Goal: Task Accomplishment & Management: Manage account settings

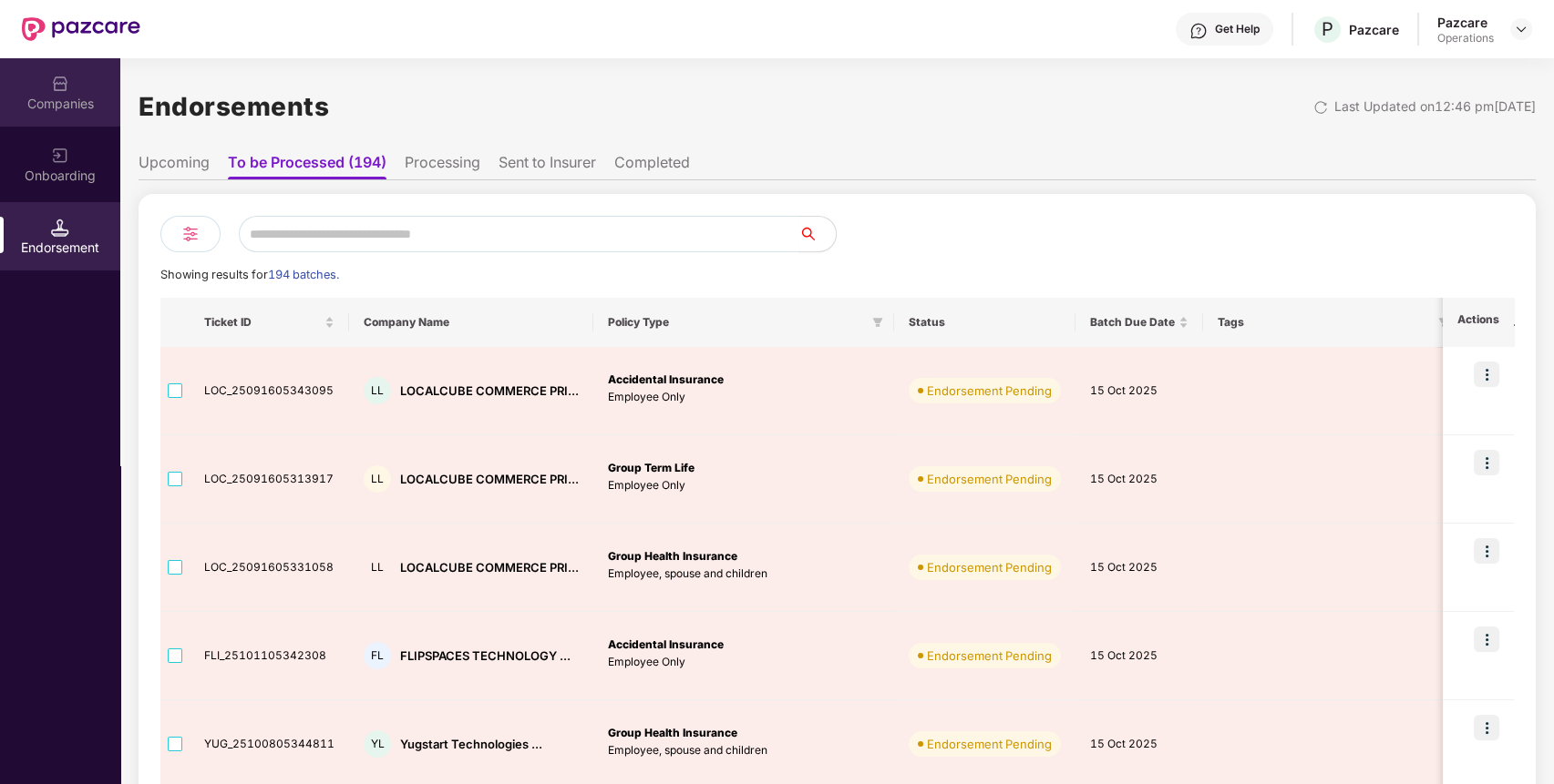
click at [44, 96] on div "Companies" at bounding box center [60, 103] width 120 height 18
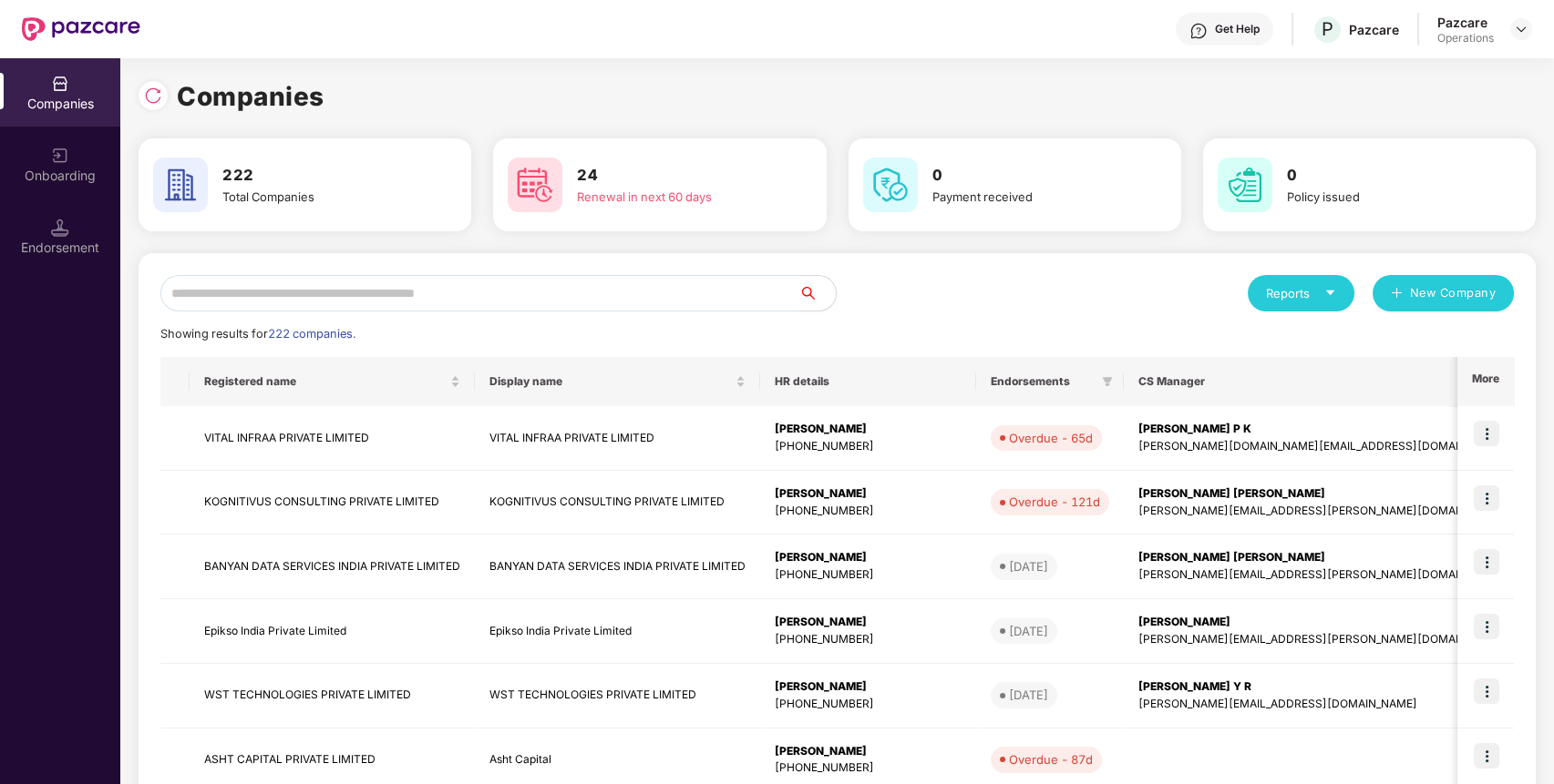
click at [544, 292] on input "text" at bounding box center [480, 294] width 639 height 37
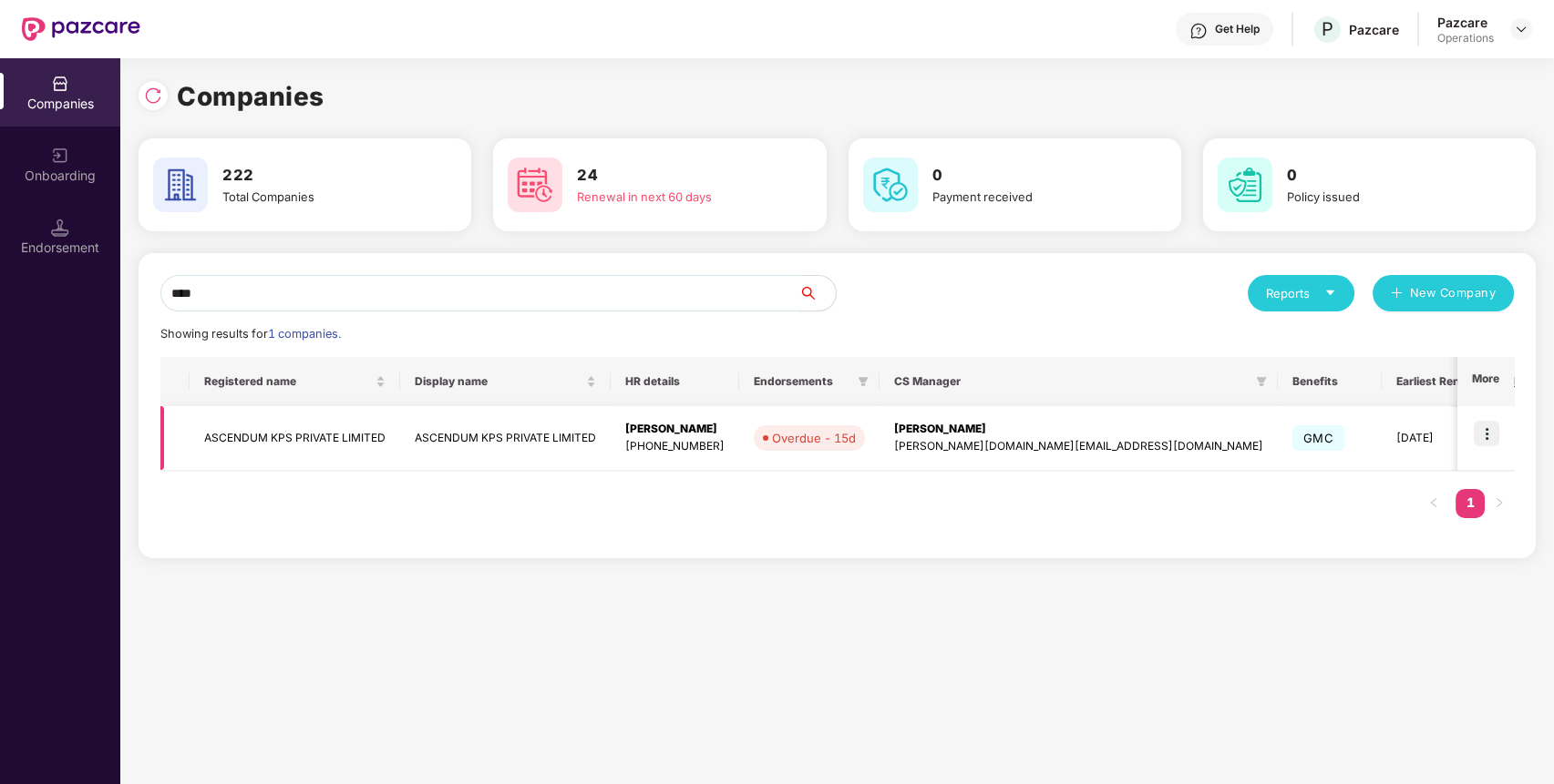
type input "****"
click at [1486, 413] on td at bounding box center [1485, 438] width 56 height 65
click at [1487, 422] on img at bounding box center [1486, 433] width 25 height 25
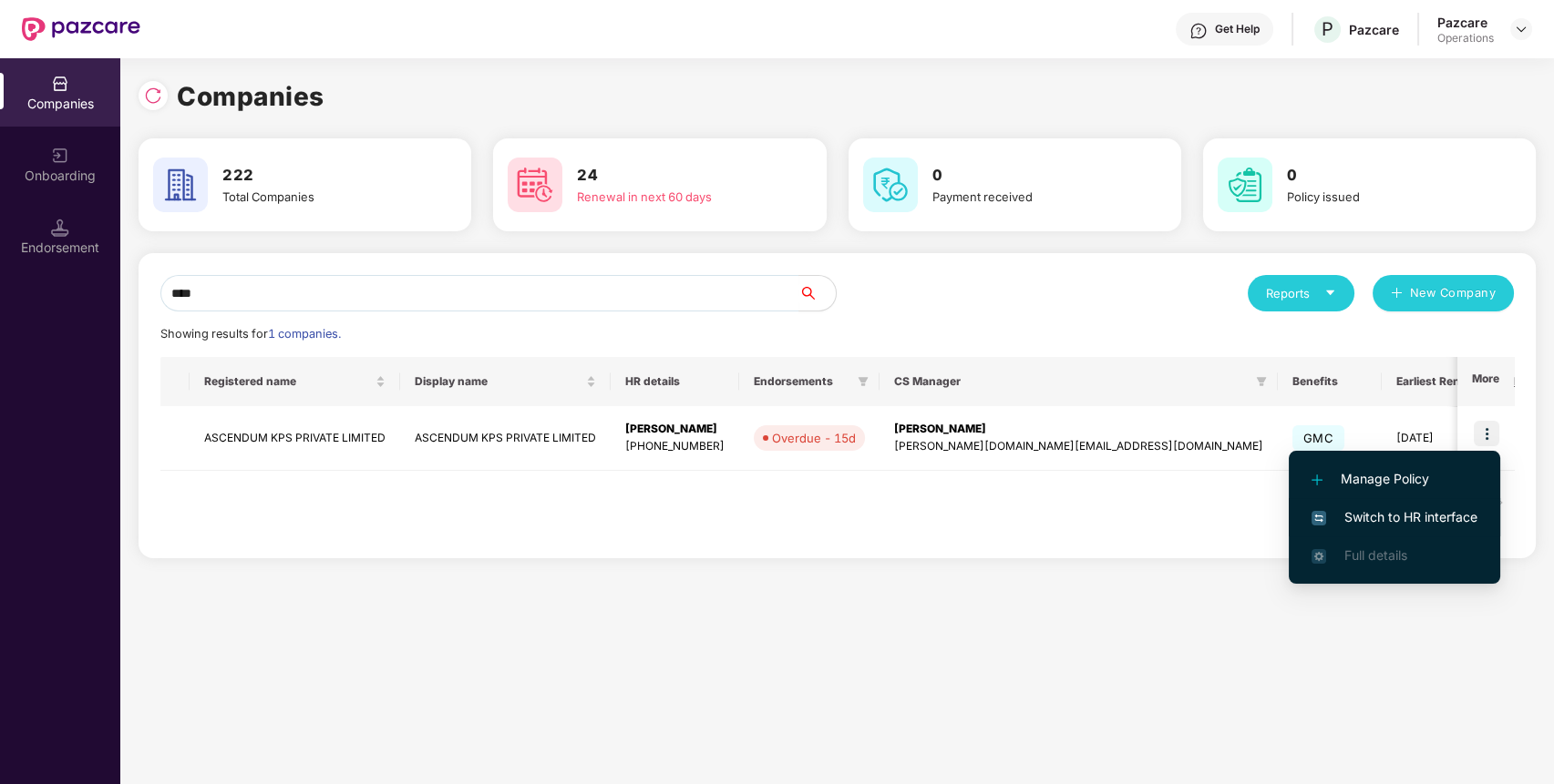
click at [1423, 509] on span "Switch to HR interface" at bounding box center [1393, 517] width 165 height 20
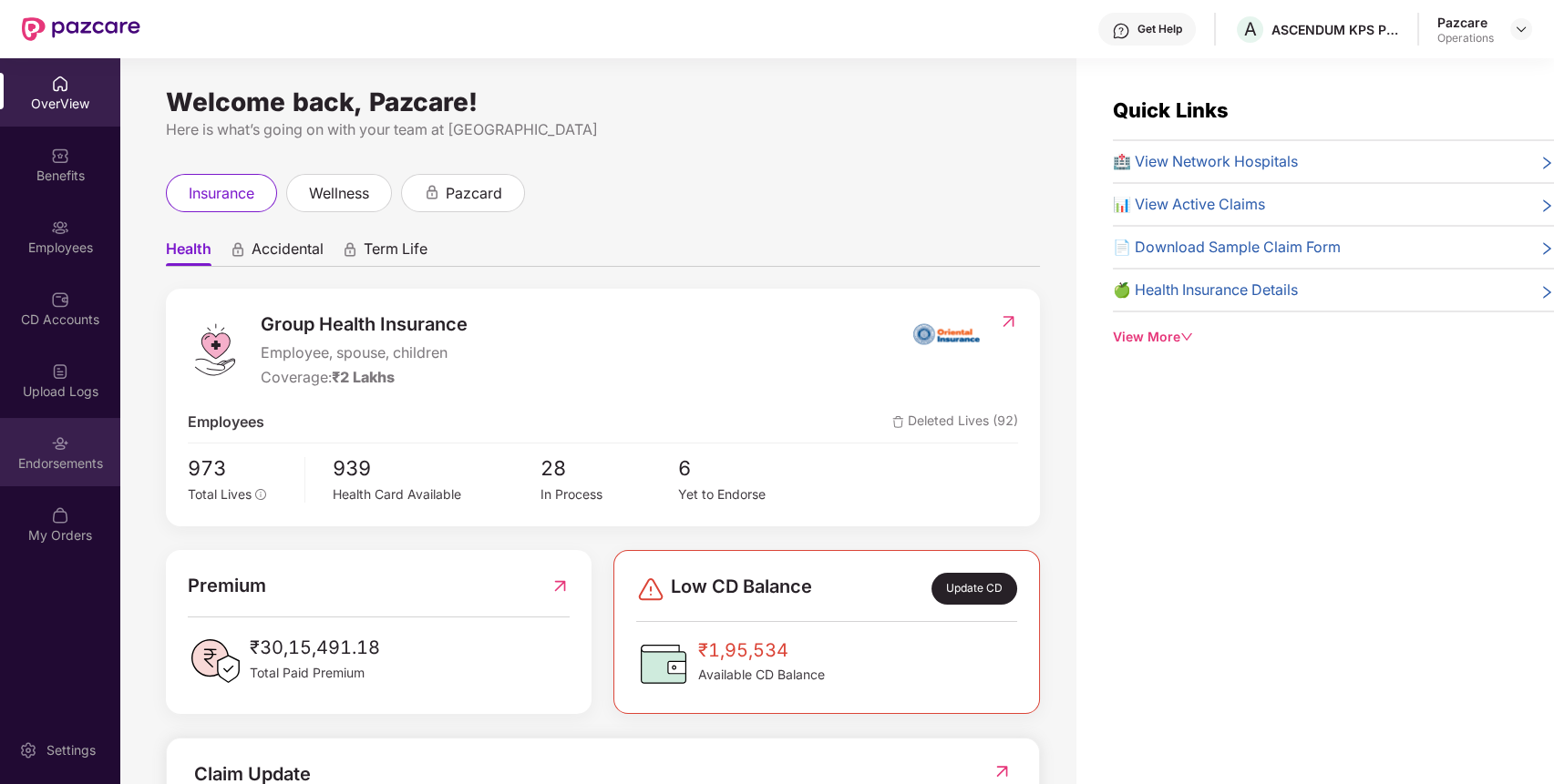
click at [55, 451] on div "Endorsements" at bounding box center [60, 451] width 120 height 69
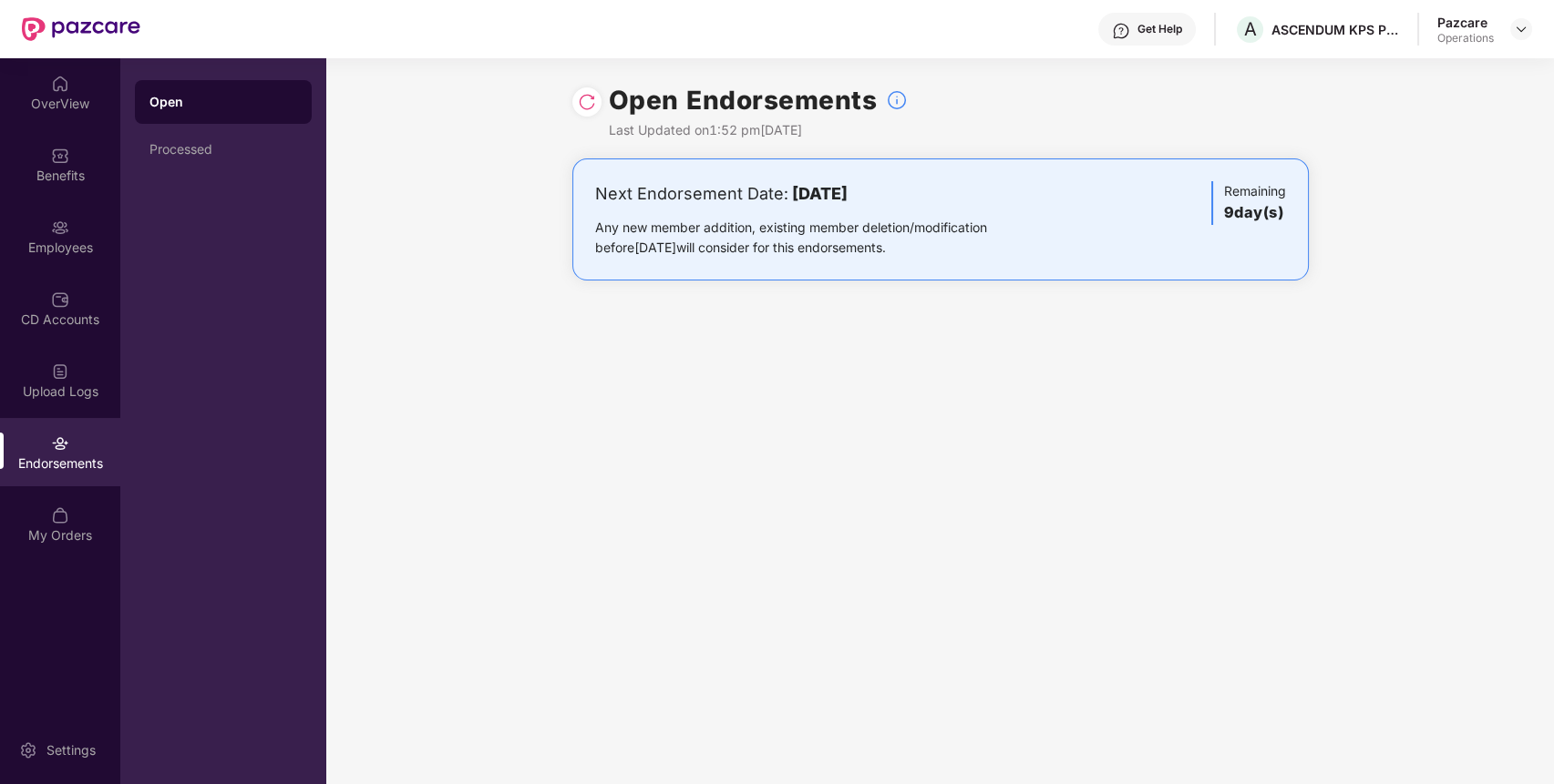
click at [591, 104] on img at bounding box center [586, 102] width 18 height 18
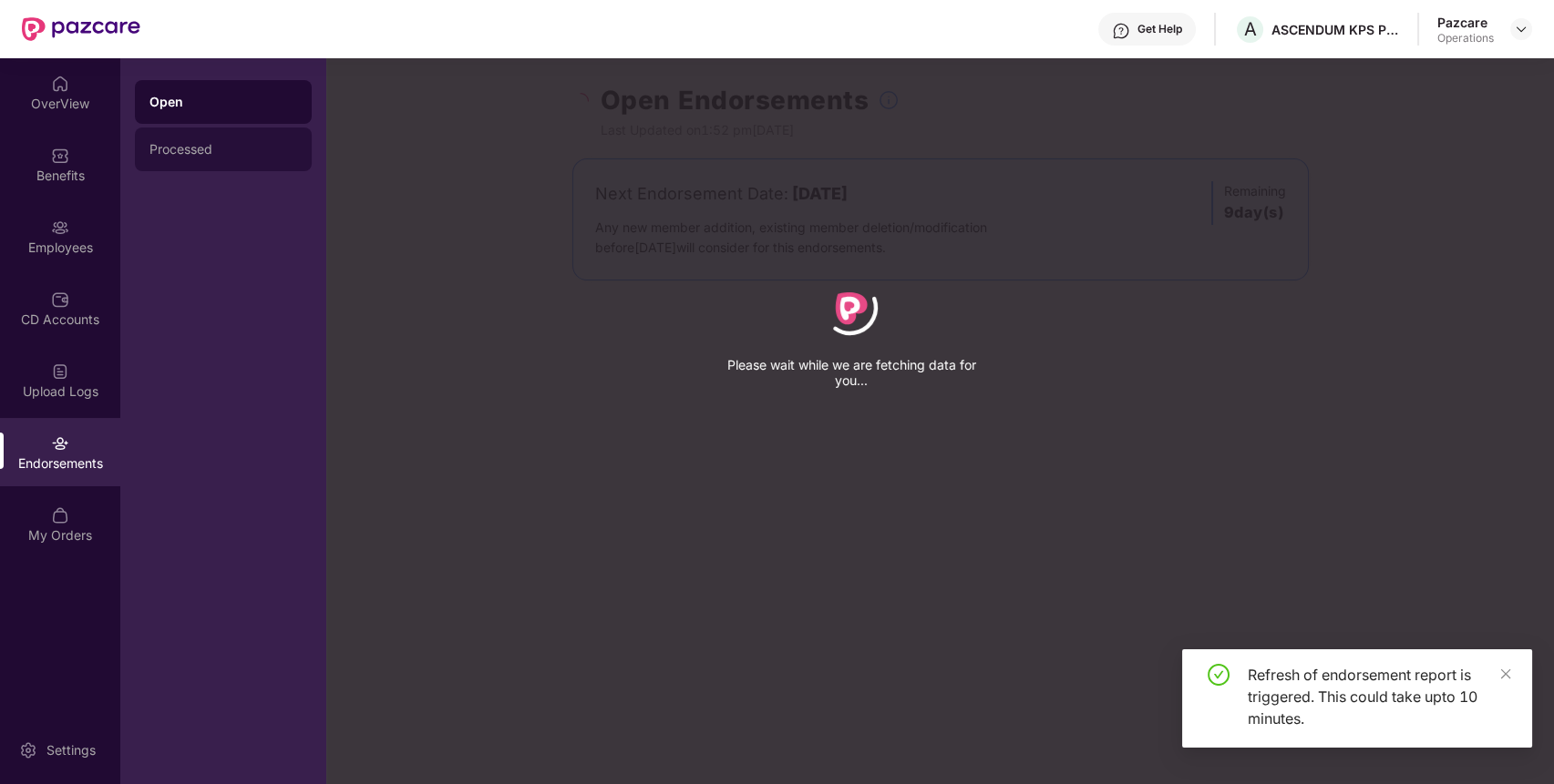
click at [167, 153] on div "Processed" at bounding box center [223, 149] width 148 height 15
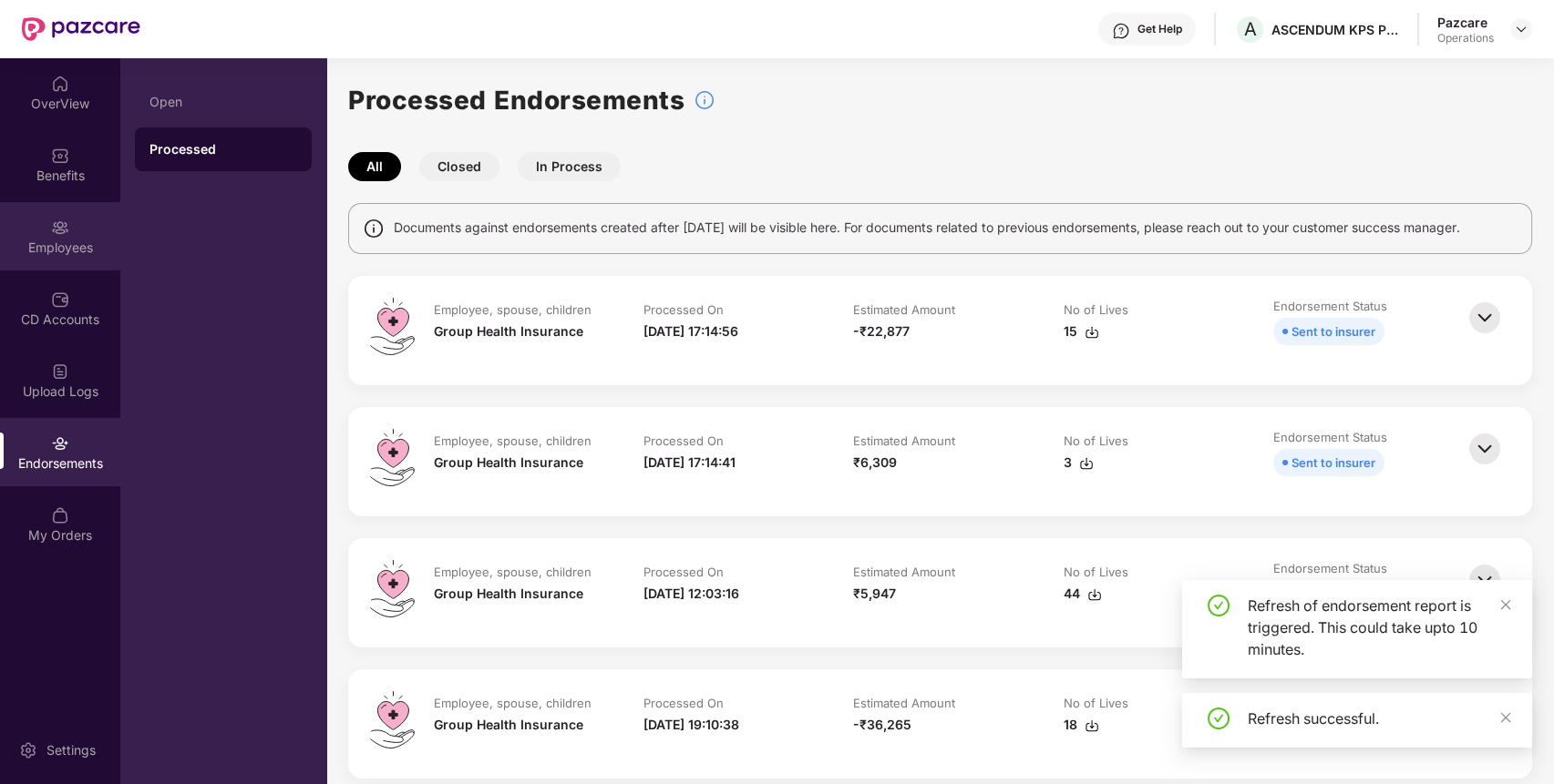
click at [67, 239] on div "Employees" at bounding box center [60, 247] width 120 height 18
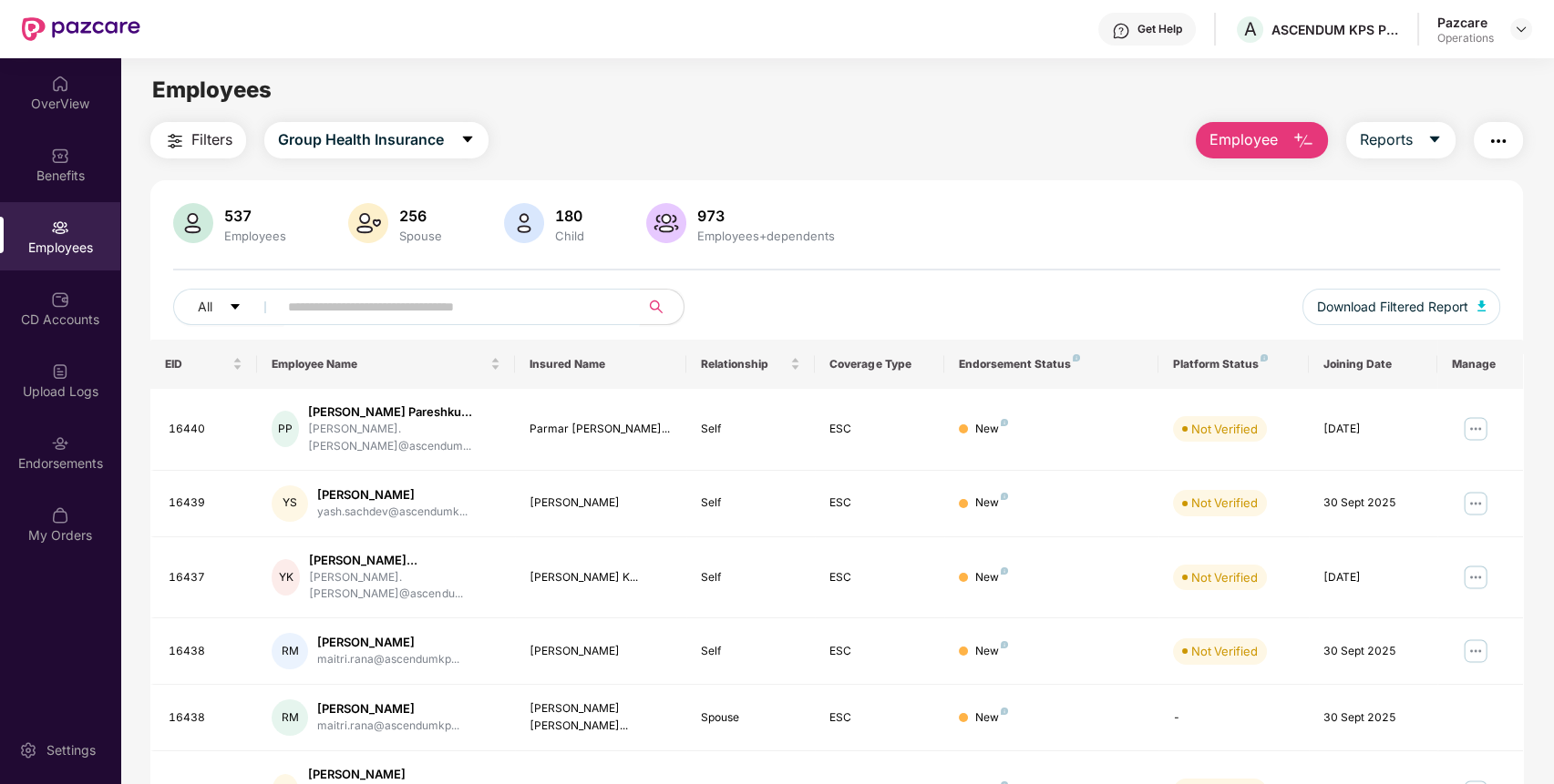
click at [381, 305] on input "text" at bounding box center [452, 306] width 327 height 27
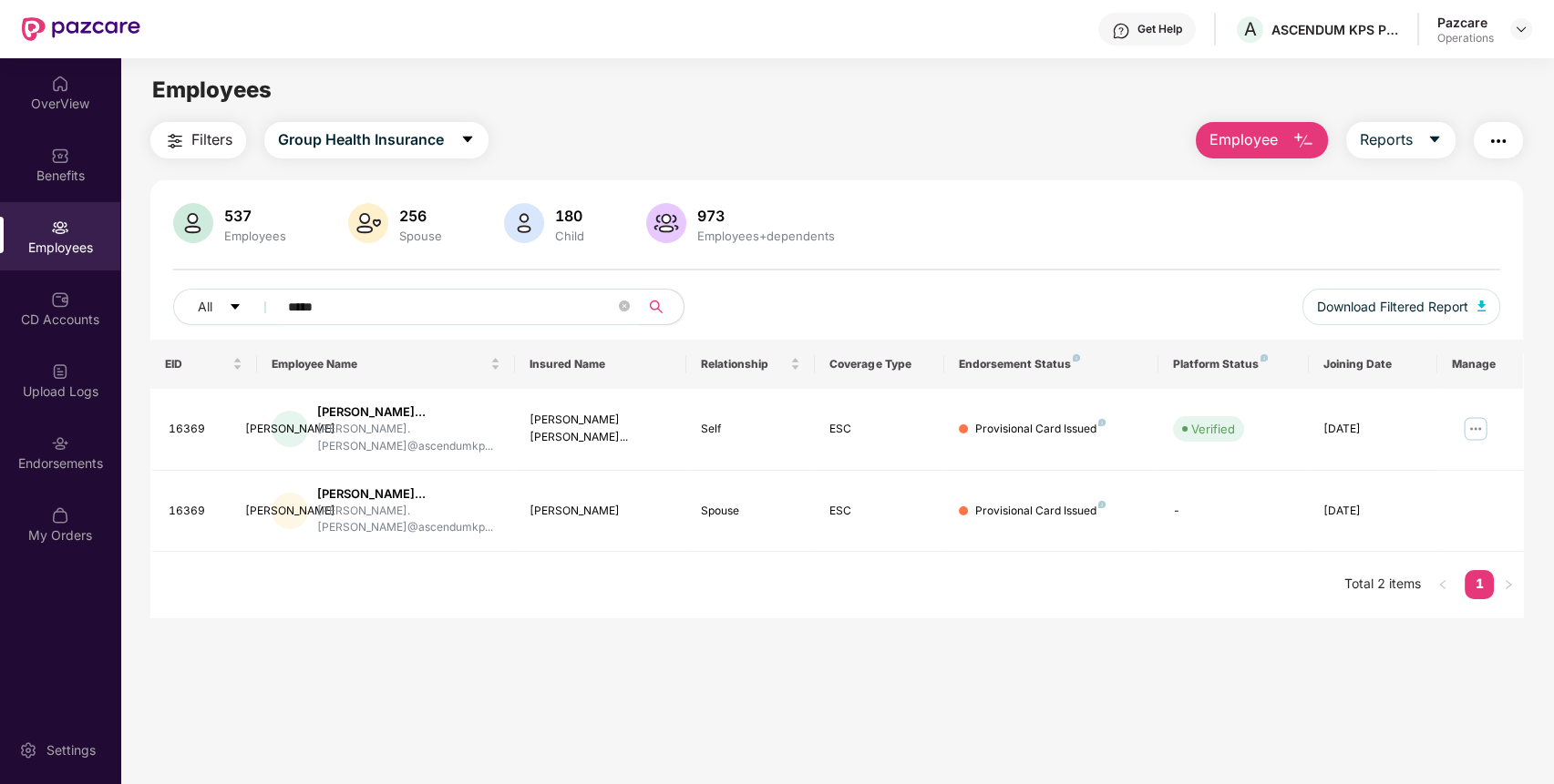
type input "*****"
click at [304, 304] on input "*****" at bounding box center [452, 306] width 327 height 27
click at [37, 461] on div "Endorsements" at bounding box center [60, 463] width 120 height 18
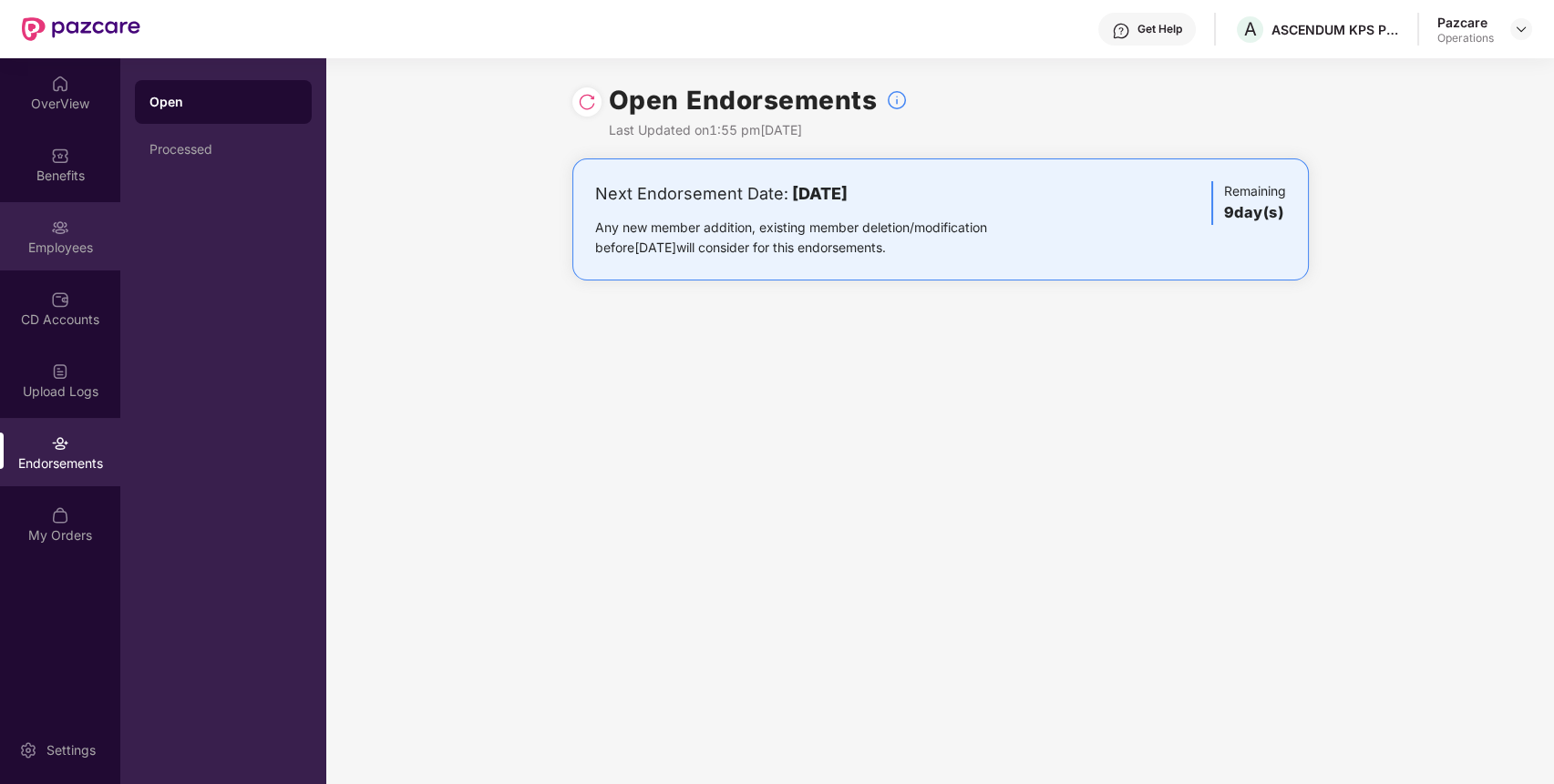
click at [45, 234] on div "Employees" at bounding box center [60, 236] width 120 height 69
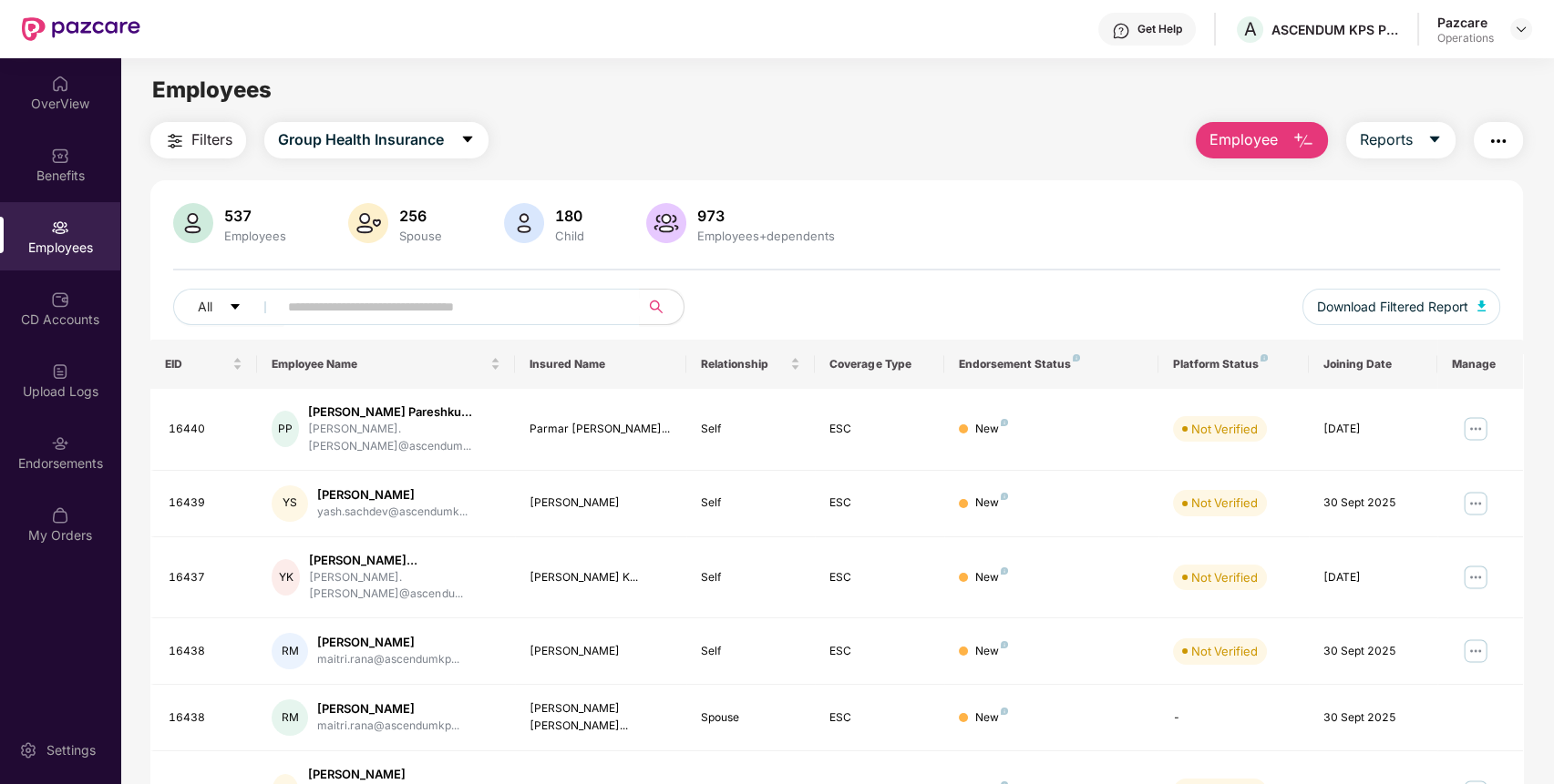
click at [194, 147] on span "Filters" at bounding box center [212, 140] width 41 height 23
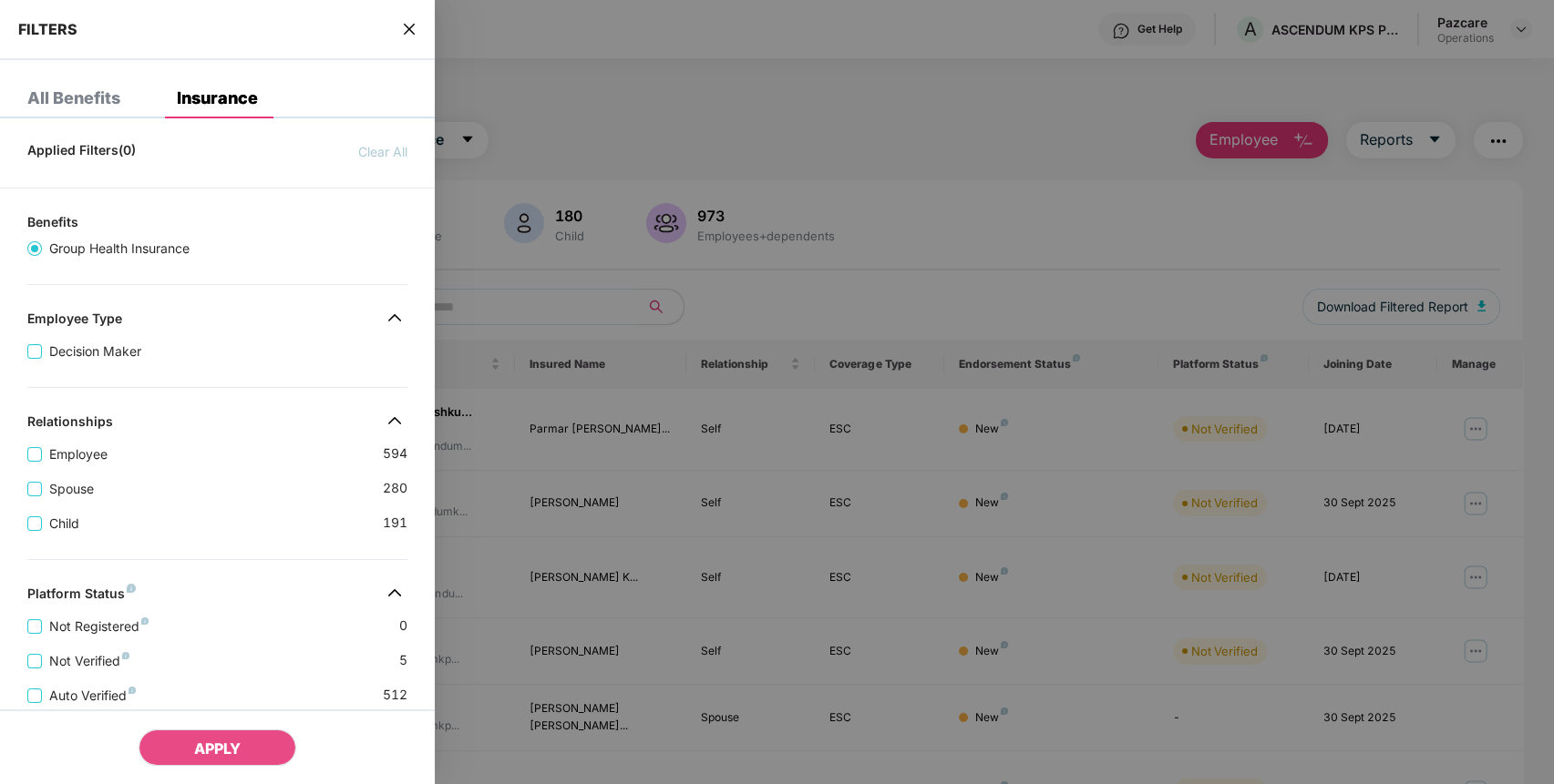
scroll to position [380, 0]
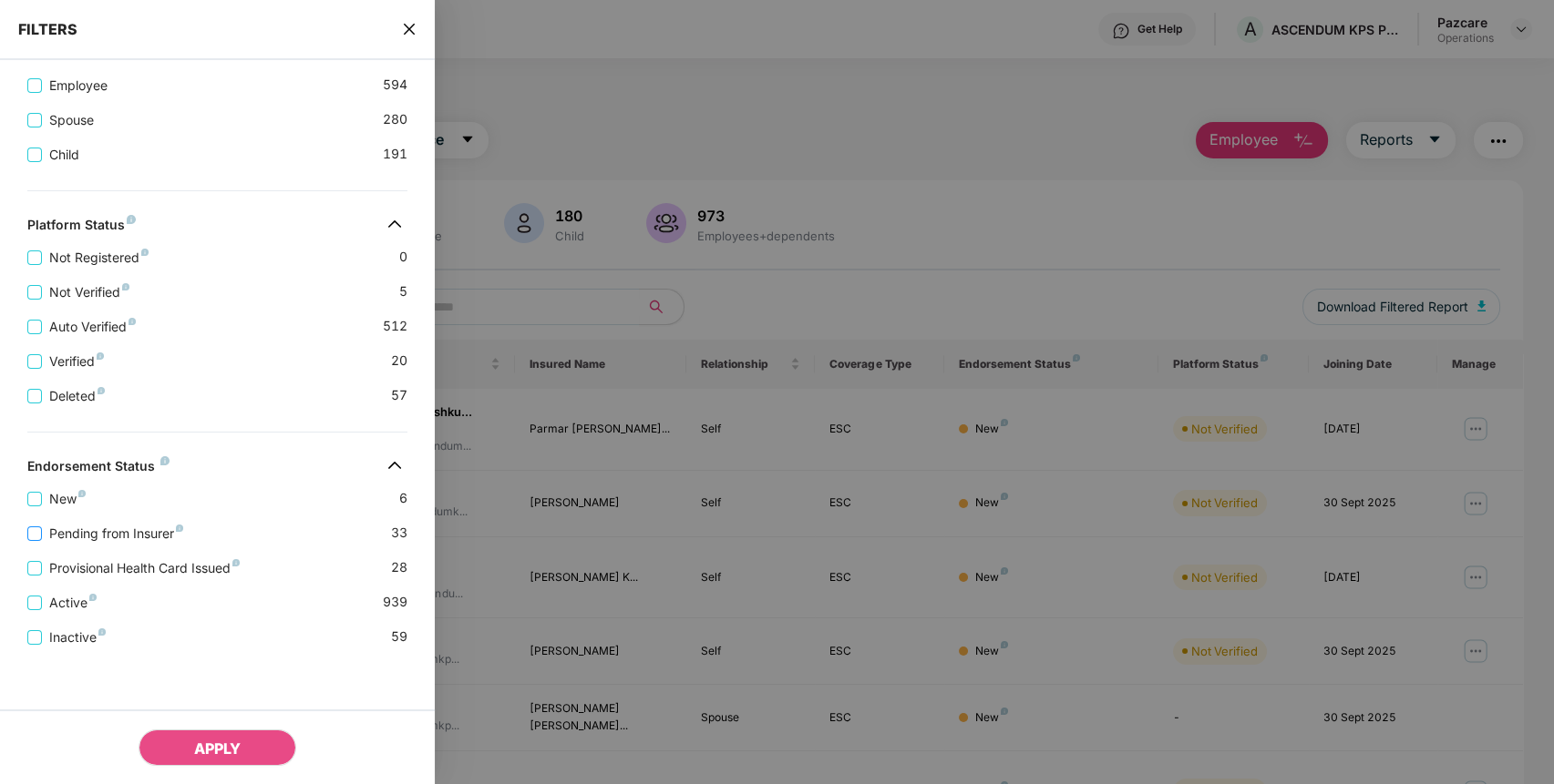
click at [148, 524] on span "Pending from Insurer" at bounding box center [116, 534] width 149 height 20
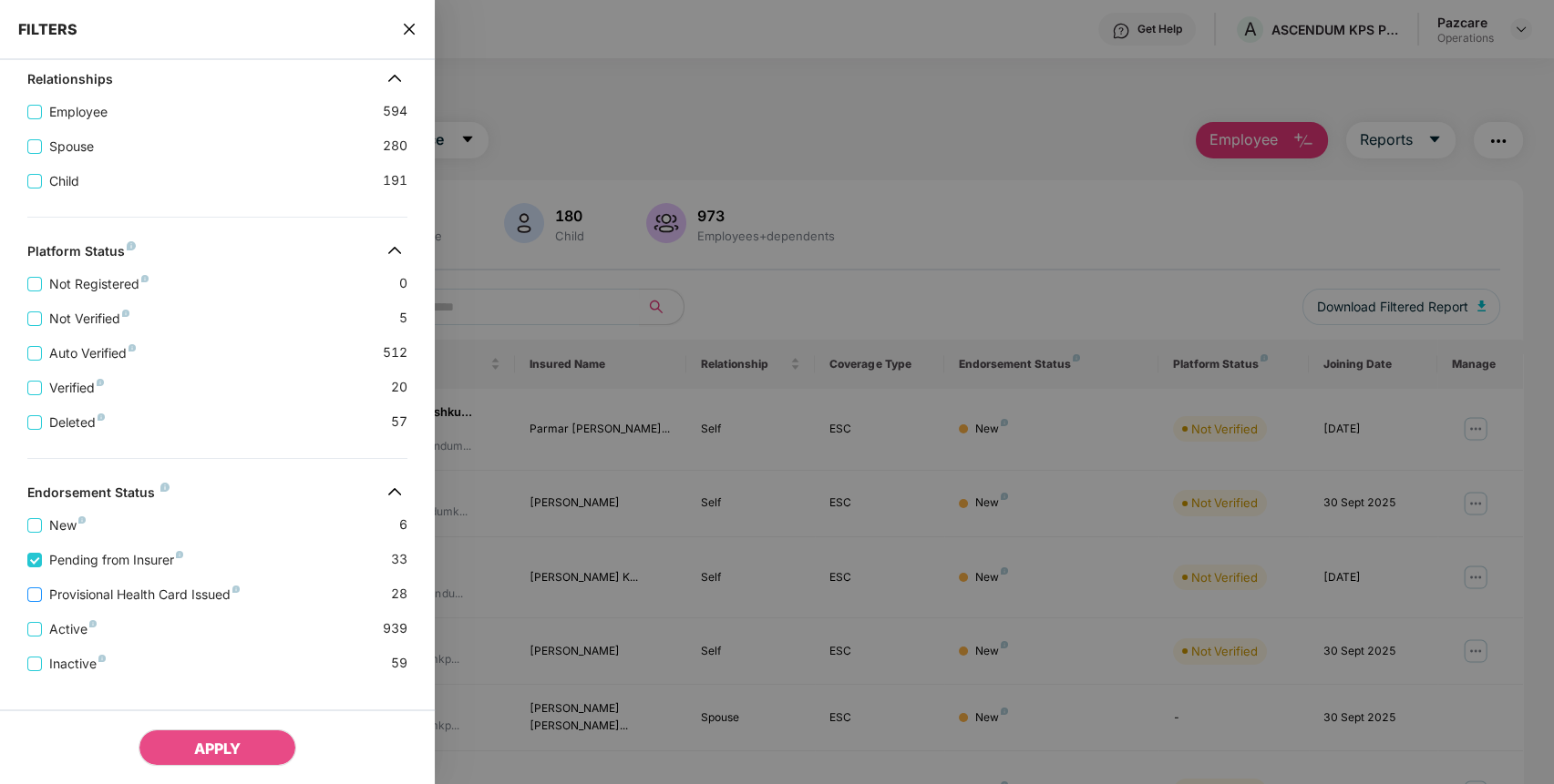
click at [169, 605] on span "Provisional Health Card Issued" at bounding box center [144, 595] width 205 height 20
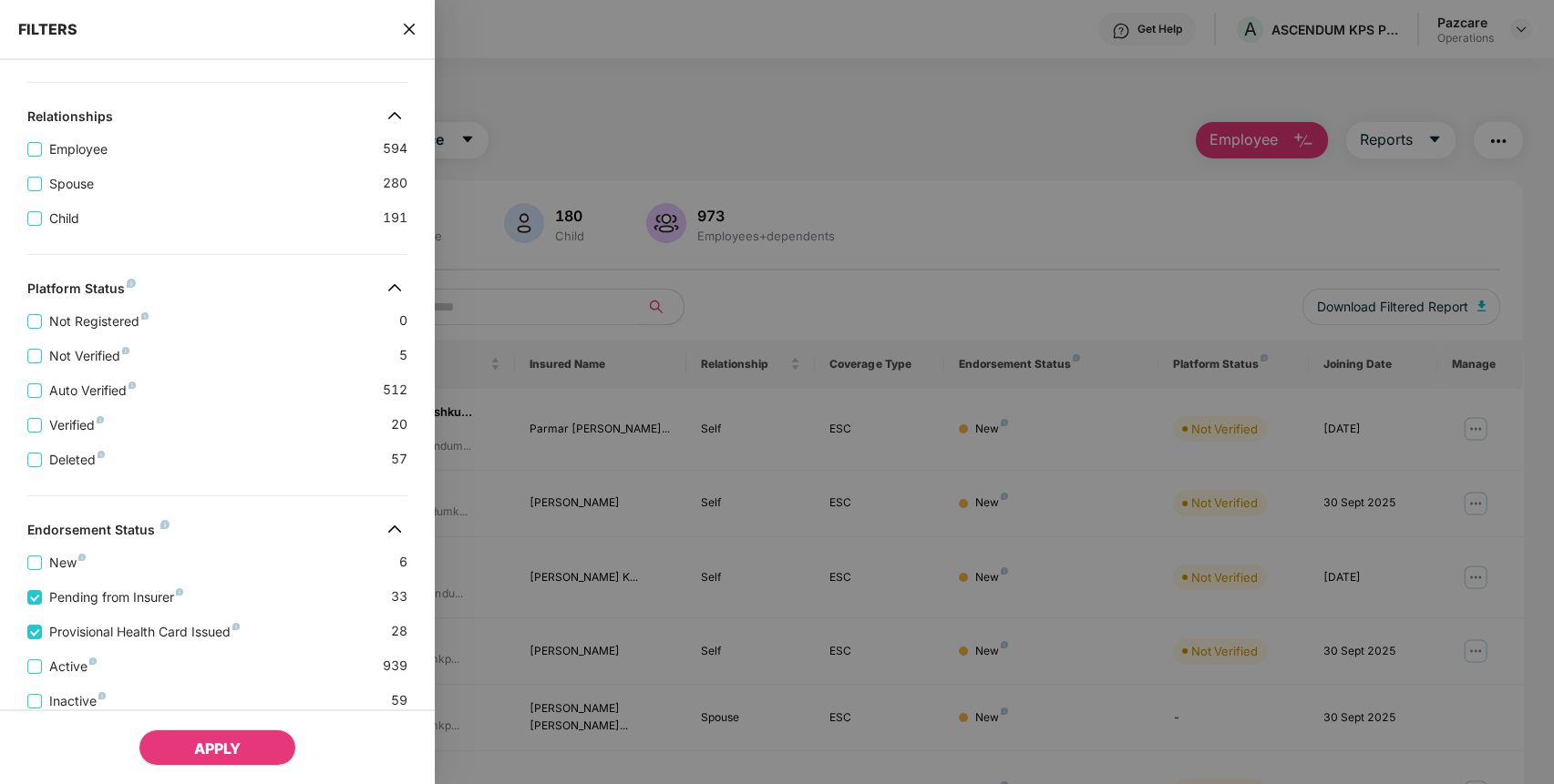
click at [238, 743] on span "APPLY" at bounding box center [218, 748] width 46 height 18
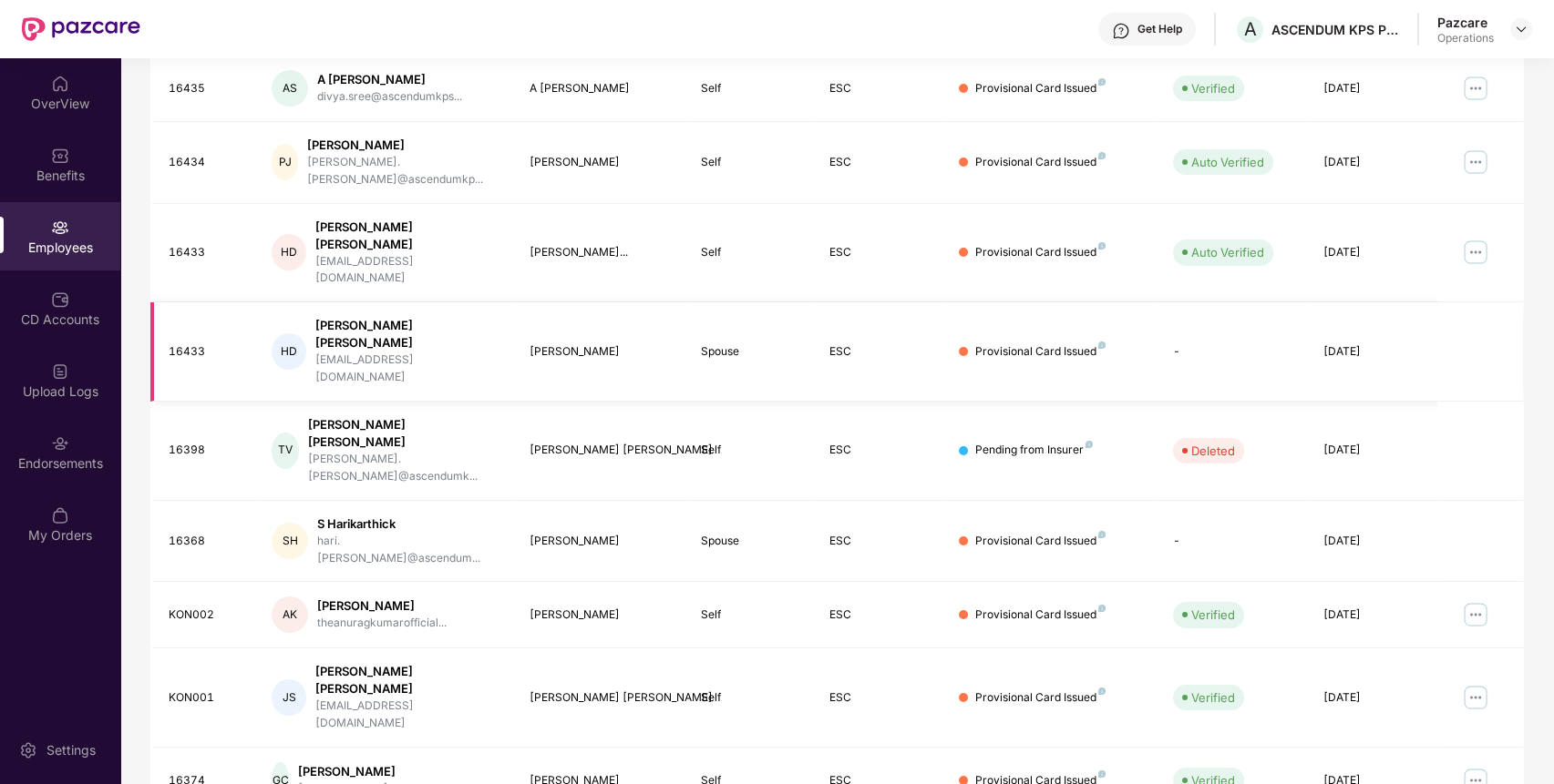
scroll to position [0, 0]
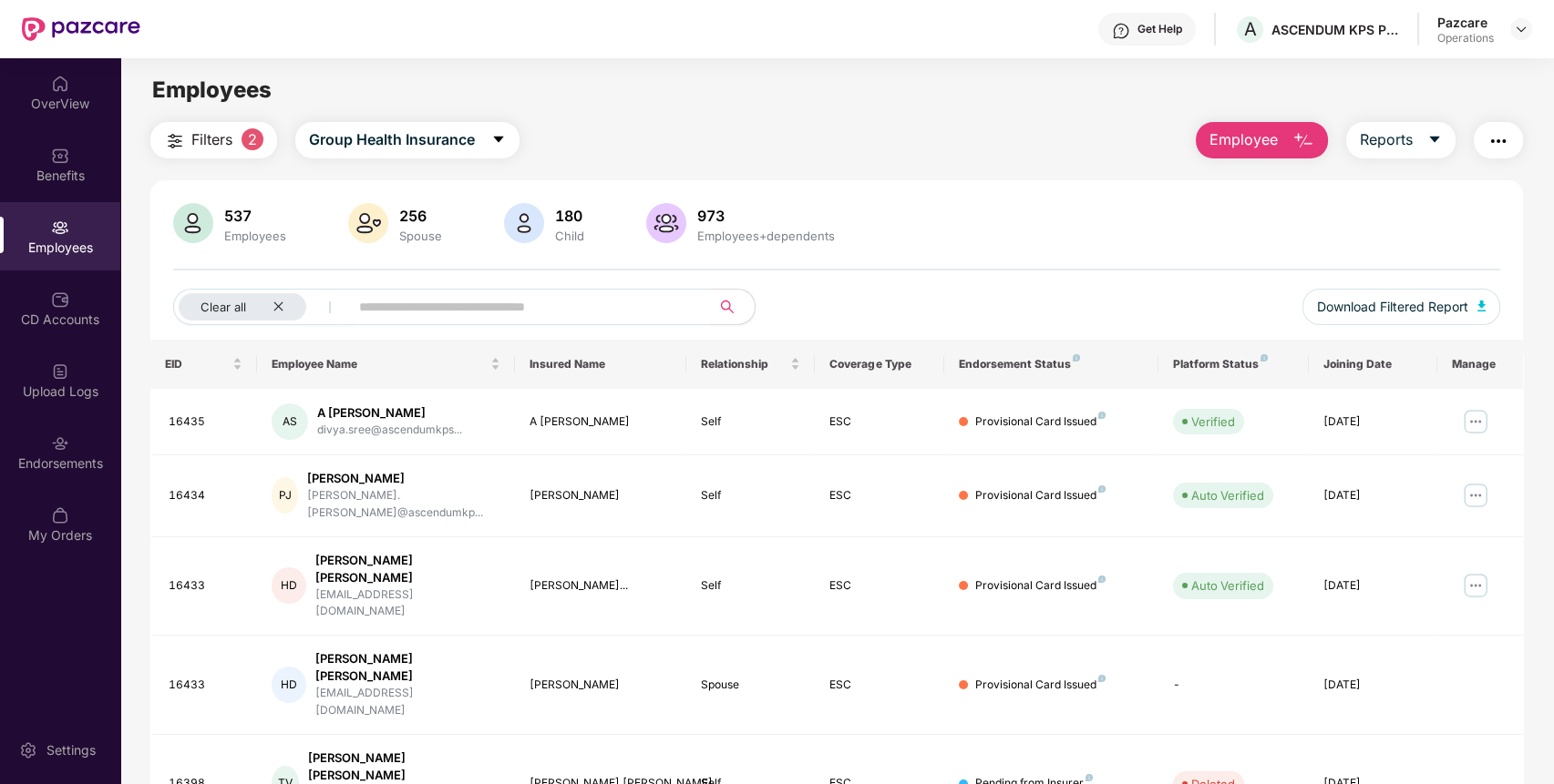
click at [1499, 139] on img "button" at bounding box center [1498, 141] width 22 height 22
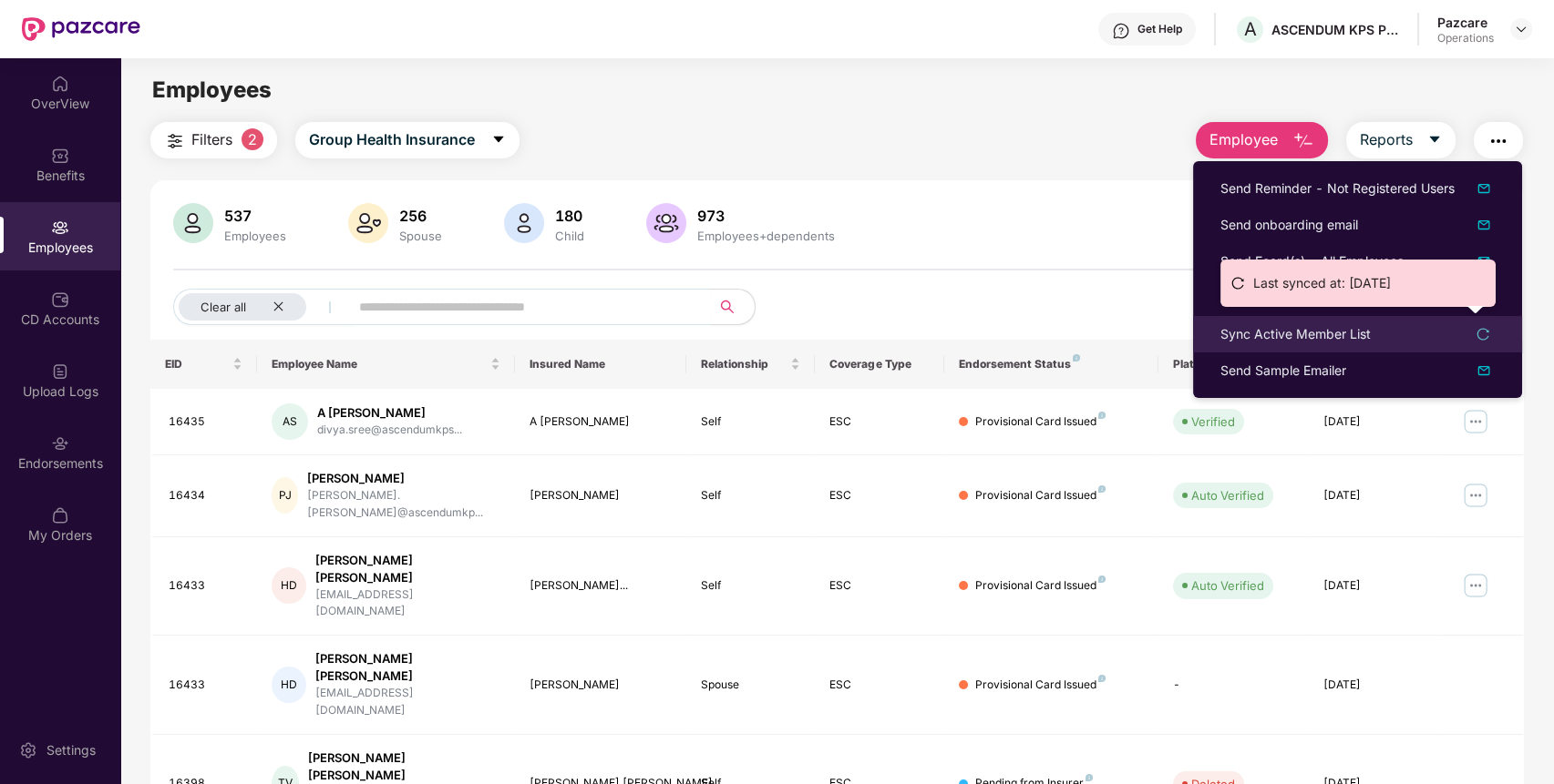
click at [1347, 328] on div "Sync Active Member List" at bounding box center [1295, 334] width 150 height 20
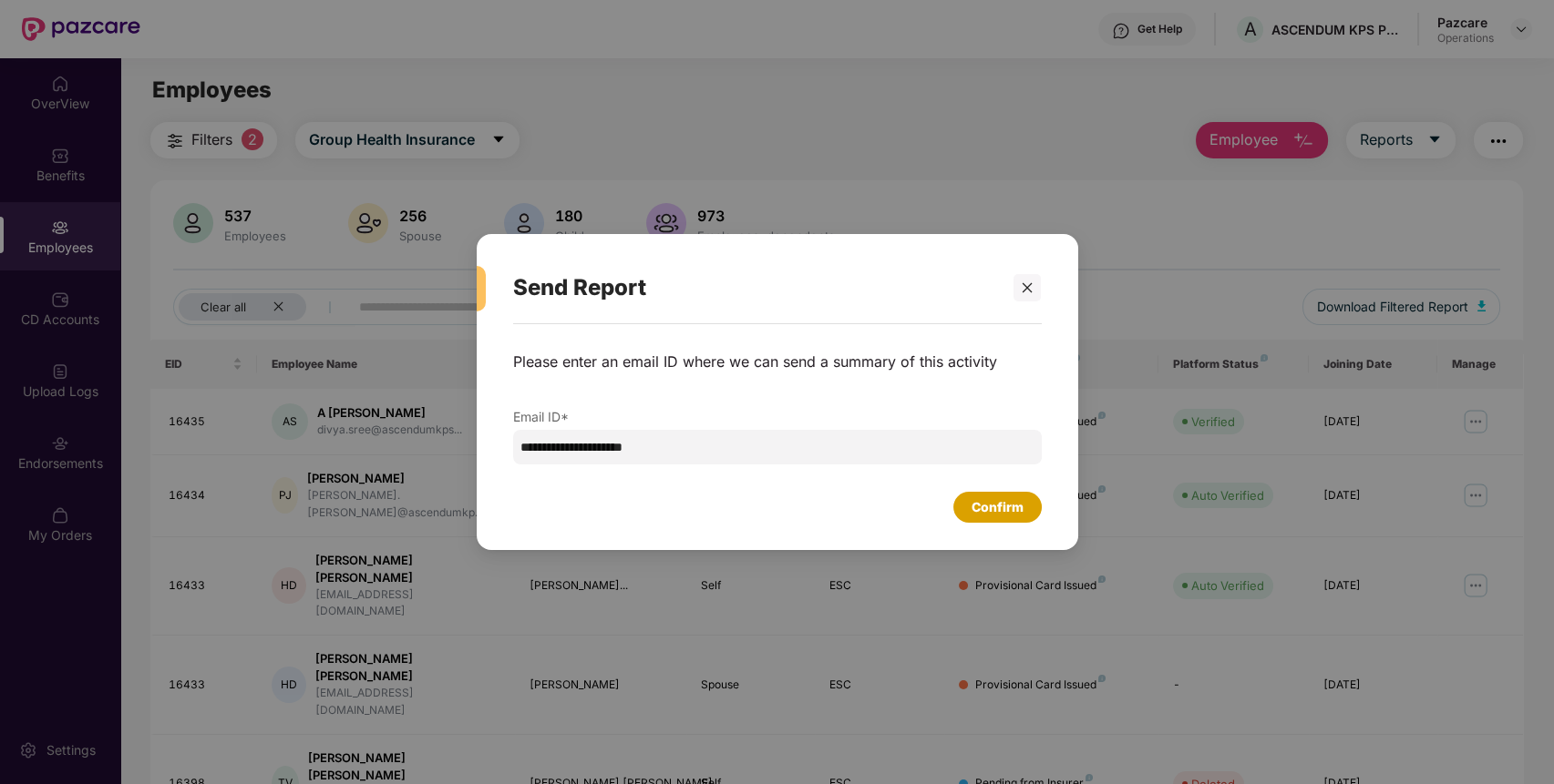
click at [1006, 503] on div "Confirm" at bounding box center [997, 507] width 52 height 20
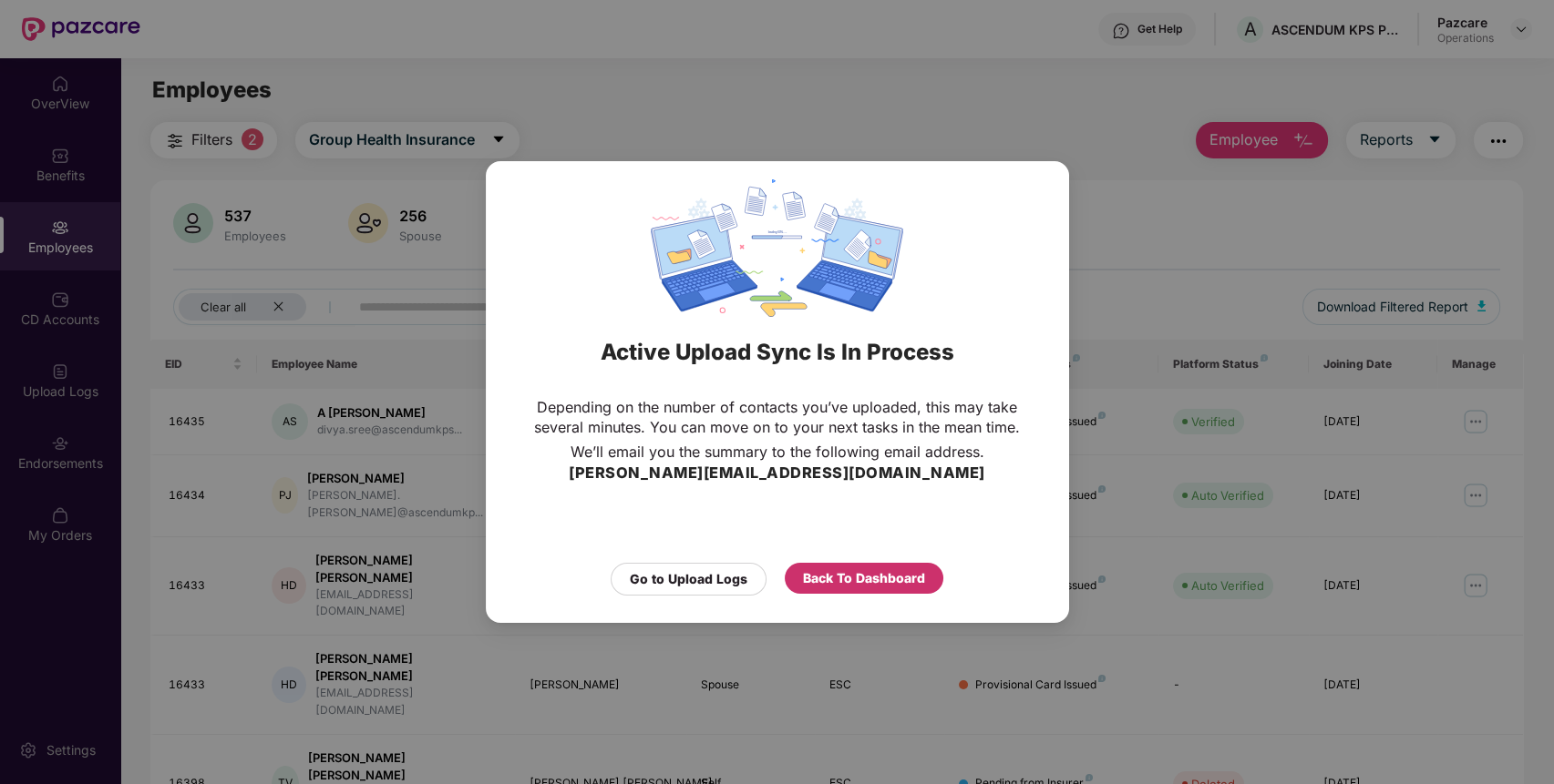
click at [882, 577] on div "Back To Dashboard" at bounding box center [864, 578] width 122 height 20
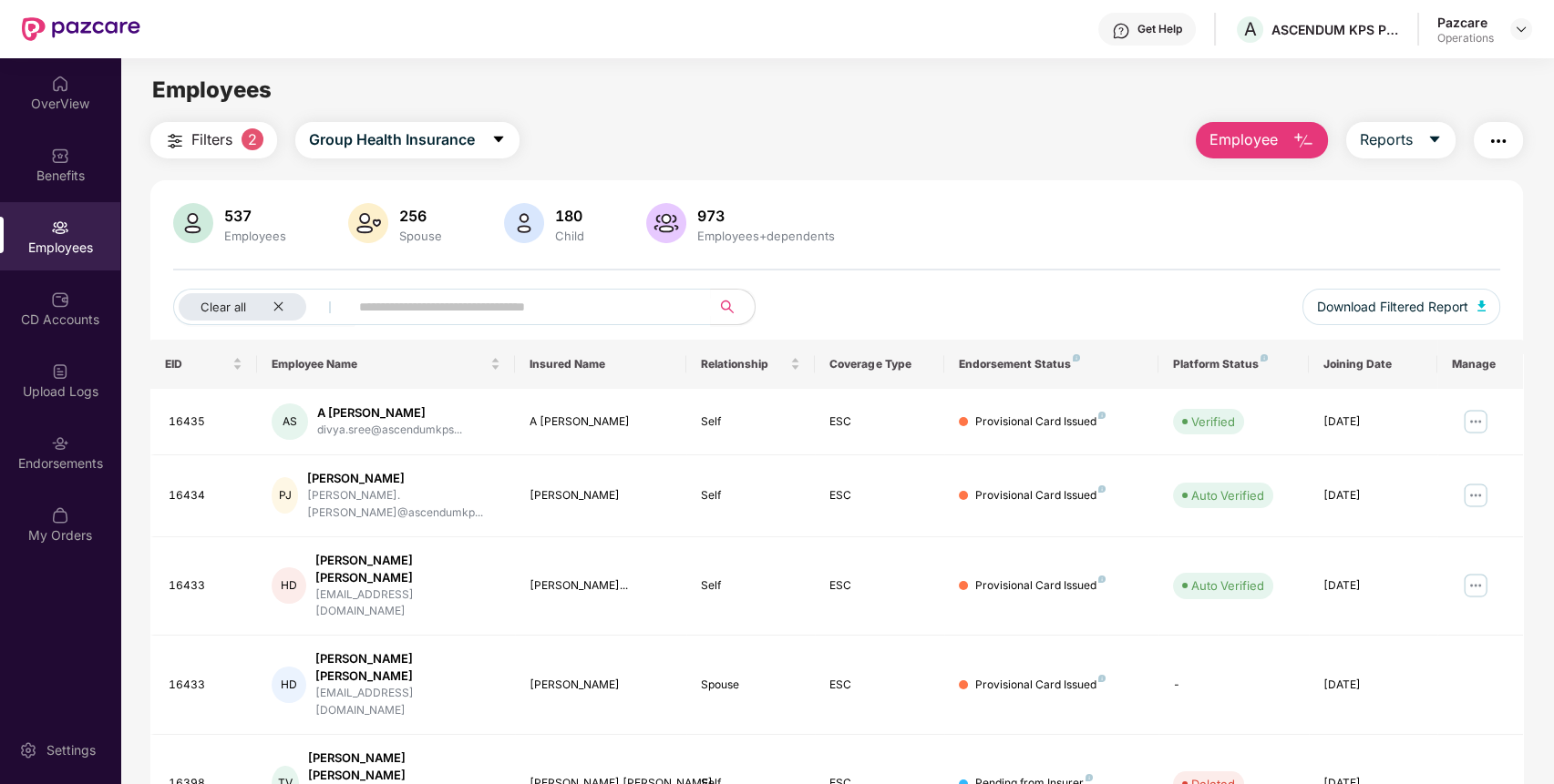
click at [1491, 123] on button "button" at bounding box center [1498, 140] width 49 height 37
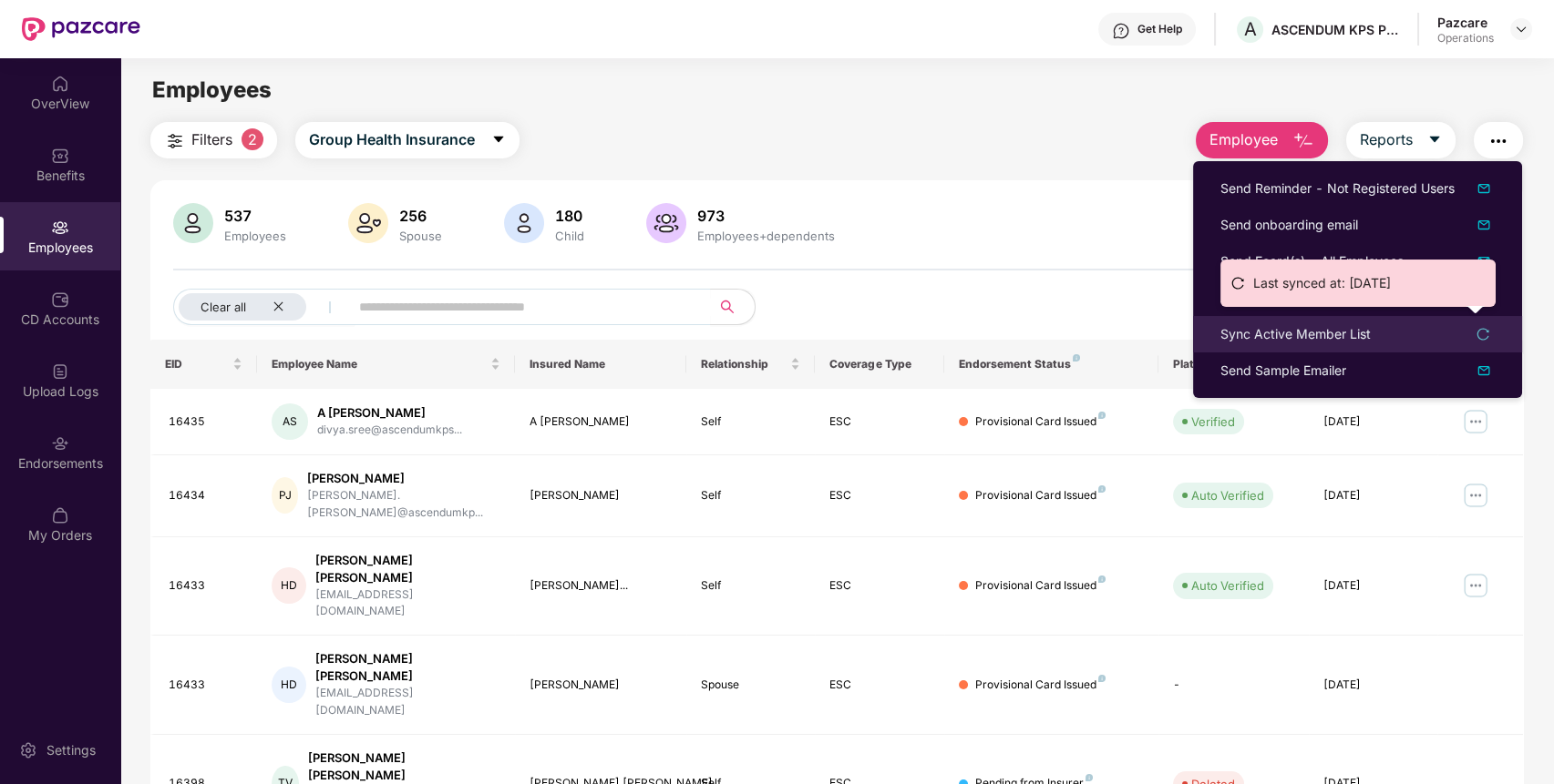
click at [1272, 332] on div "Sync Active Member List" at bounding box center [1295, 334] width 150 height 20
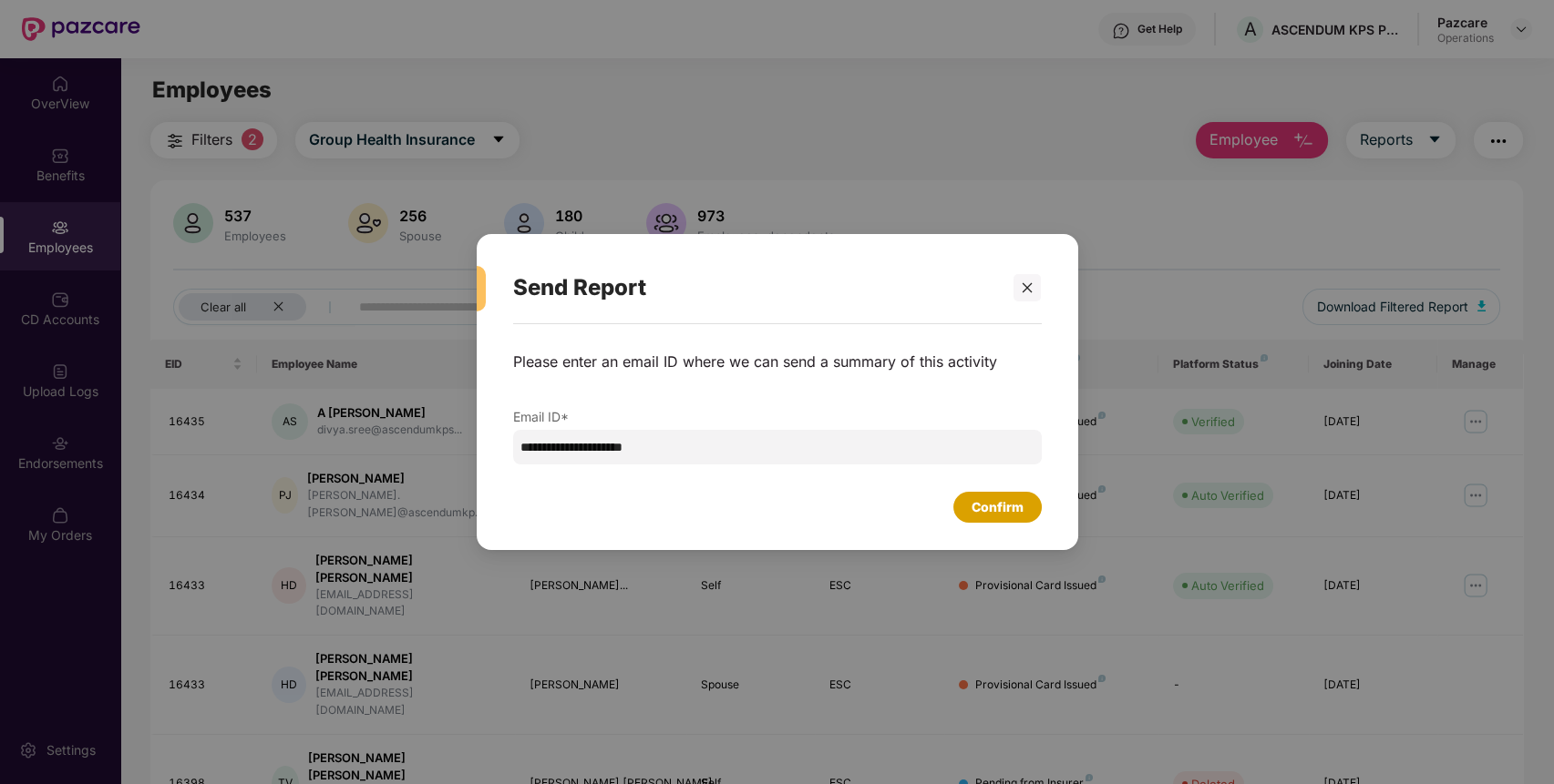
click at [1010, 504] on div "Confirm" at bounding box center [997, 507] width 52 height 20
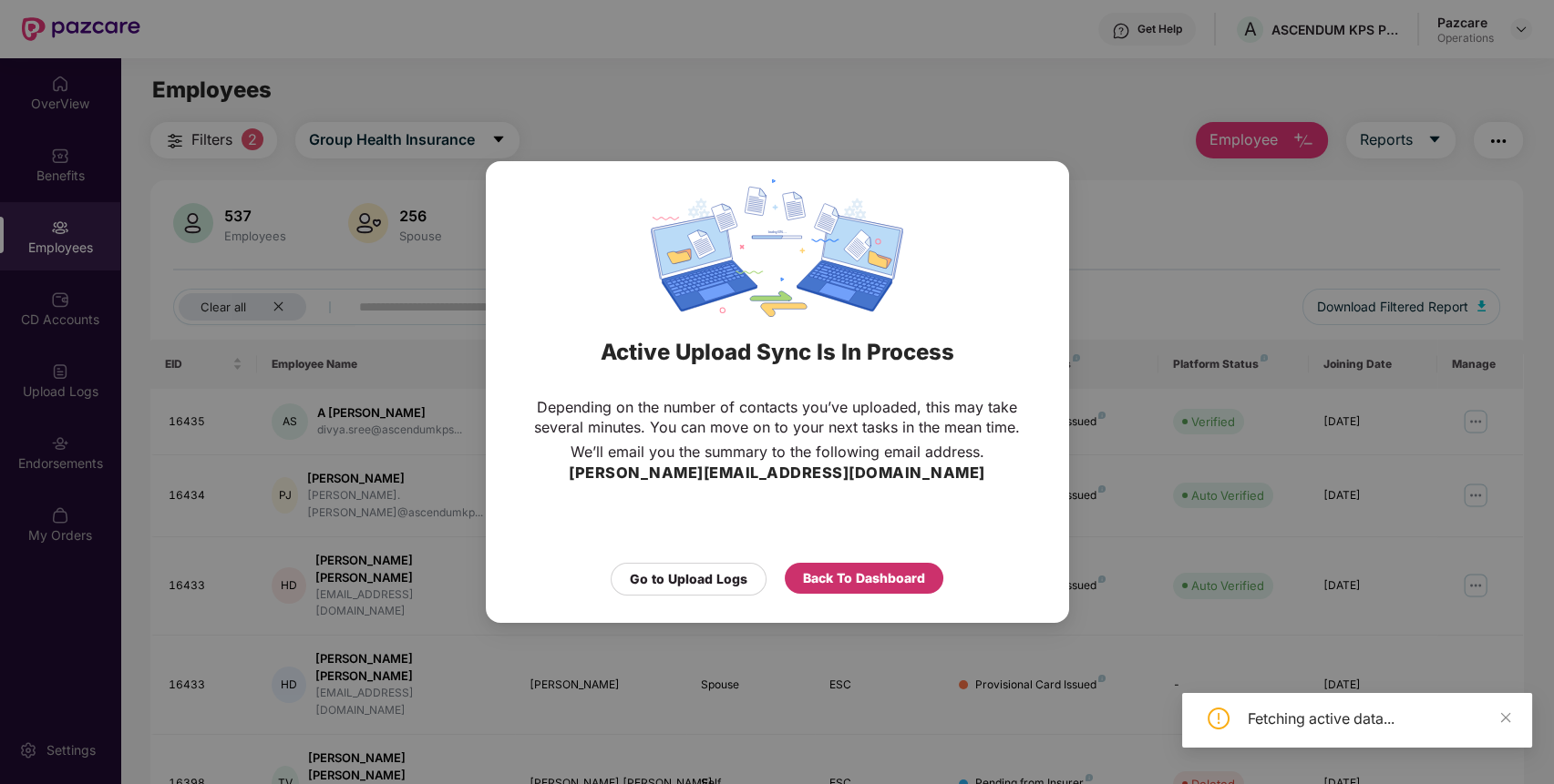
click at [844, 580] on div "Back To Dashboard" at bounding box center [864, 578] width 122 height 20
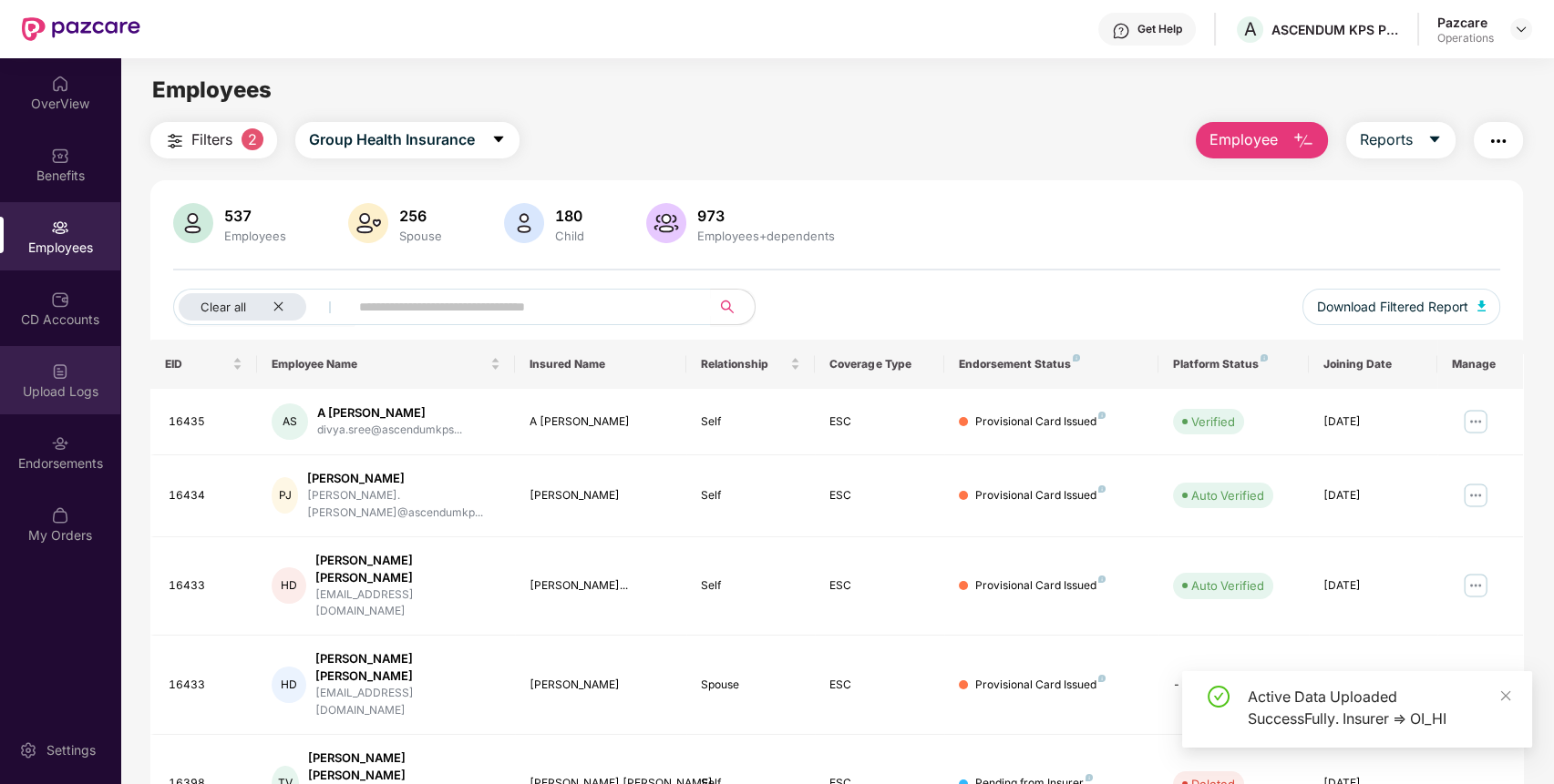
click at [31, 376] on div "Upload Logs" at bounding box center [60, 380] width 120 height 69
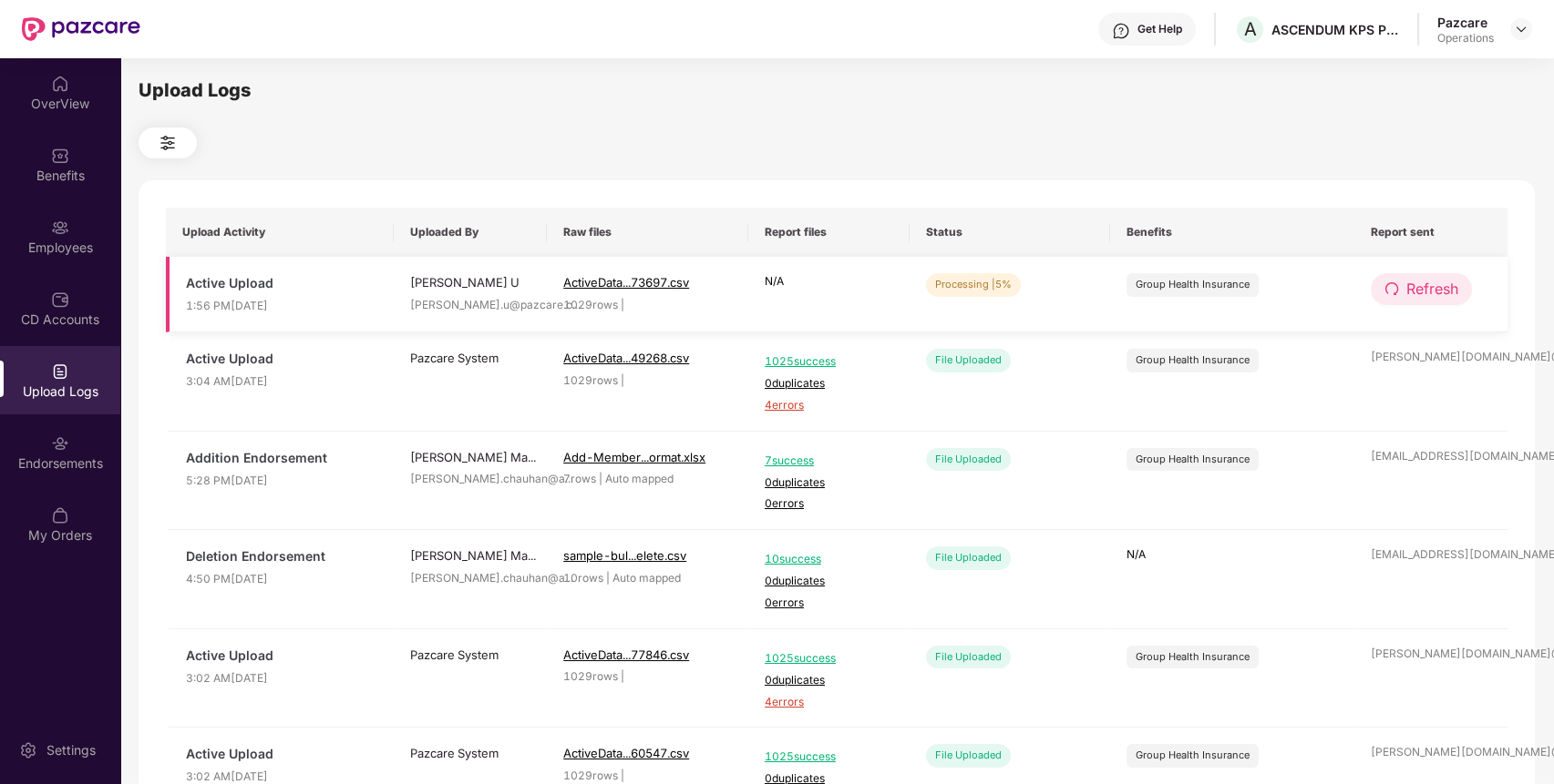
click at [1412, 292] on span "Refresh" at bounding box center [1432, 289] width 52 height 23
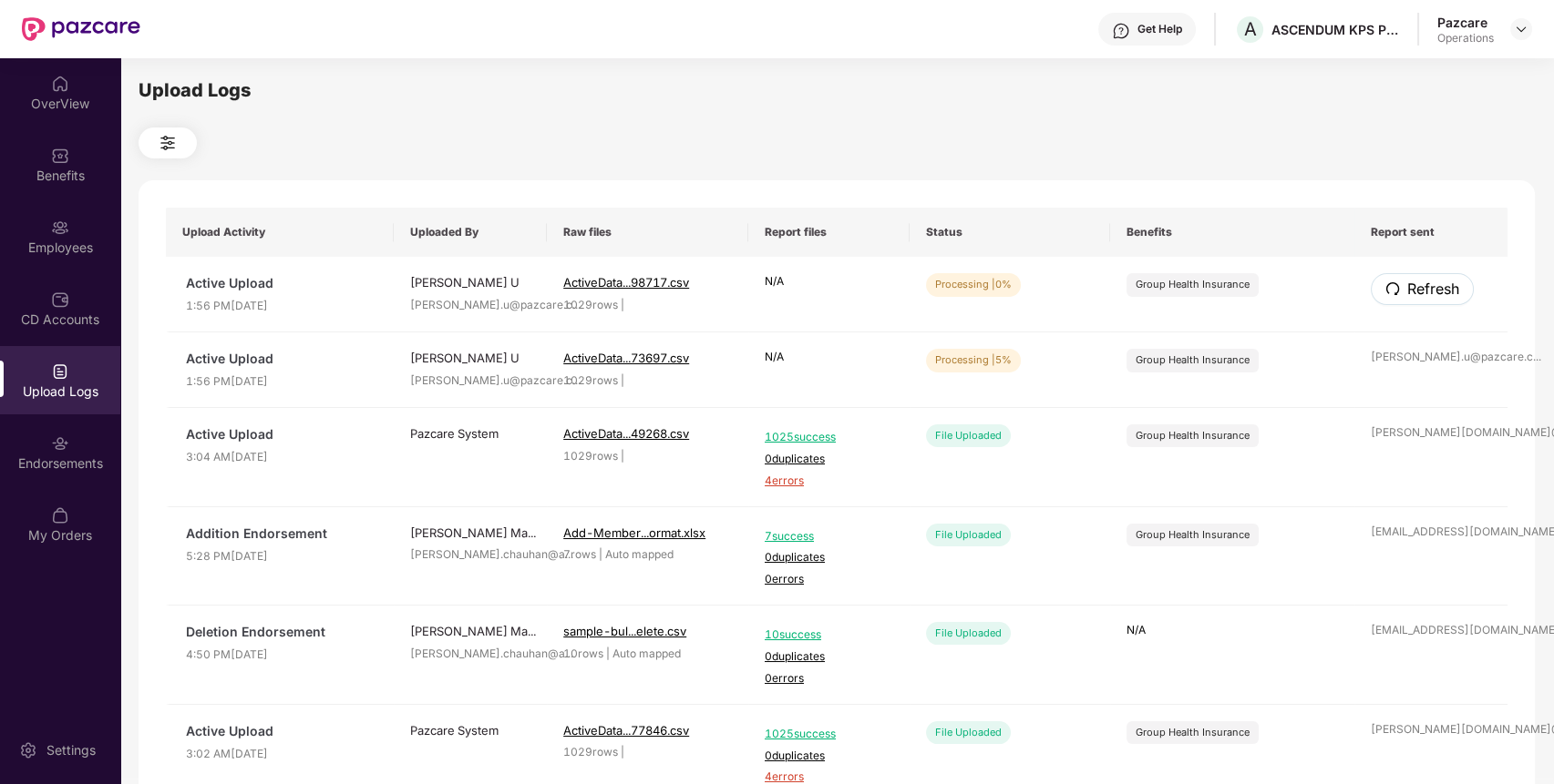
click at [1412, 292] on span "Refresh" at bounding box center [1433, 289] width 52 height 23
click at [1388, 371] on span "redo" at bounding box center [1391, 364] width 15 height 16
click at [1388, 371] on span "redo" at bounding box center [1392, 364] width 15 height 16
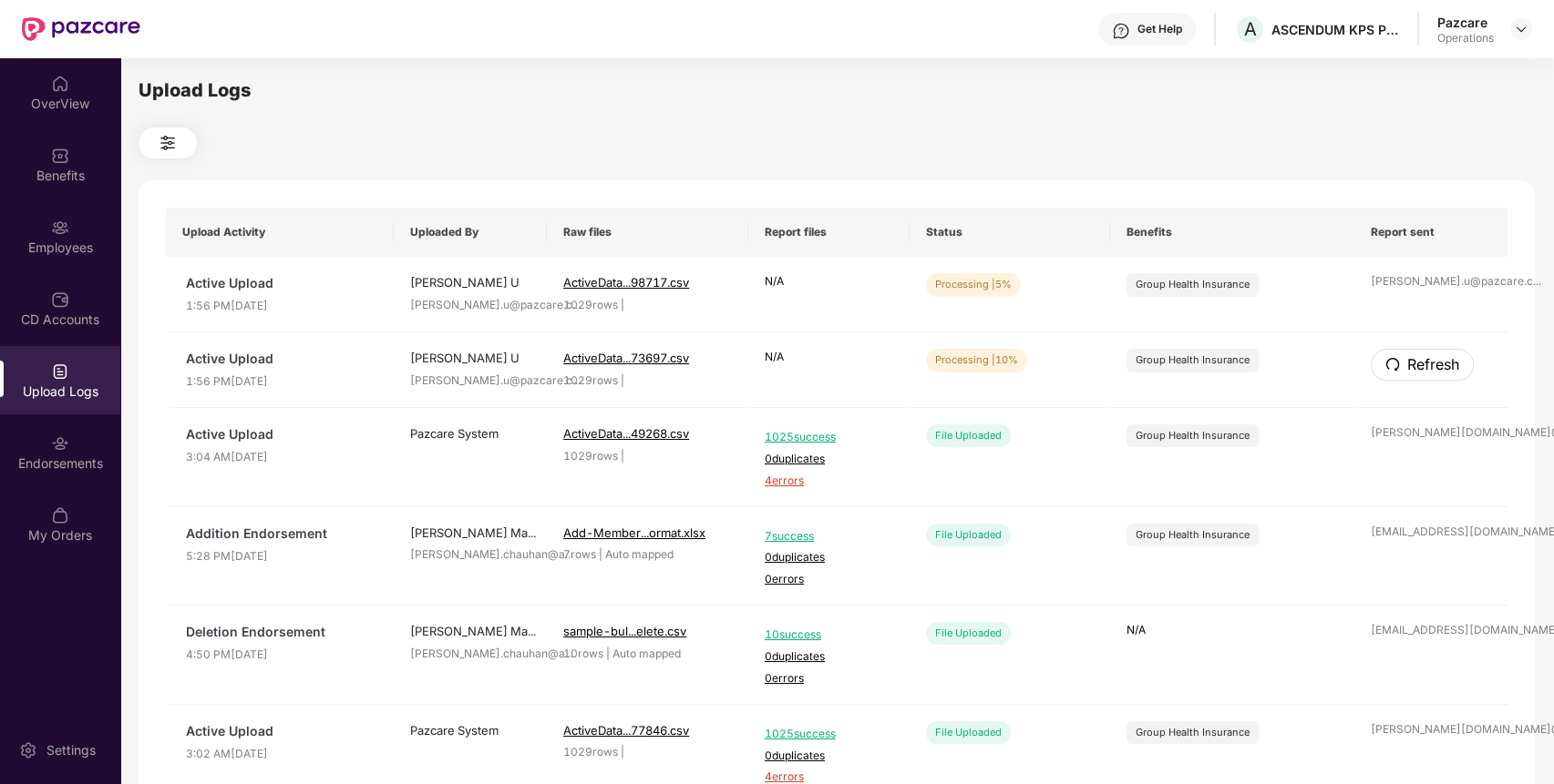
click at [1388, 371] on span "redo" at bounding box center [1392, 364] width 15 height 16
click at [1396, 285] on icon "redo" at bounding box center [1391, 288] width 15 height 15
click at [1396, 285] on icon "redo" at bounding box center [1392, 288] width 15 height 15
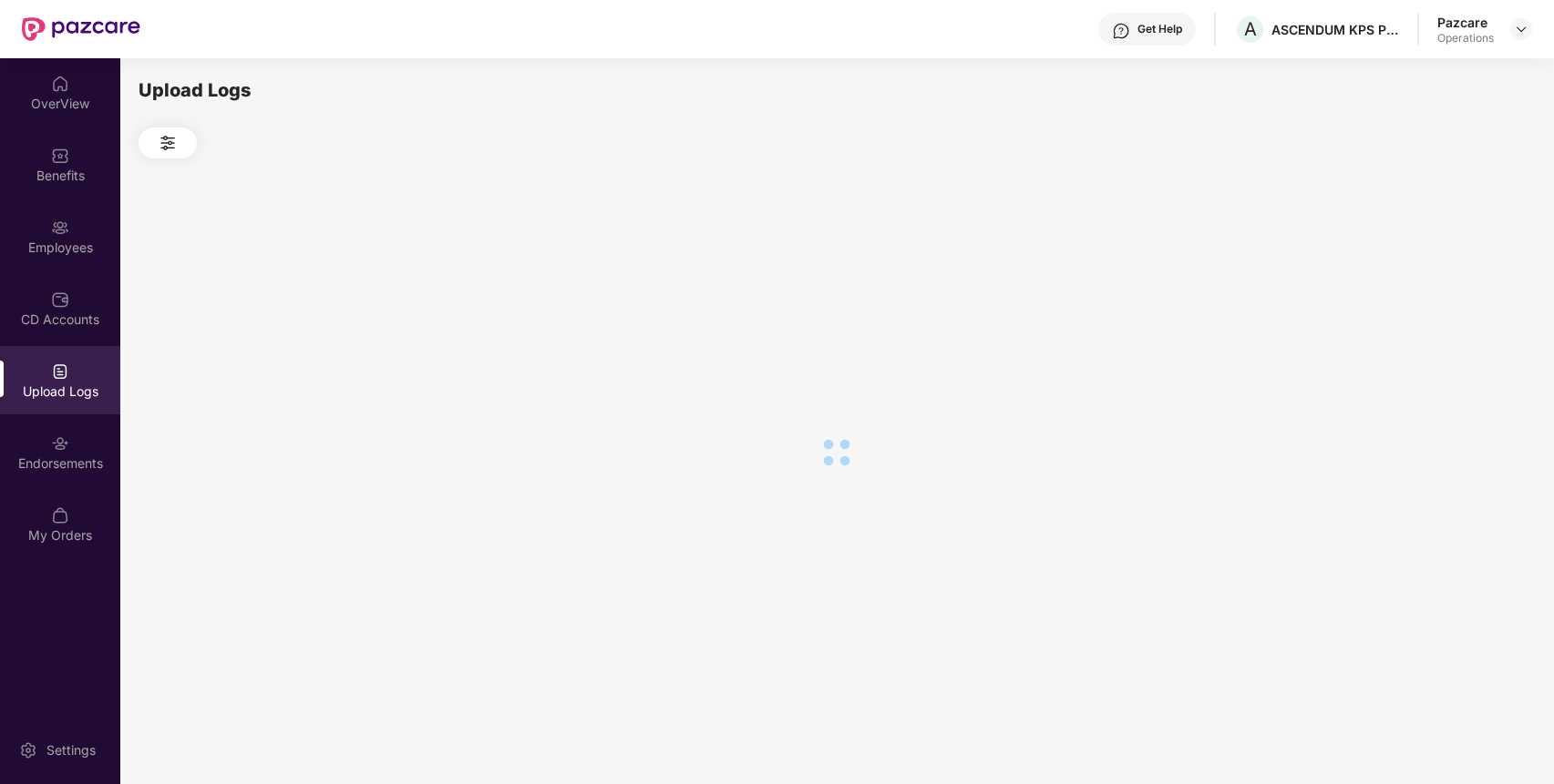
click at [1396, 285] on div at bounding box center [836, 452] width 1396 height 589
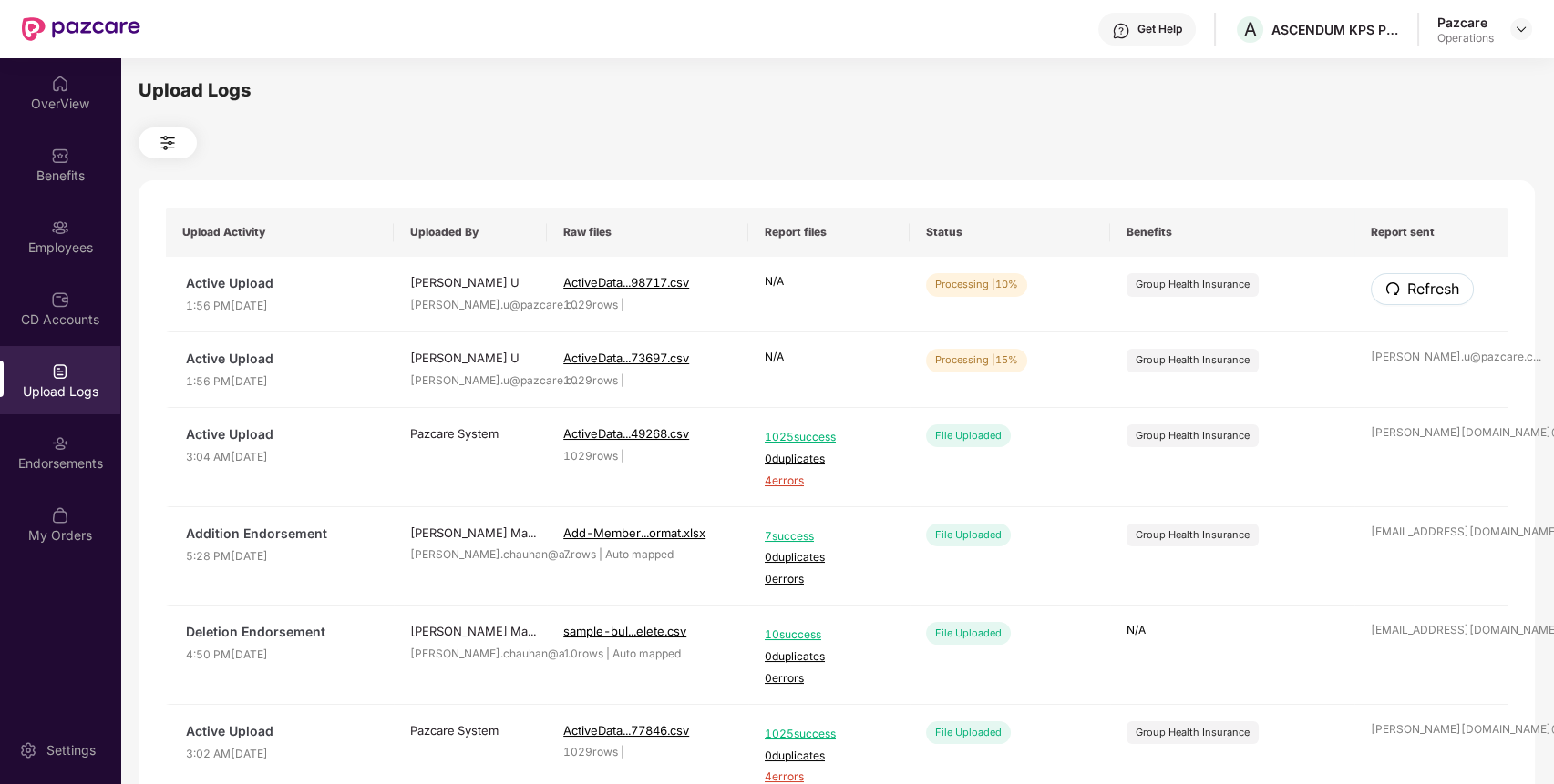
click at [1396, 285] on icon "redo" at bounding box center [1392, 288] width 15 height 15
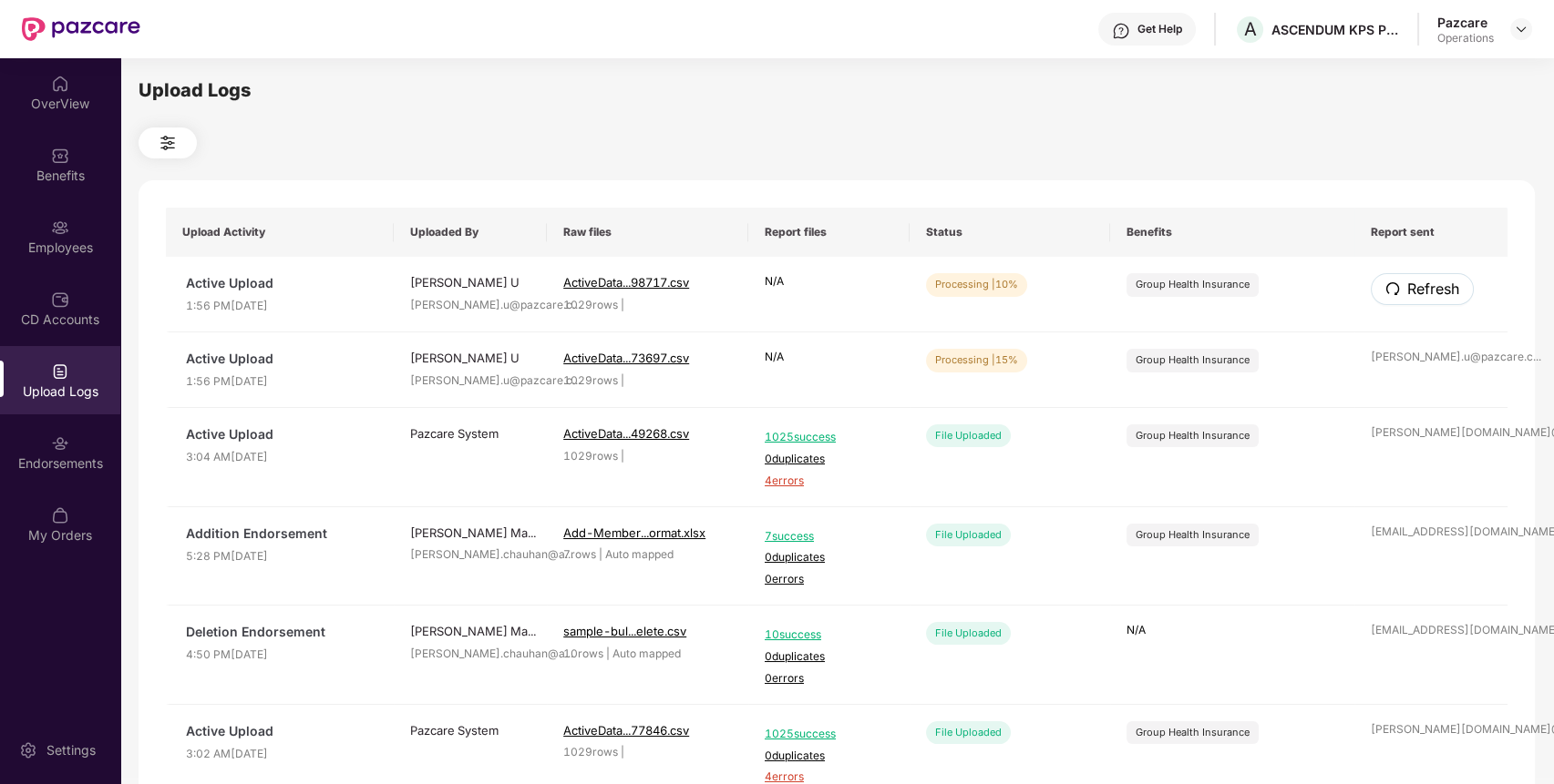
click at [1396, 285] on icon "redo" at bounding box center [1392, 288] width 15 height 15
click at [1407, 276] on button "Refresh" at bounding box center [1421, 289] width 102 height 32
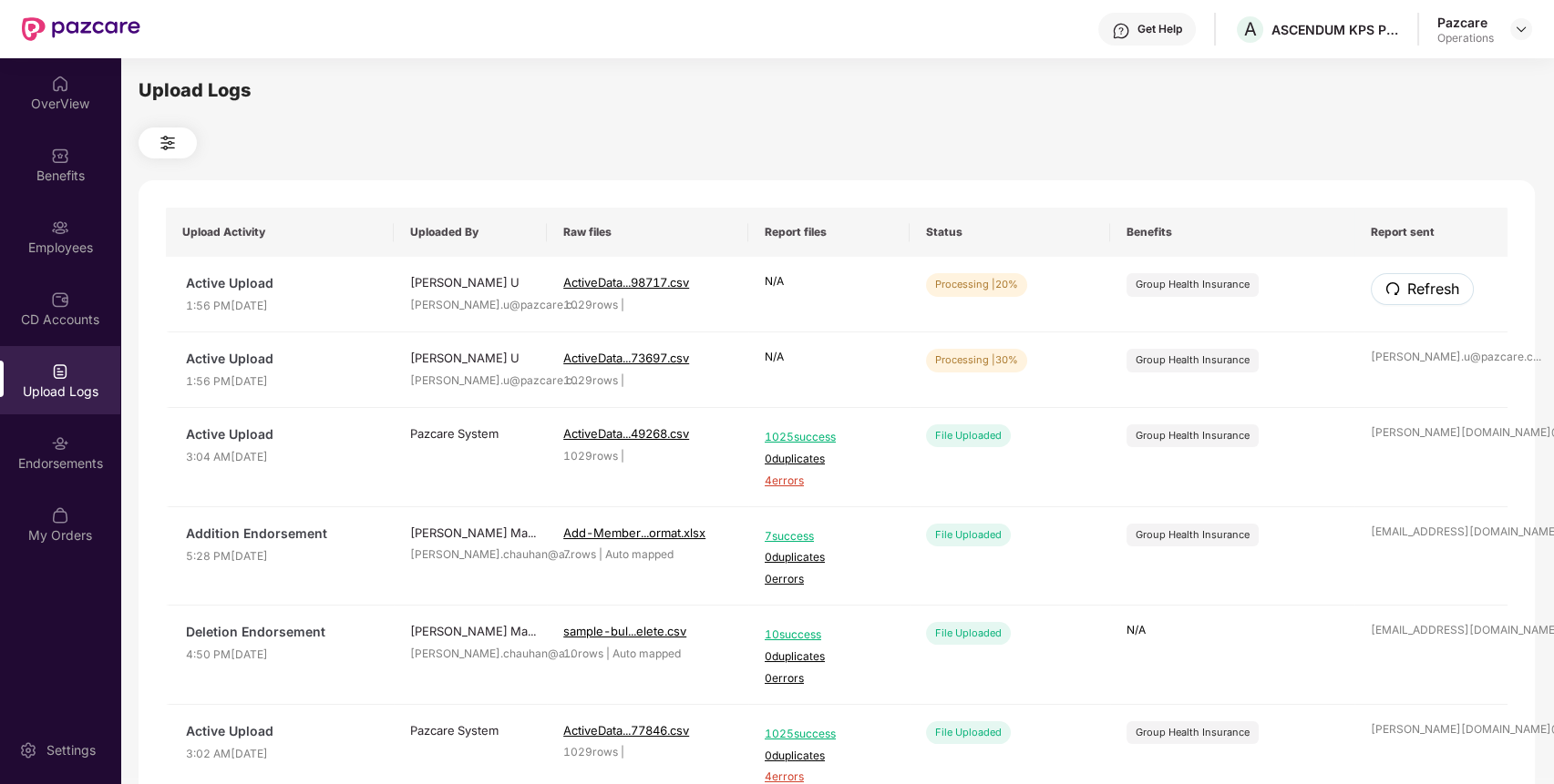
click at [1407, 276] on button "Refresh" at bounding box center [1422, 289] width 103 height 32
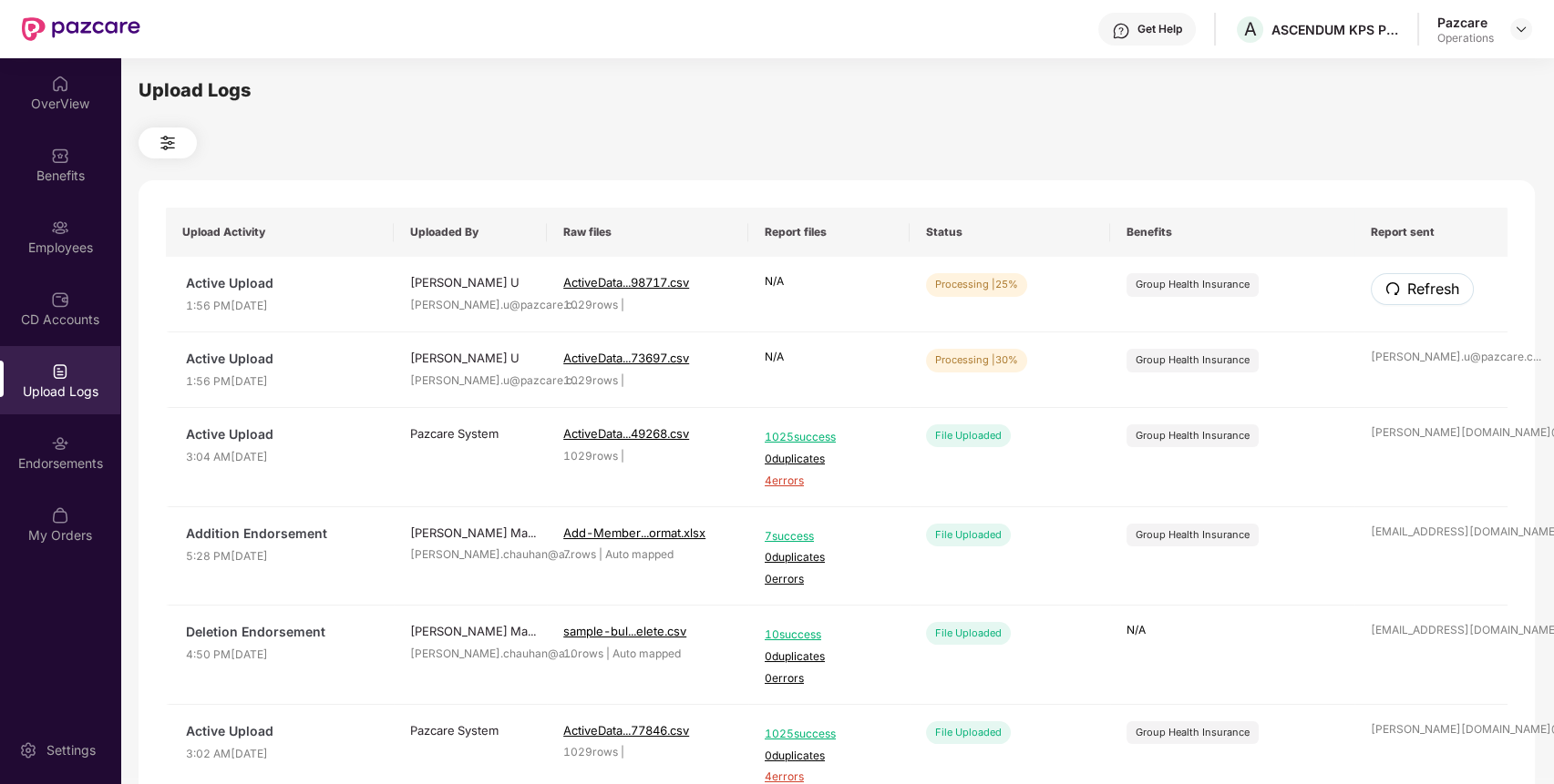
click at [1407, 276] on button "Refresh" at bounding box center [1422, 289] width 103 height 32
click at [1406, 283] on span "Refresh" at bounding box center [1432, 289] width 52 height 23
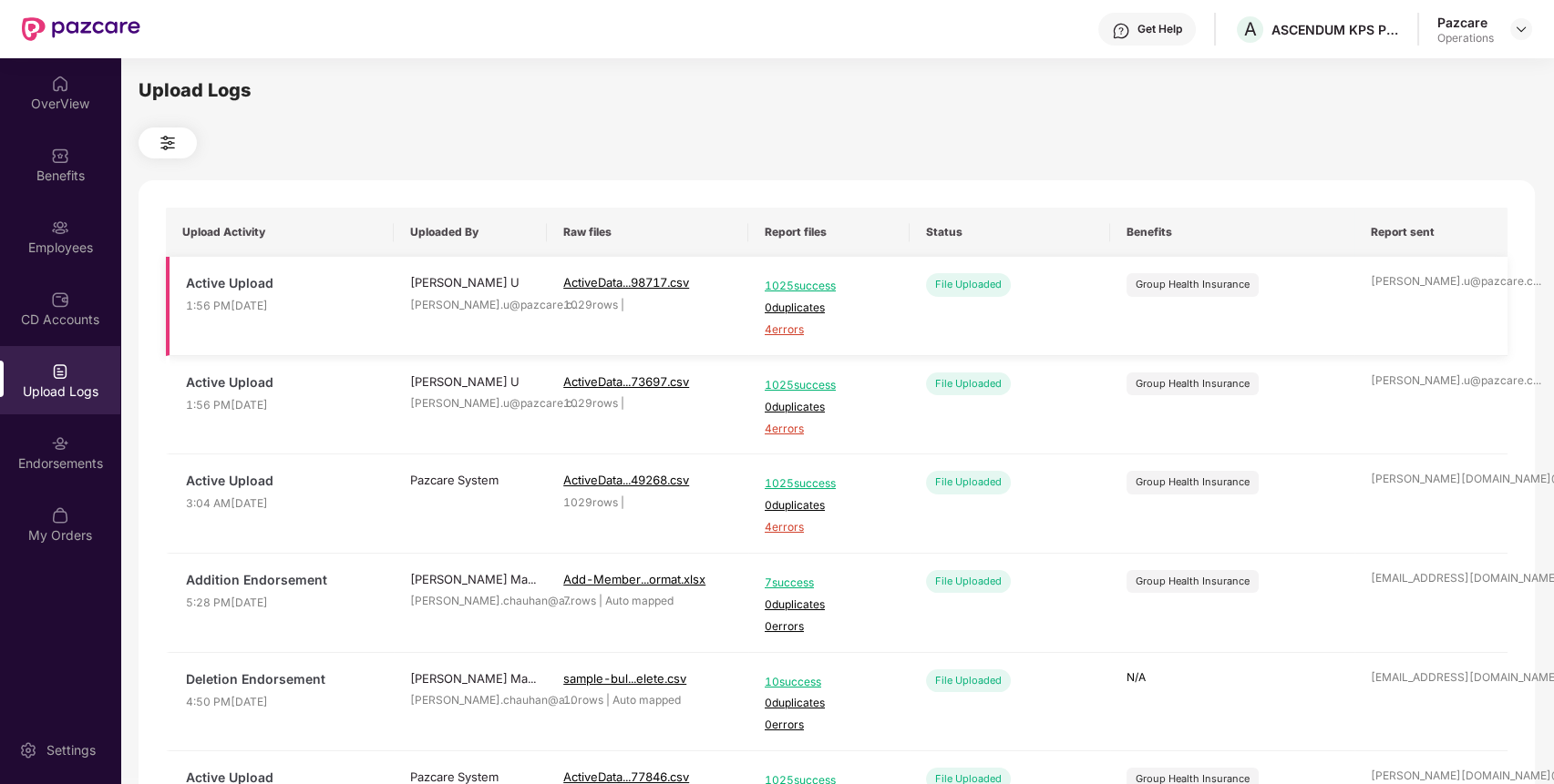
click at [785, 328] on span "4 errors" at bounding box center [829, 331] width 129 height 17
click at [40, 215] on div "Employees" at bounding box center [60, 236] width 120 height 69
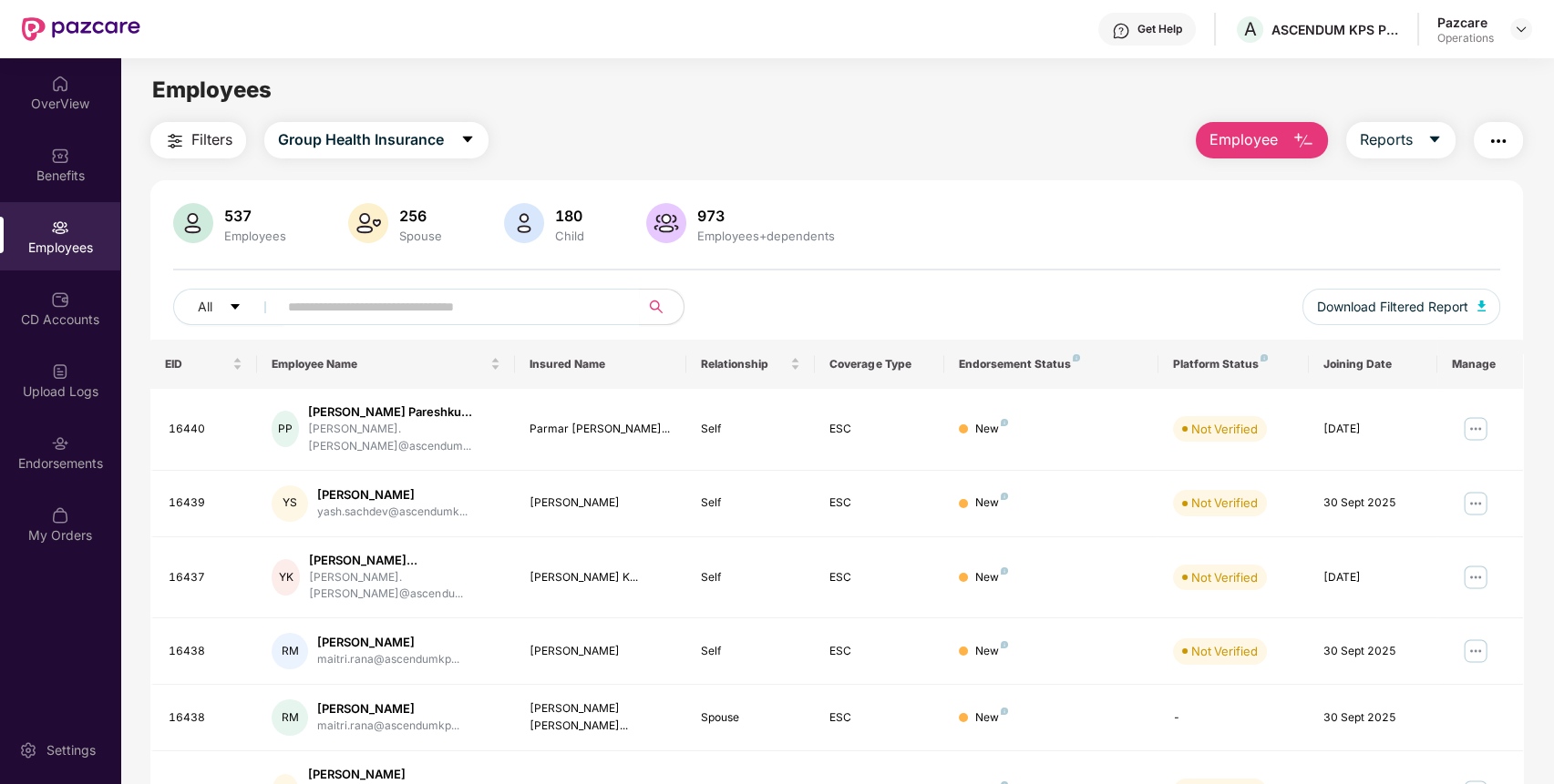
click at [212, 145] on span "Filters" at bounding box center [212, 140] width 41 height 23
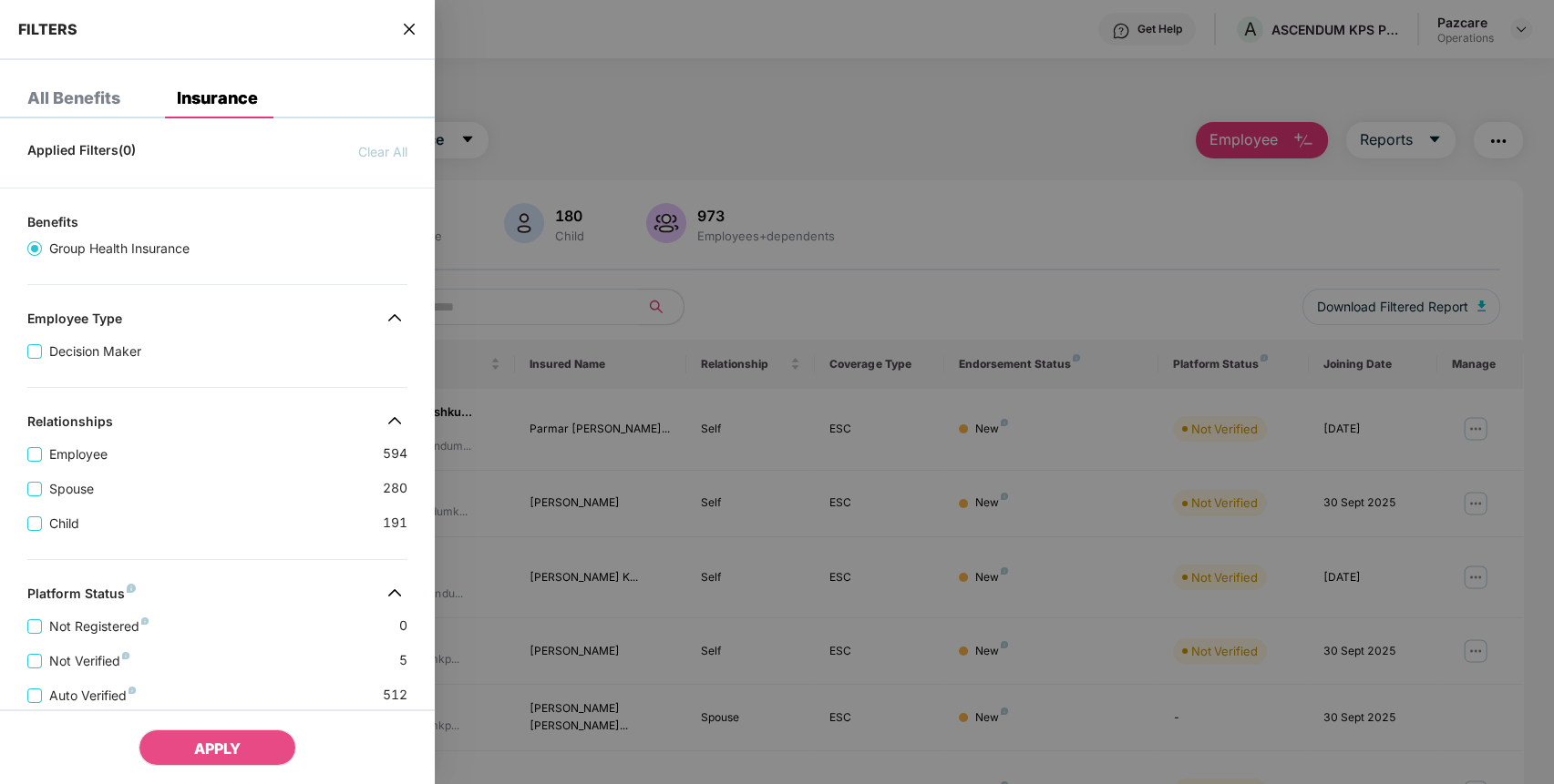
scroll to position [380, 0]
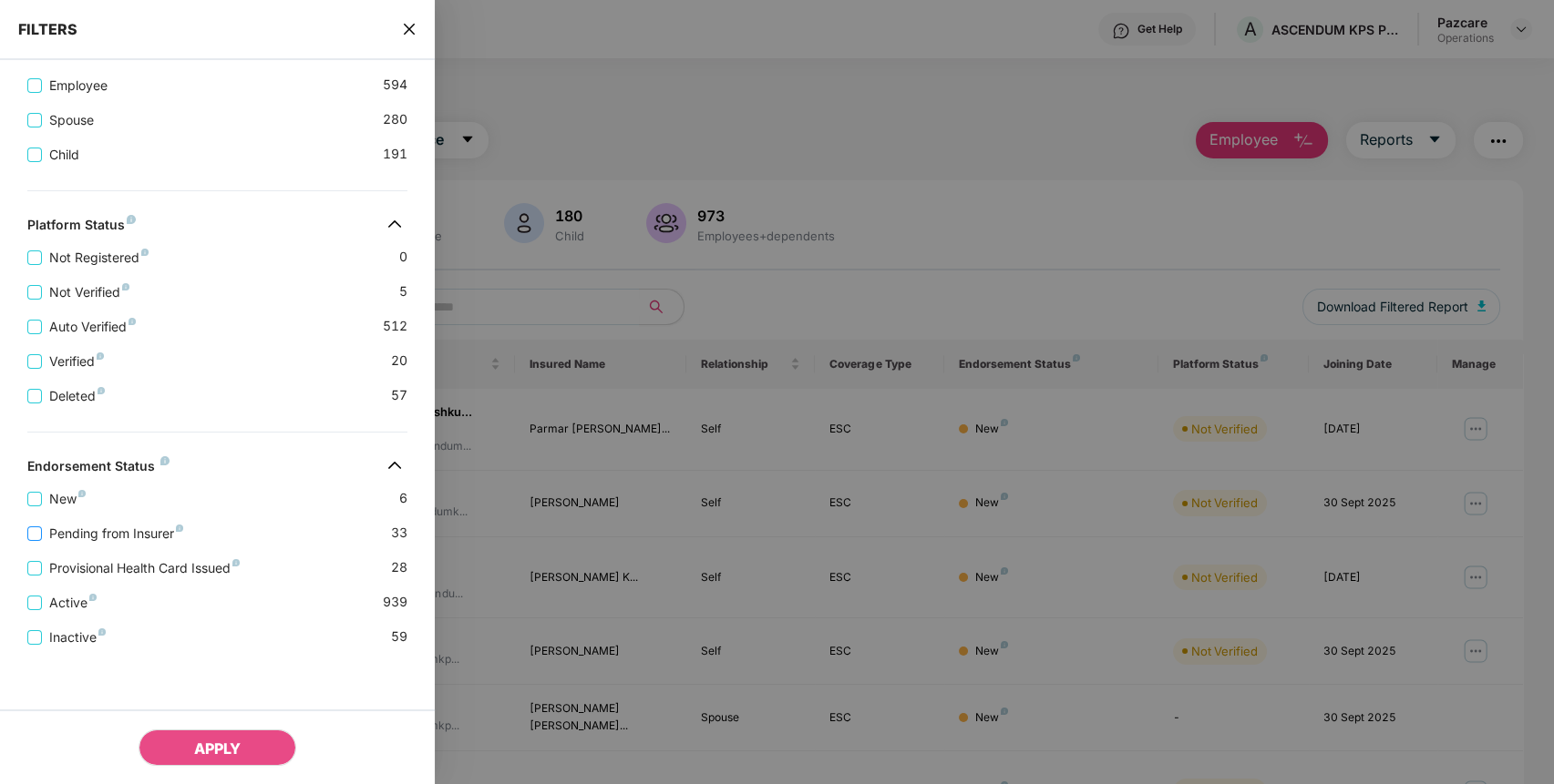
click at [187, 533] on span "Pending from Insurer" at bounding box center [116, 534] width 149 height 20
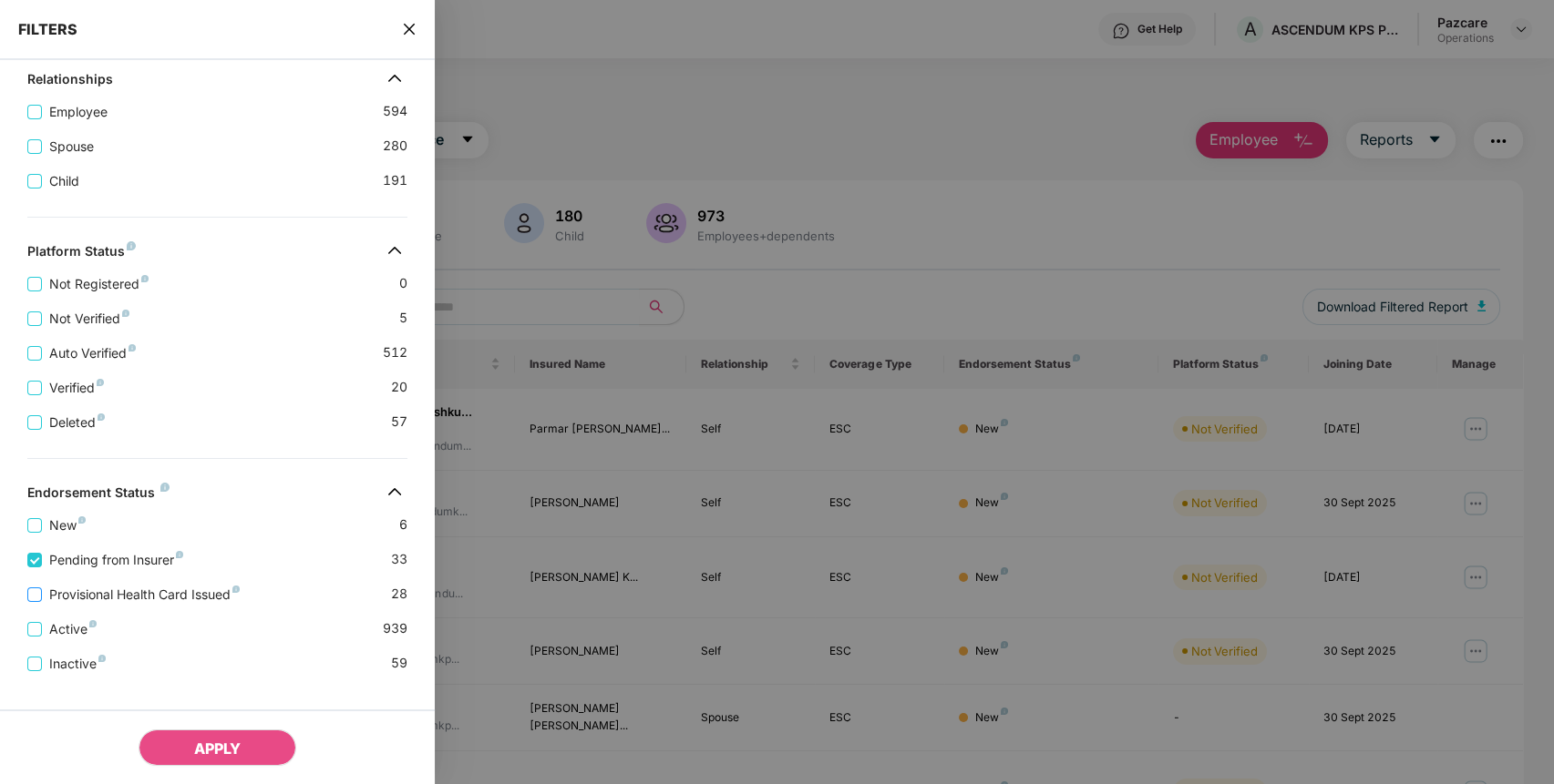
click at [201, 600] on span "Provisional Health Card Issued" at bounding box center [144, 595] width 205 height 20
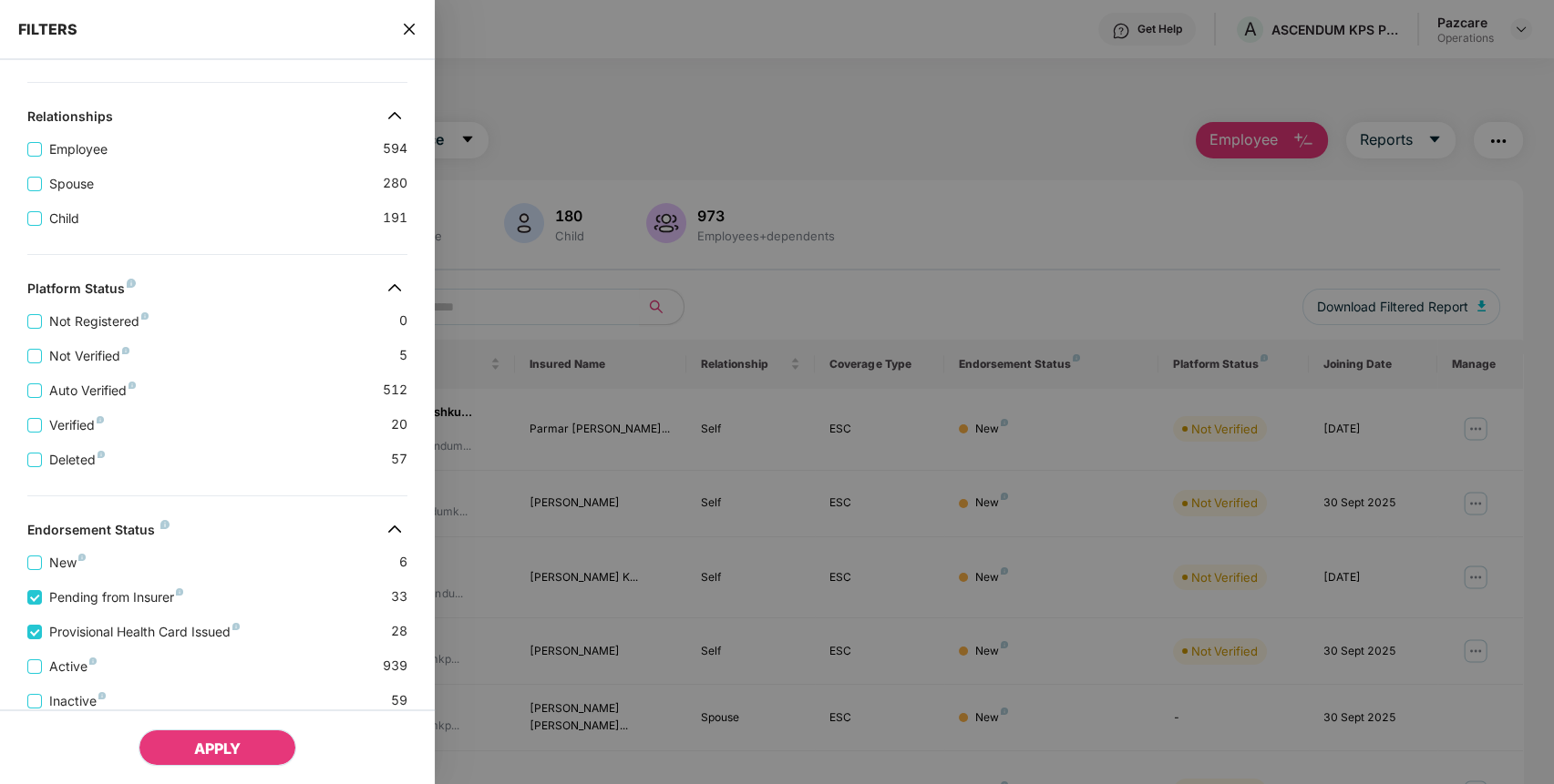
click at [218, 742] on span "APPLY" at bounding box center [218, 748] width 46 height 18
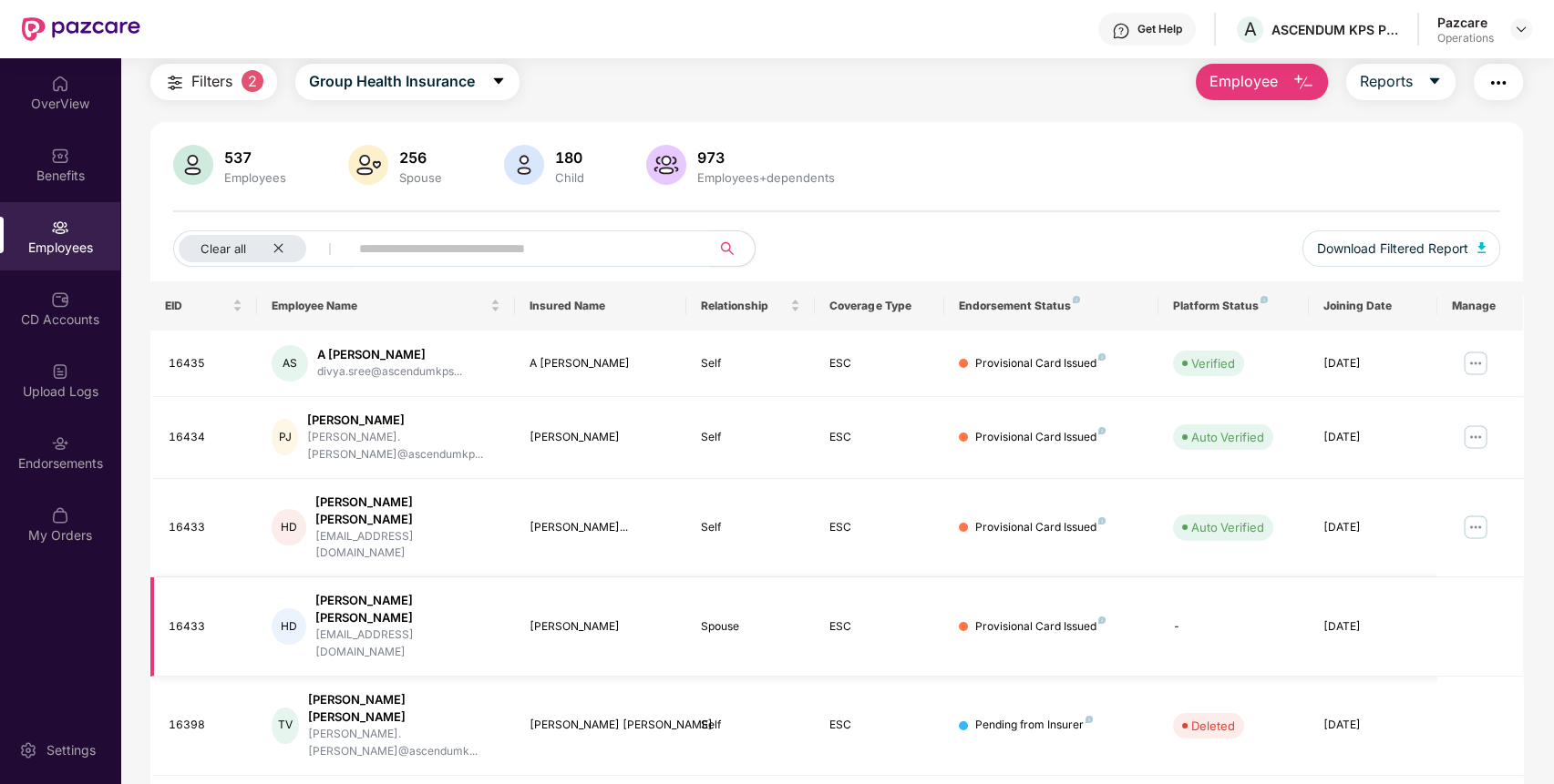
scroll to position [0, 0]
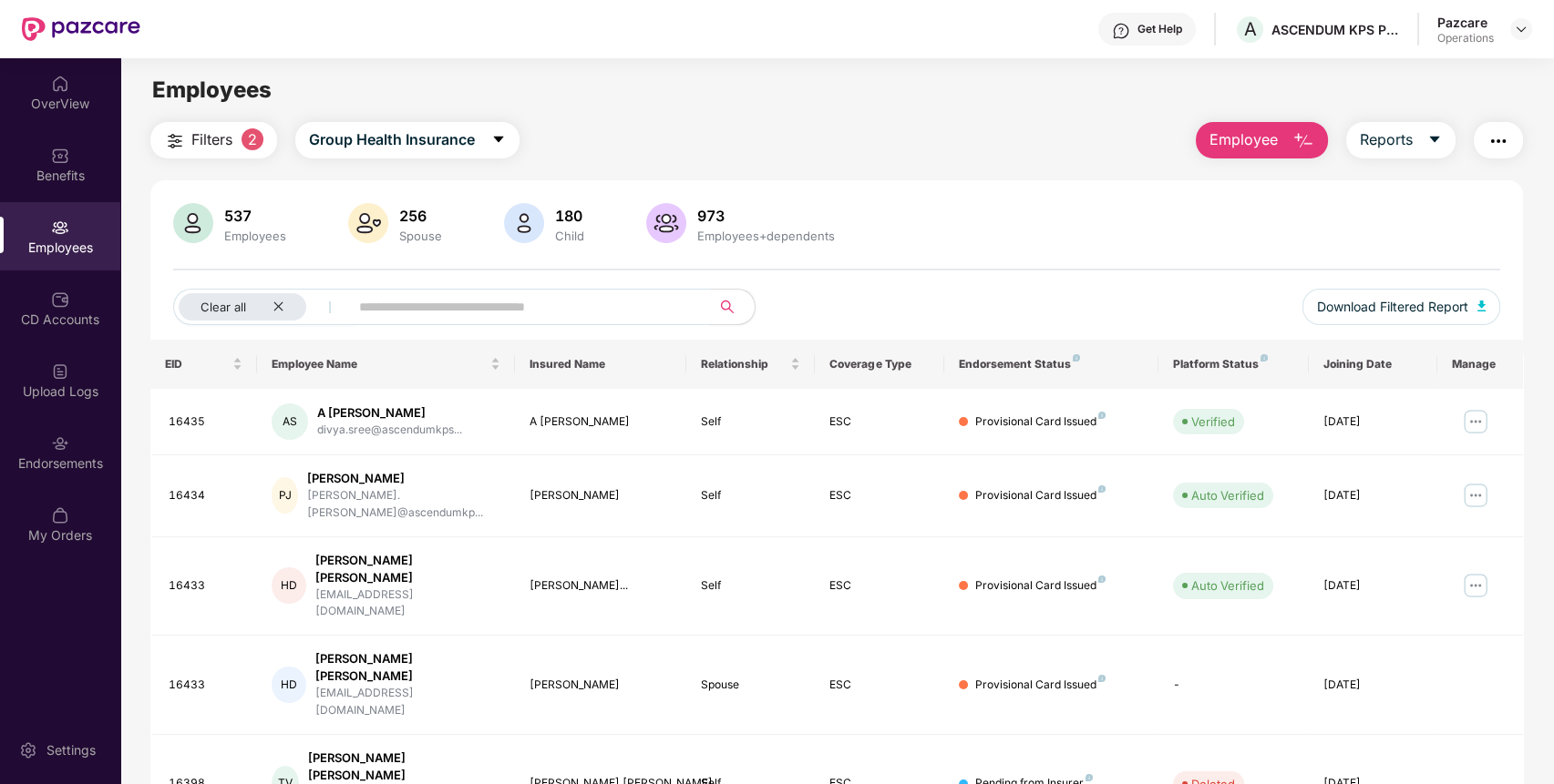
click at [59, 248] on div "Employees" at bounding box center [60, 247] width 120 height 18
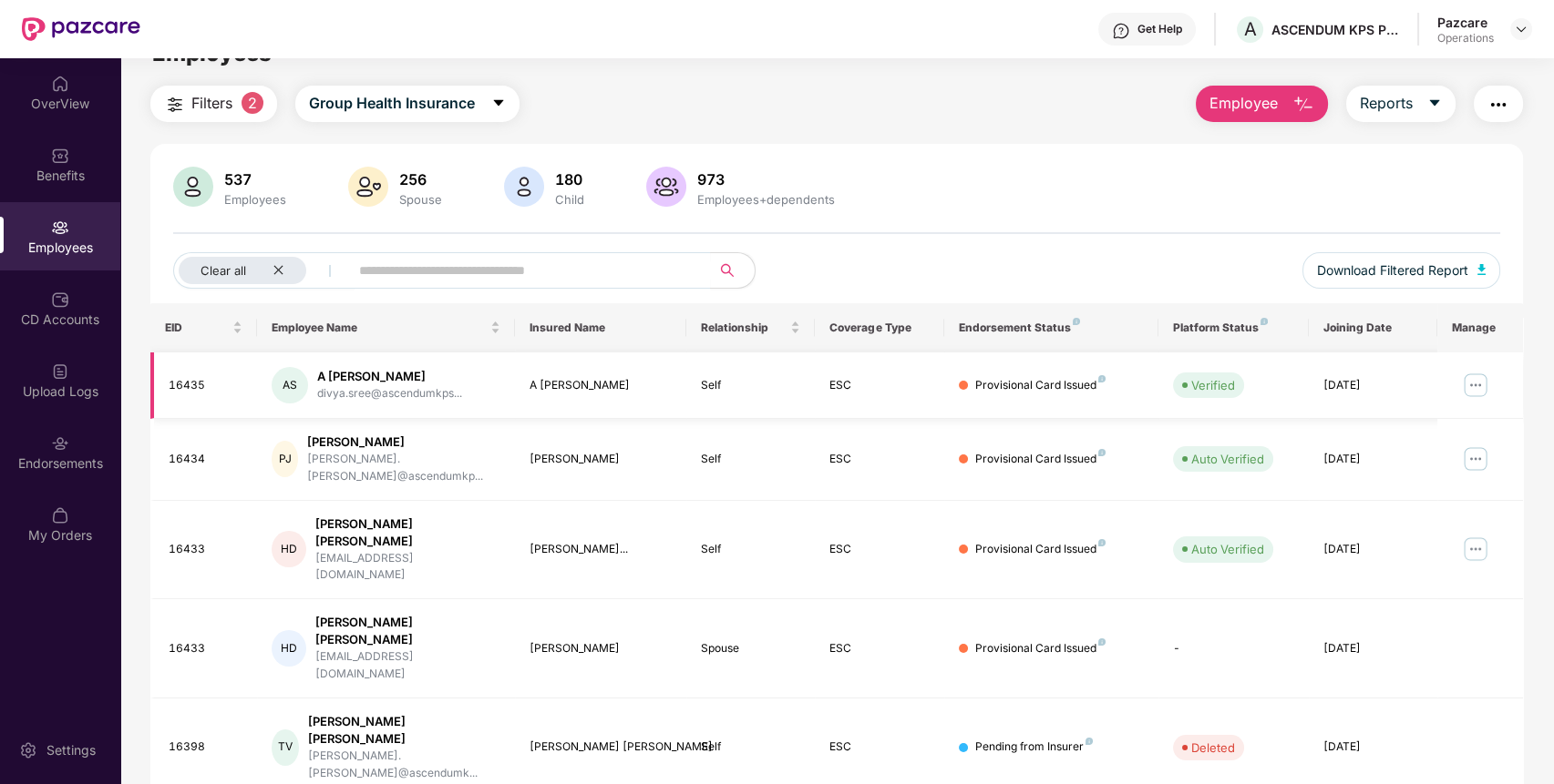
scroll to position [35, 0]
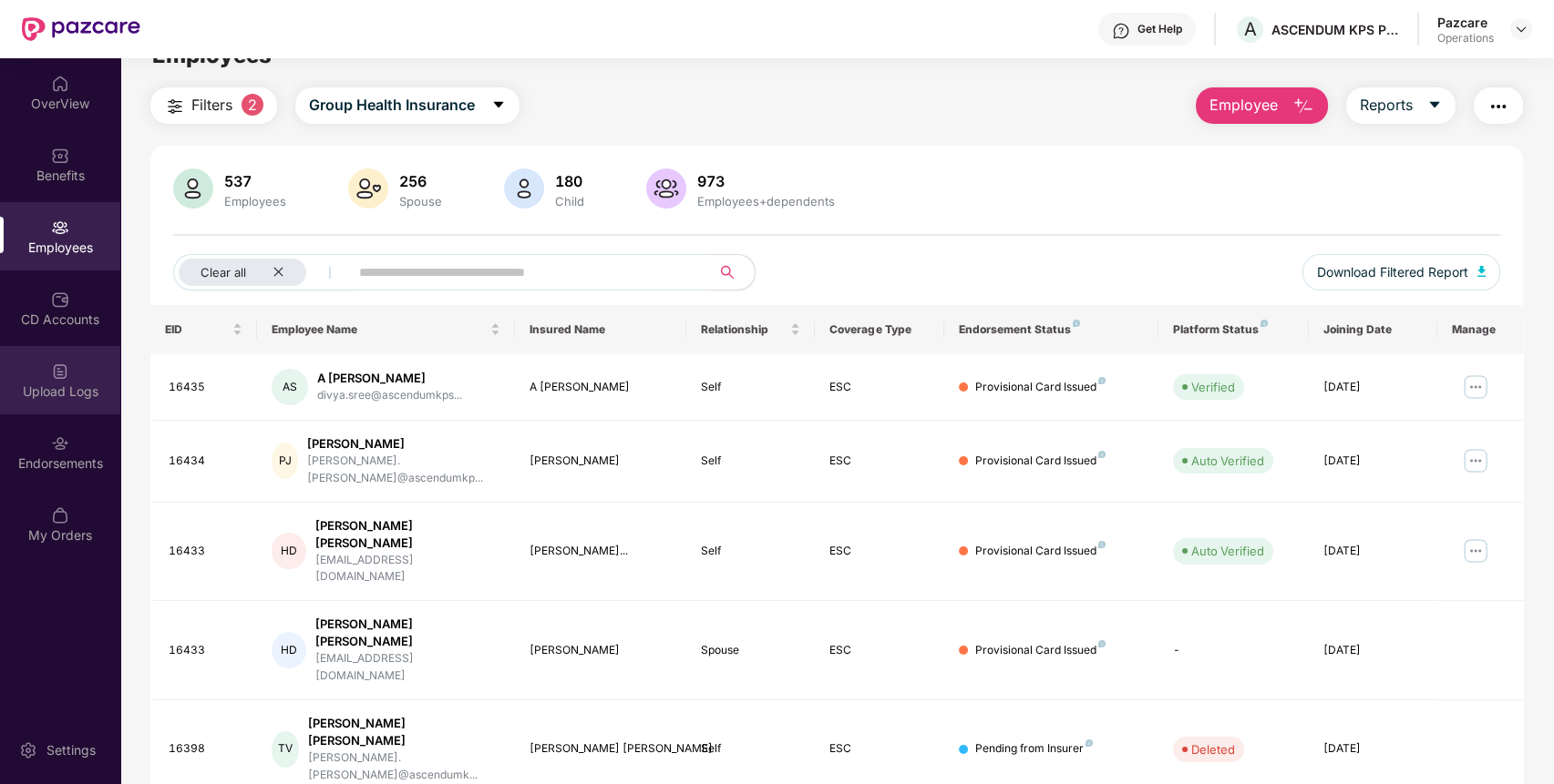
click at [73, 379] on div "Upload Logs" at bounding box center [60, 380] width 120 height 69
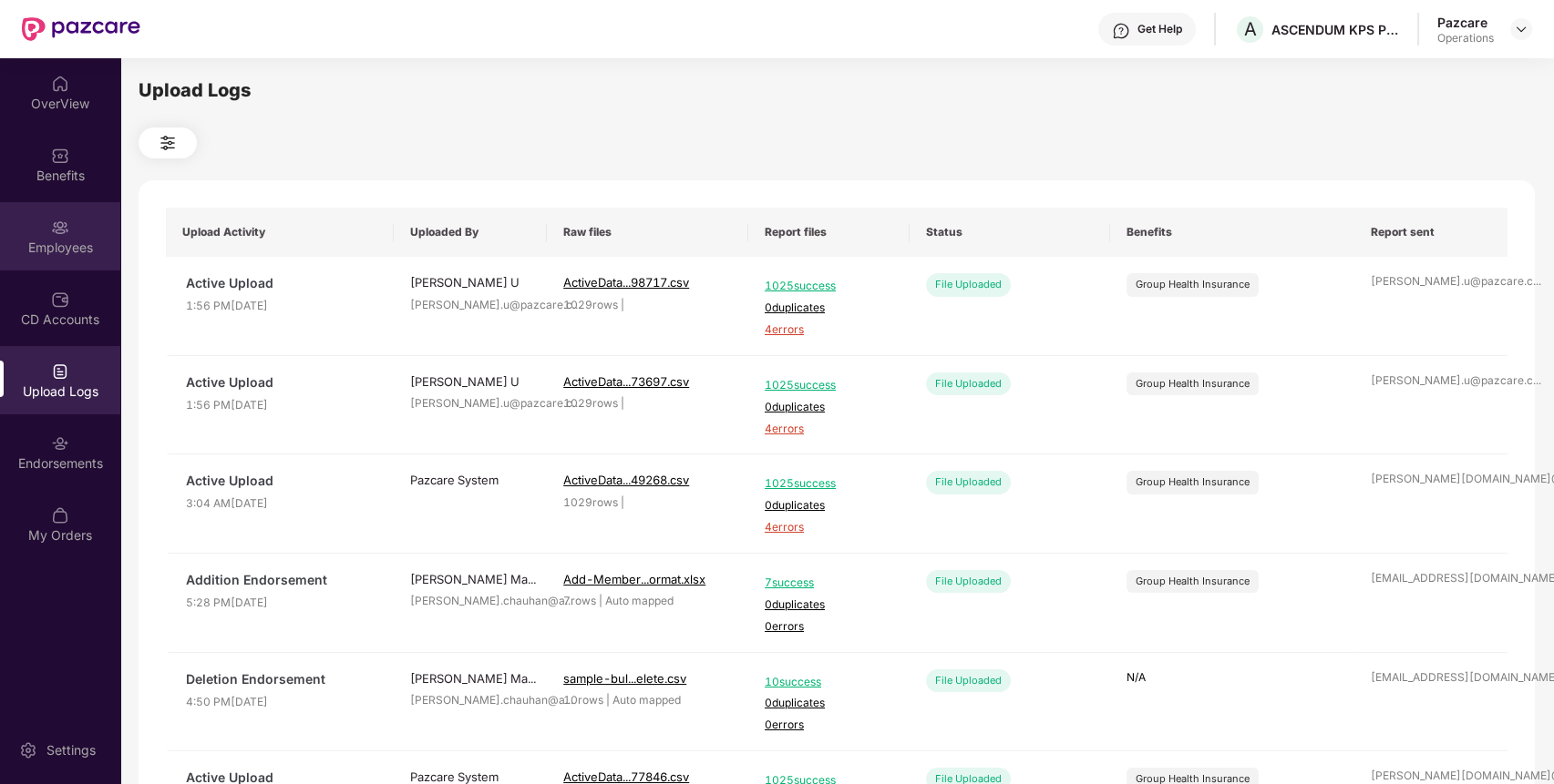
click at [73, 250] on div "Employees" at bounding box center [60, 247] width 120 height 18
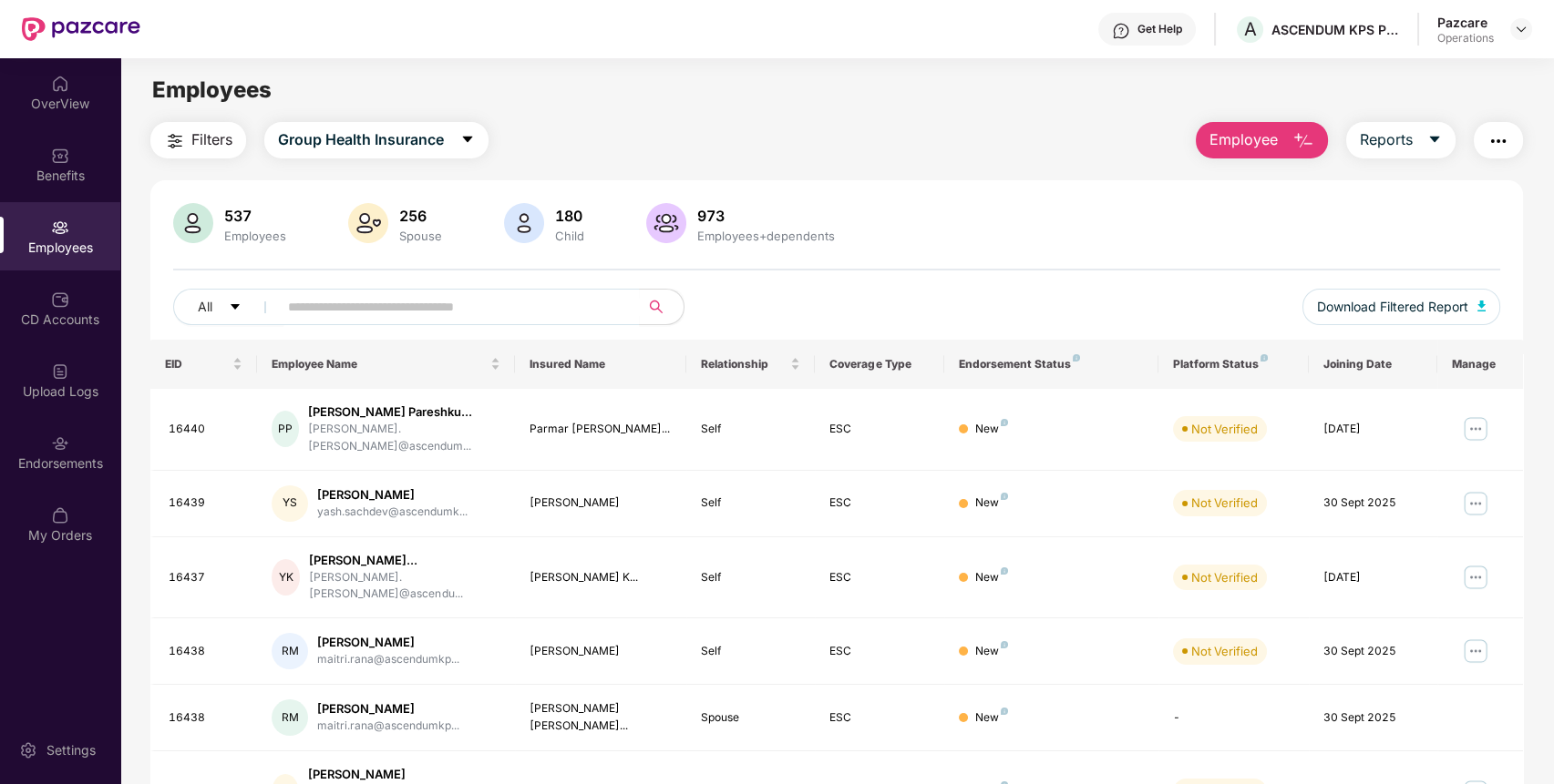
click at [226, 138] on span "Filters" at bounding box center [212, 140] width 41 height 23
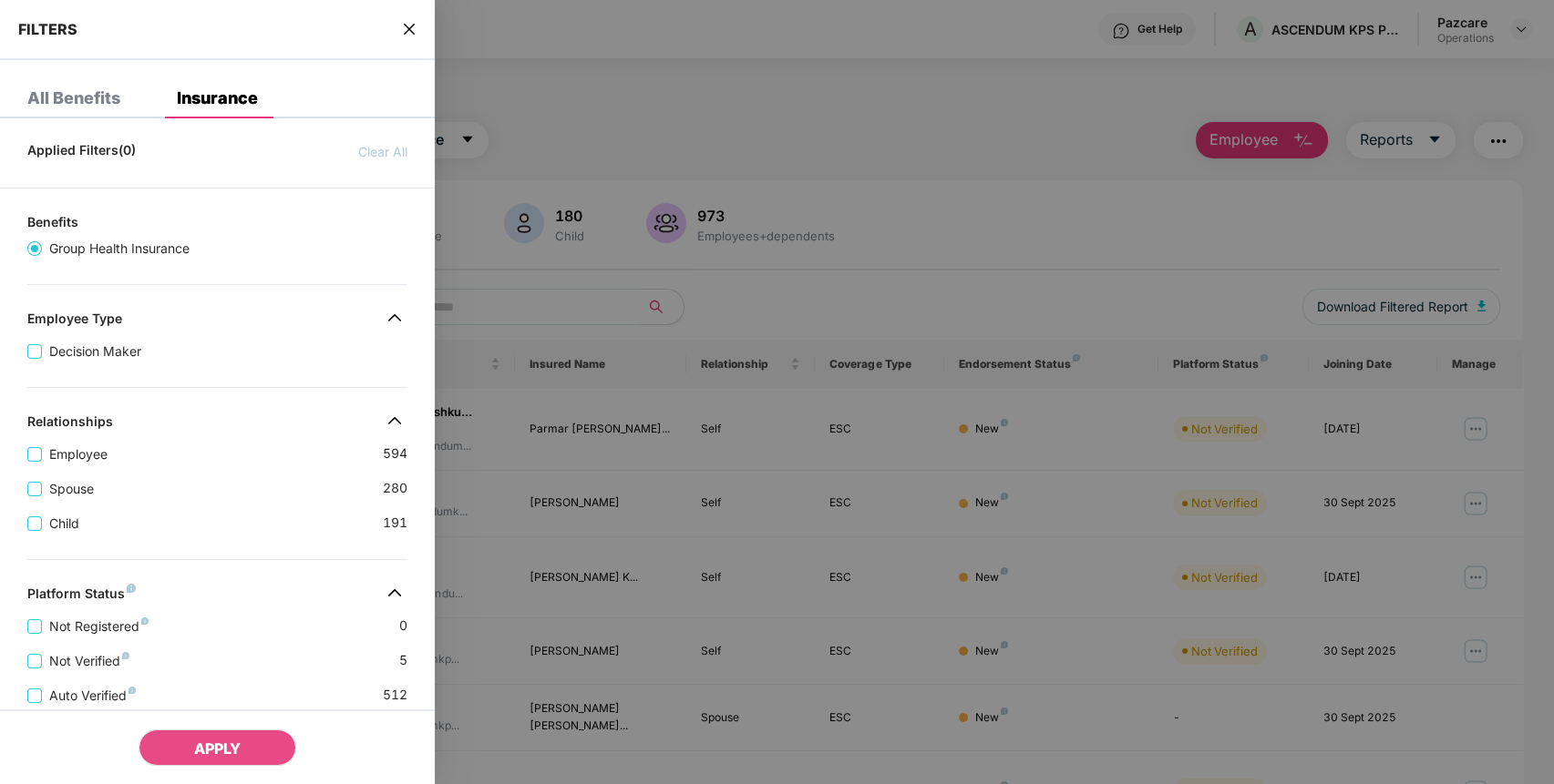
click at [282, 527] on div "Child 191" at bounding box center [217, 516] width 380 height 35
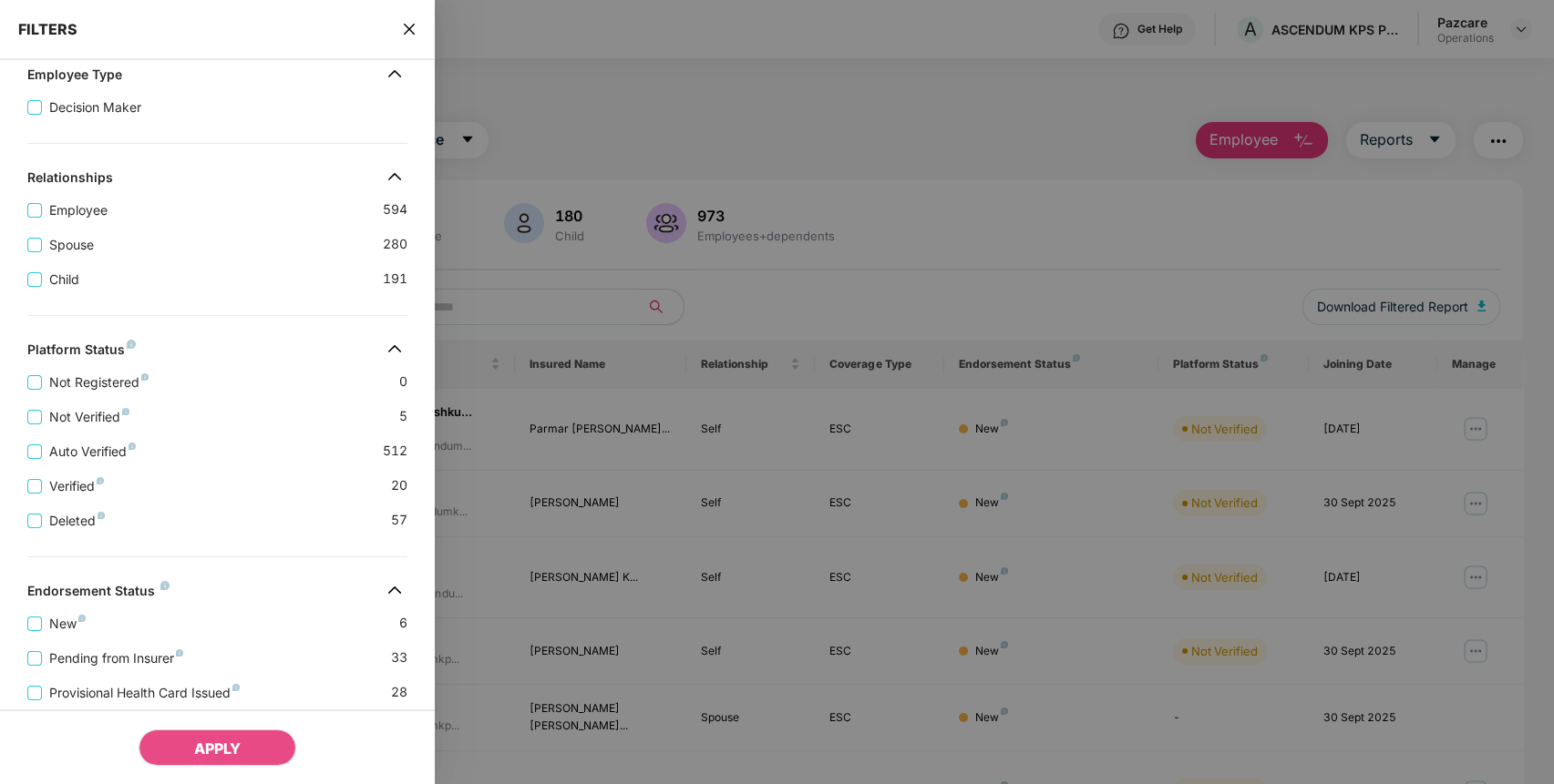
scroll to position [380, 0]
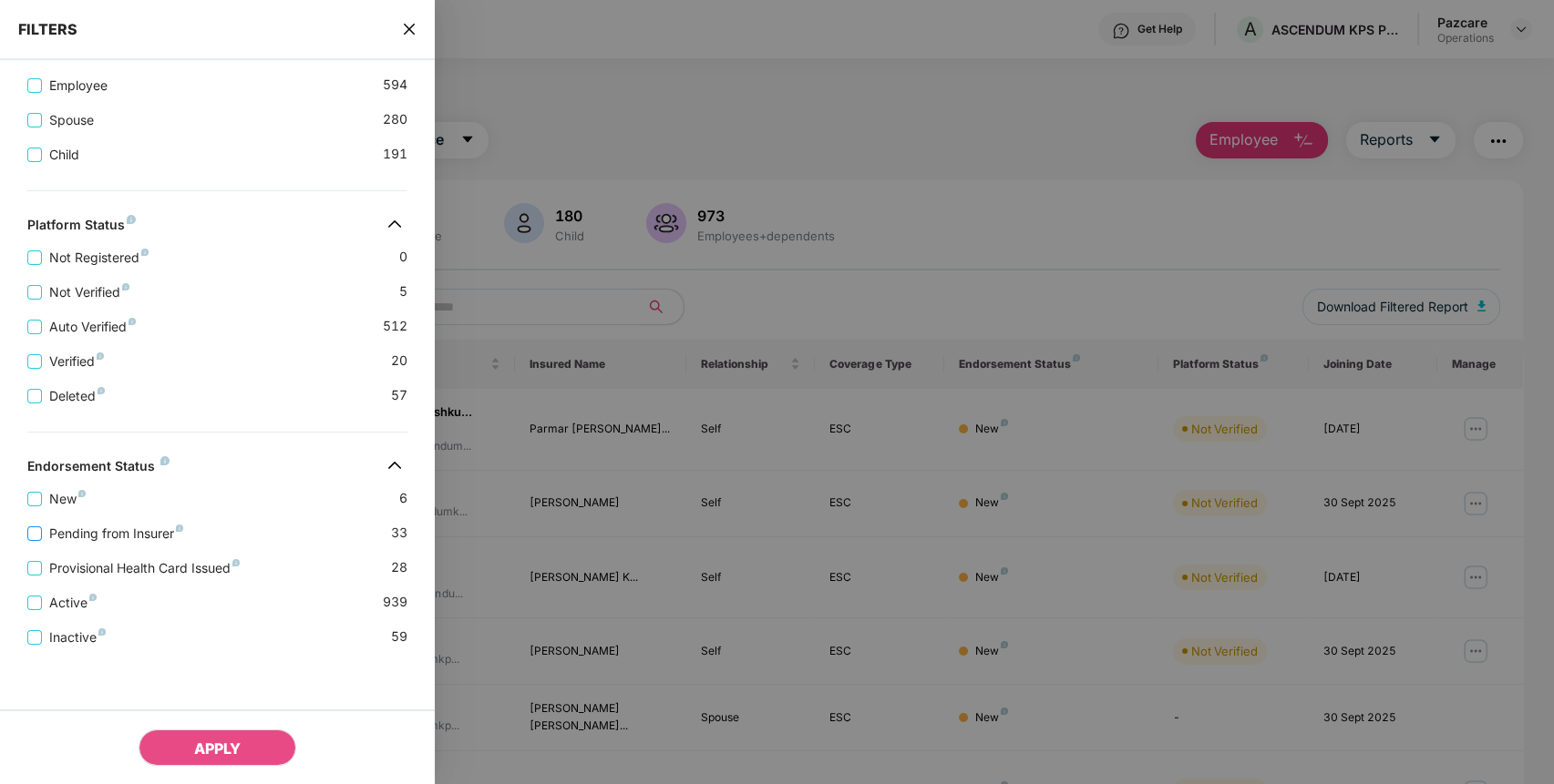
click at [153, 539] on span "Pending from Insurer" at bounding box center [116, 534] width 149 height 20
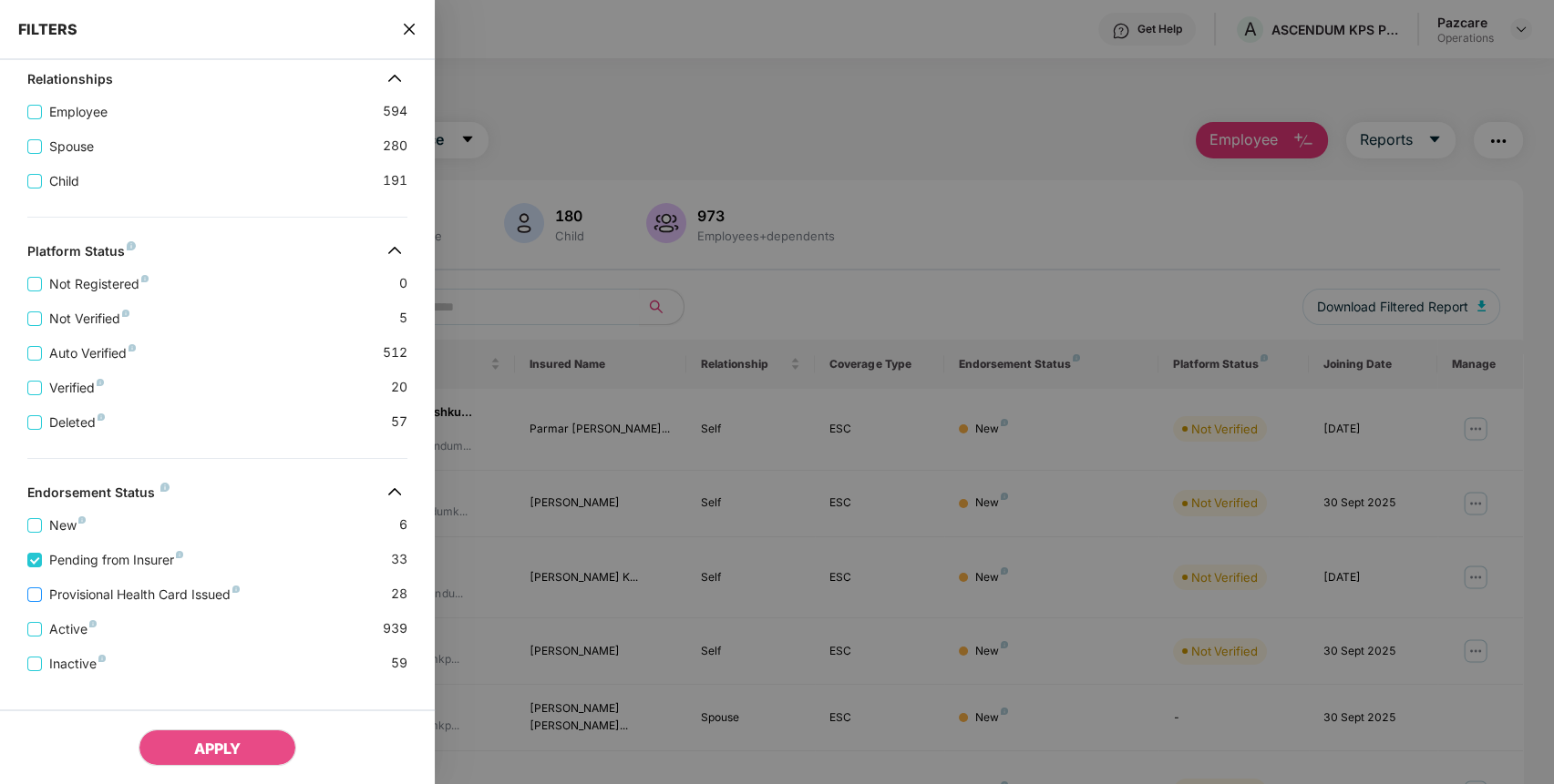
click at [98, 595] on span "Provisional Health Card Issued" at bounding box center [144, 595] width 205 height 20
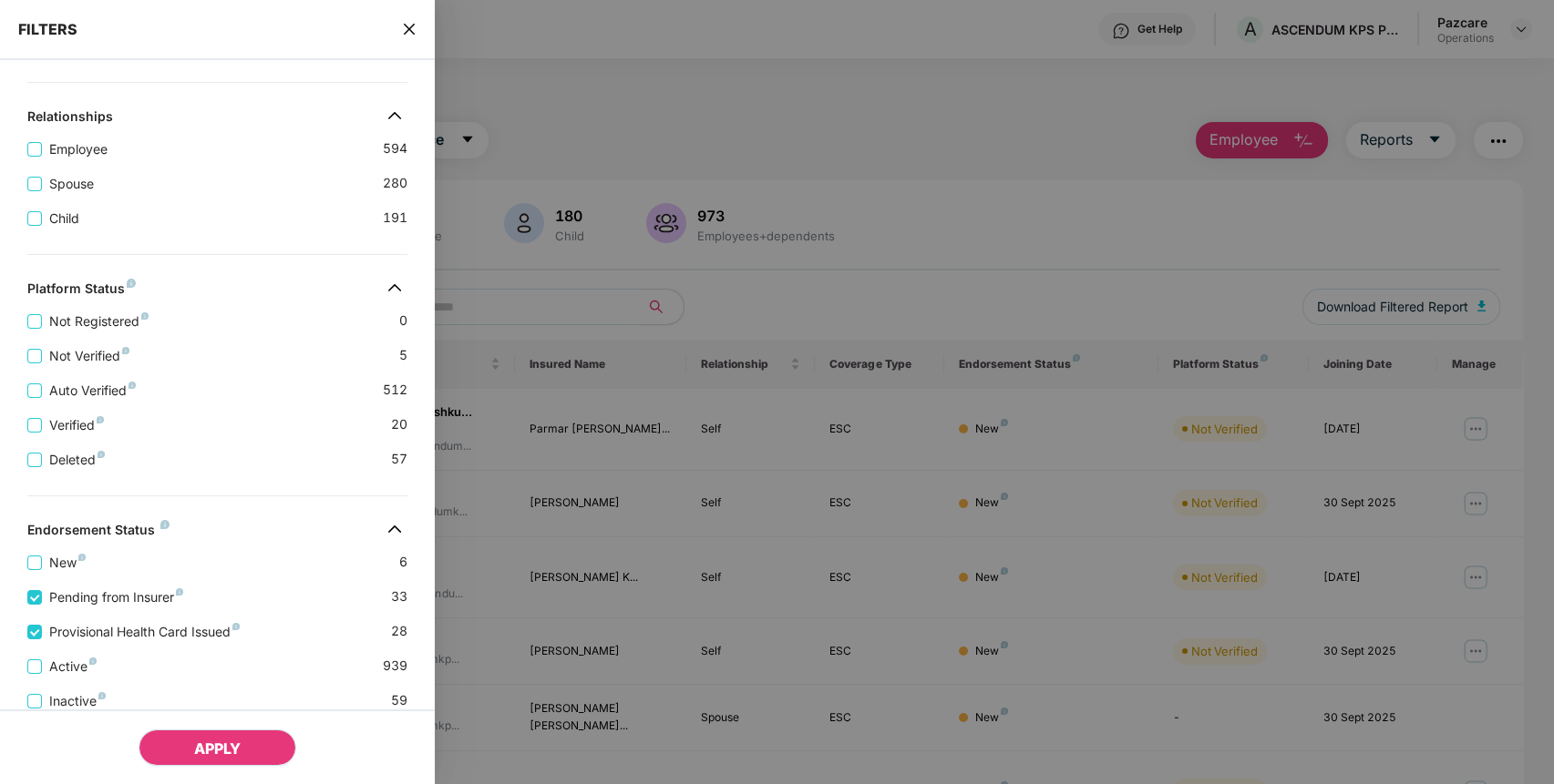
click at [173, 740] on button "APPLY" at bounding box center [217, 748] width 158 height 37
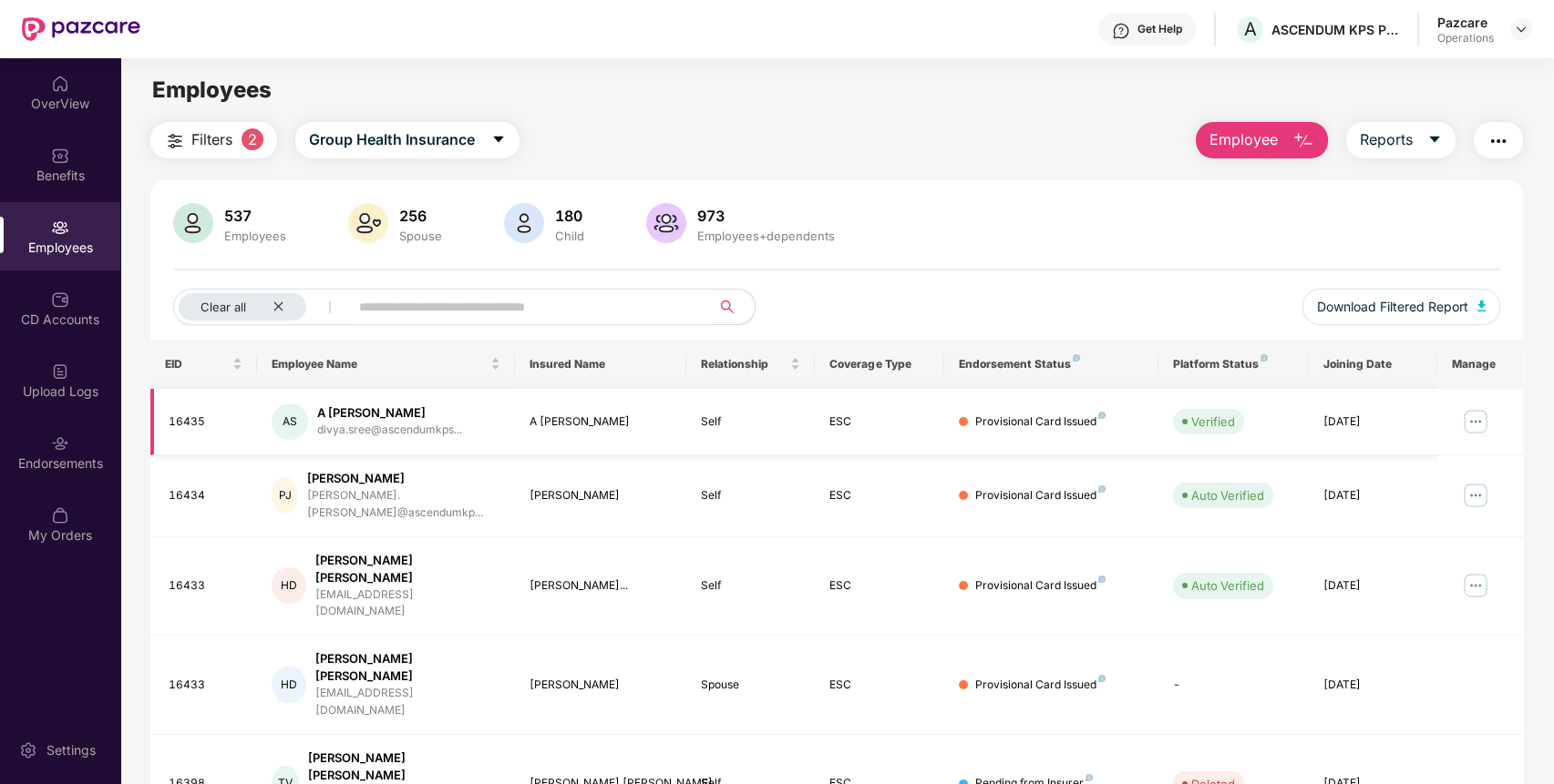
click at [1480, 410] on img at bounding box center [1475, 421] width 29 height 29
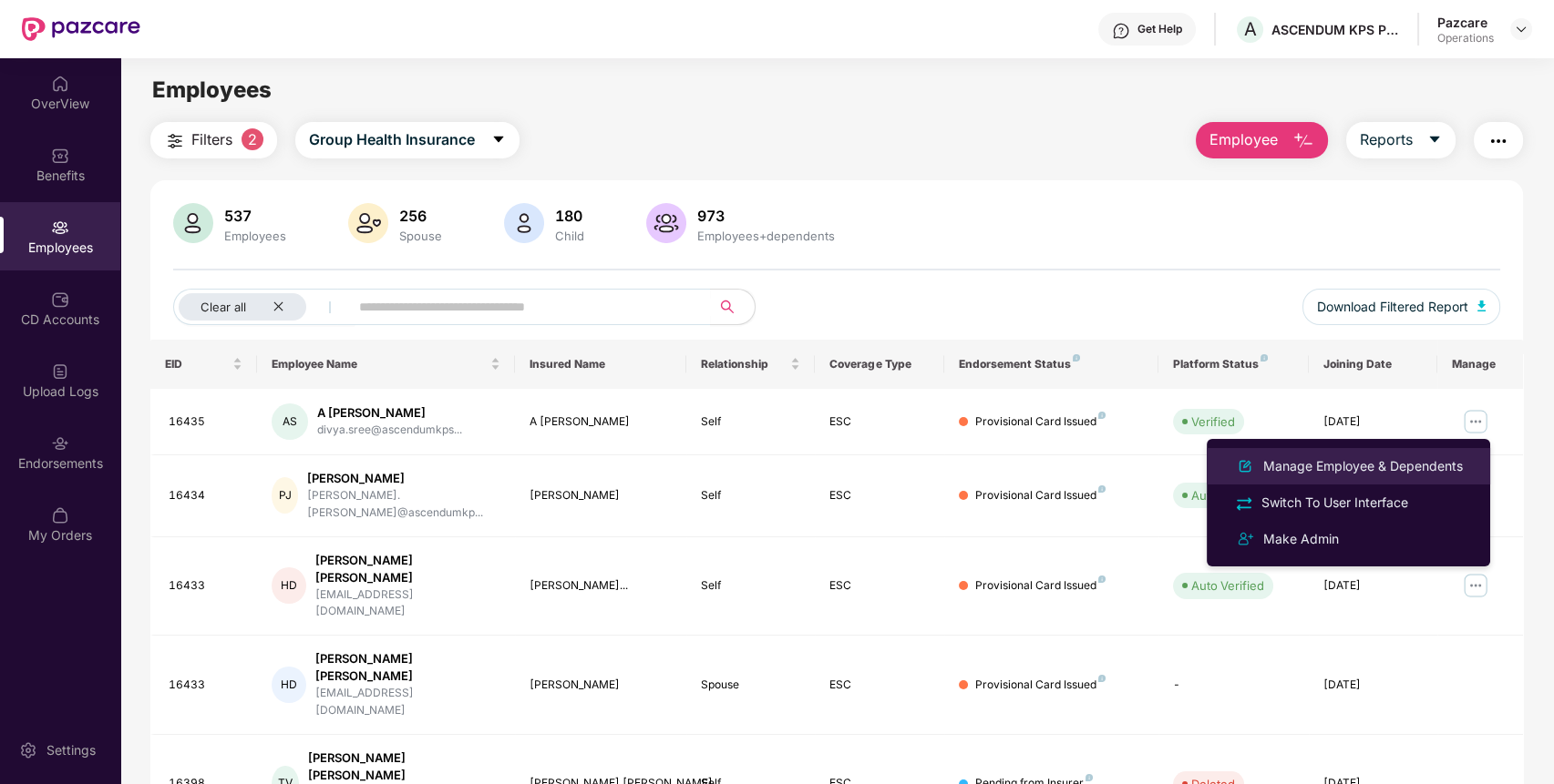
click at [1420, 466] on div "Manage Employee & Dependents" at bounding box center [1363, 466] width 207 height 20
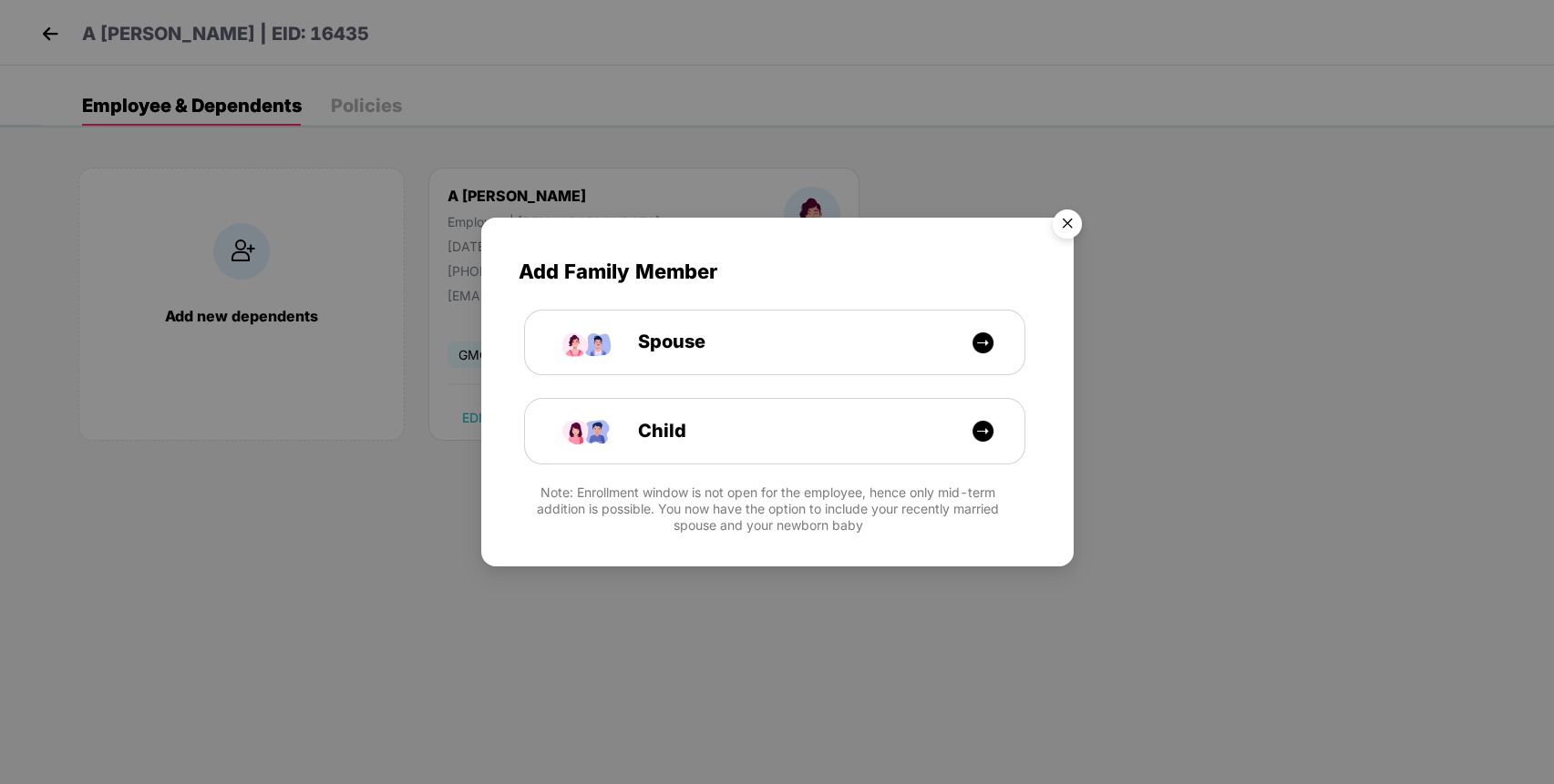
click at [1072, 218] on img "Close" at bounding box center [1067, 226] width 51 height 51
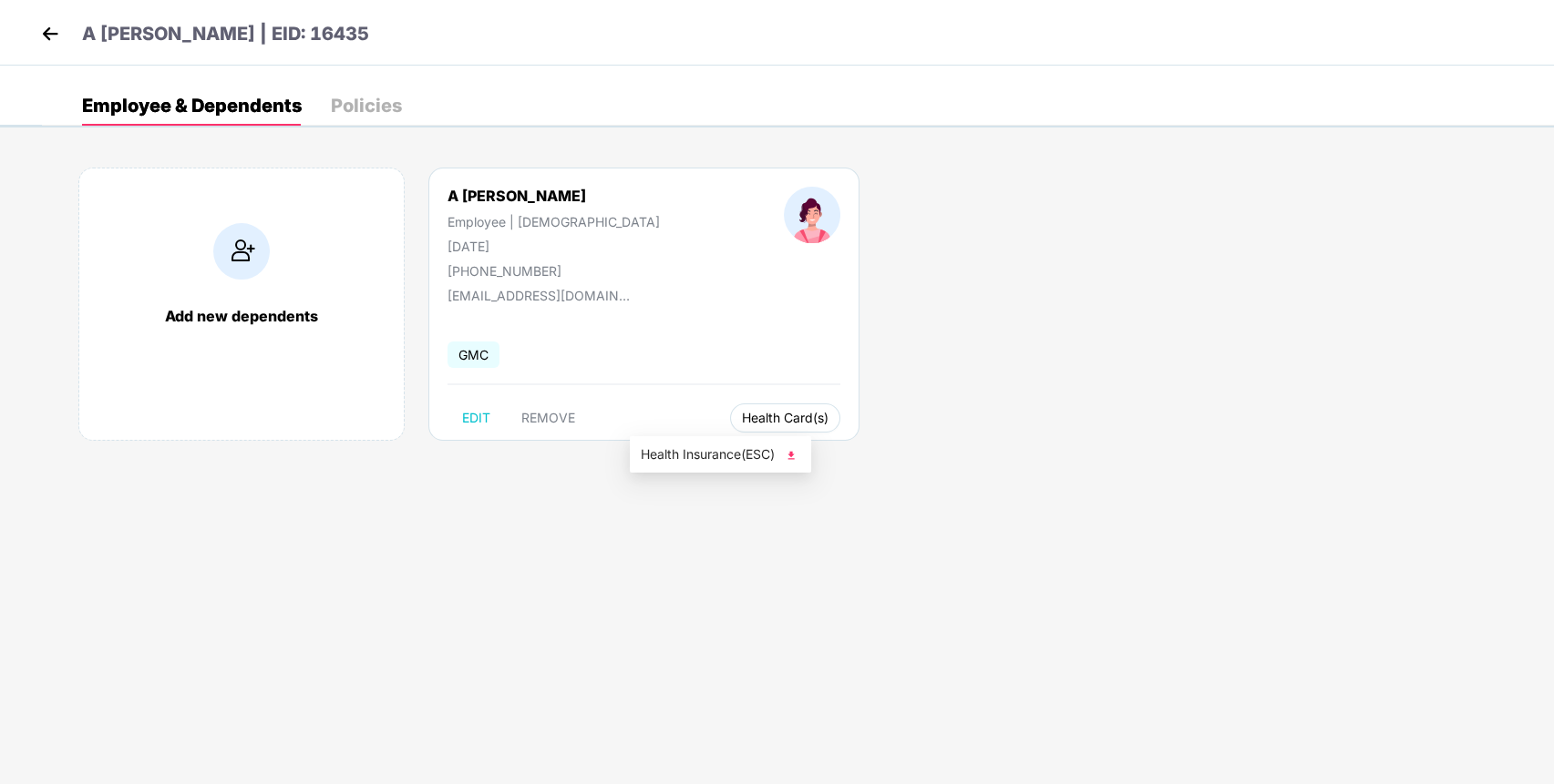
drag, startPoint x: 660, startPoint y: 415, endPoint x: 792, endPoint y: 454, distance: 137.6
click at [792, 454] on body "A [PERSON_NAME] | EID: 16435 Employee & Dependents Policies Add new dependents …" at bounding box center [777, 392] width 1554 height 784
click at [792, 454] on img at bounding box center [790, 455] width 18 height 18
click at [59, 27] on img at bounding box center [50, 34] width 27 height 27
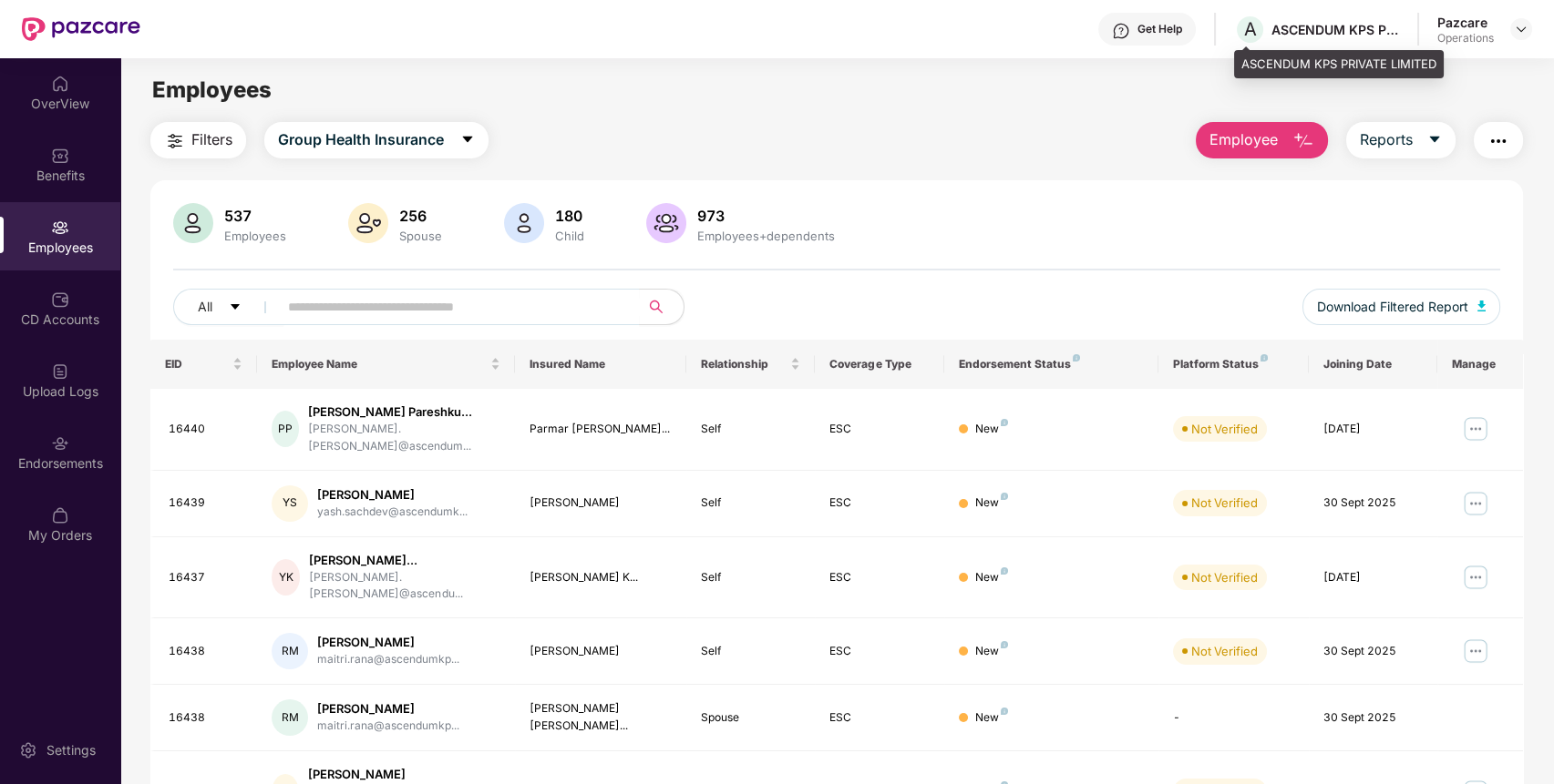
click at [1303, 28] on div "ASCENDUM KPS PRIVATE LIMITED" at bounding box center [1334, 30] width 128 height 17
copy div "ASCENDUM KPS PRIVATE LIMITED"
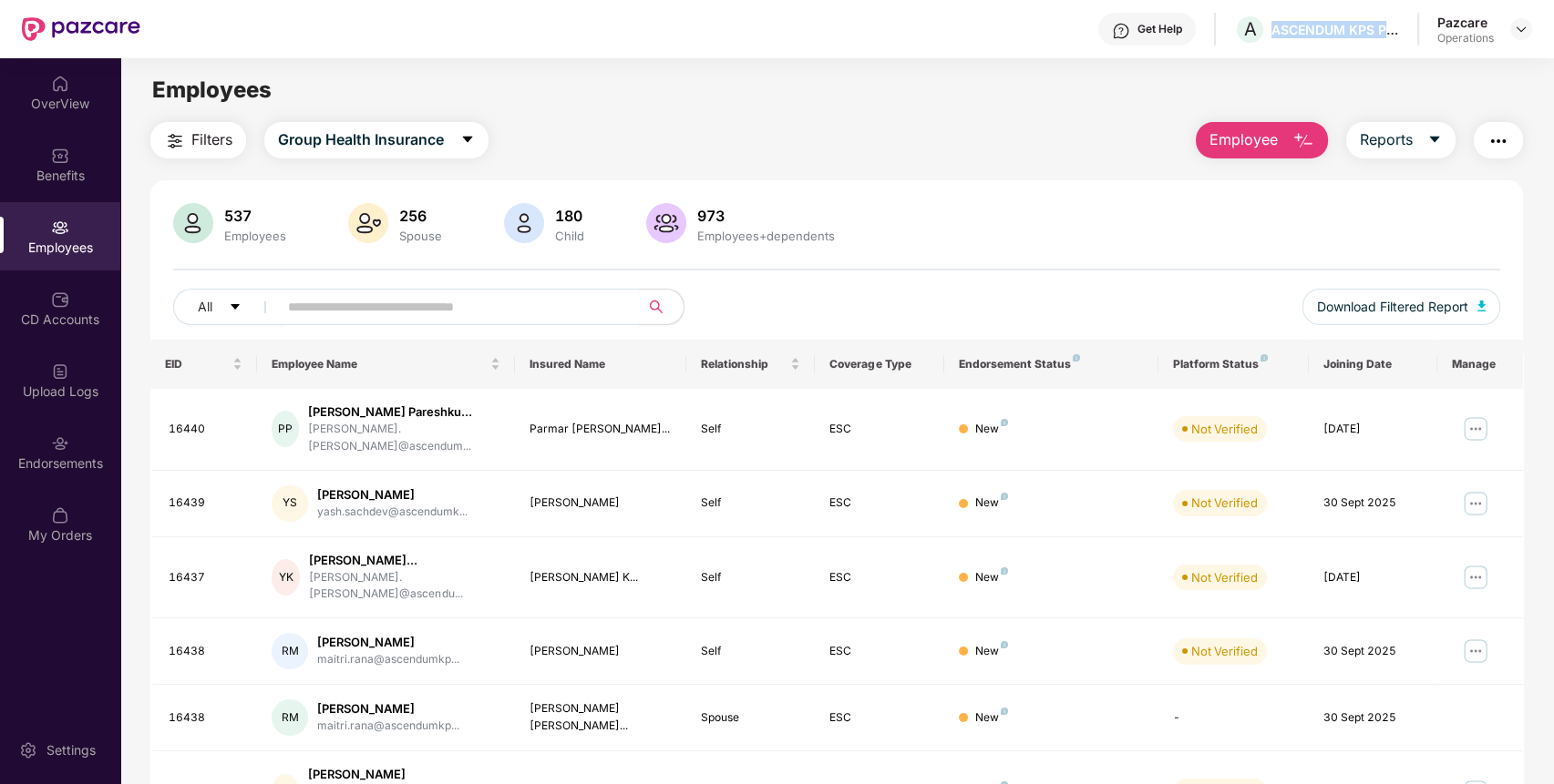
click at [200, 151] on span "Filters" at bounding box center [212, 140] width 41 height 23
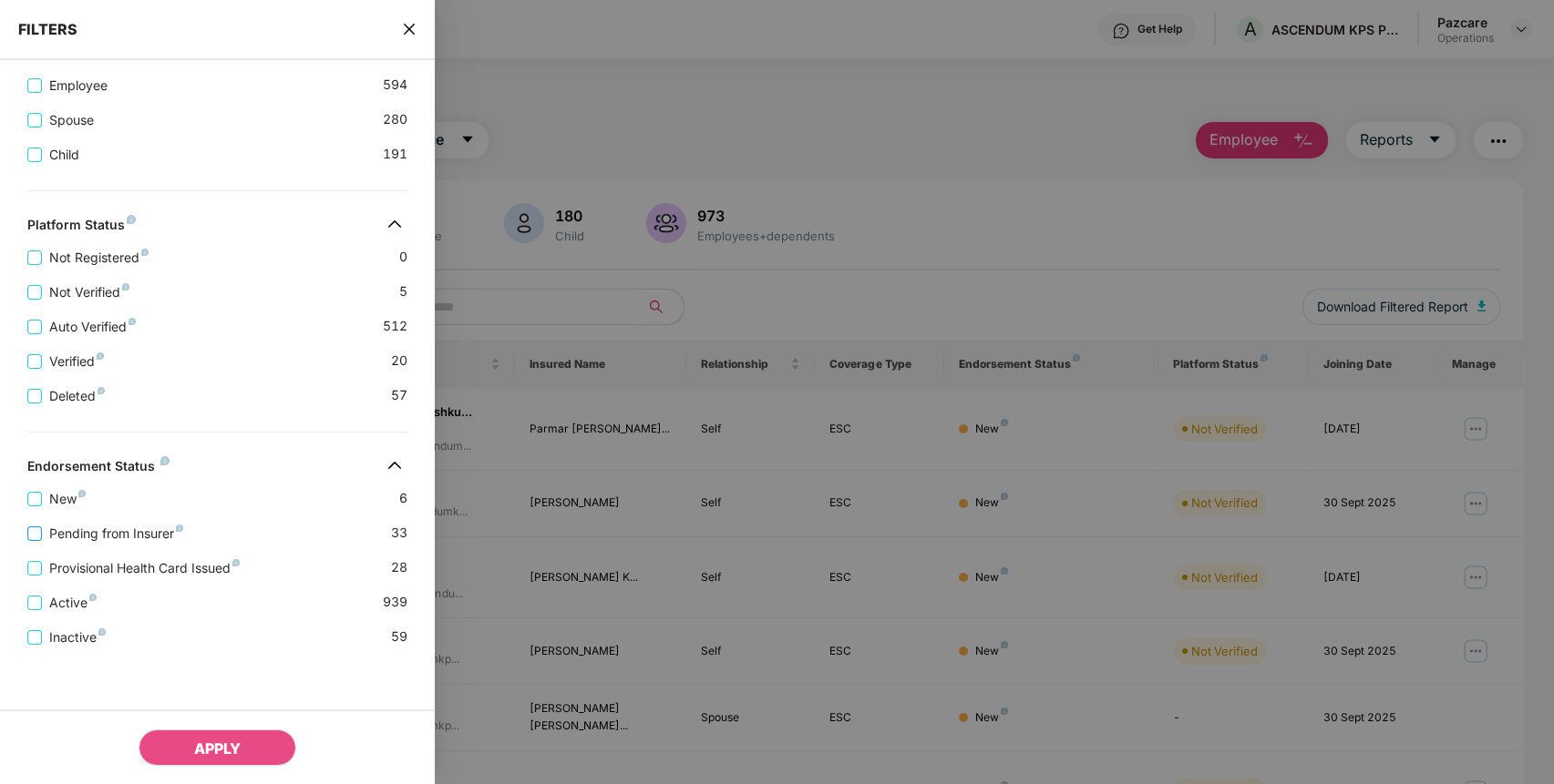
click at [103, 524] on span "Pending from Insurer" at bounding box center [116, 534] width 149 height 20
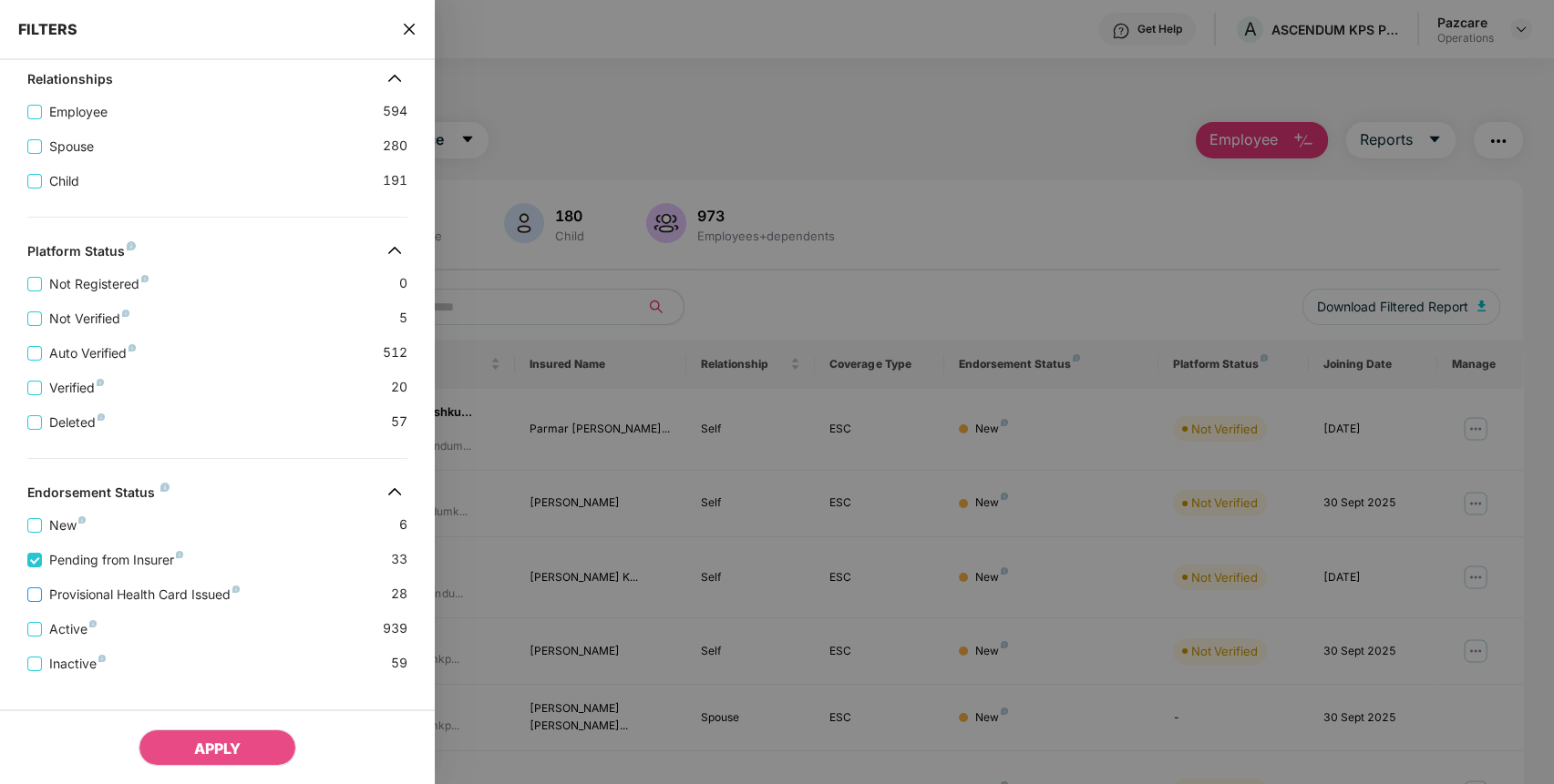
click at [90, 605] on span "Provisional Health Card Issued" at bounding box center [144, 595] width 205 height 20
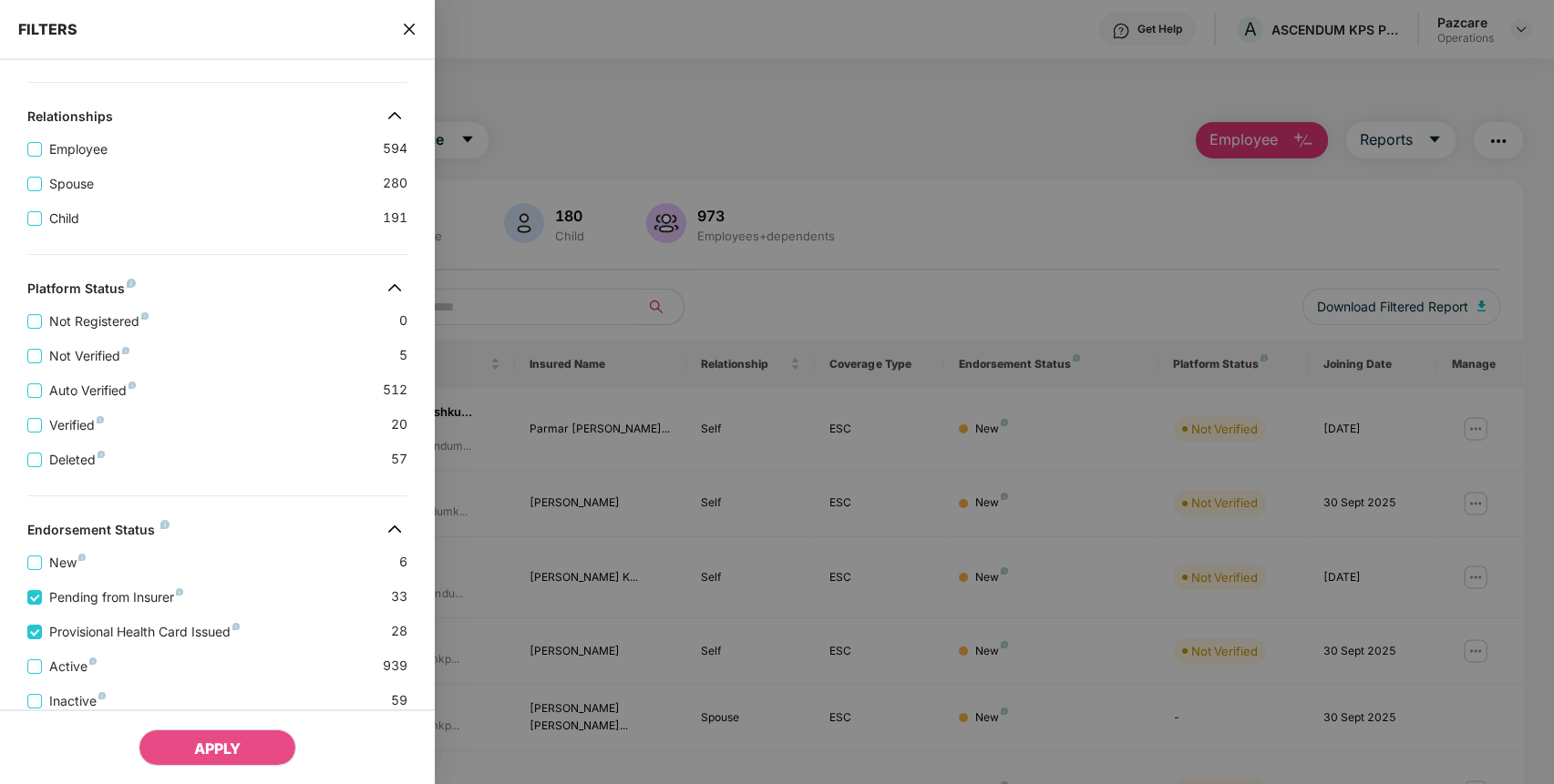
scroll to position [455, 0]
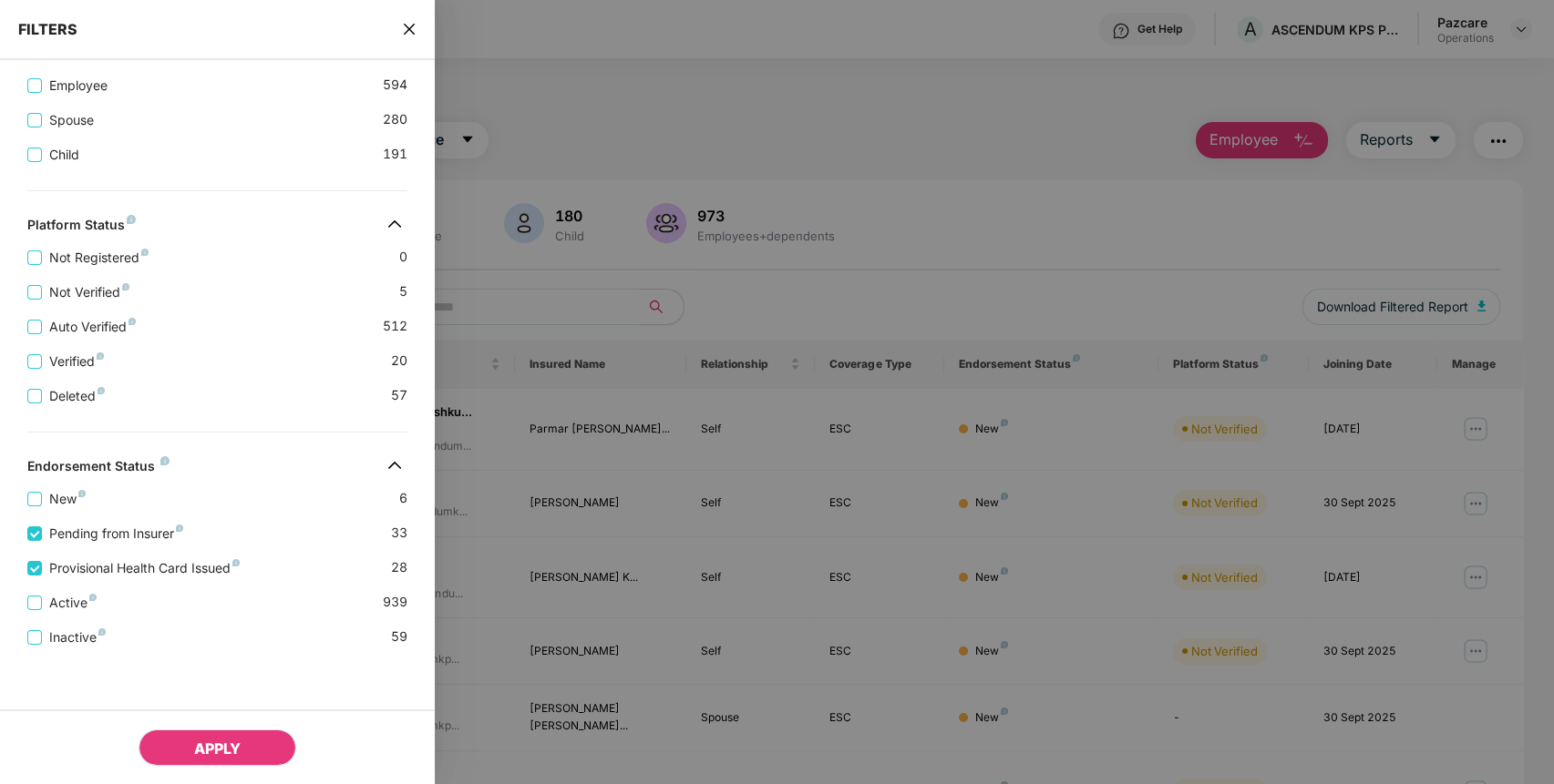
click at [239, 738] on button "APPLY" at bounding box center [217, 748] width 158 height 37
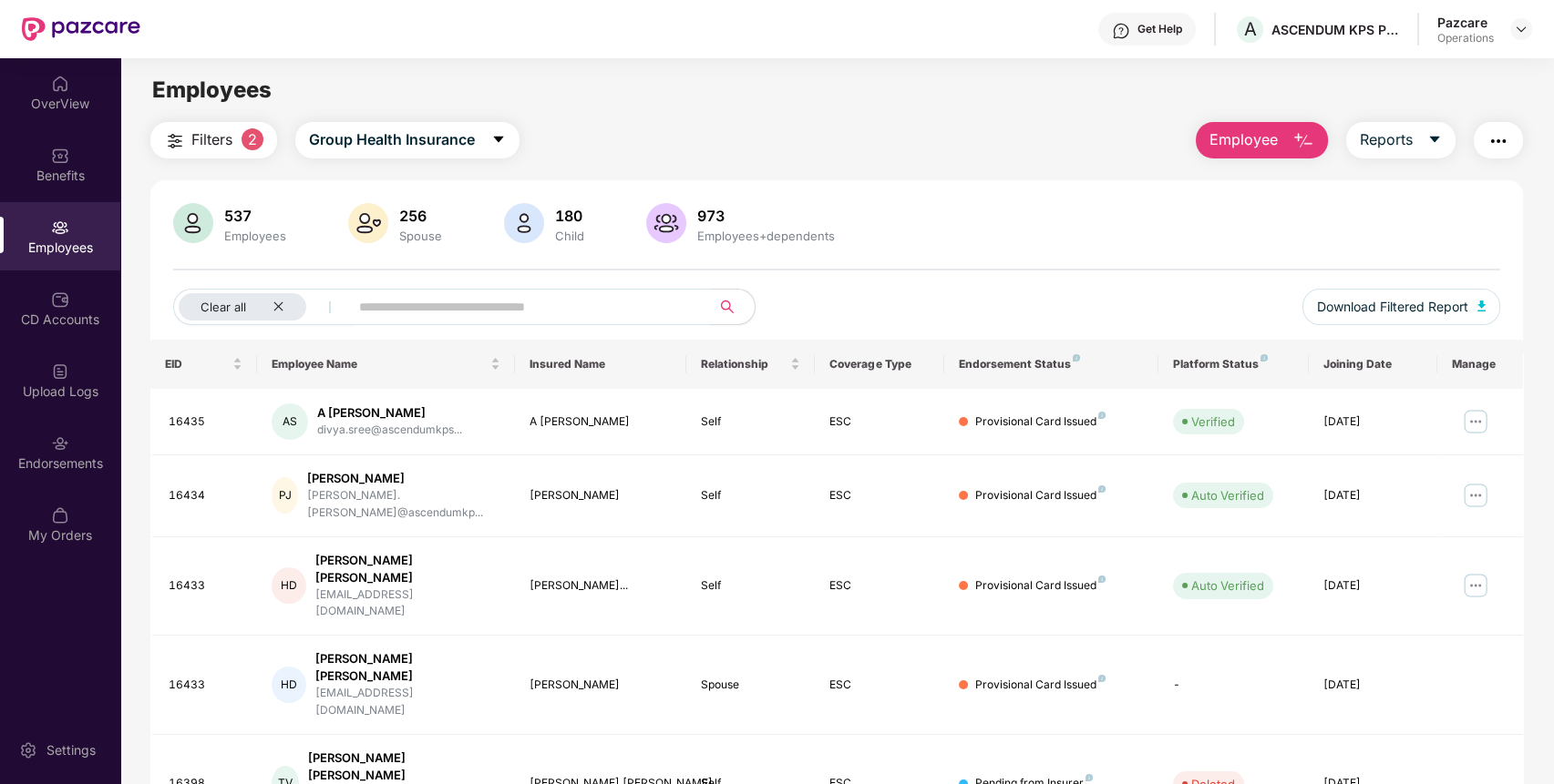
click at [219, 144] on span "Filters" at bounding box center [212, 140] width 41 height 23
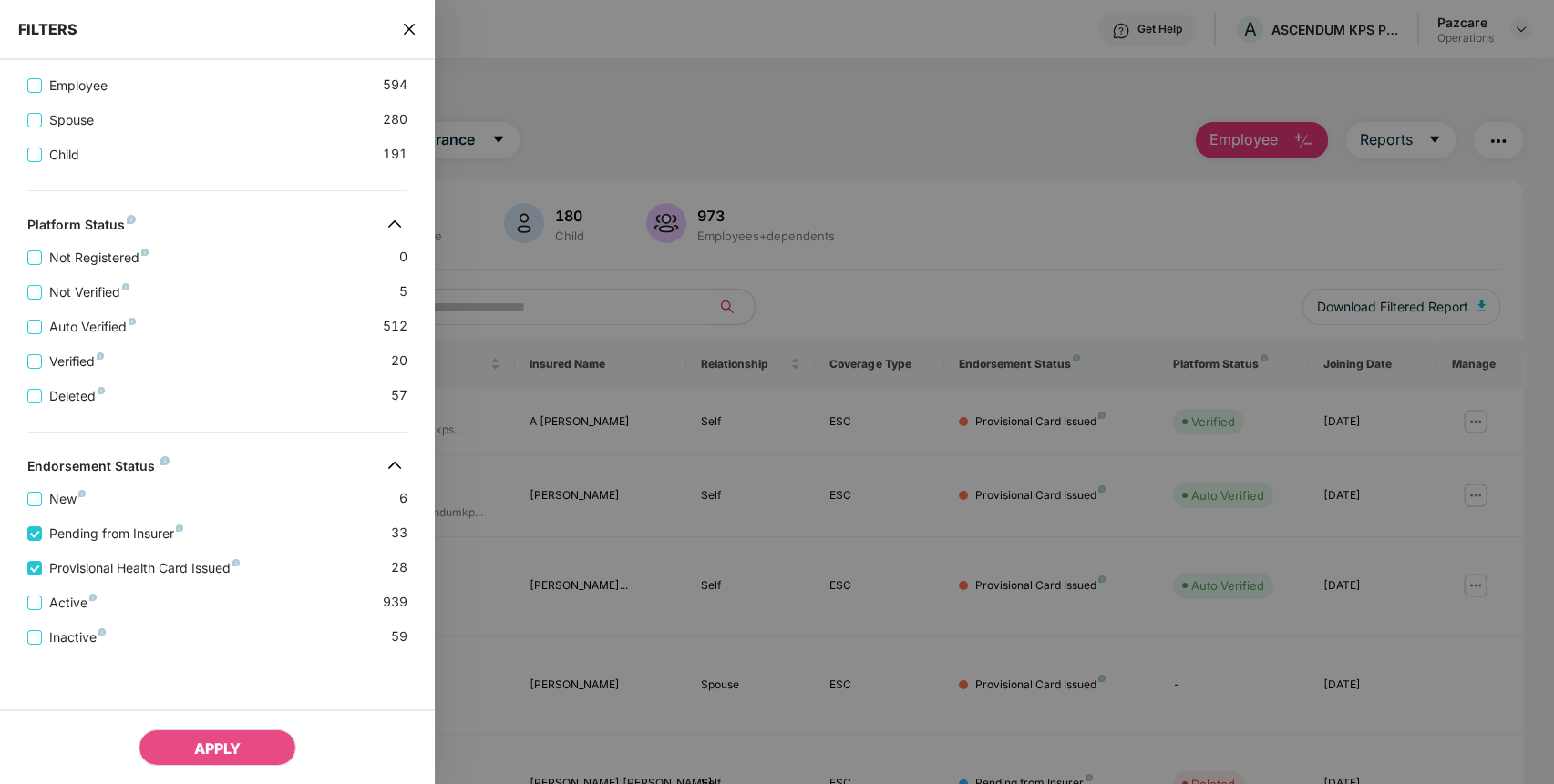
click at [496, 390] on div at bounding box center [777, 392] width 1554 height 784
click at [404, 23] on icon "close" at bounding box center [408, 28] width 11 height 11
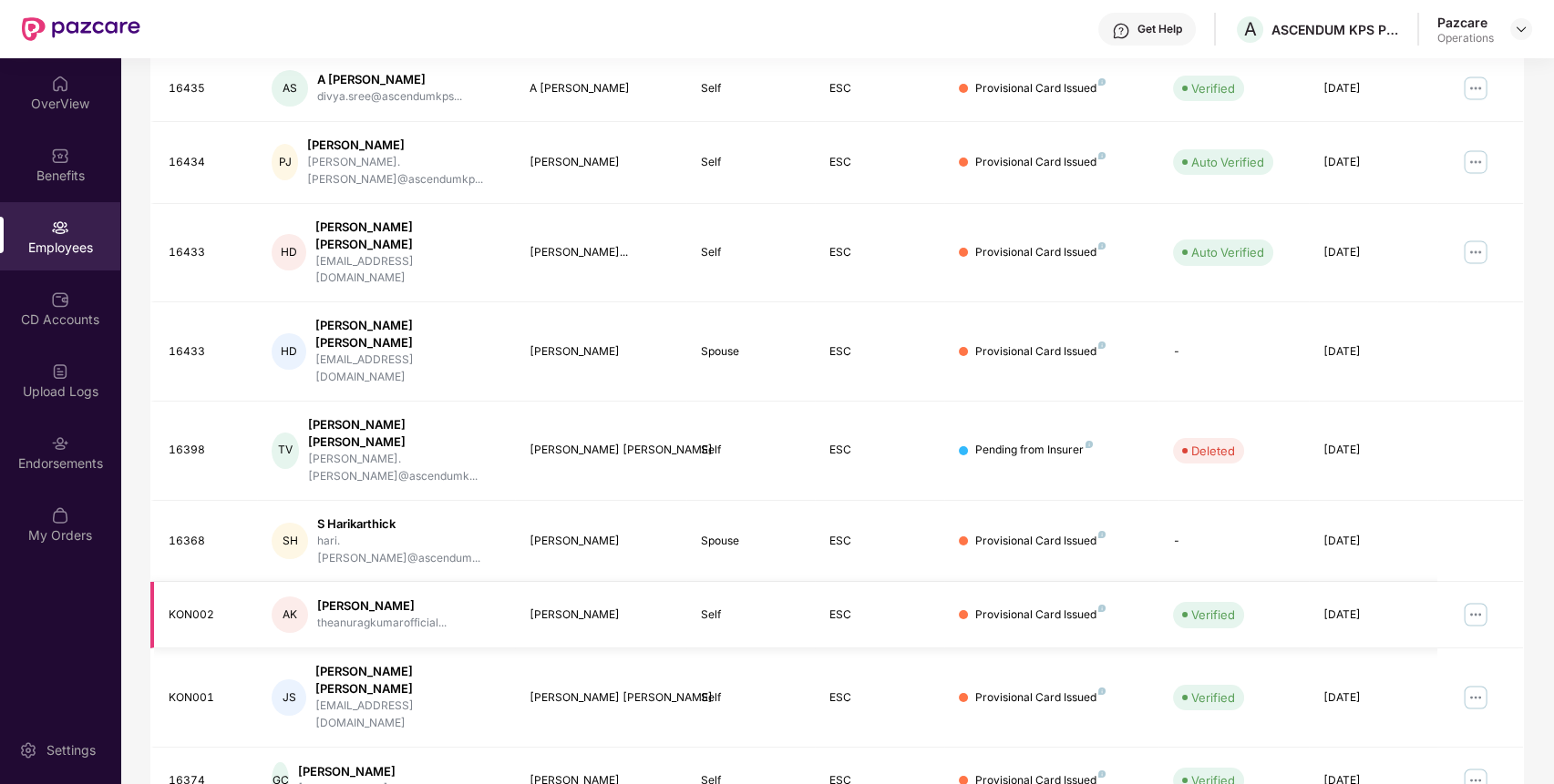
scroll to position [0, 0]
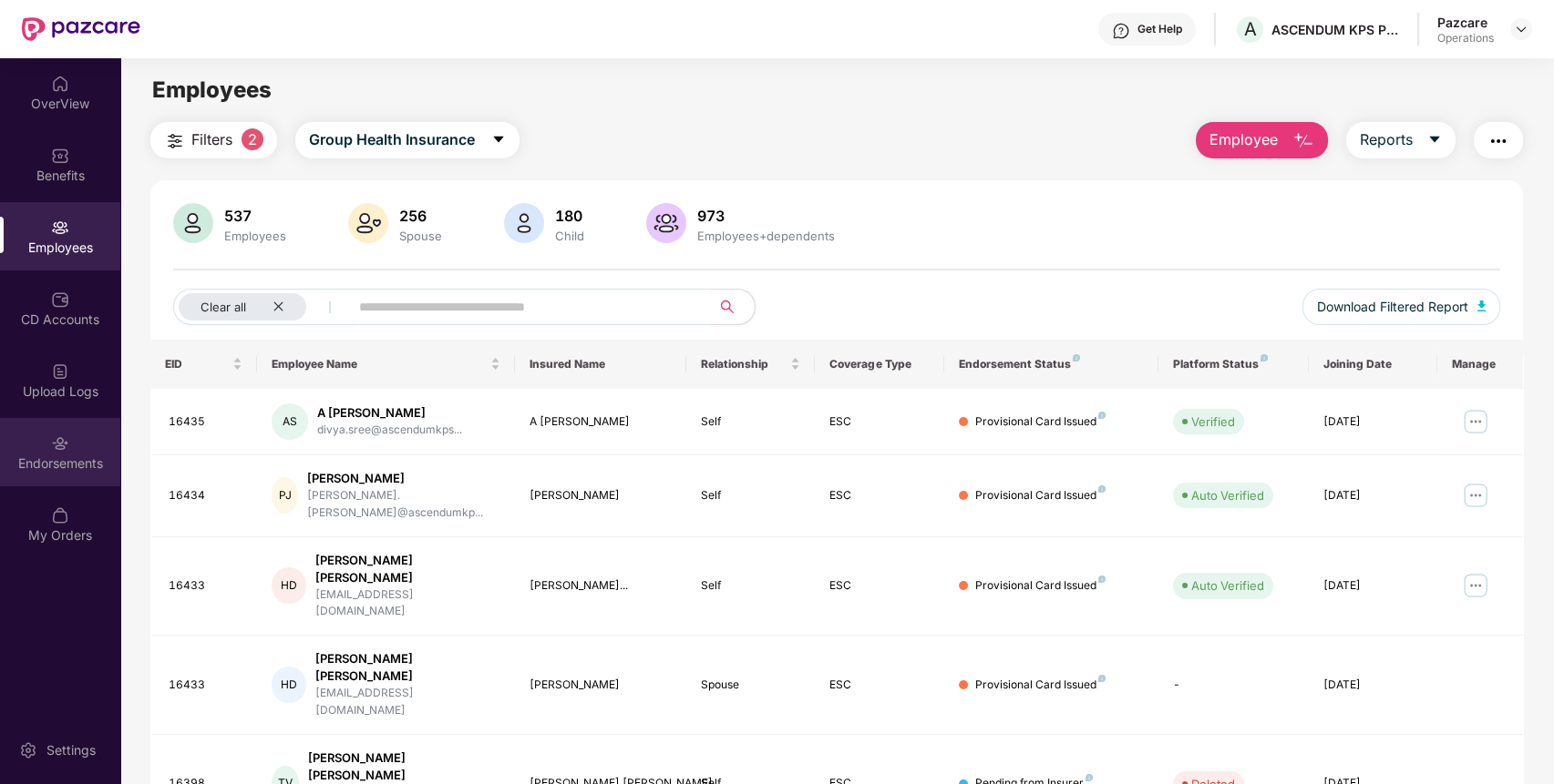
click at [69, 457] on div "Endorsements" at bounding box center [60, 463] width 120 height 18
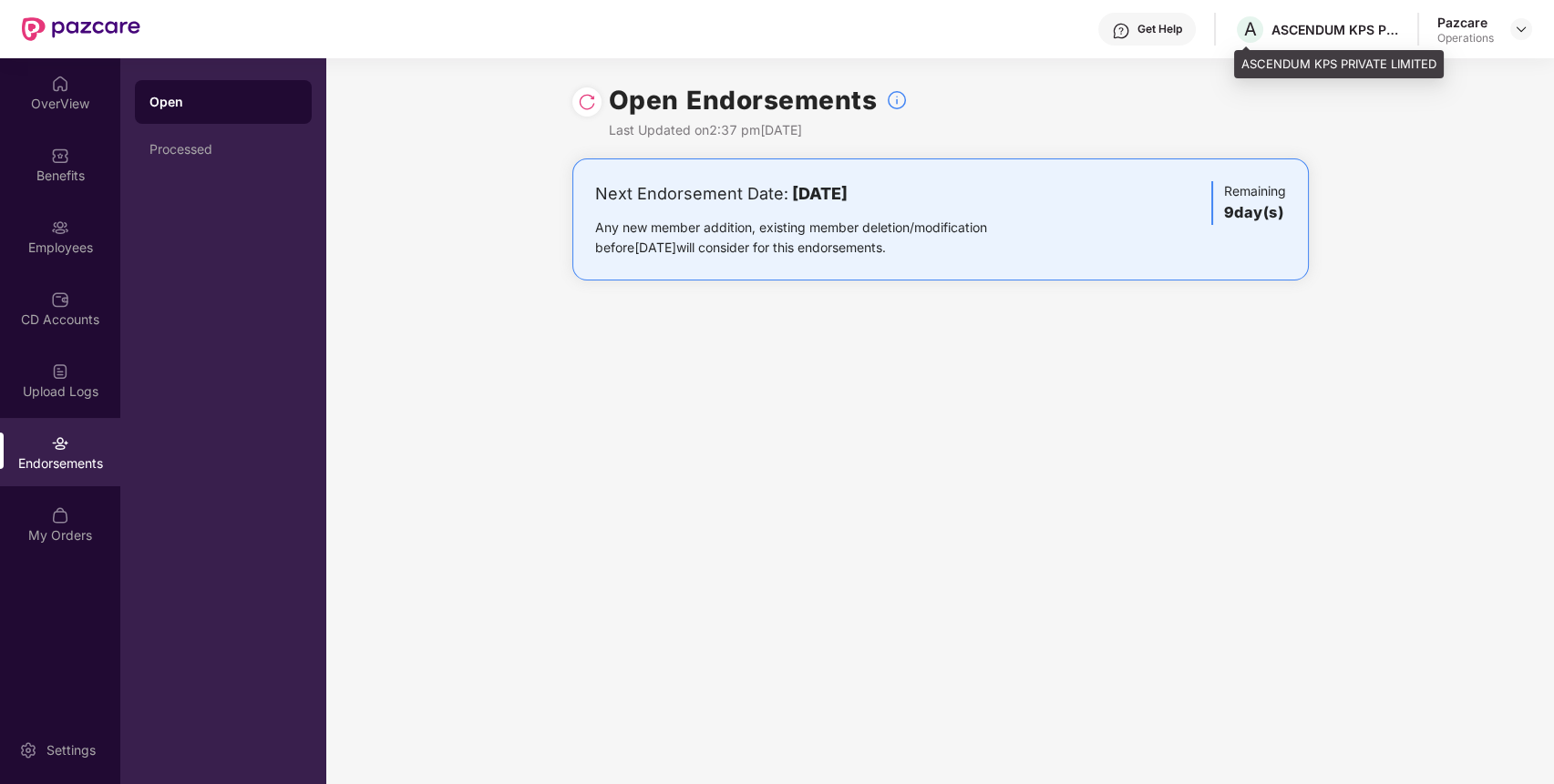
click at [1304, 27] on div "ASCENDUM KPS PRIVATE LIMITED" at bounding box center [1334, 30] width 128 height 17
copy div "ASCENDUM KPS PRIVATE LIMITED"
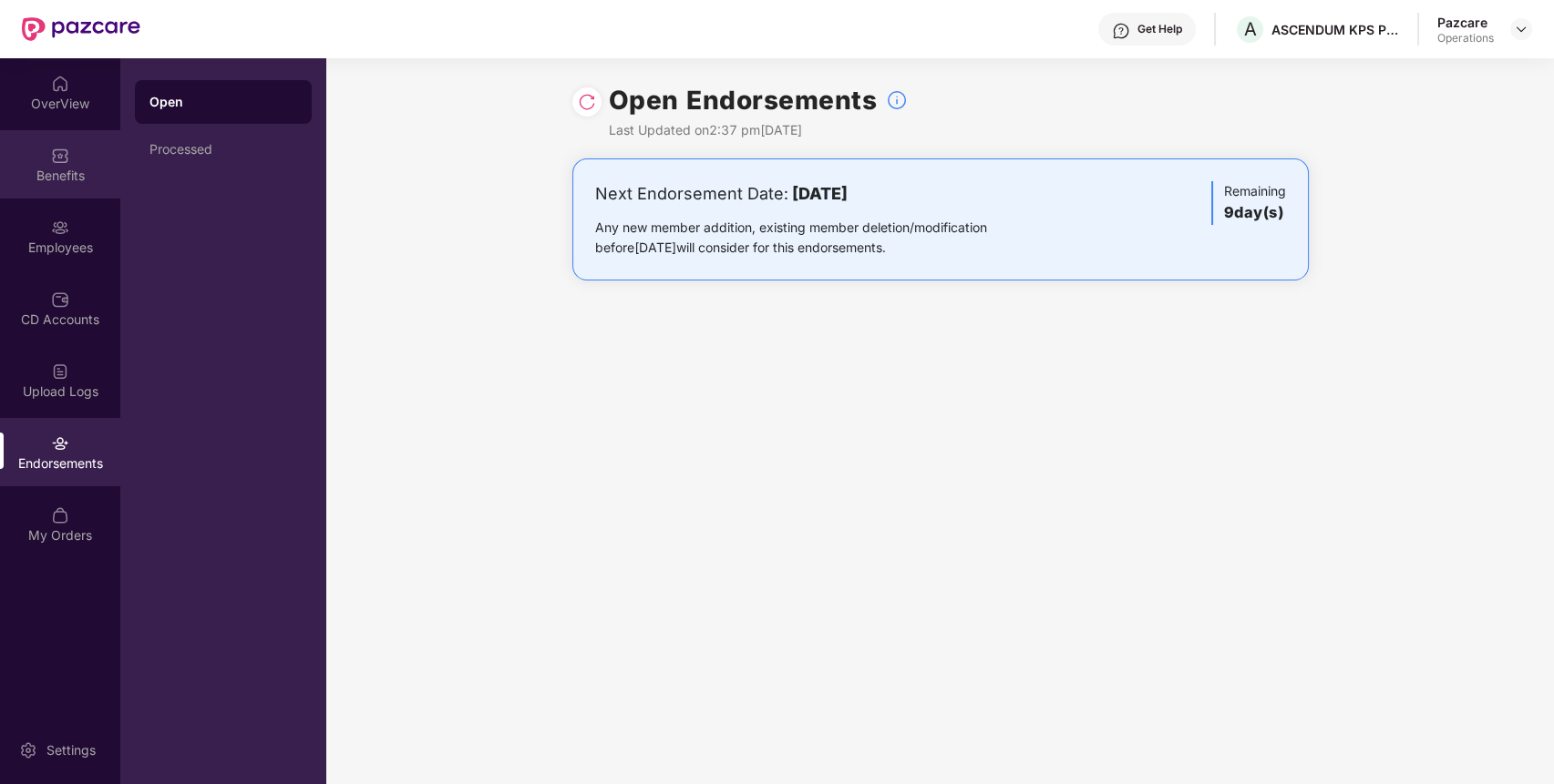
click at [49, 176] on div "Benefits" at bounding box center [60, 175] width 120 height 18
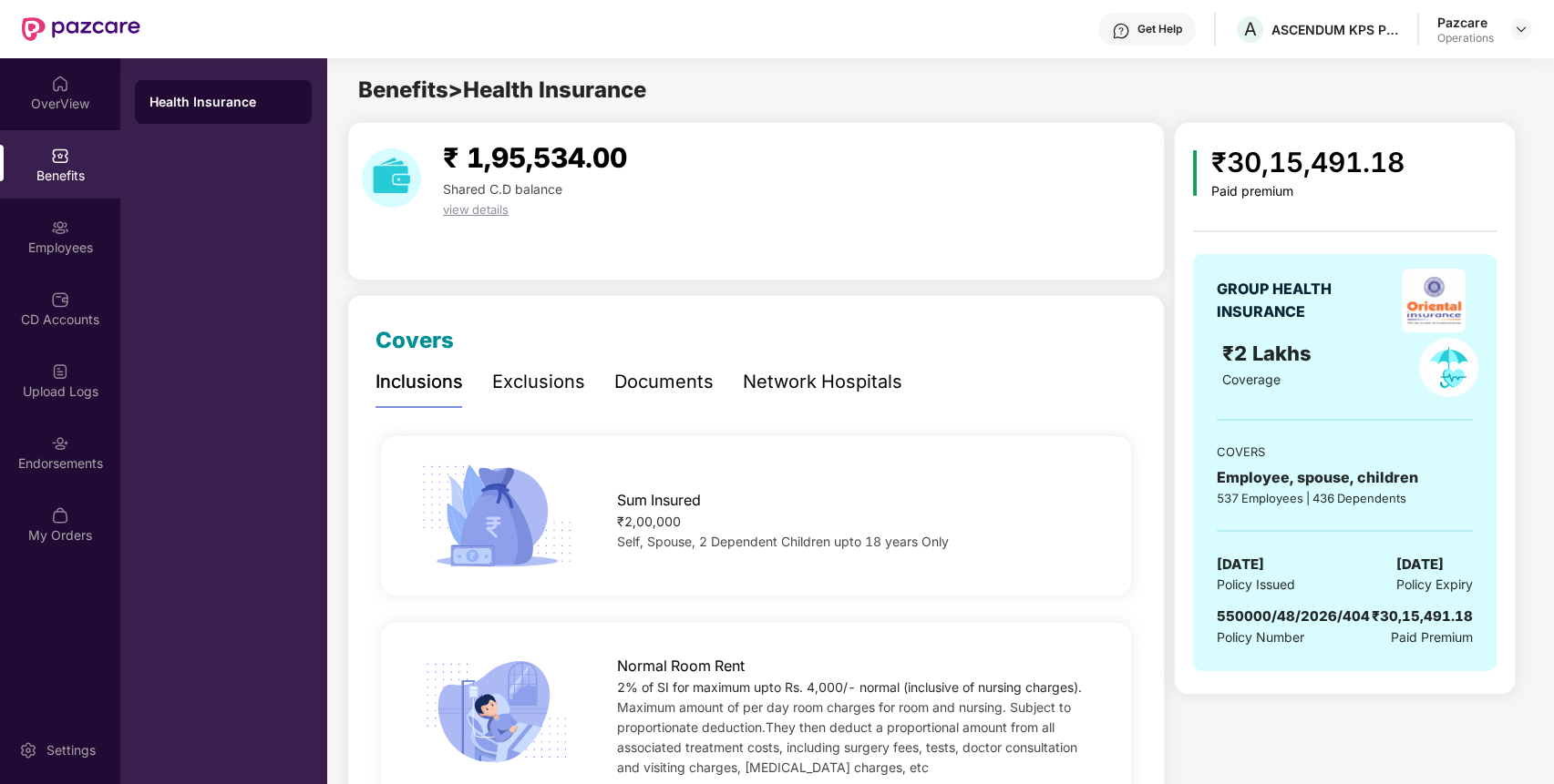
click at [1283, 612] on span "550000/48/2026/404" at bounding box center [1293, 616] width 153 height 17
copy span "550000/48/2026/404"
click at [1521, 28] on img at bounding box center [1520, 29] width 15 height 15
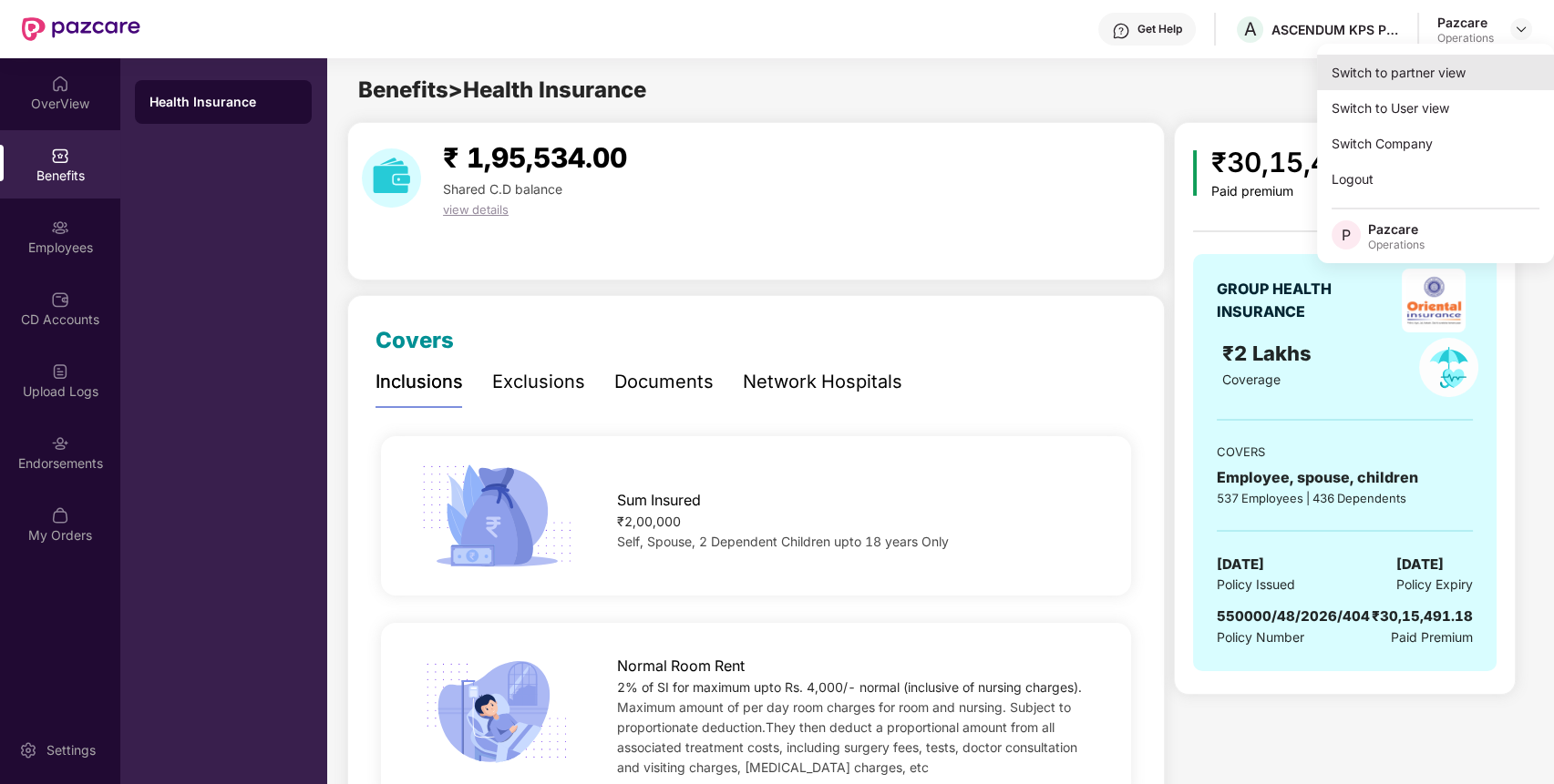
click at [1424, 70] on div "Switch to partner view" at bounding box center [1435, 73] width 237 height 36
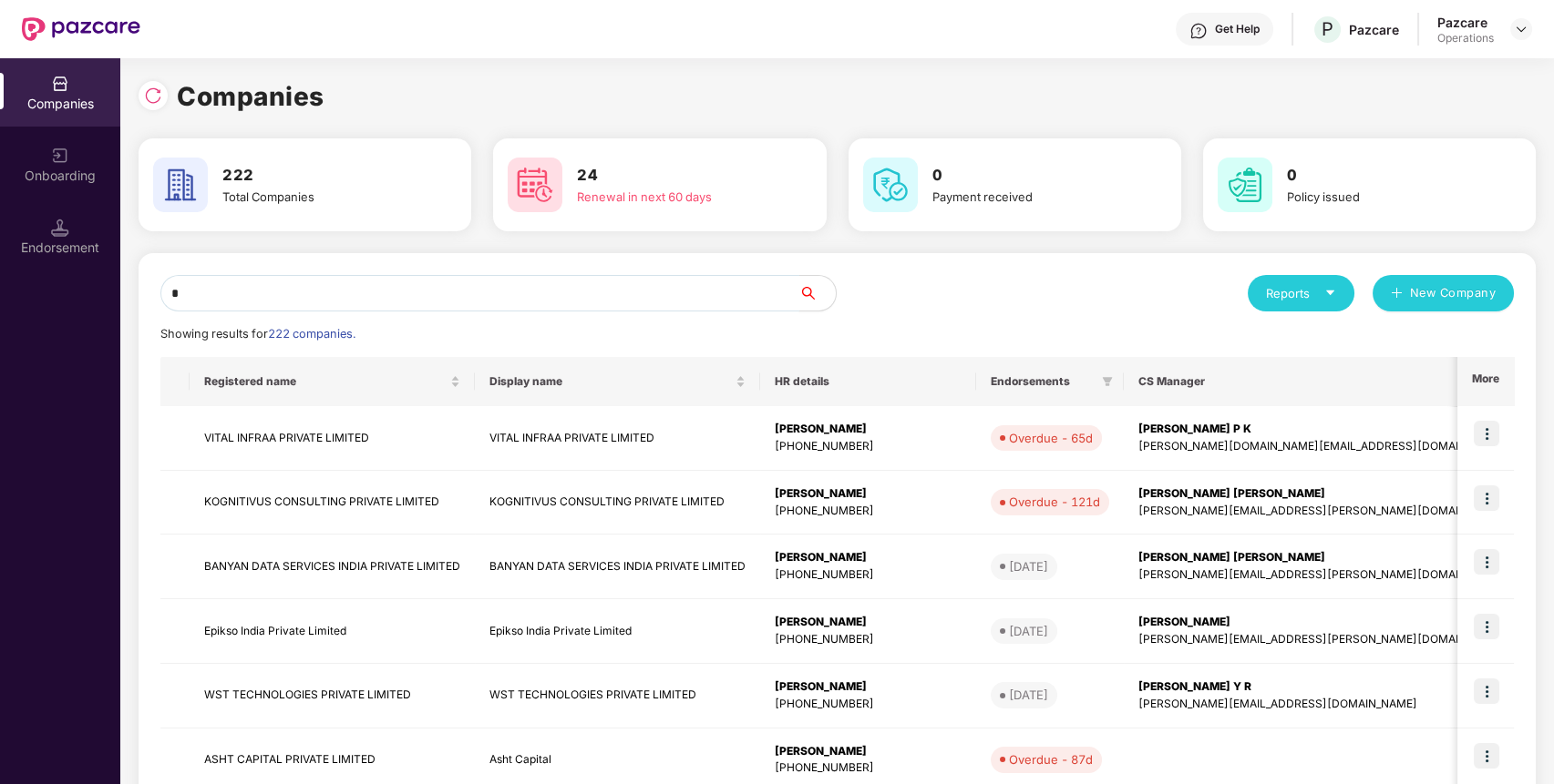
click at [497, 301] on input "*" at bounding box center [480, 294] width 639 height 37
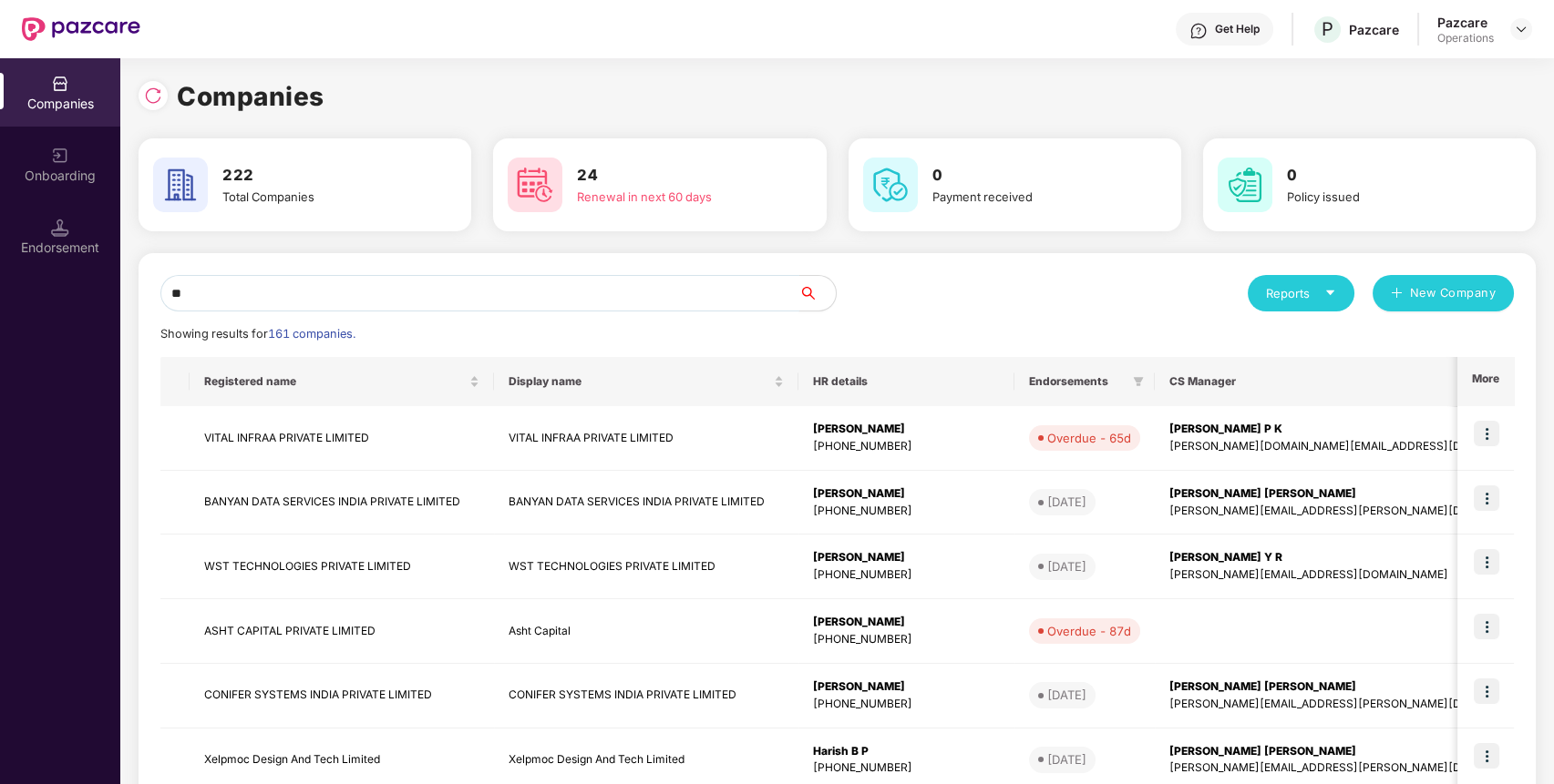
type input "*"
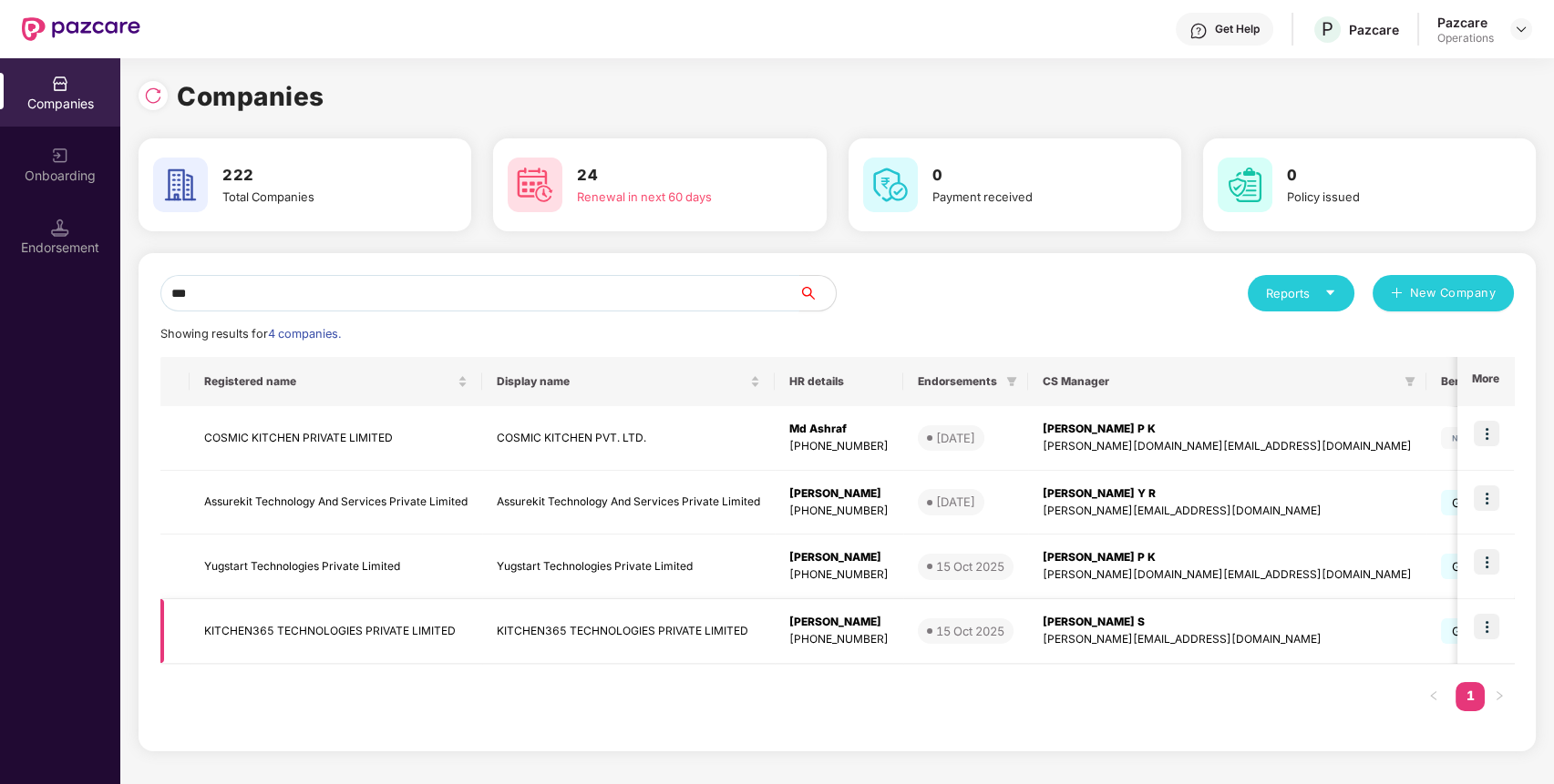
type input "***"
click at [1490, 612] on td at bounding box center [1485, 631] width 56 height 65
click at [1483, 626] on img at bounding box center [1486, 626] width 25 height 25
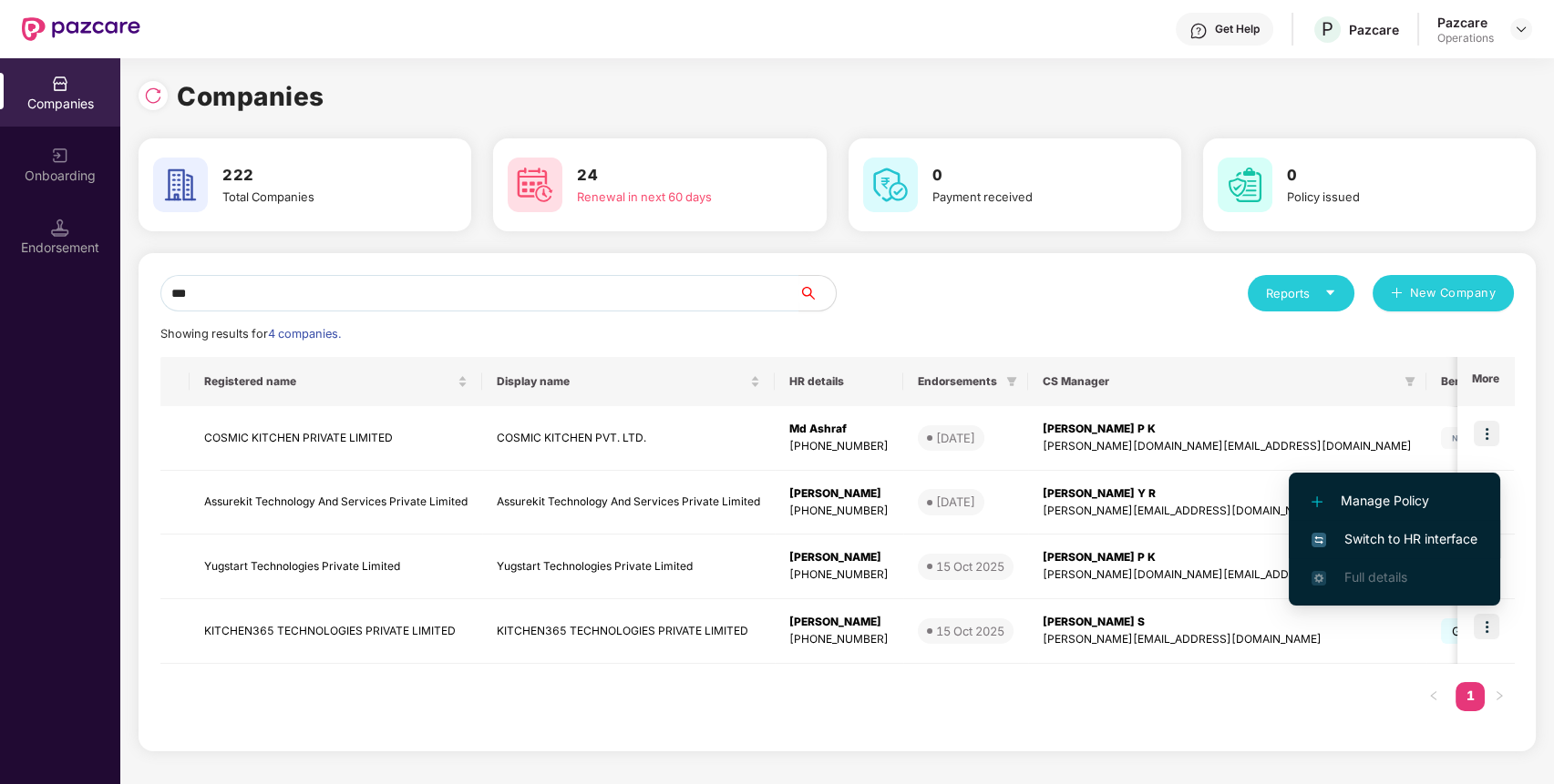
click at [1379, 534] on span "Switch to HR interface" at bounding box center [1393, 538] width 165 height 20
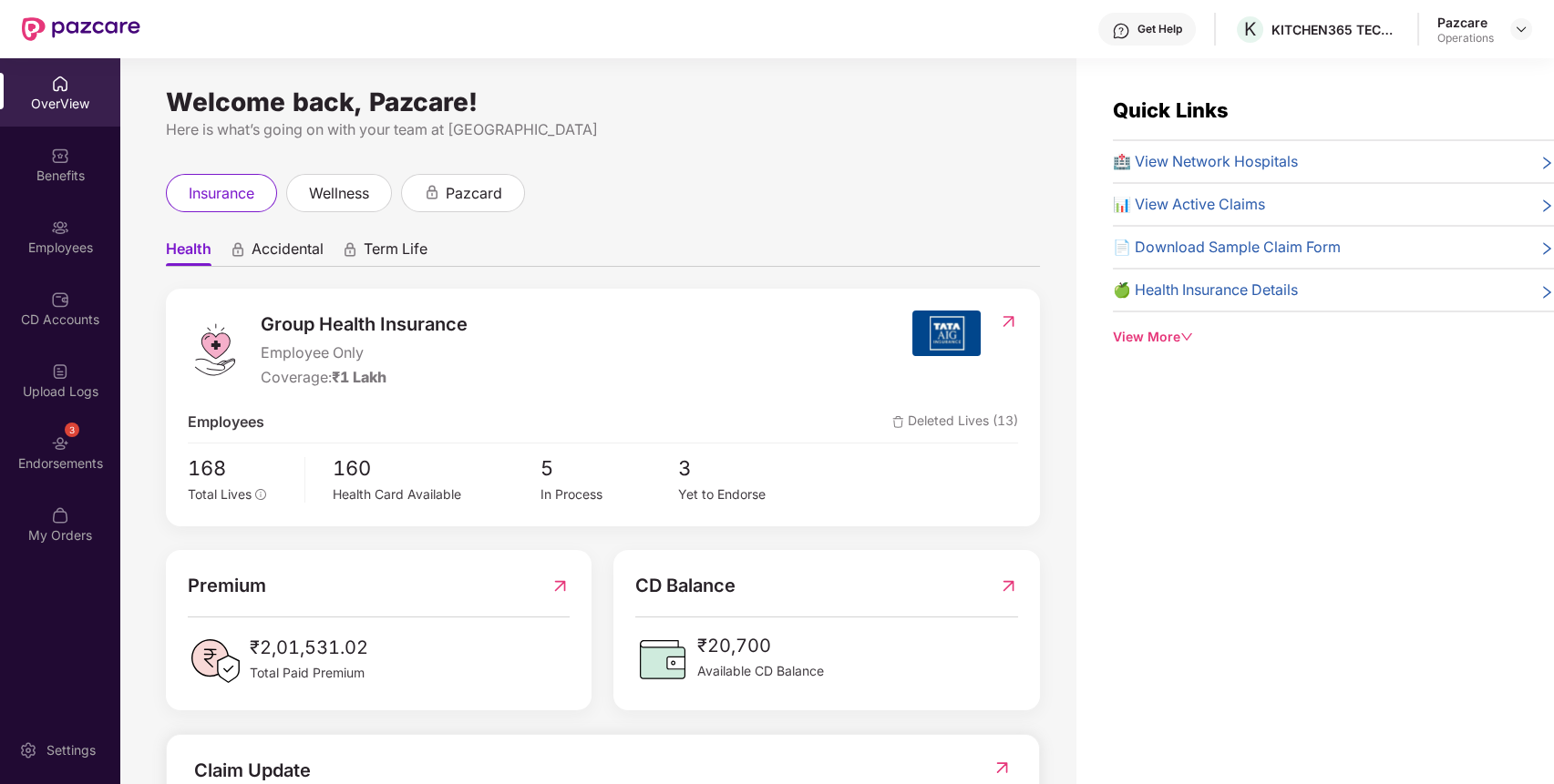
click at [24, 456] on div "Endorsements" at bounding box center [60, 463] width 120 height 18
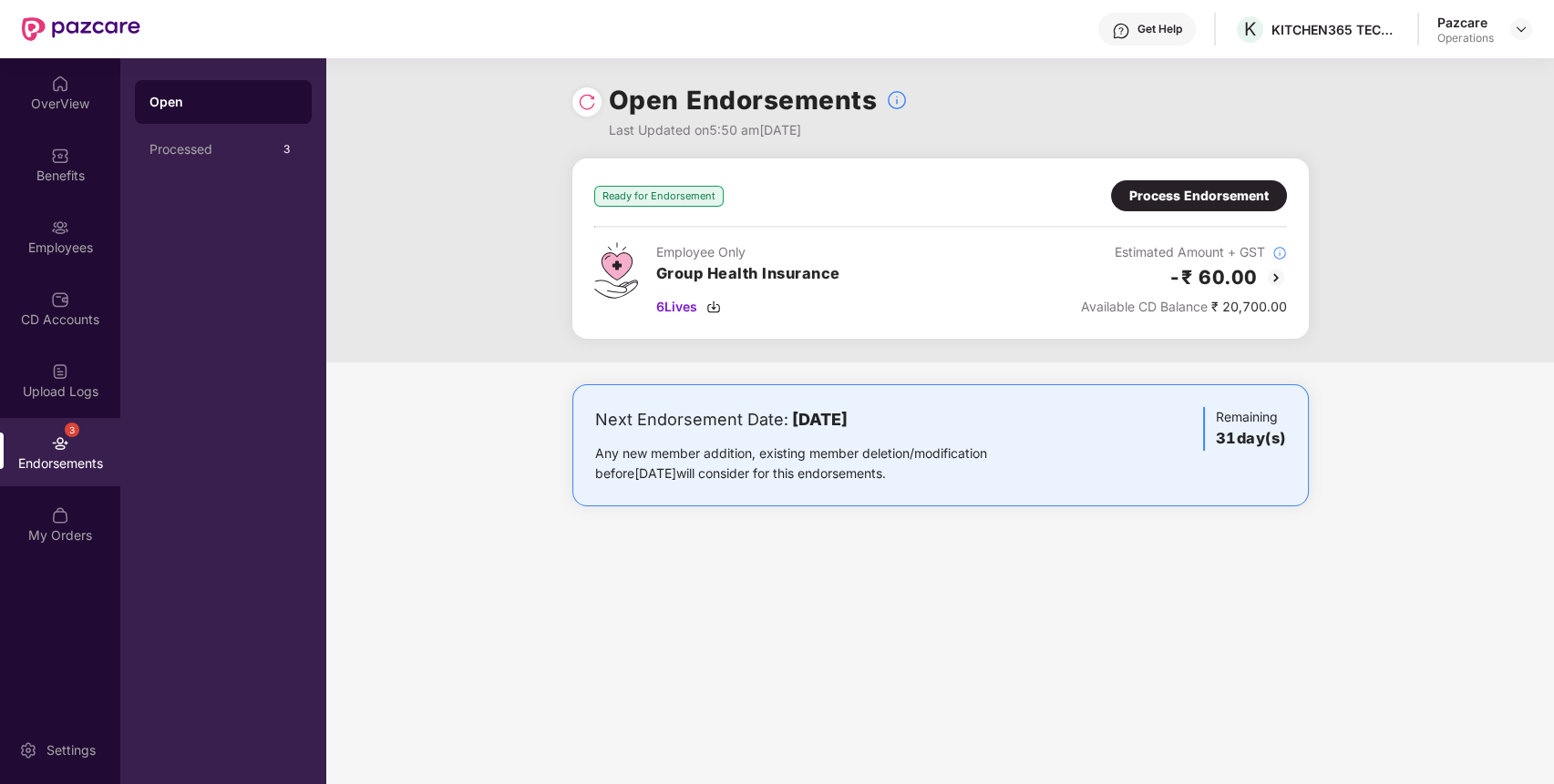
click at [1203, 202] on div "Process Endorsement" at bounding box center [1198, 195] width 139 height 20
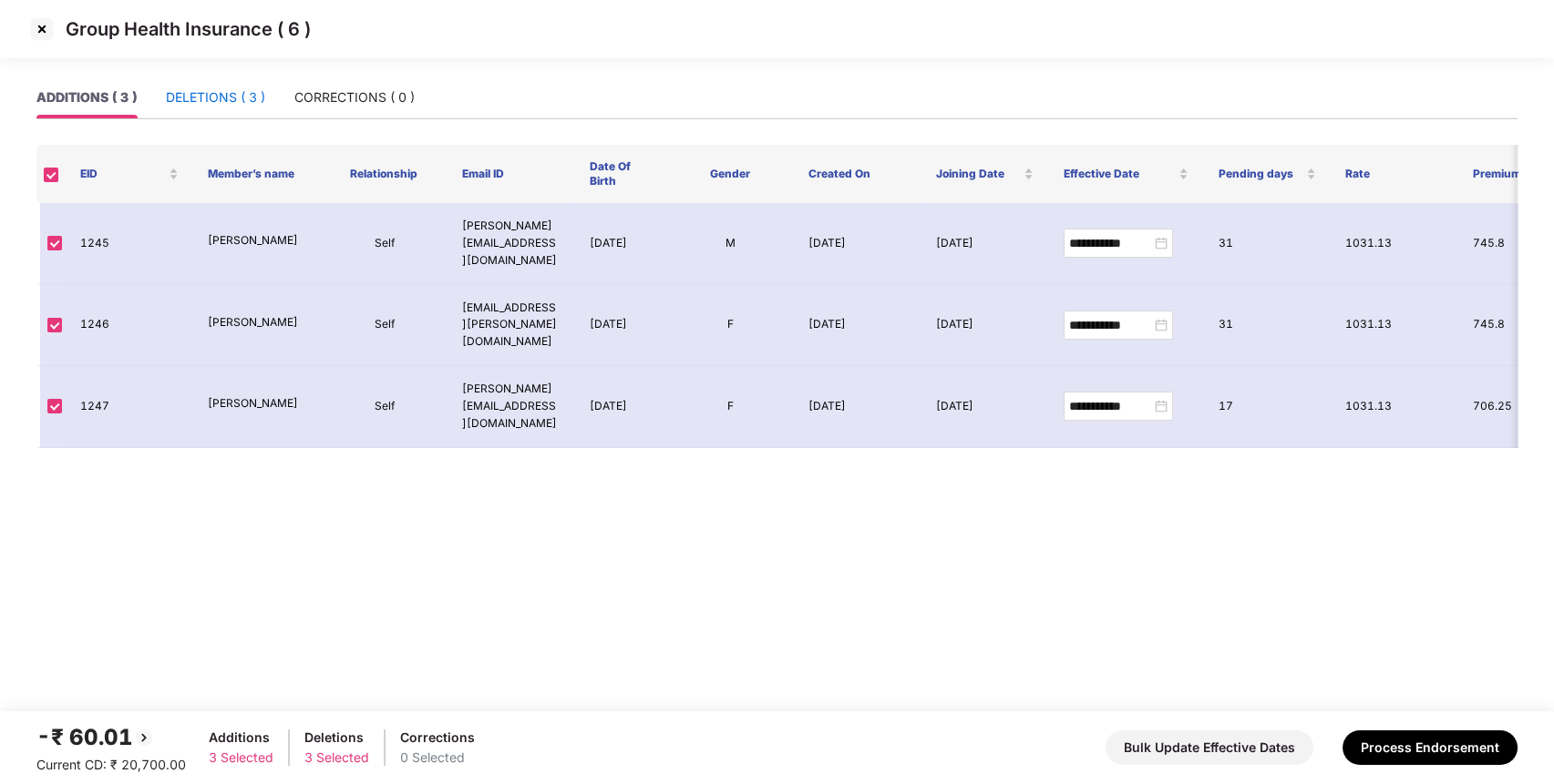
click at [208, 96] on div "DELETIONS ( 3 )" at bounding box center [215, 97] width 100 height 20
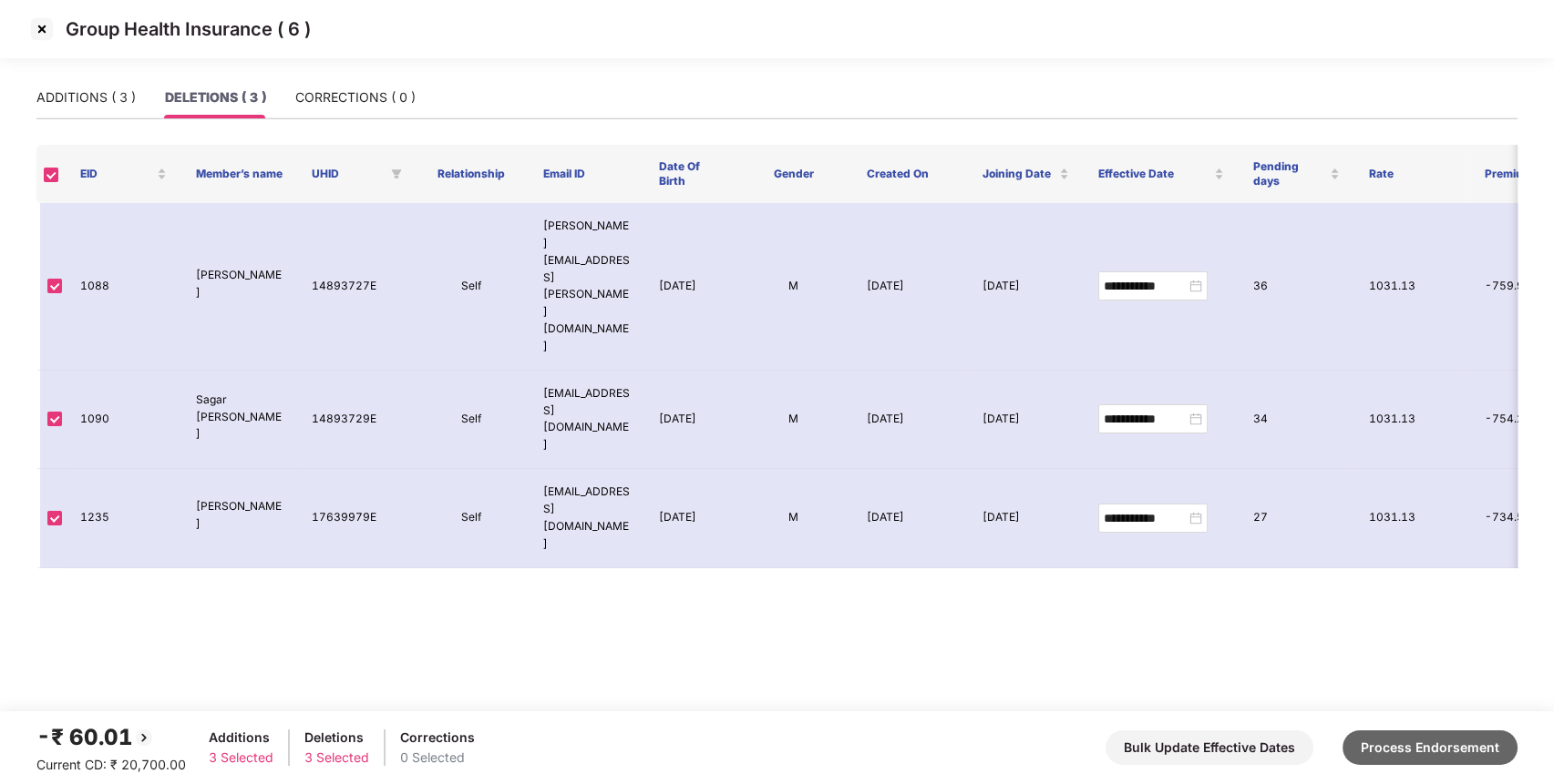
click at [1393, 732] on button "Process Endorsement" at bounding box center [1429, 748] width 175 height 35
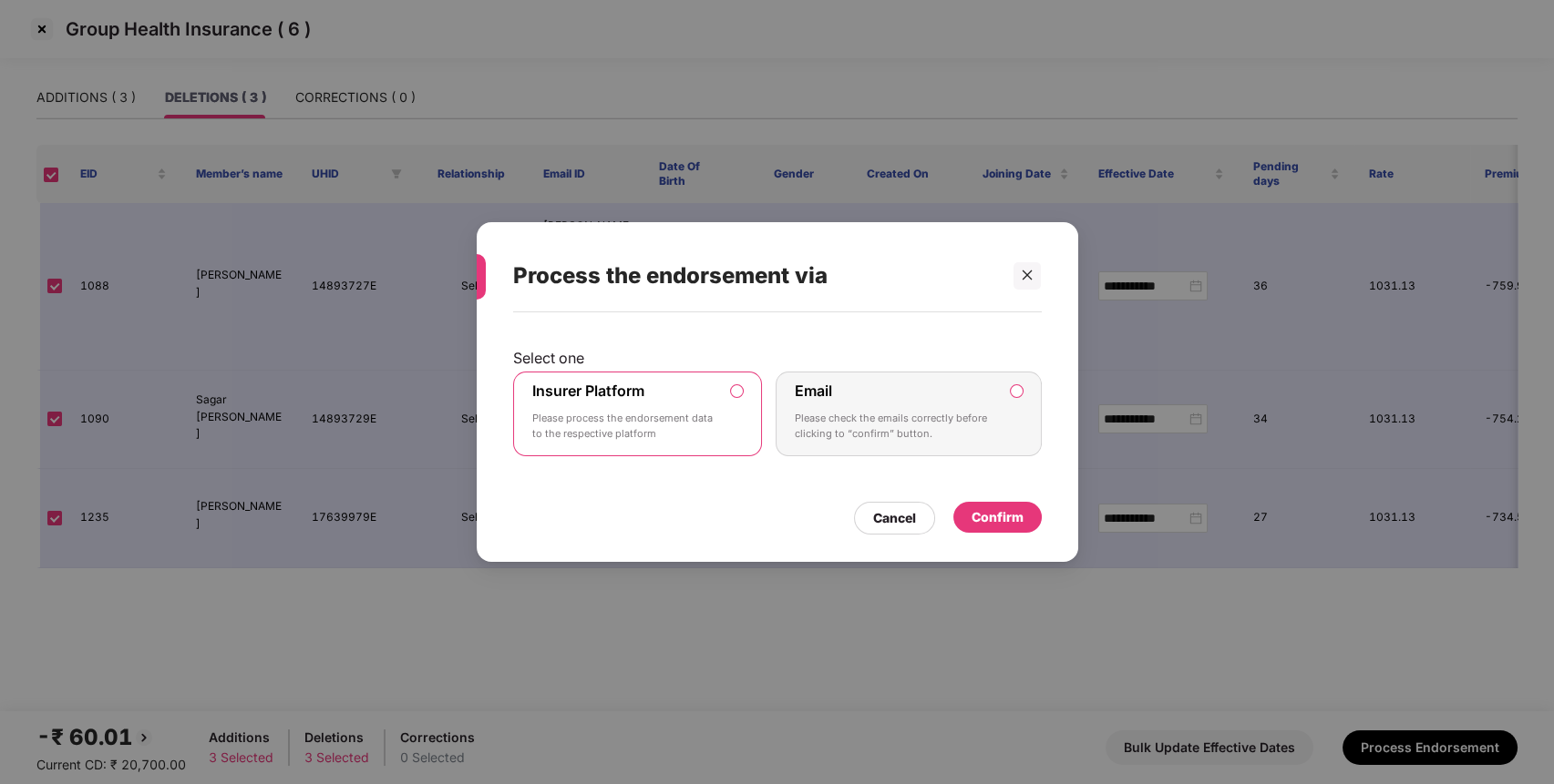
click at [995, 514] on div "Confirm" at bounding box center [997, 517] width 52 height 20
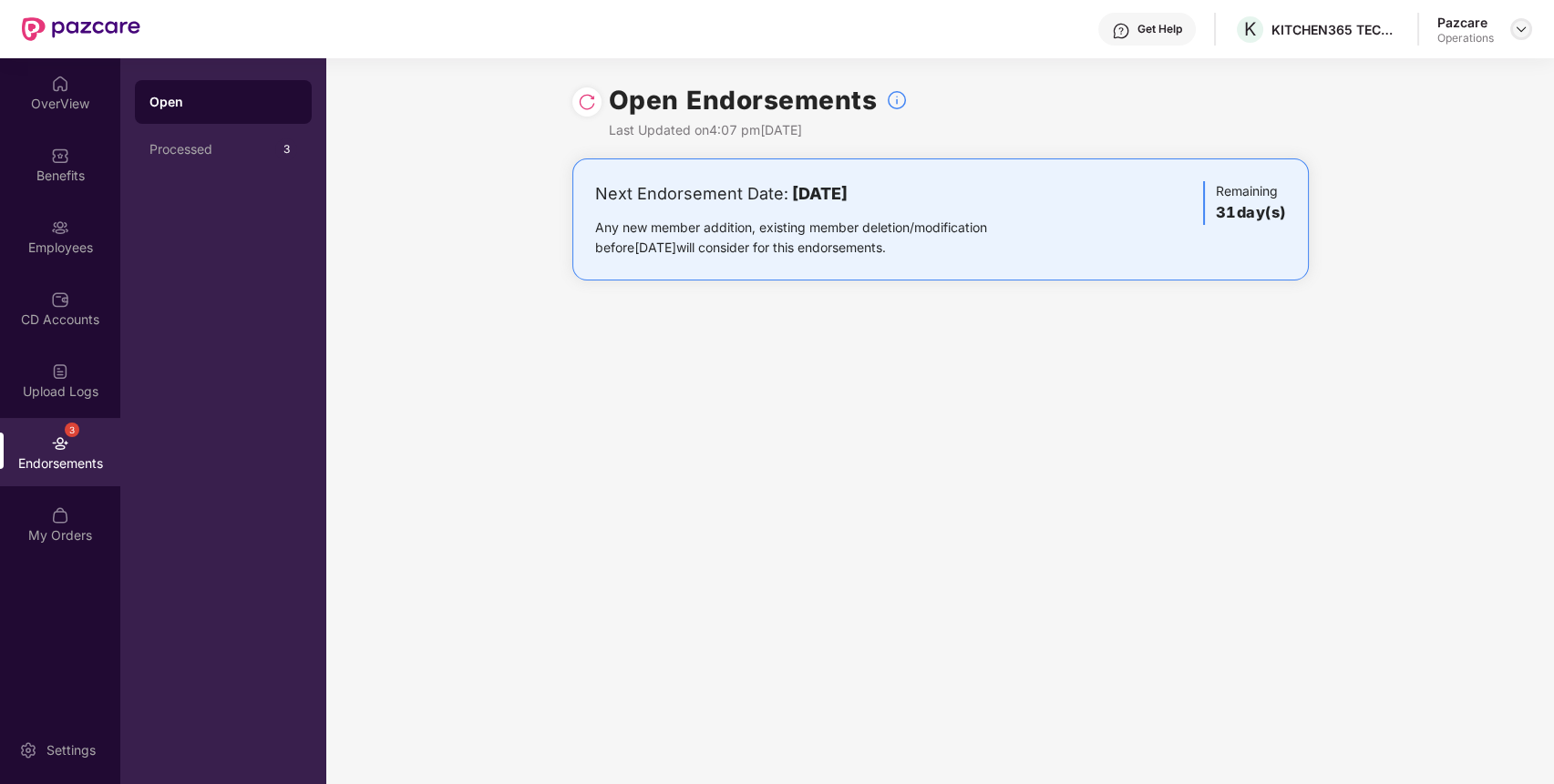
click at [1522, 26] on img at bounding box center [1520, 29] width 15 height 15
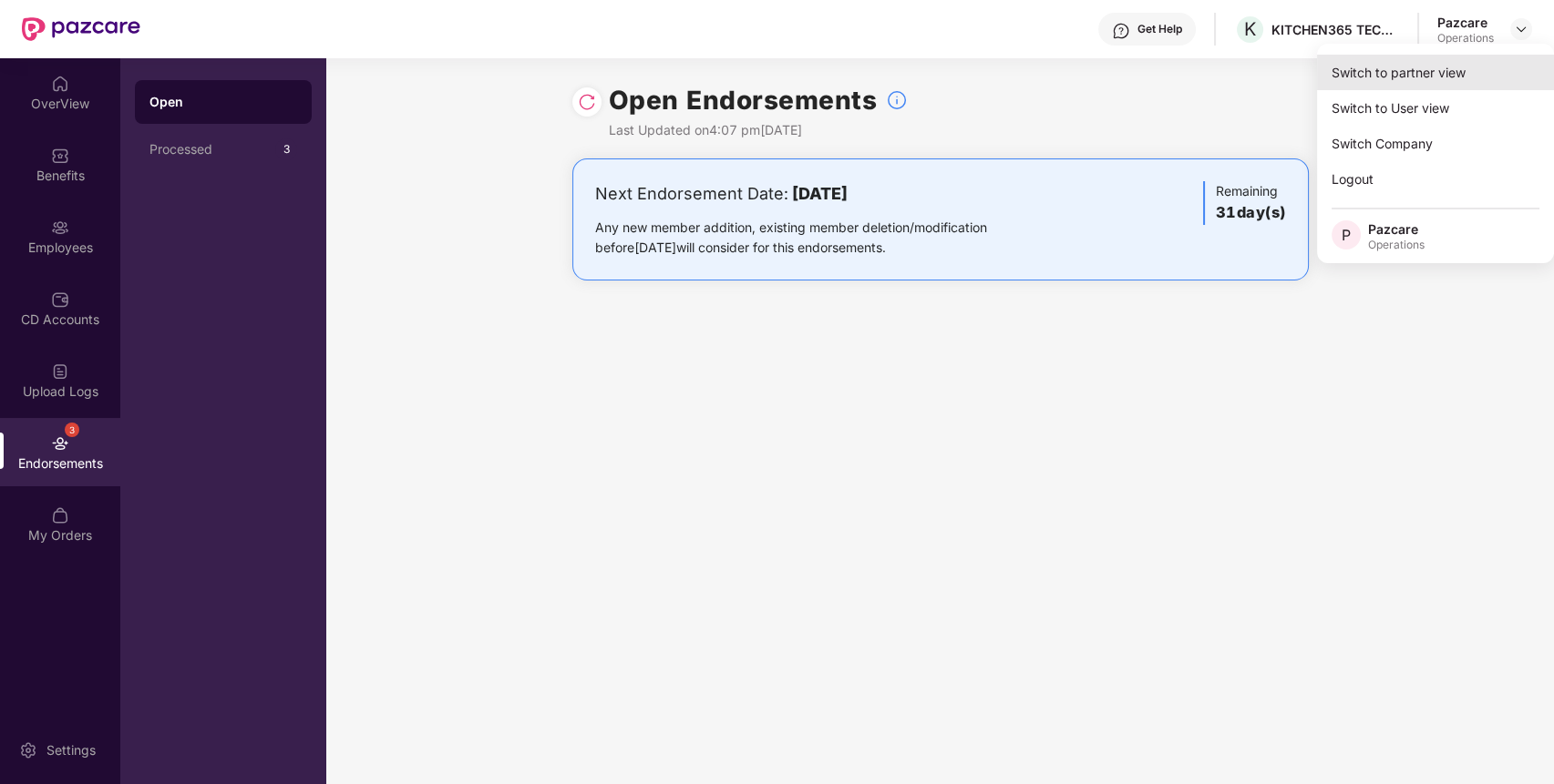
click at [1378, 69] on div "Switch to partner view" at bounding box center [1435, 73] width 237 height 36
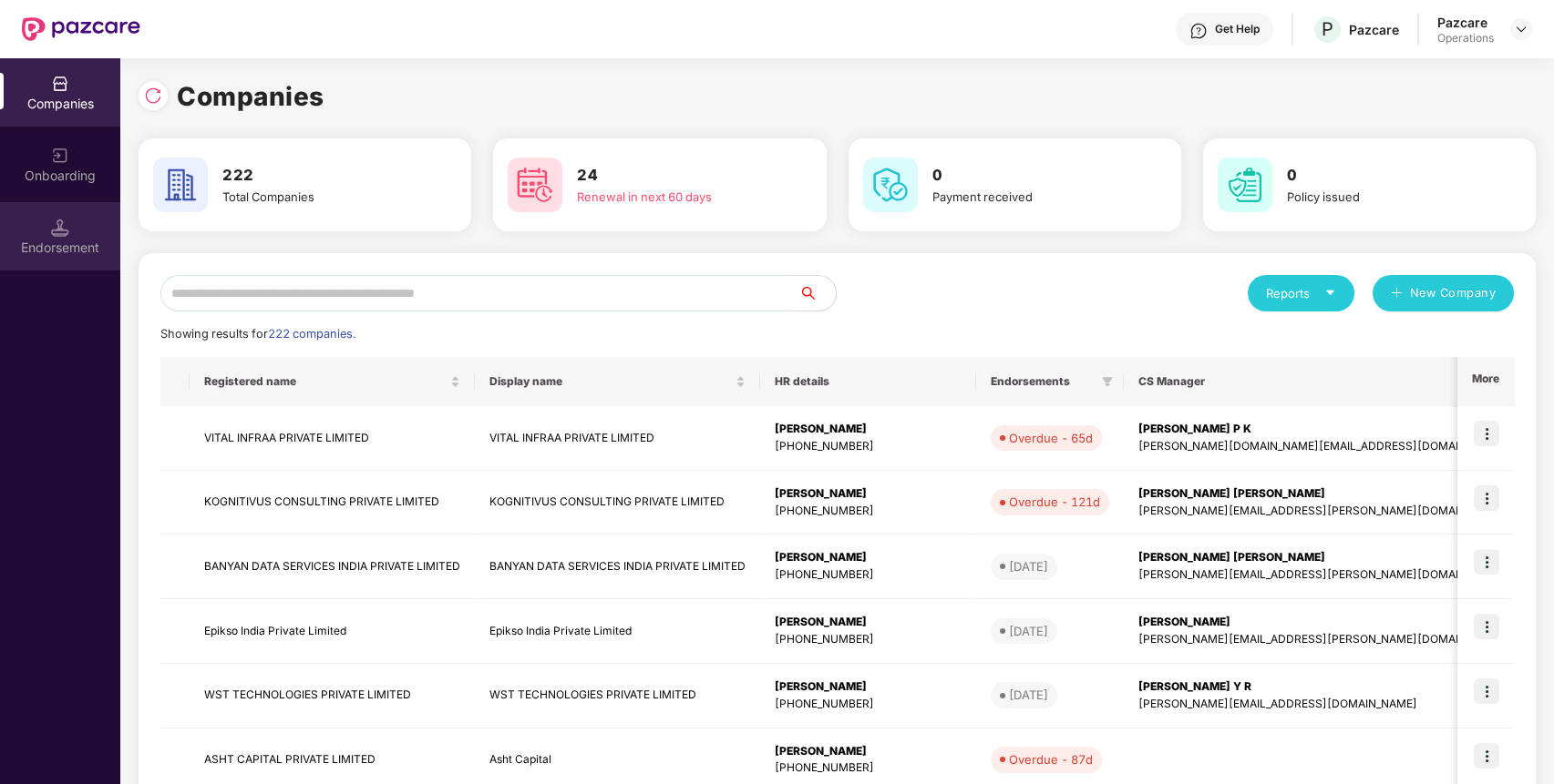
click at [70, 225] on div "Endorsement" at bounding box center [60, 236] width 120 height 69
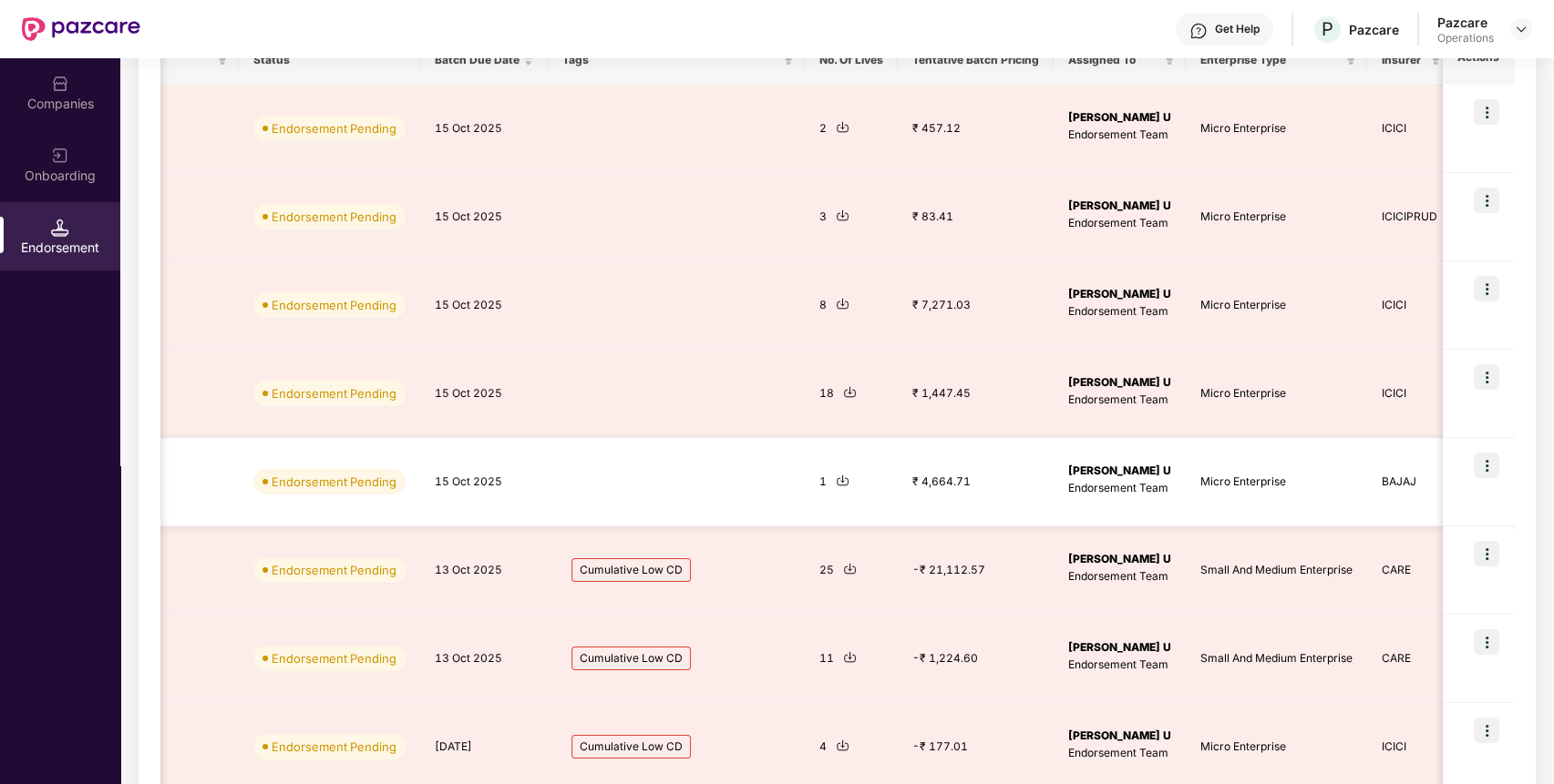
scroll to position [0, 660]
click at [831, 474] on img at bounding box center [837, 480] width 14 height 14
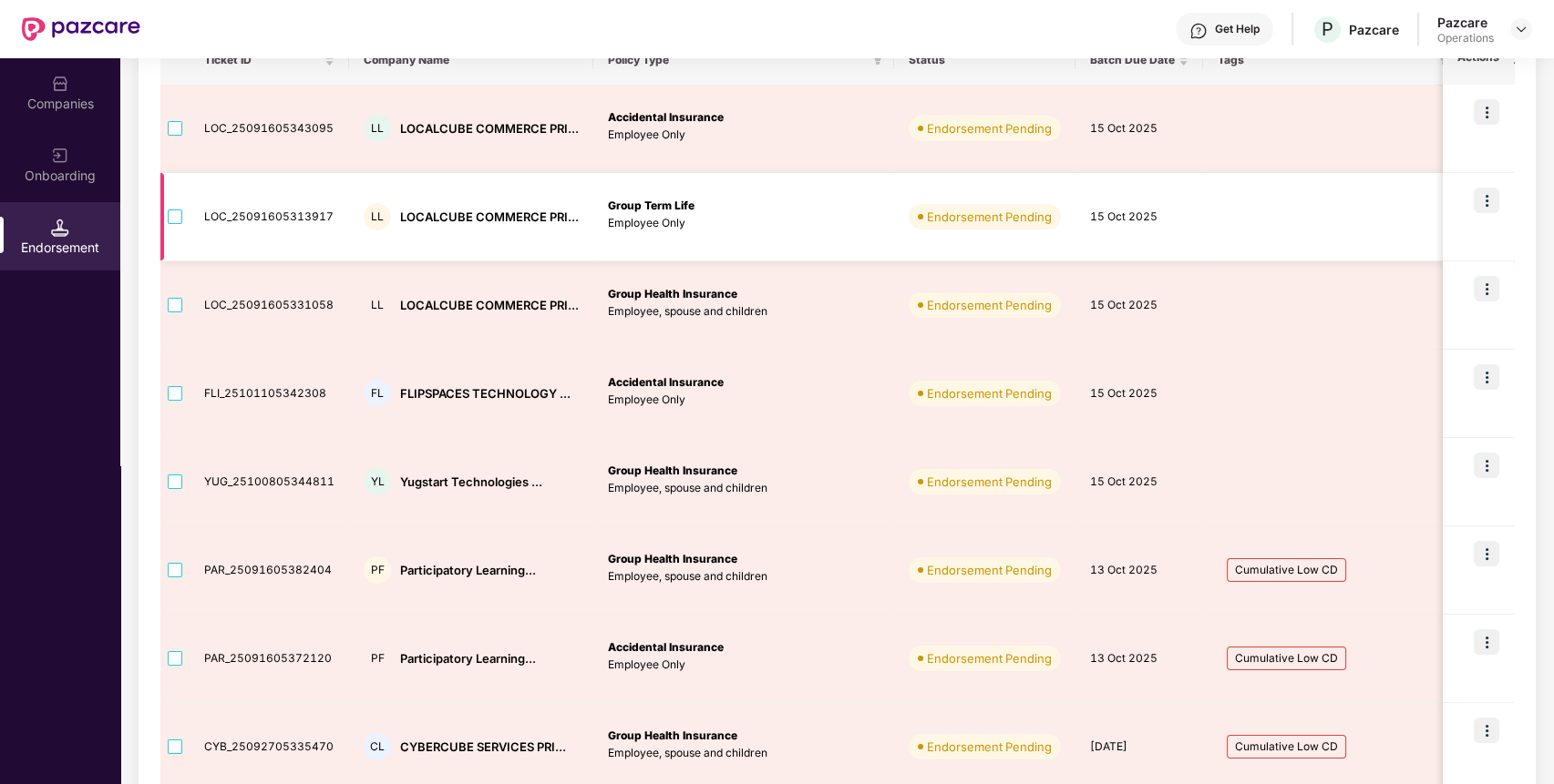
scroll to position [0, 0]
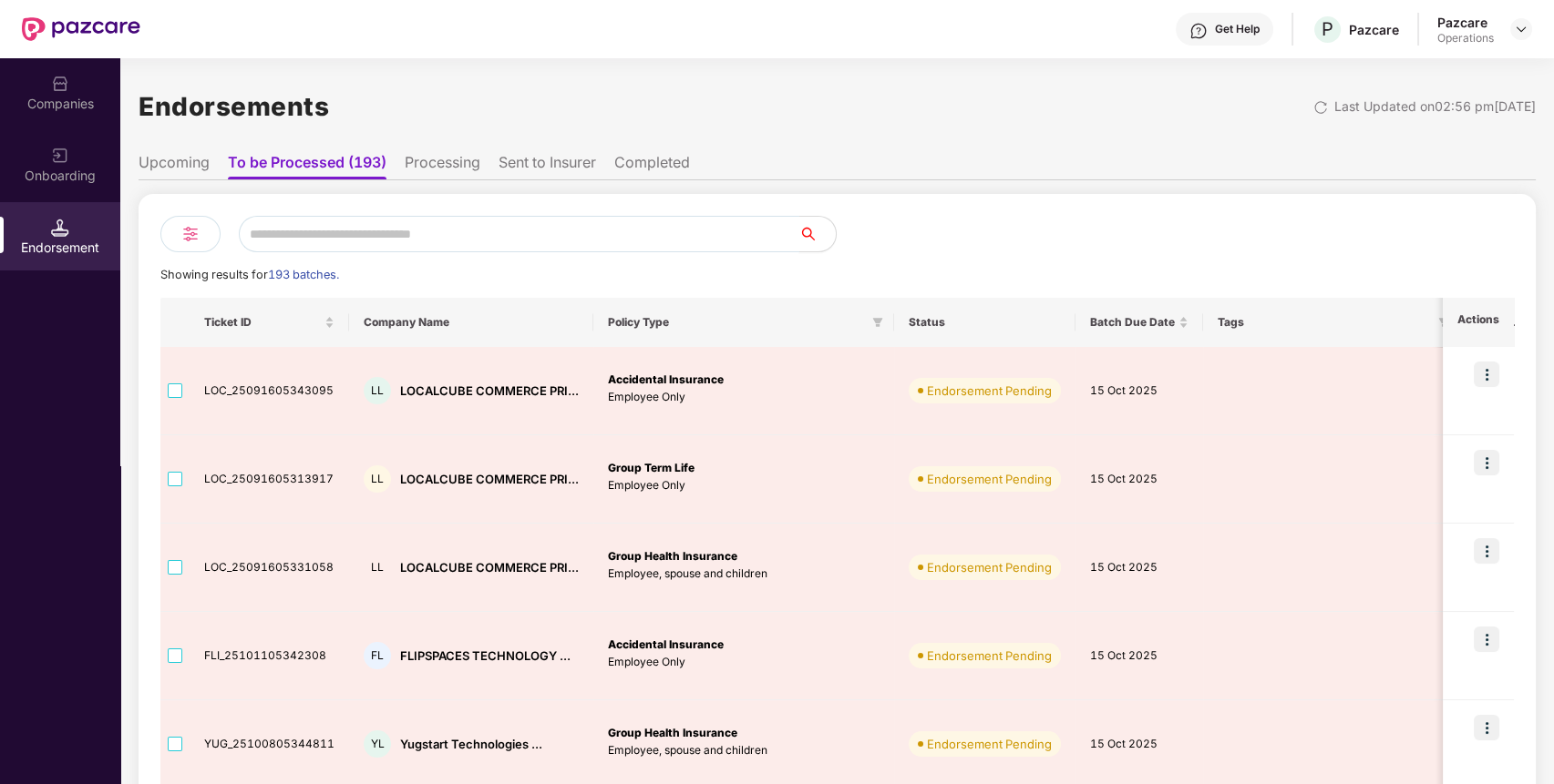
click at [461, 237] on input "text" at bounding box center [518, 234] width 560 height 37
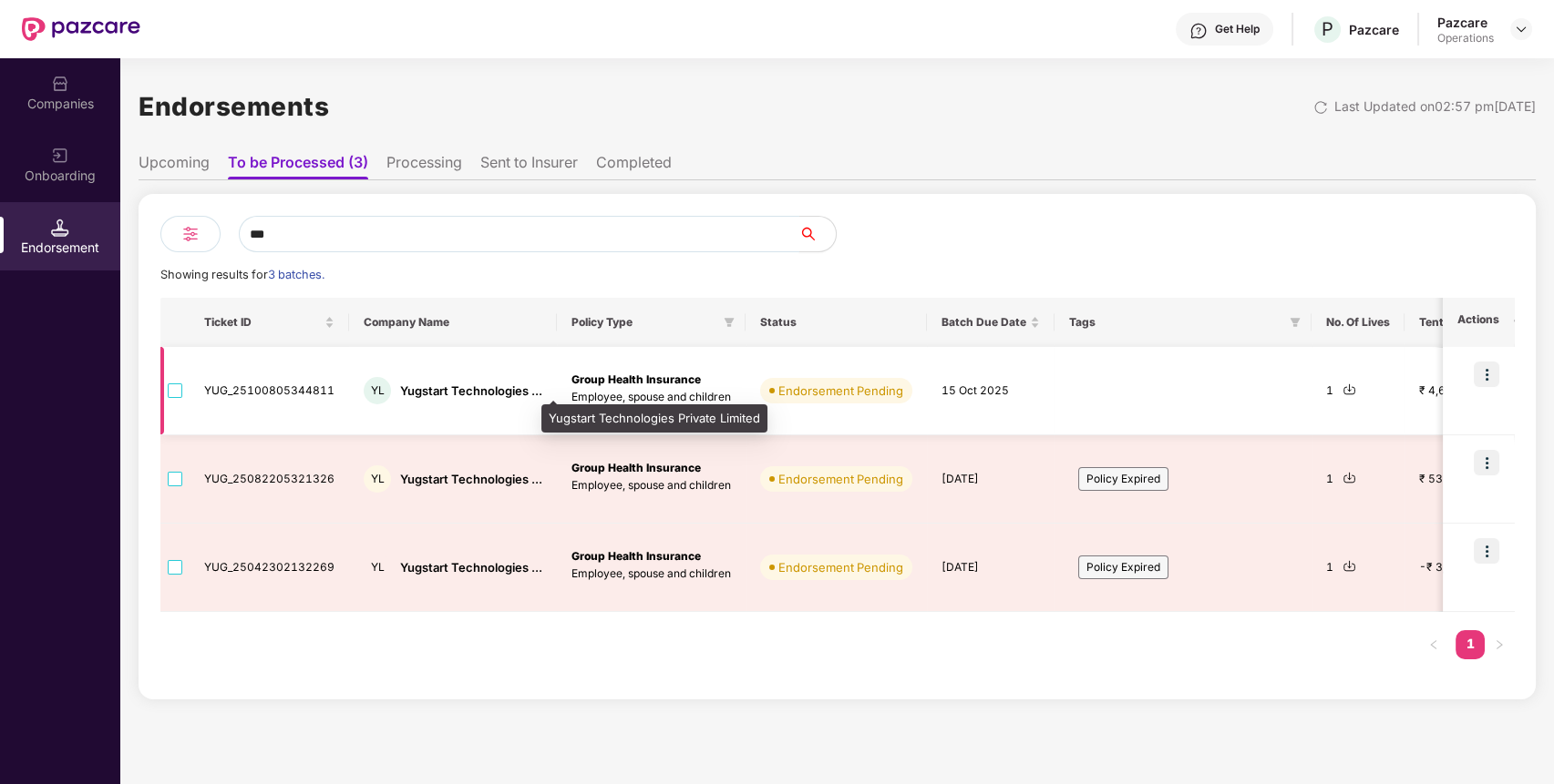
type input "***"
click at [424, 383] on div "Yugstart Technologies ..." at bounding box center [471, 392] width 142 height 17
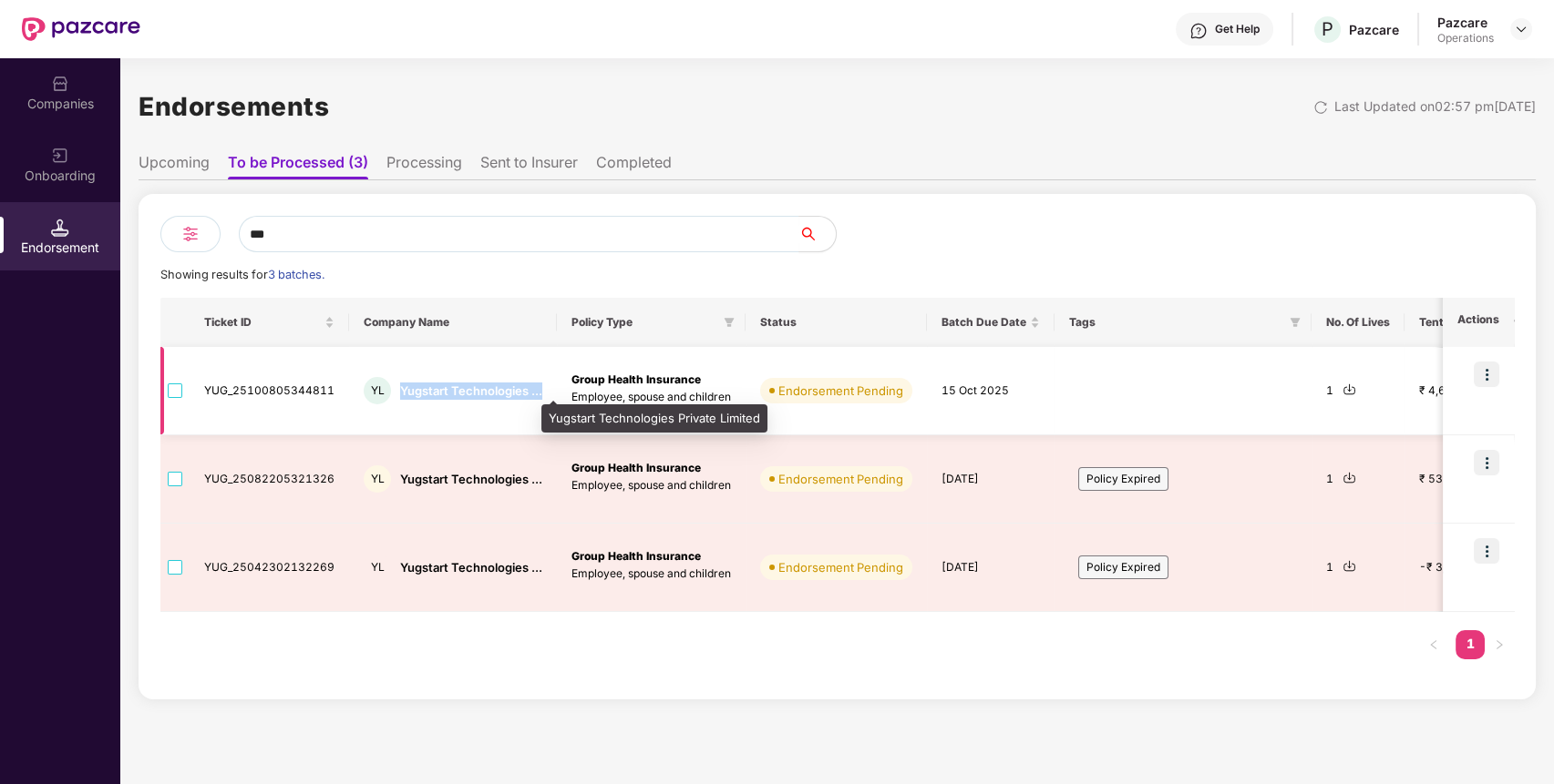
copy div "Yugstart Technologies ..."
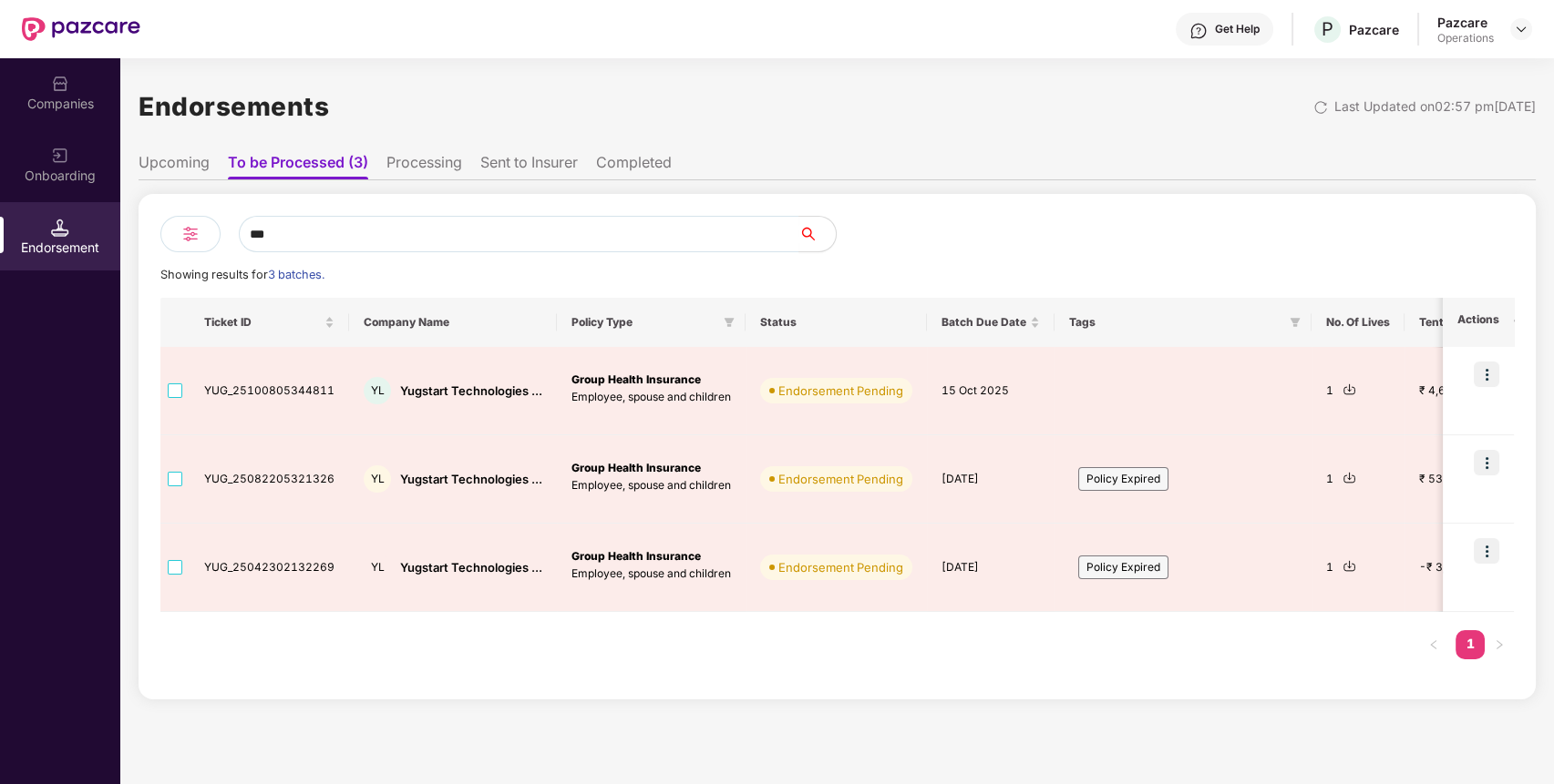
click at [74, 89] on div "Companies" at bounding box center [60, 92] width 120 height 69
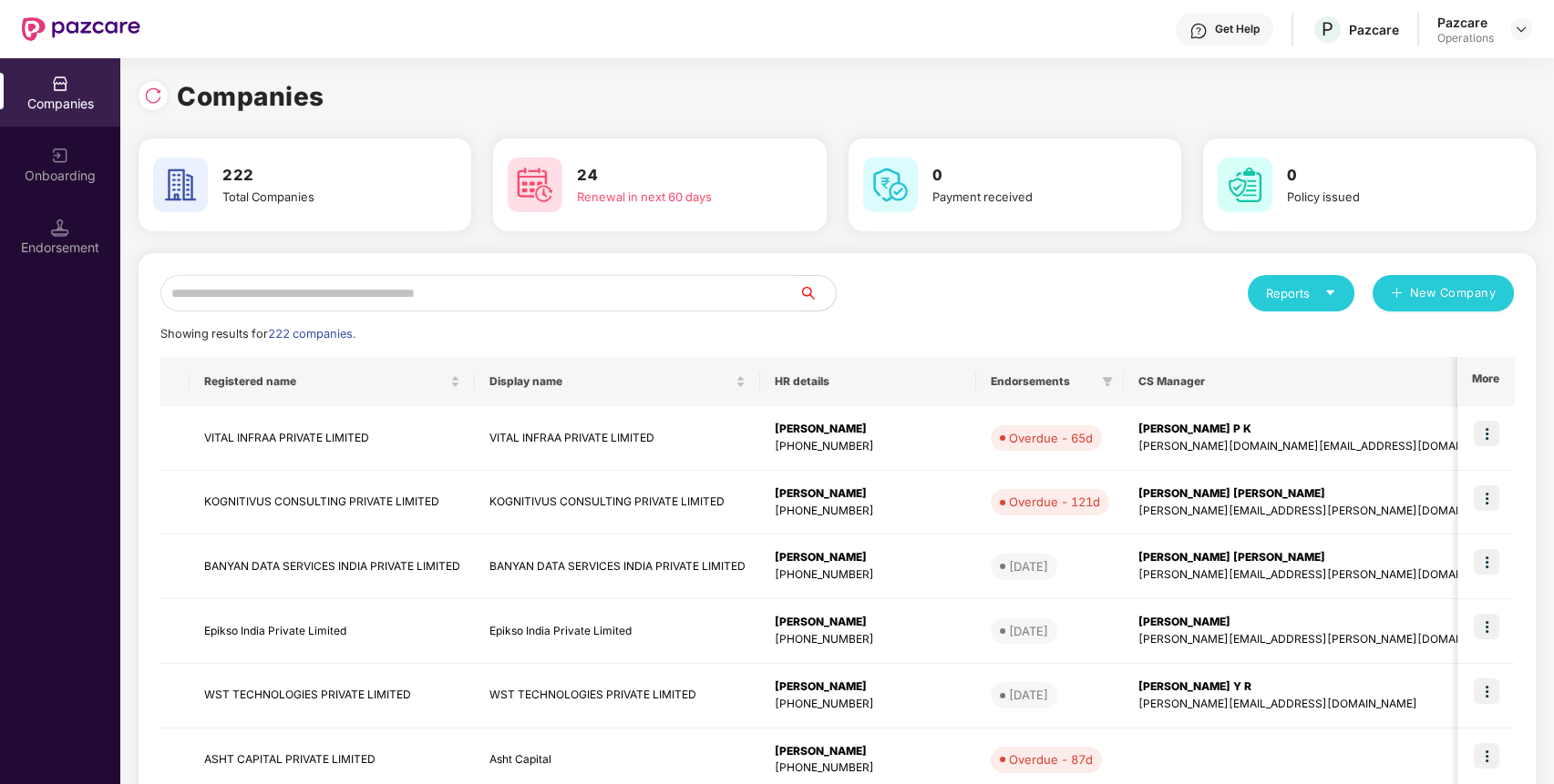
click at [554, 288] on input "text" at bounding box center [480, 294] width 639 height 37
paste input "**********"
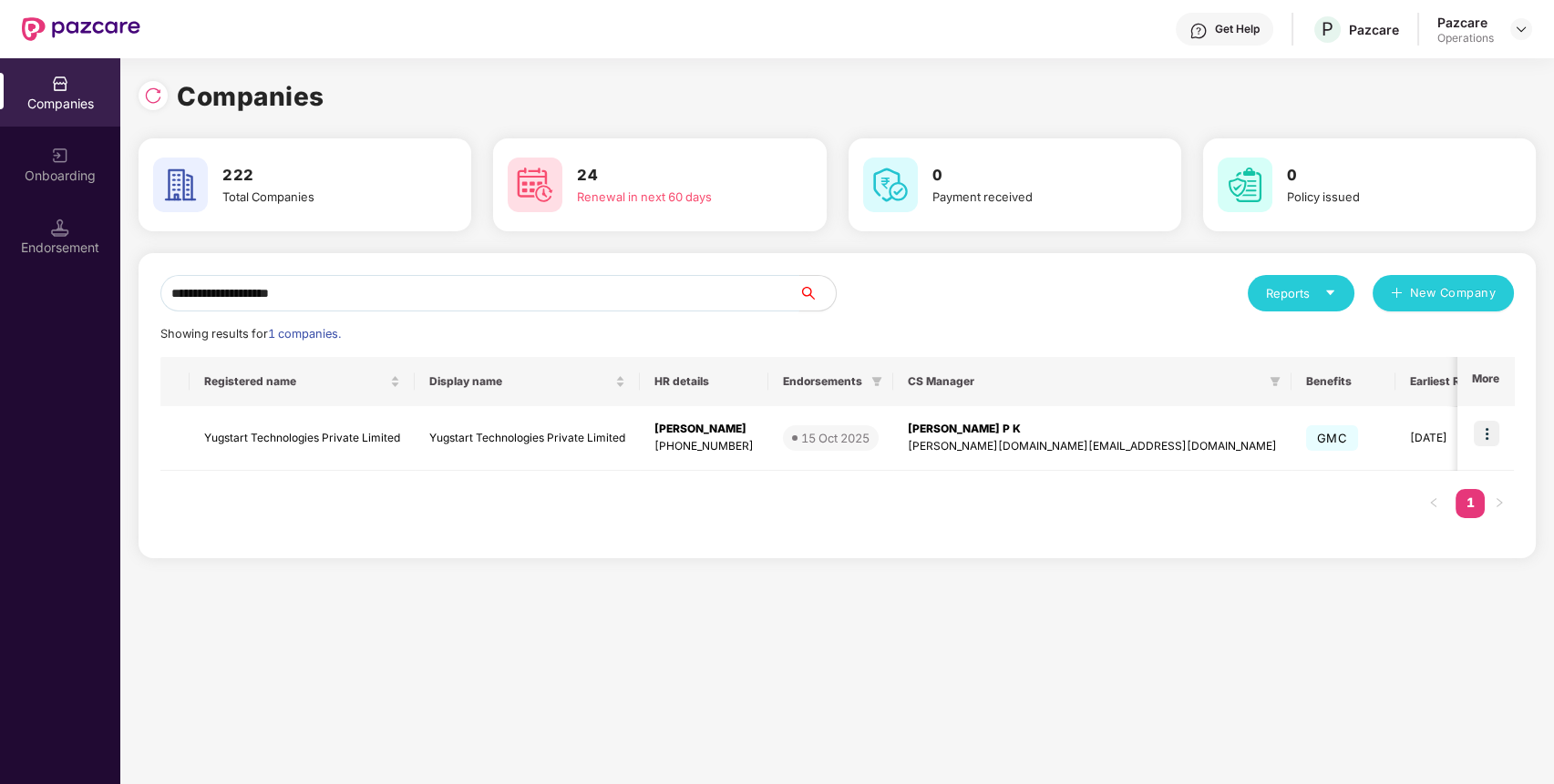
type input "**********"
click at [320, 437] on td "Yugstart Technologies Private Limited" at bounding box center [302, 438] width 225 height 65
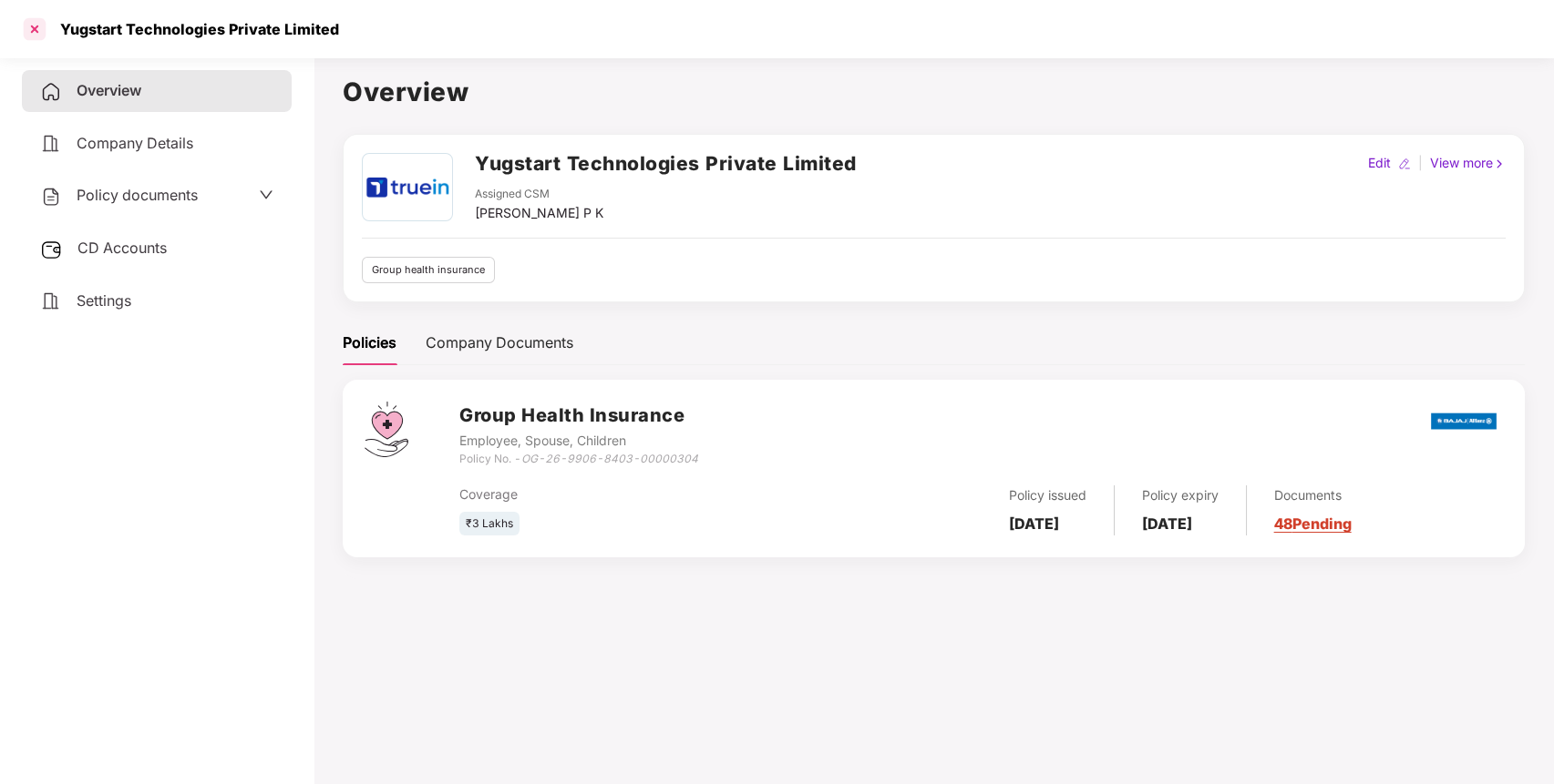
click at [44, 25] on div at bounding box center [35, 29] width 29 height 29
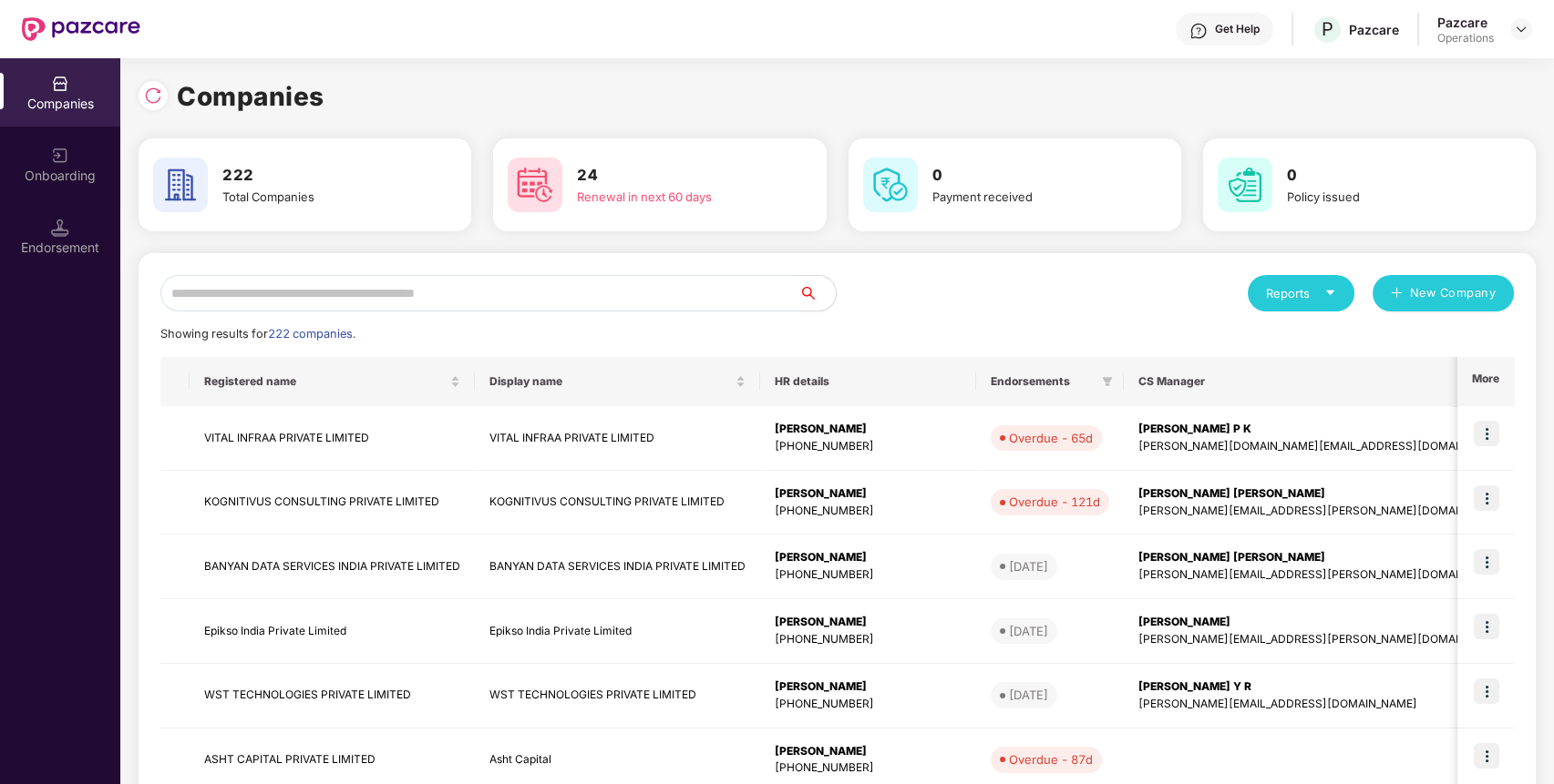
click at [79, 252] on div "Endorsement" at bounding box center [60, 247] width 120 height 18
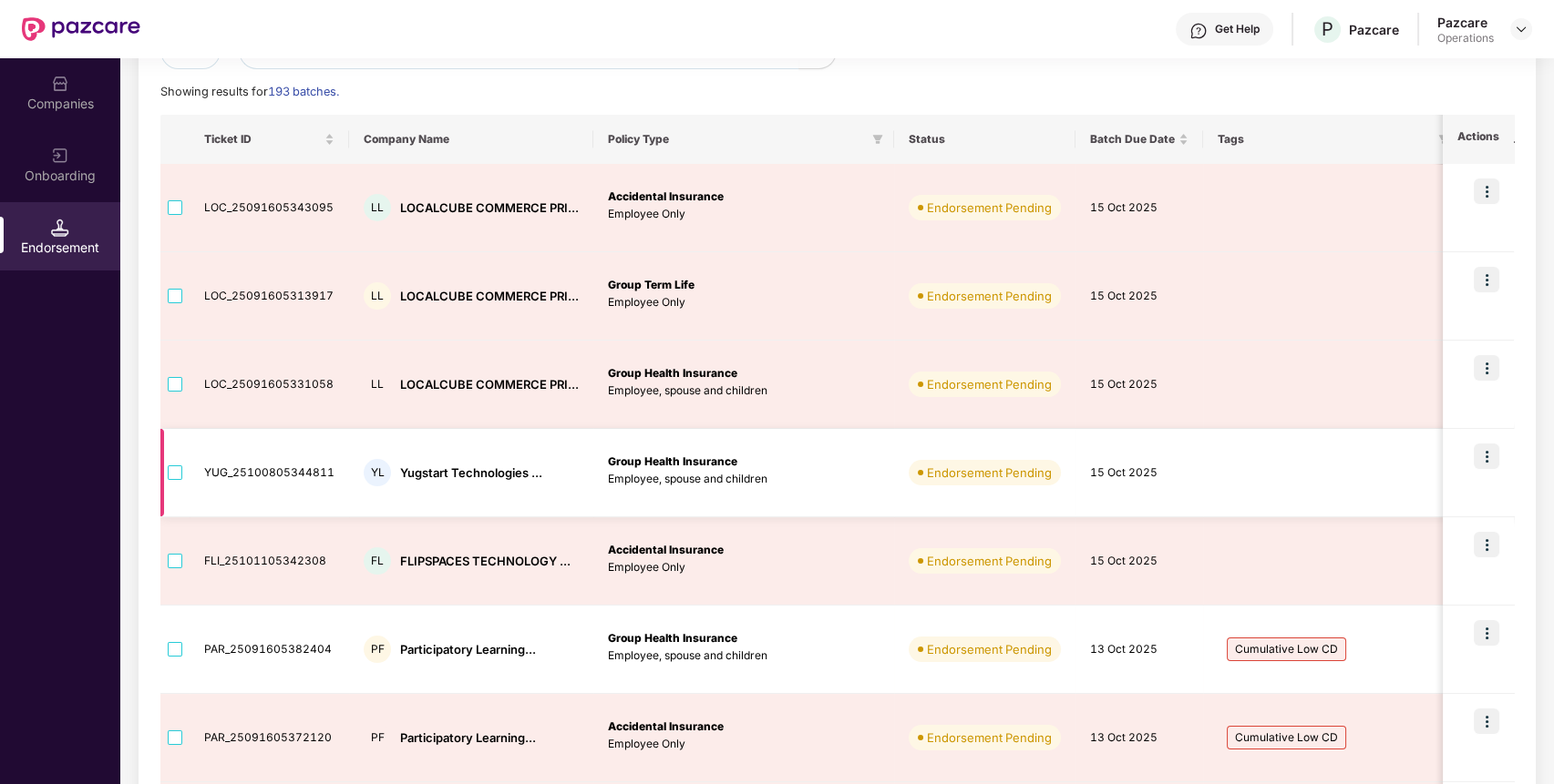
scroll to position [182, 0]
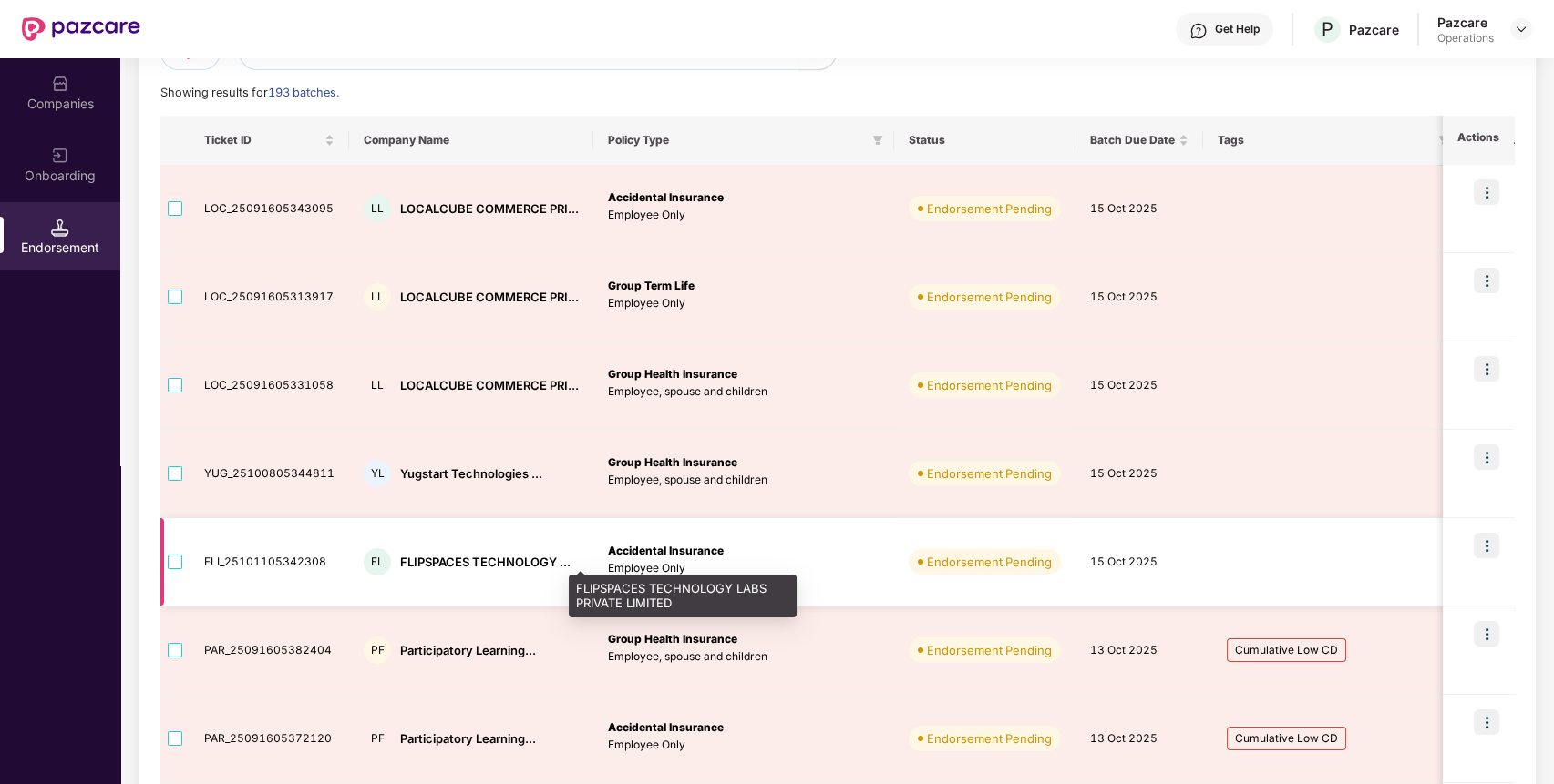
click at [440, 560] on div "FLIPSPACES TECHNOLOGY ..." at bounding box center [485, 563] width 170 height 17
copy div "FLIPSPACES TECHNOLOGY ..."
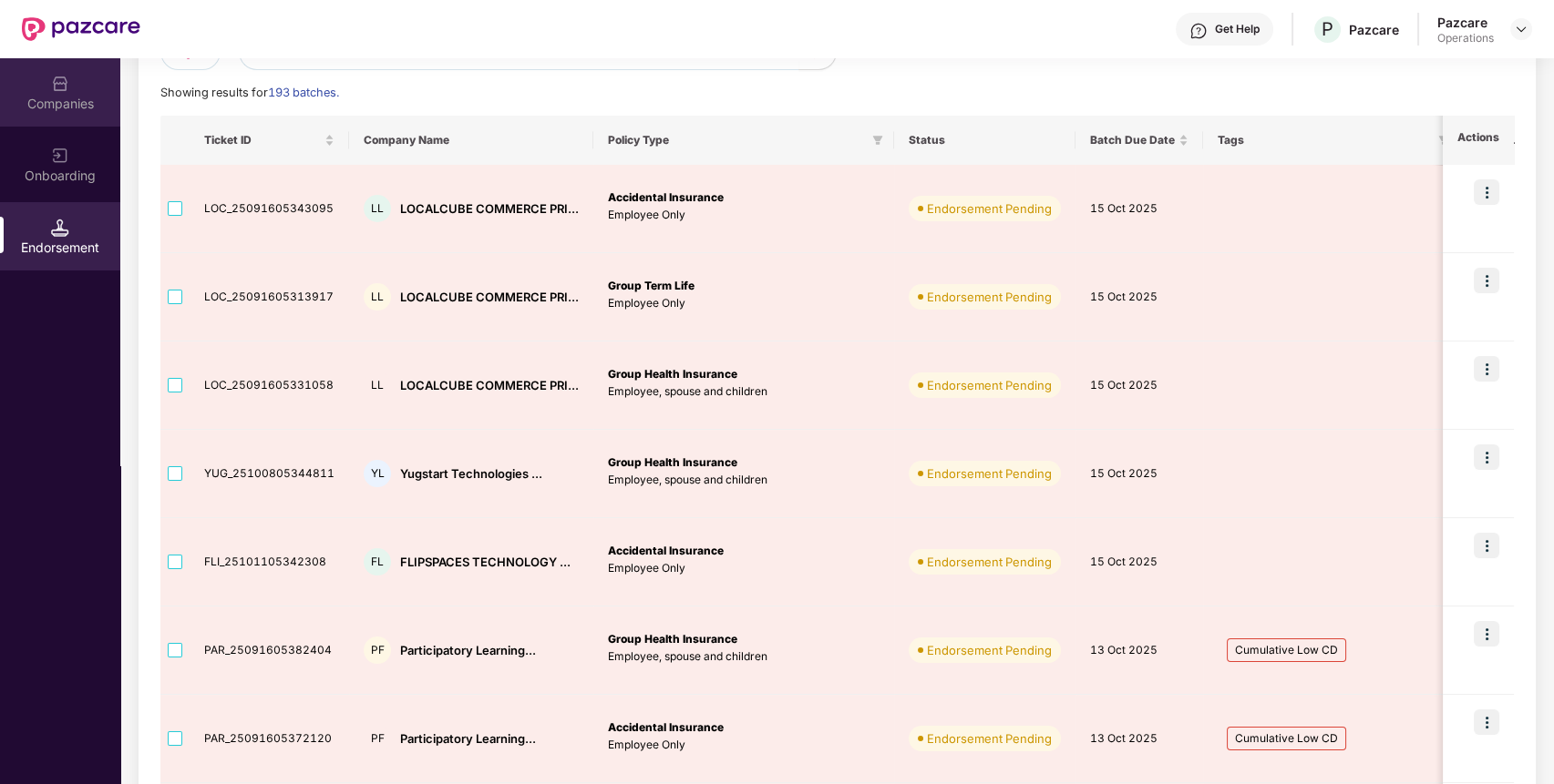
click at [49, 99] on div "Companies" at bounding box center [60, 103] width 120 height 18
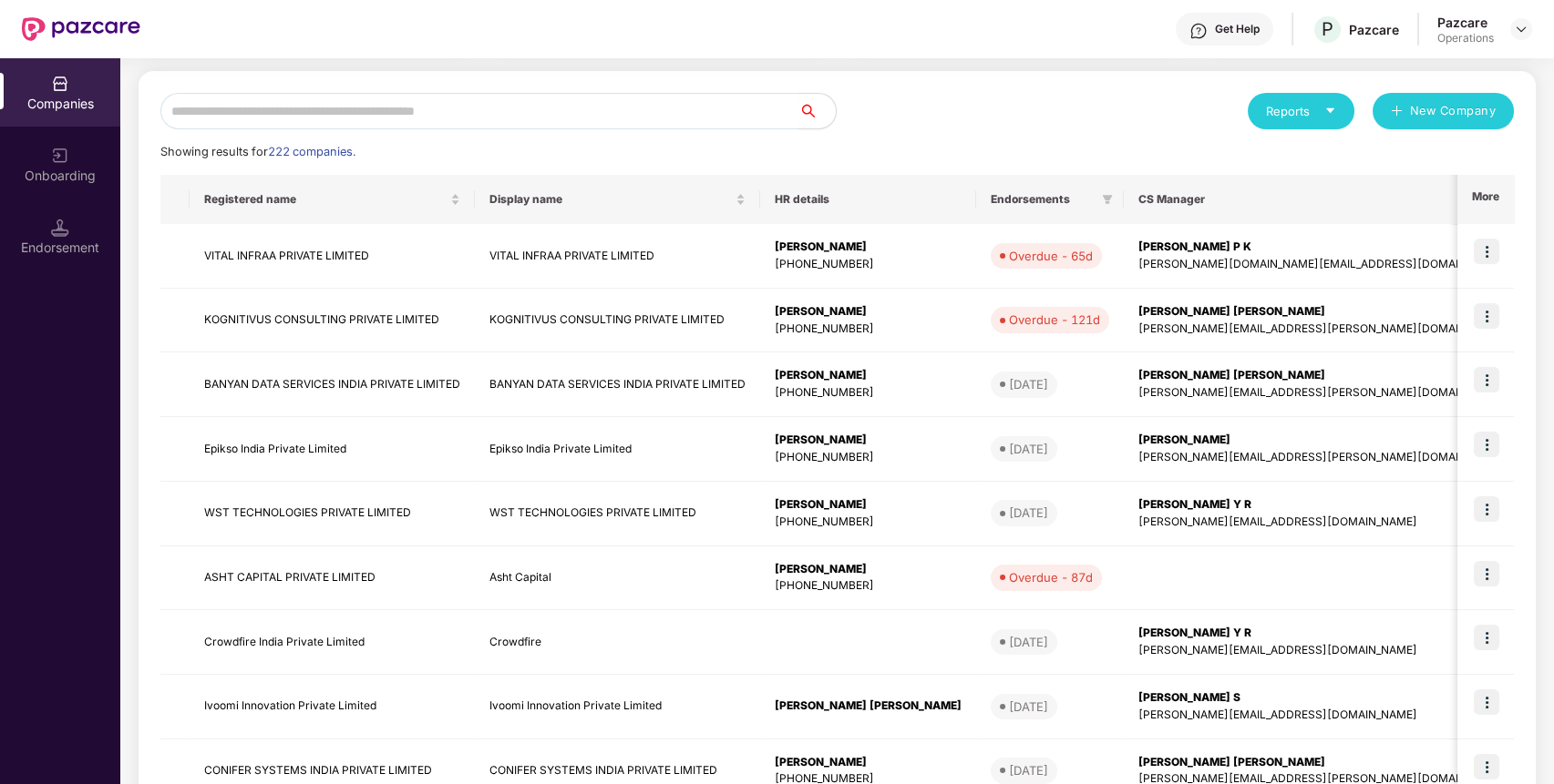
scroll to position [0, 0]
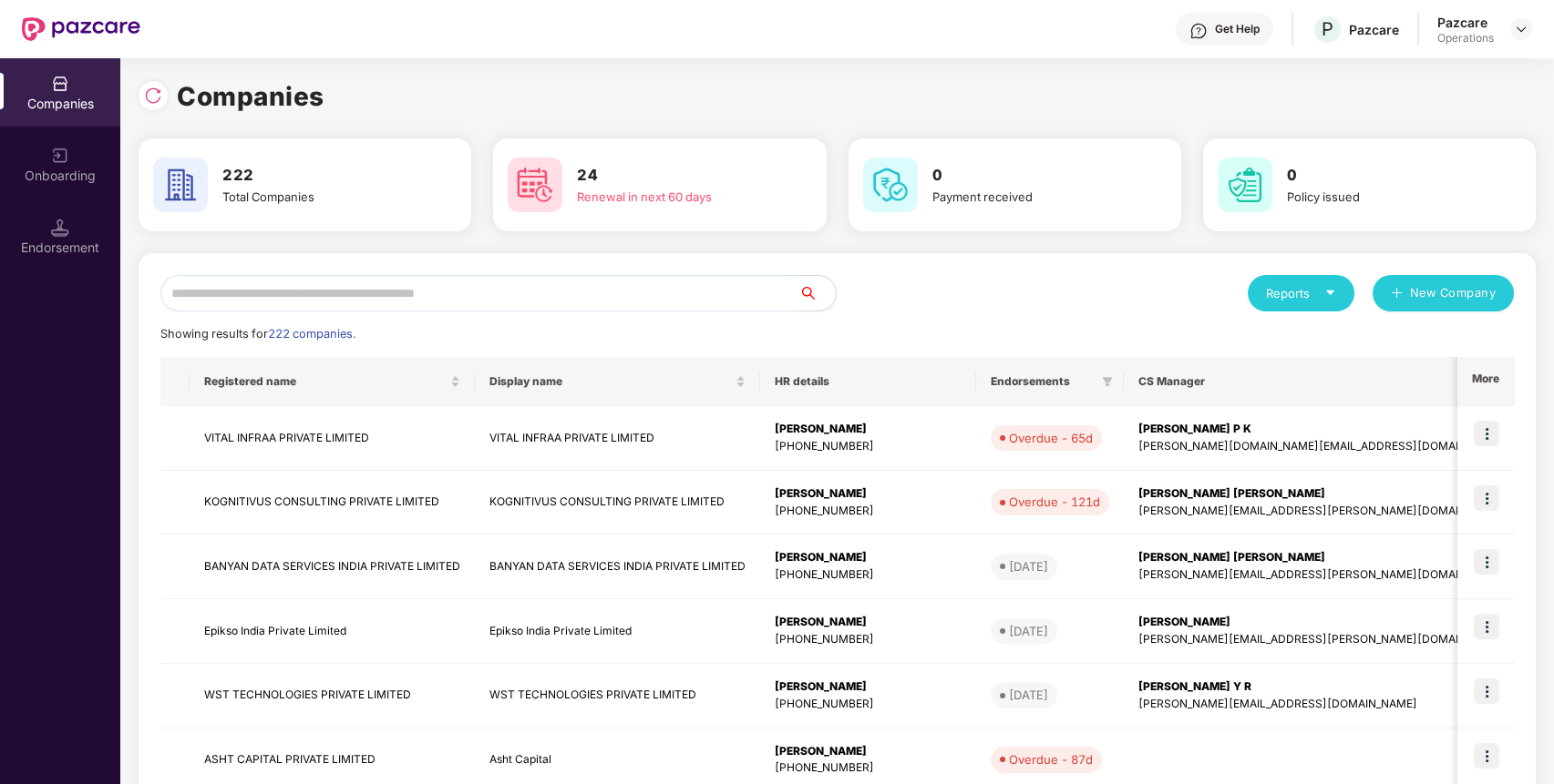
paste input "**********"
click at [469, 289] on input "text" at bounding box center [480, 294] width 639 height 37
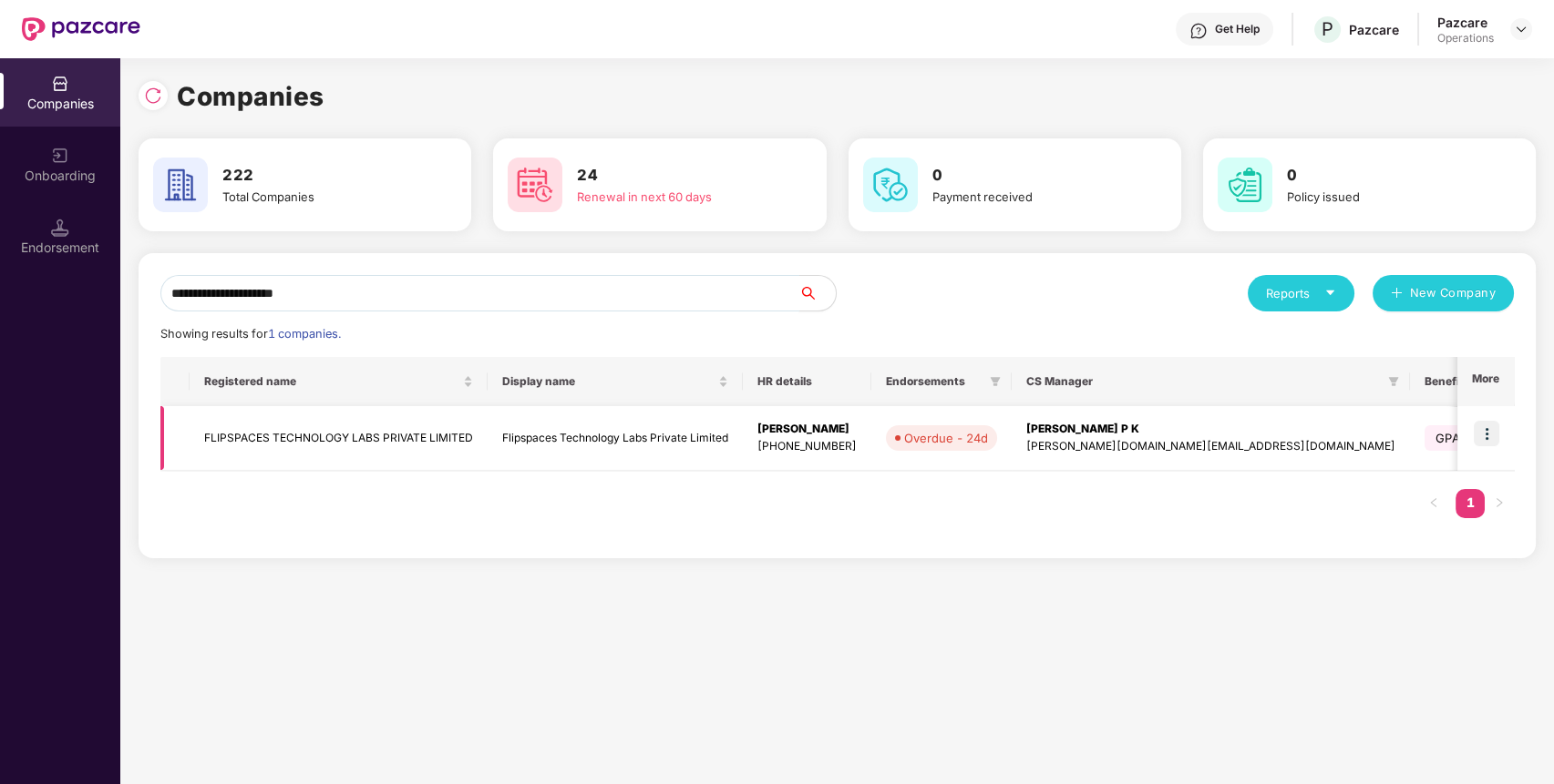
type input "**********"
click at [1477, 422] on img at bounding box center [1486, 433] width 25 height 25
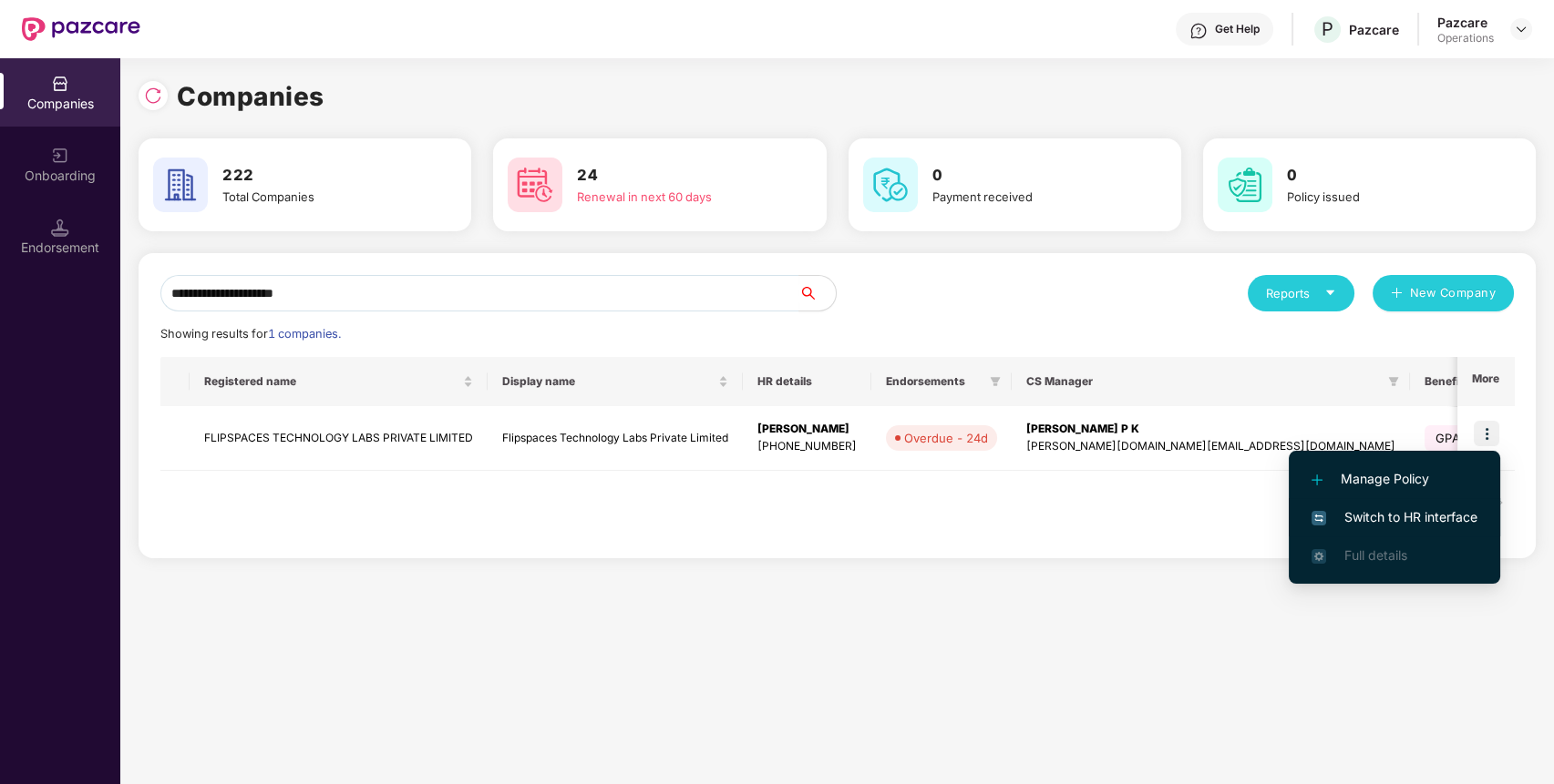
click at [1391, 508] on span "Switch to HR interface" at bounding box center [1393, 517] width 165 height 20
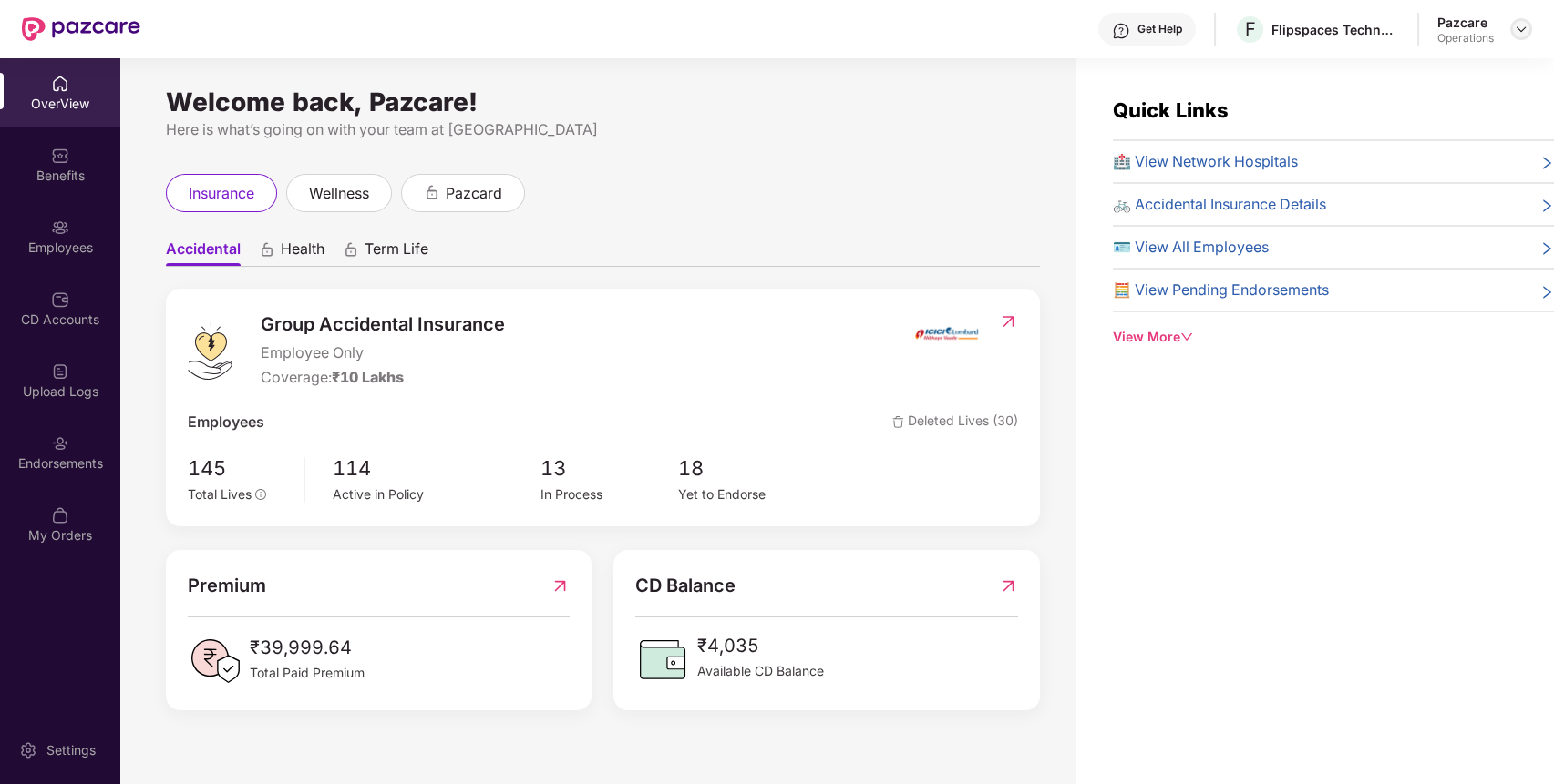
click at [1510, 22] on div at bounding box center [1520, 29] width 22 height 22
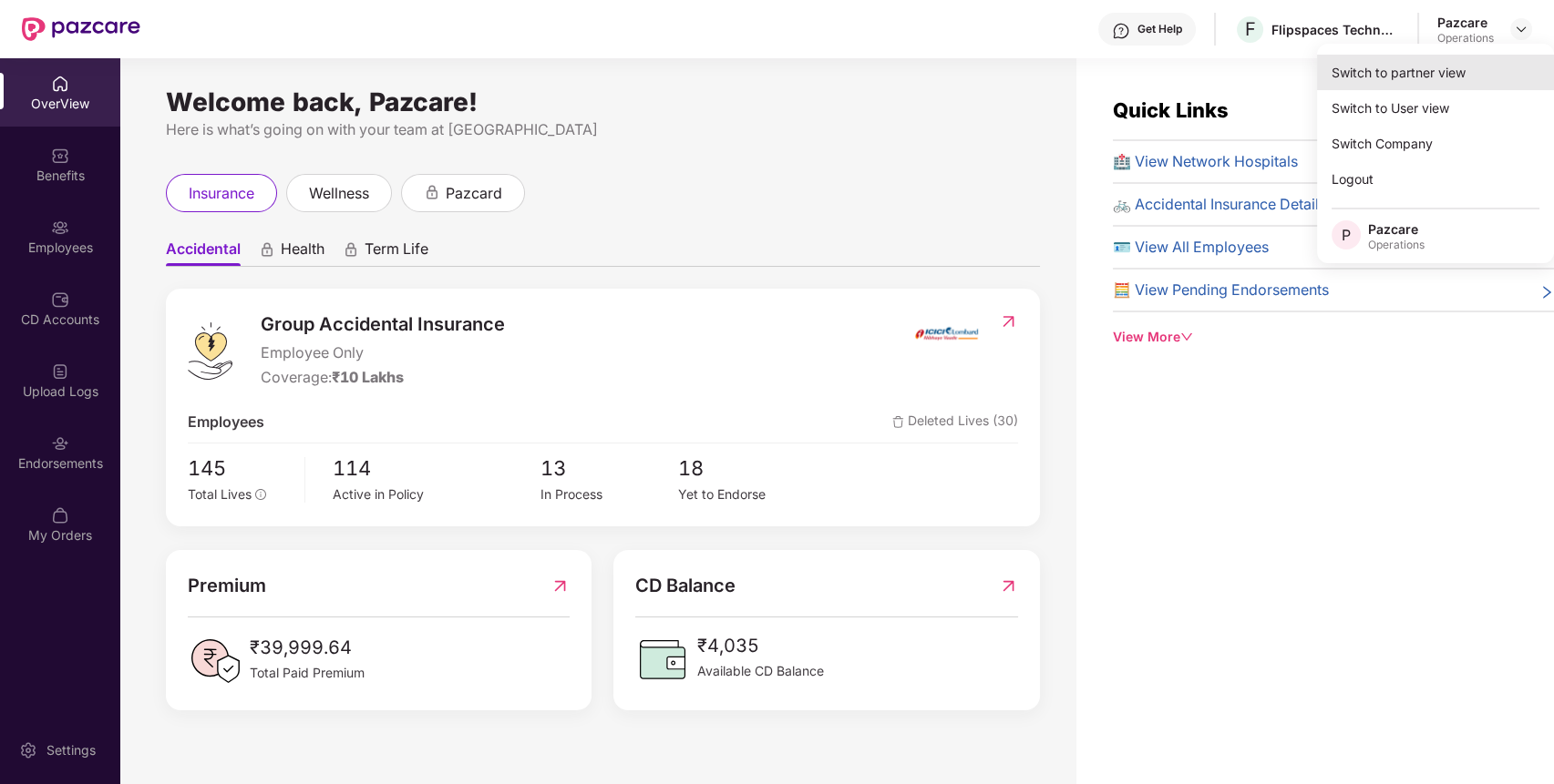
click at [1351, 61] on div "Switch to partner view" at bounding box center [1435, 73] width 237 height 36
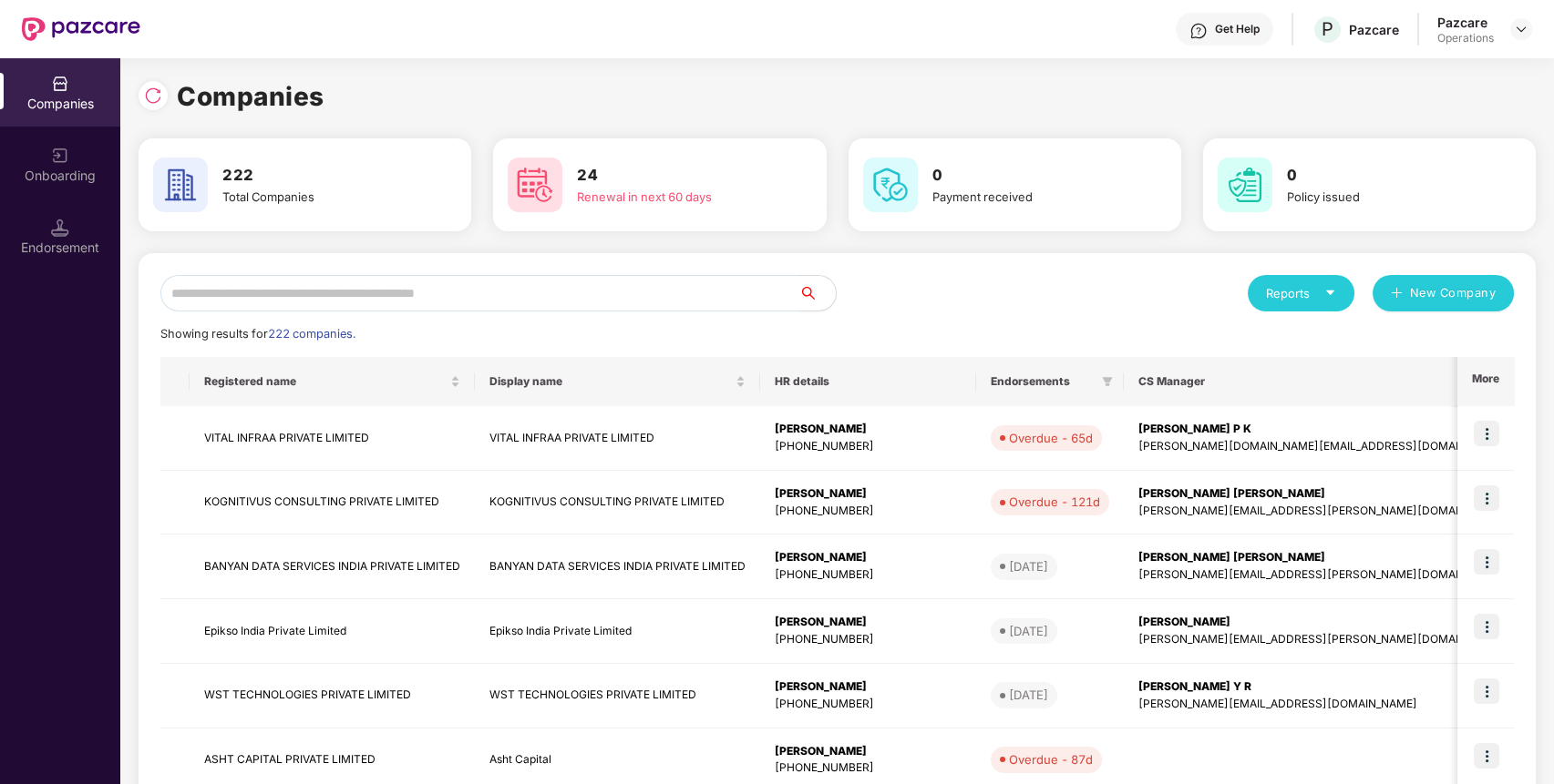
click at [437, 296] on input "text" at bounding box center [480, 294] width 639 height 37
paste input "*"
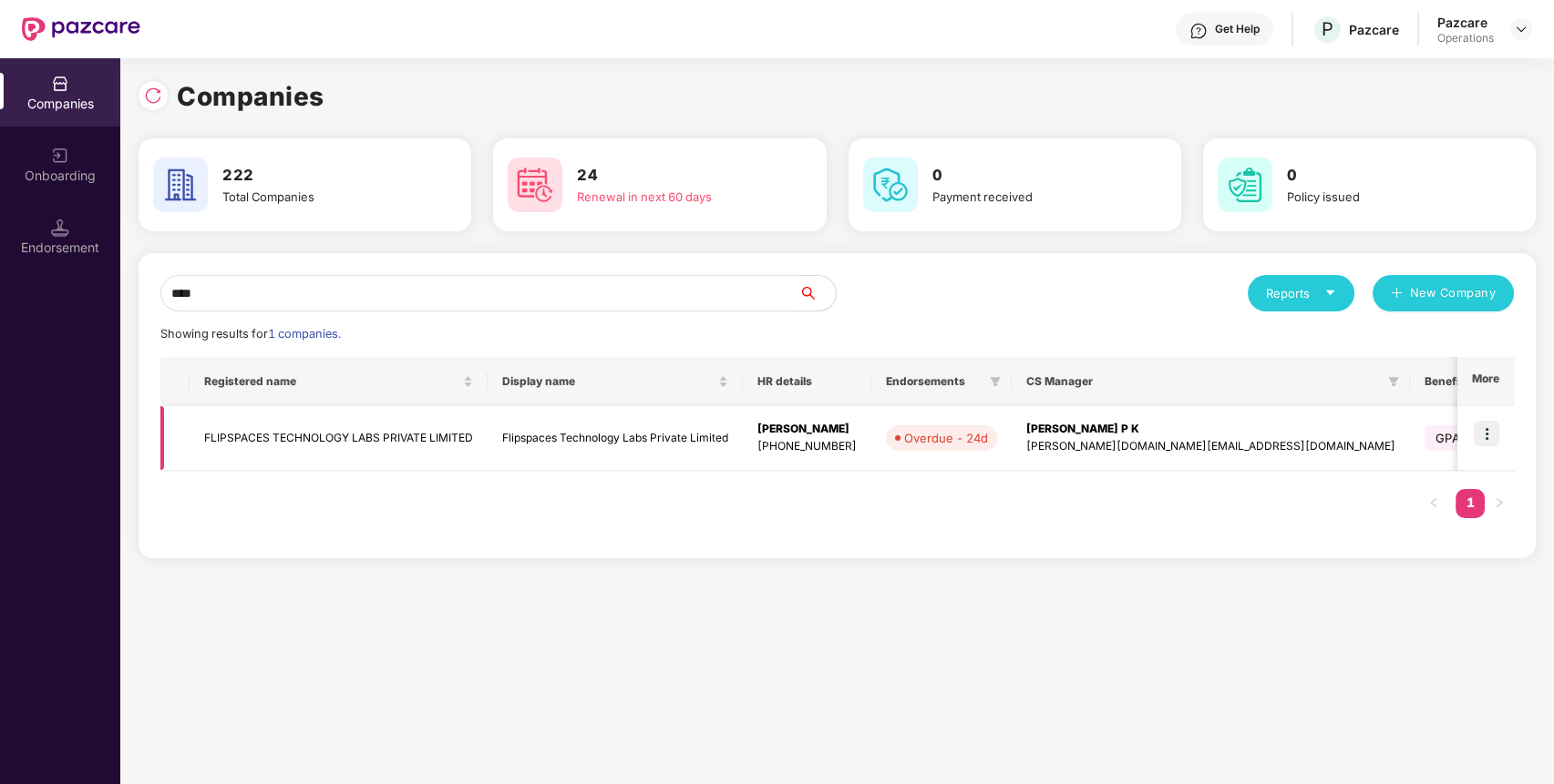
type input "****"
click at [1482, 437] on img at bounding box center [1486, 433] width 25 height 25
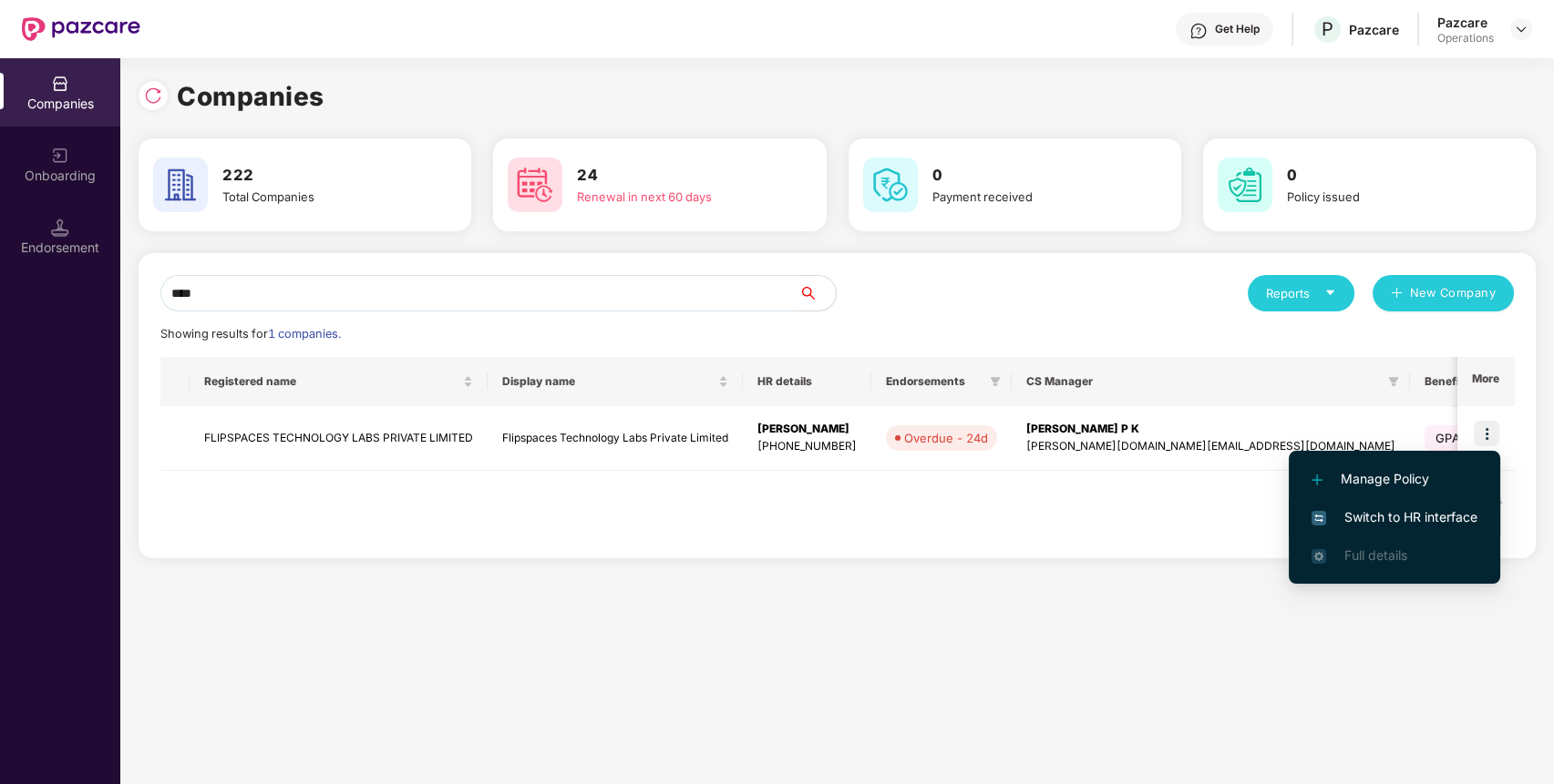
click at [1414, 510] on span "Switch to HR interface" at bounding box center [1393, 517] width 165 height 20
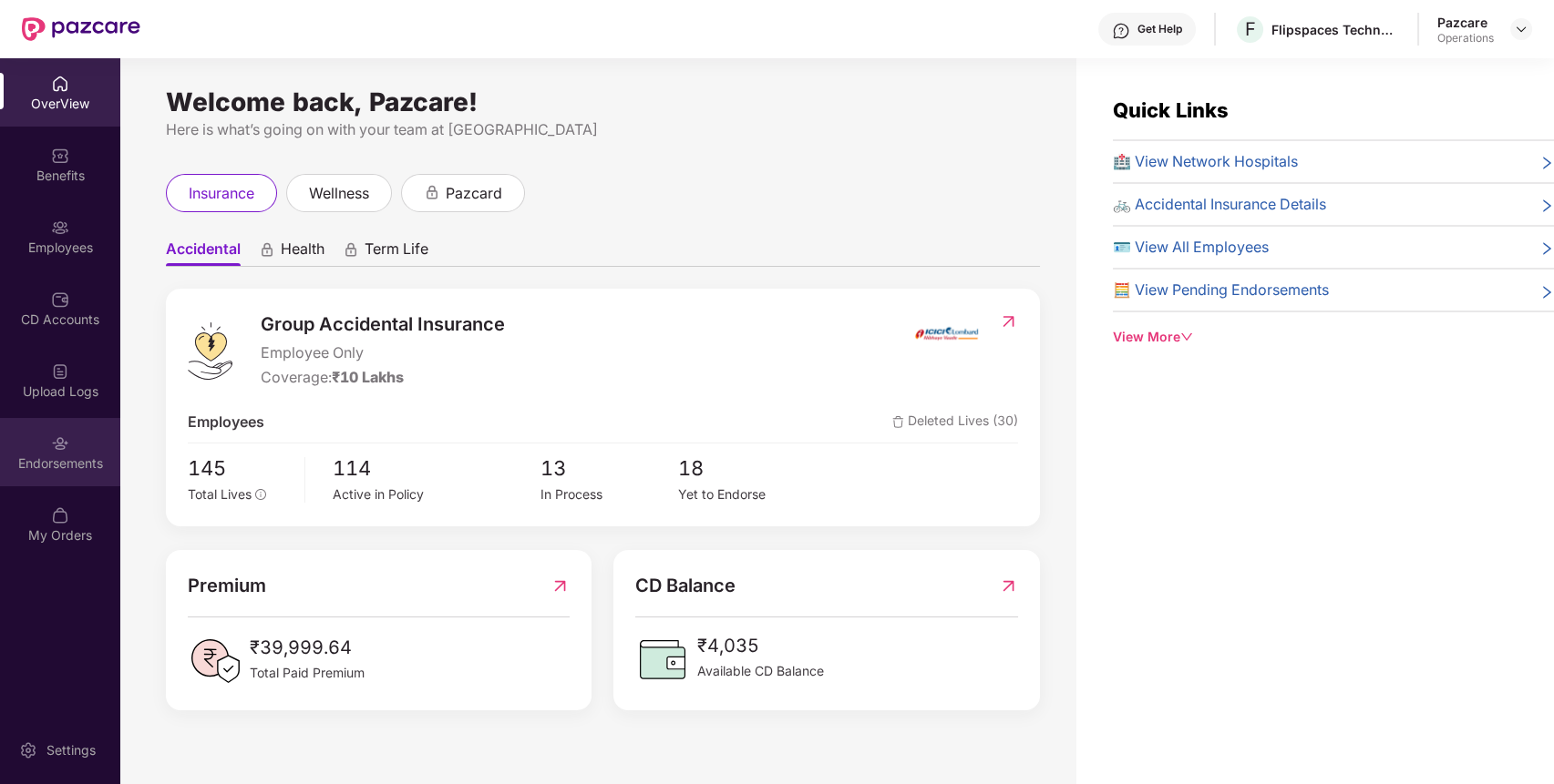
click at [43, 457] on div "Endorsements" at bounding box center [60, 463] width 120 height 18
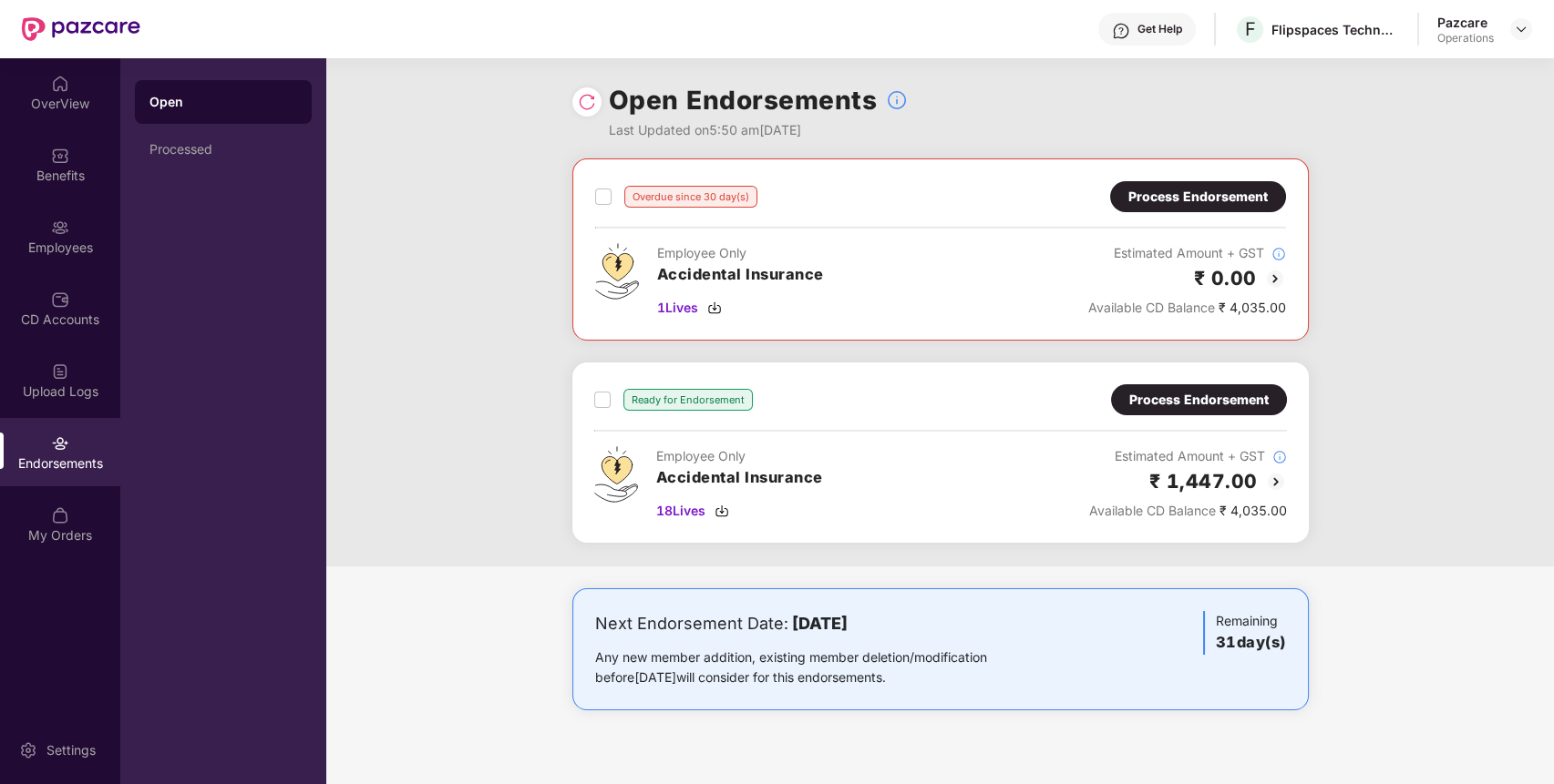
click at [1272, 273] on img at bounding box center [1275, 278] width 22 height 22
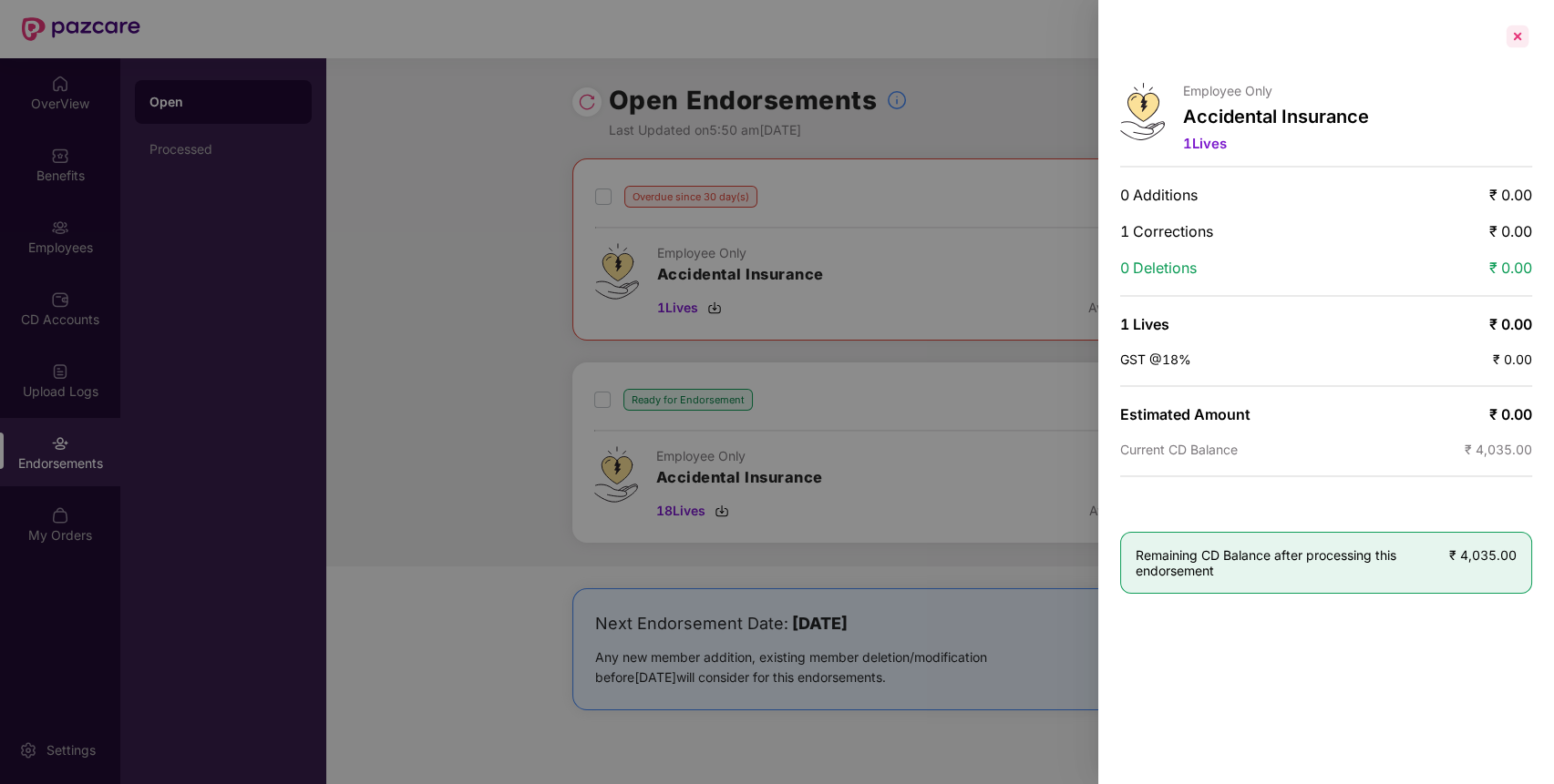
click at [1523, 29] on div at bounding box center [1517, 37] width 29 height 29
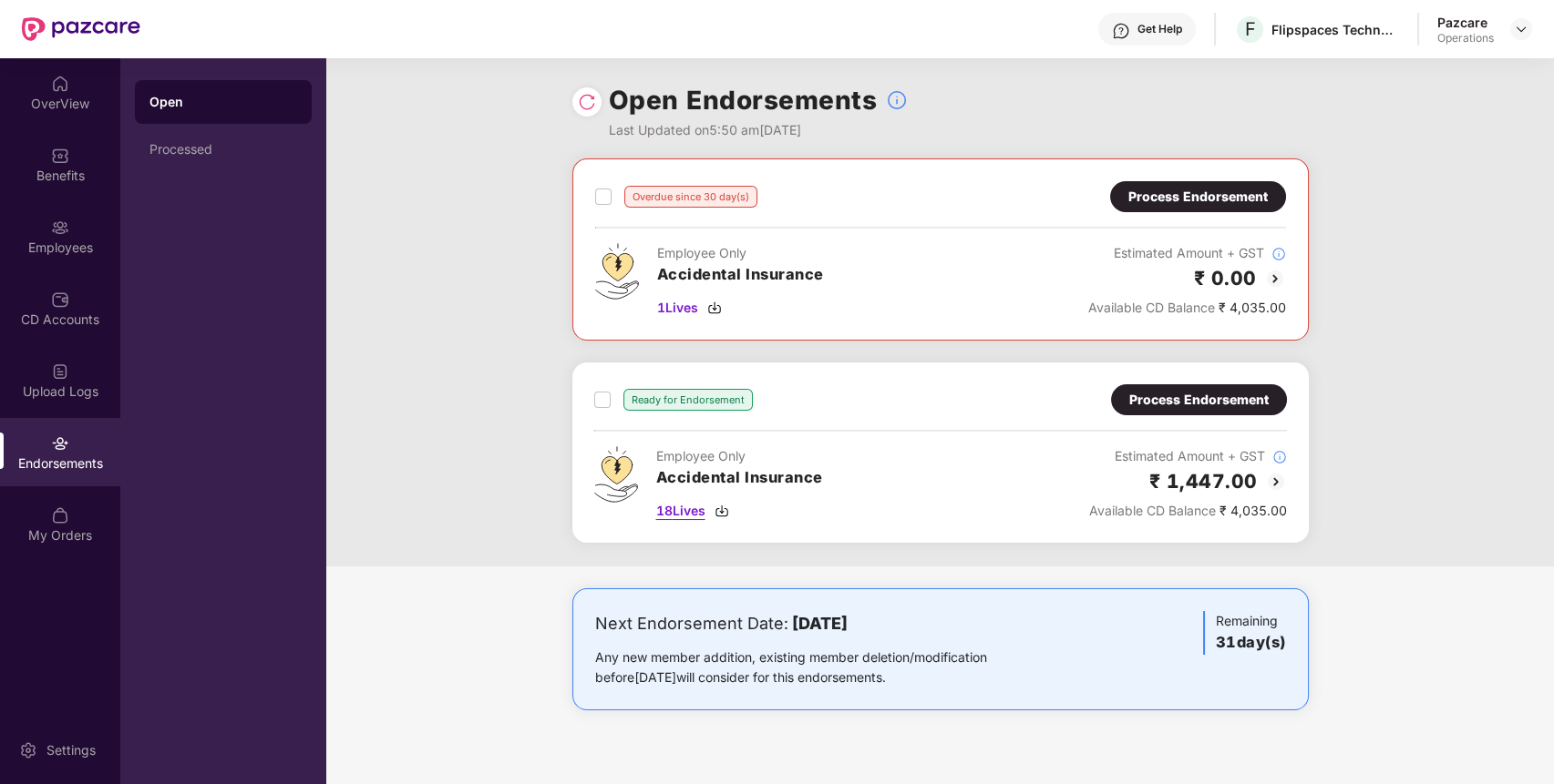
click at [729, 512] on img at bounding box center [721, 510] width 15 height 15
click at [1139, 393] on div "Process Endorsement" at bounding box center [1198, 399] width 139 height 20
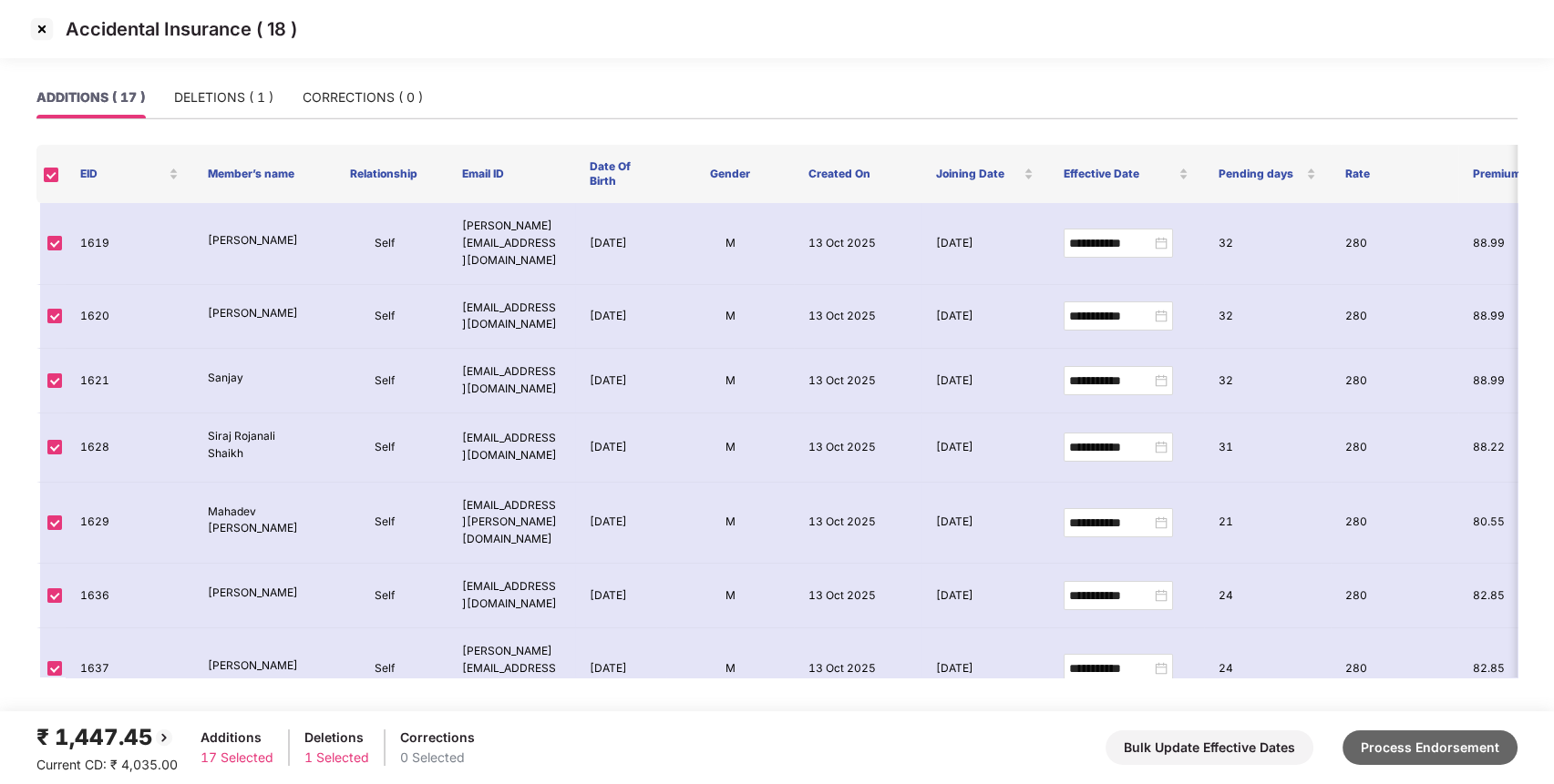
click at [1421, 750] on button "Process Endorsement" at bounding box center [1429, 748] width 175 height 35
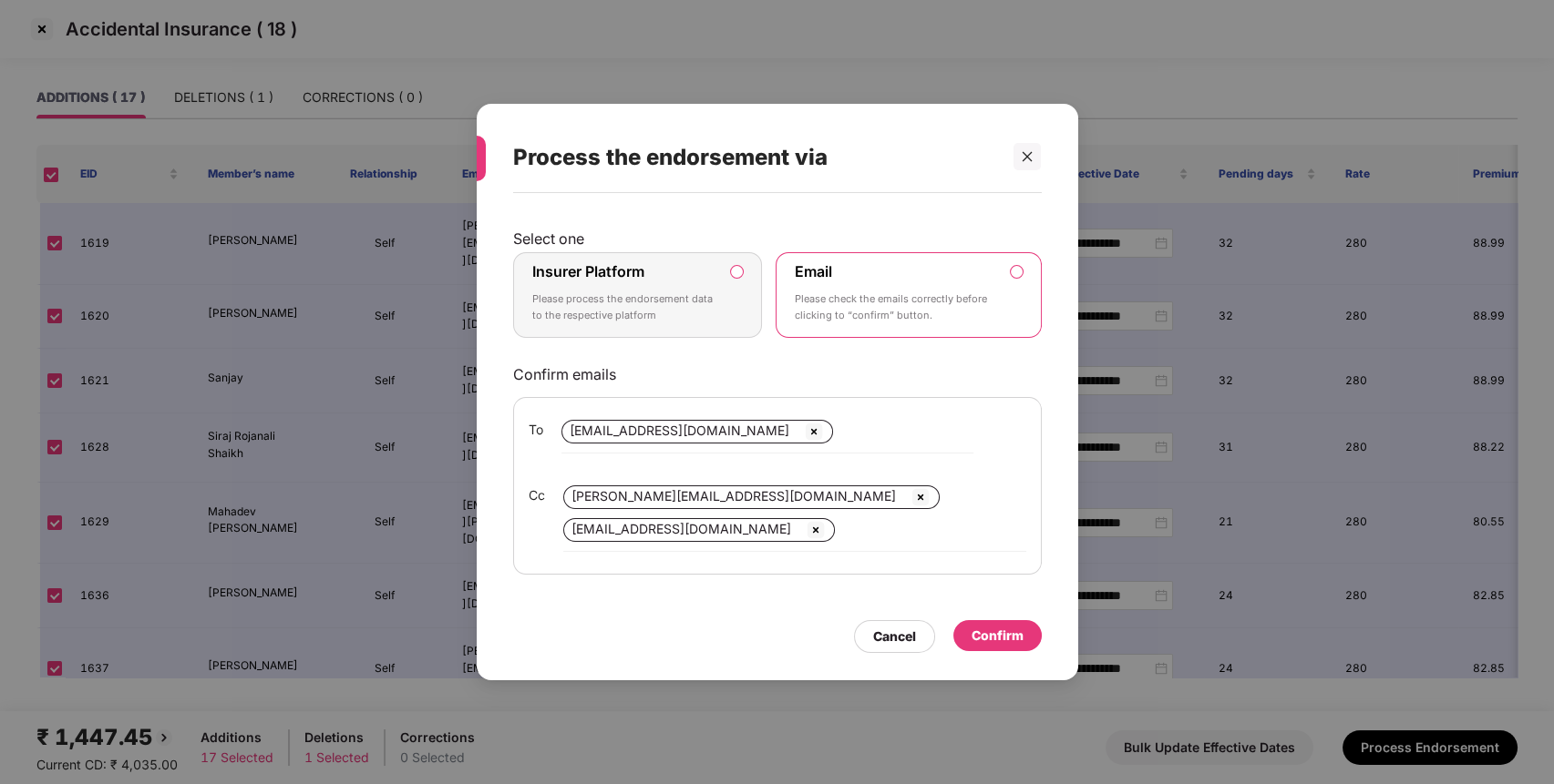
click at [740, 270] on label "Insurer Platform Please process the endorsement data to the respective platform" at bounding box center [637, 295] width 249 height 86
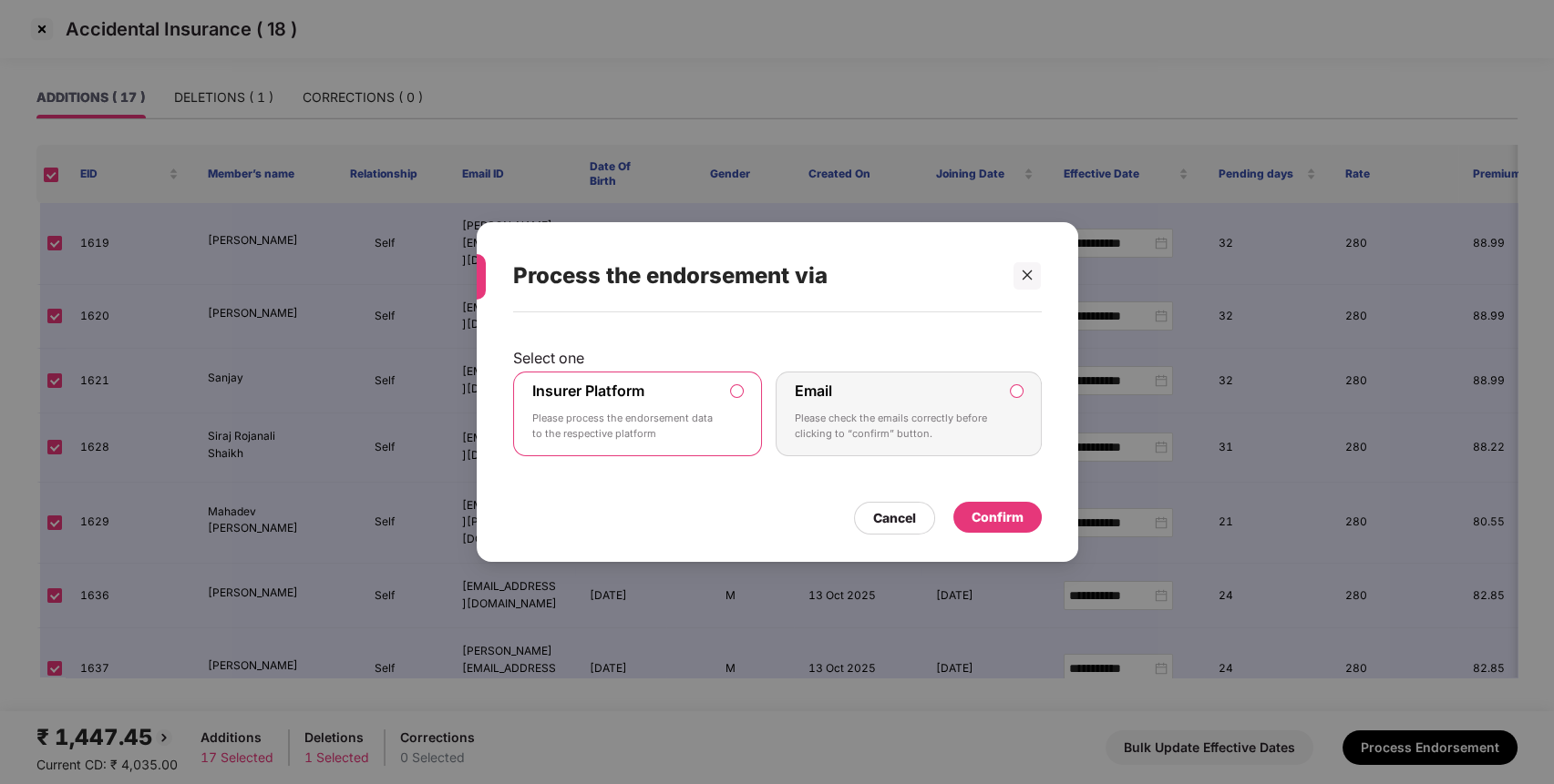
click at [984, 521] on div "Confirm" at bounding box center [997, 517] width 52 height 20
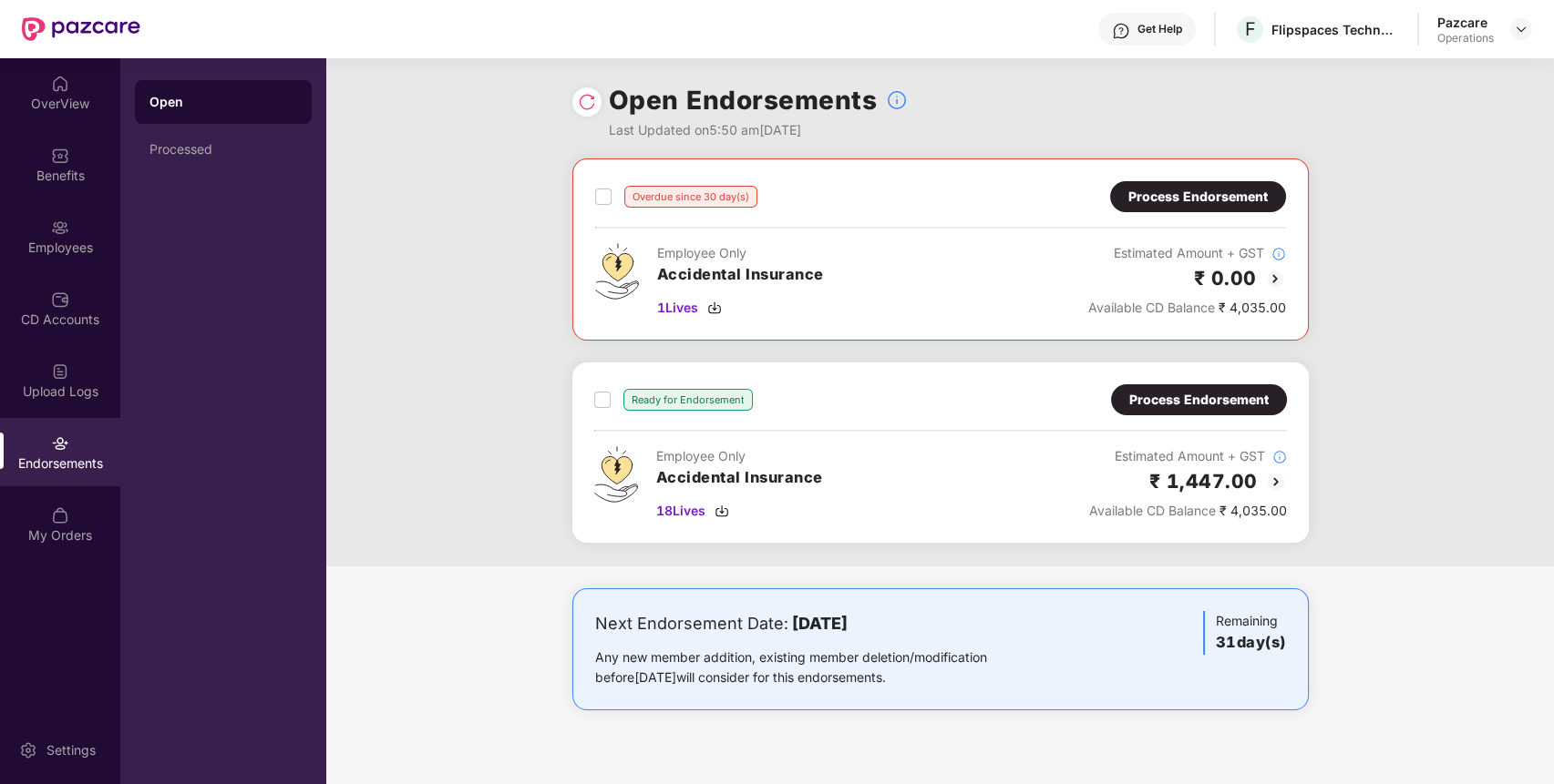
click at [1159, 399] on div "Process Endorsement" at bounding box center [1198, 399] width 139 height 20
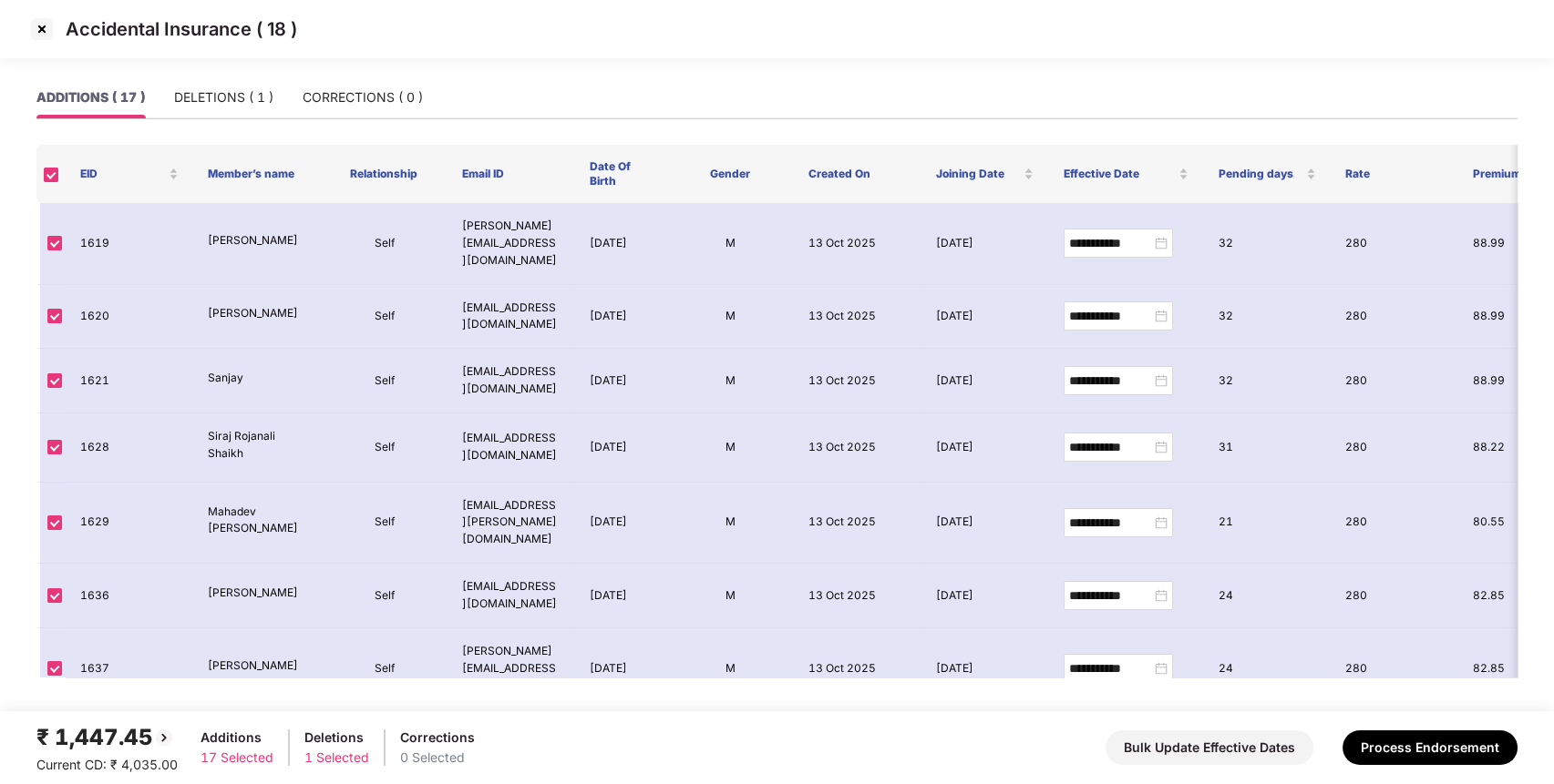
click at [230, 76] on div "DELETIONS ( 1 )" at bounding box center [223, 97] width 100 height 42
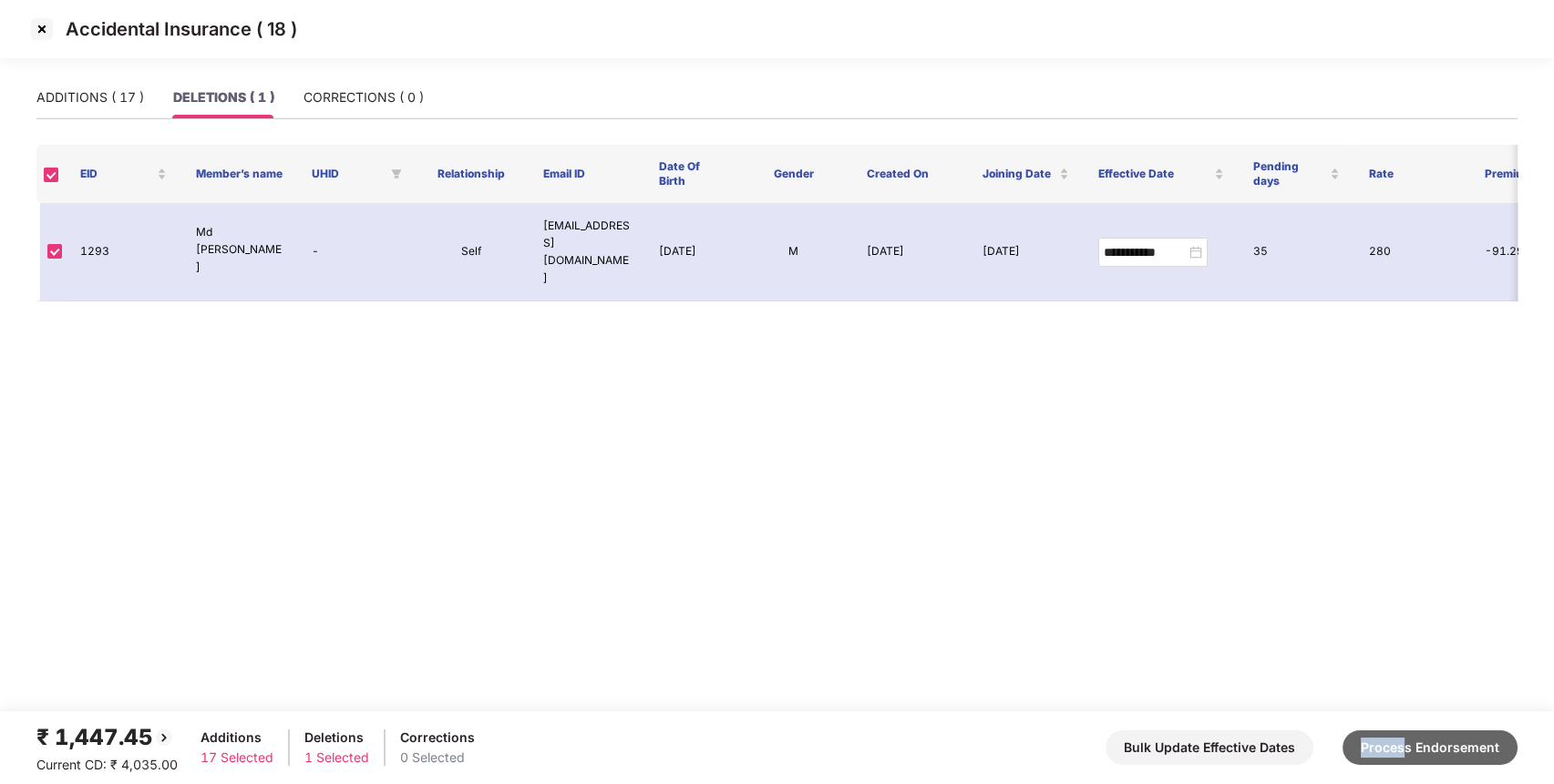
drag, startPoint x: 1415, startPoint y: 725, endPoint x: 1406, endPoint y: 733, distance: 12.0
click at [1406, 733] on div "₹ 1,447.45 Current CD: ₹ 4,035.00 Additions 17 Selected Deletions 1 Selected Co…" at bounding box center [777, 747] width 1481 height 55
click at [1406, 733] on button "Process Endorsement" at bounding box center [1429, 748] width 175 height 35
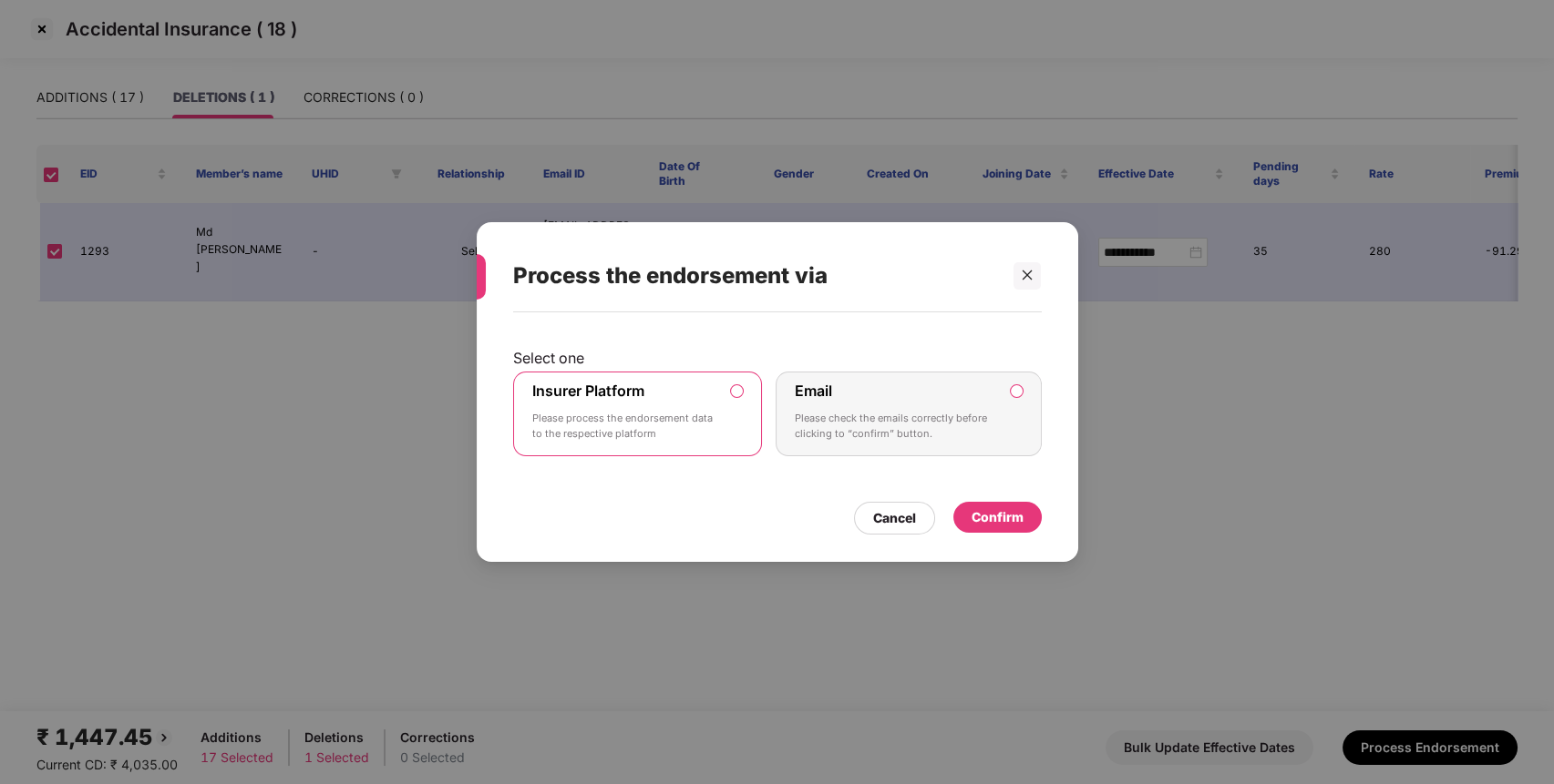
click at [990, 525] on div "Confirm" at bounding box center [997, 517] width 52 height 20
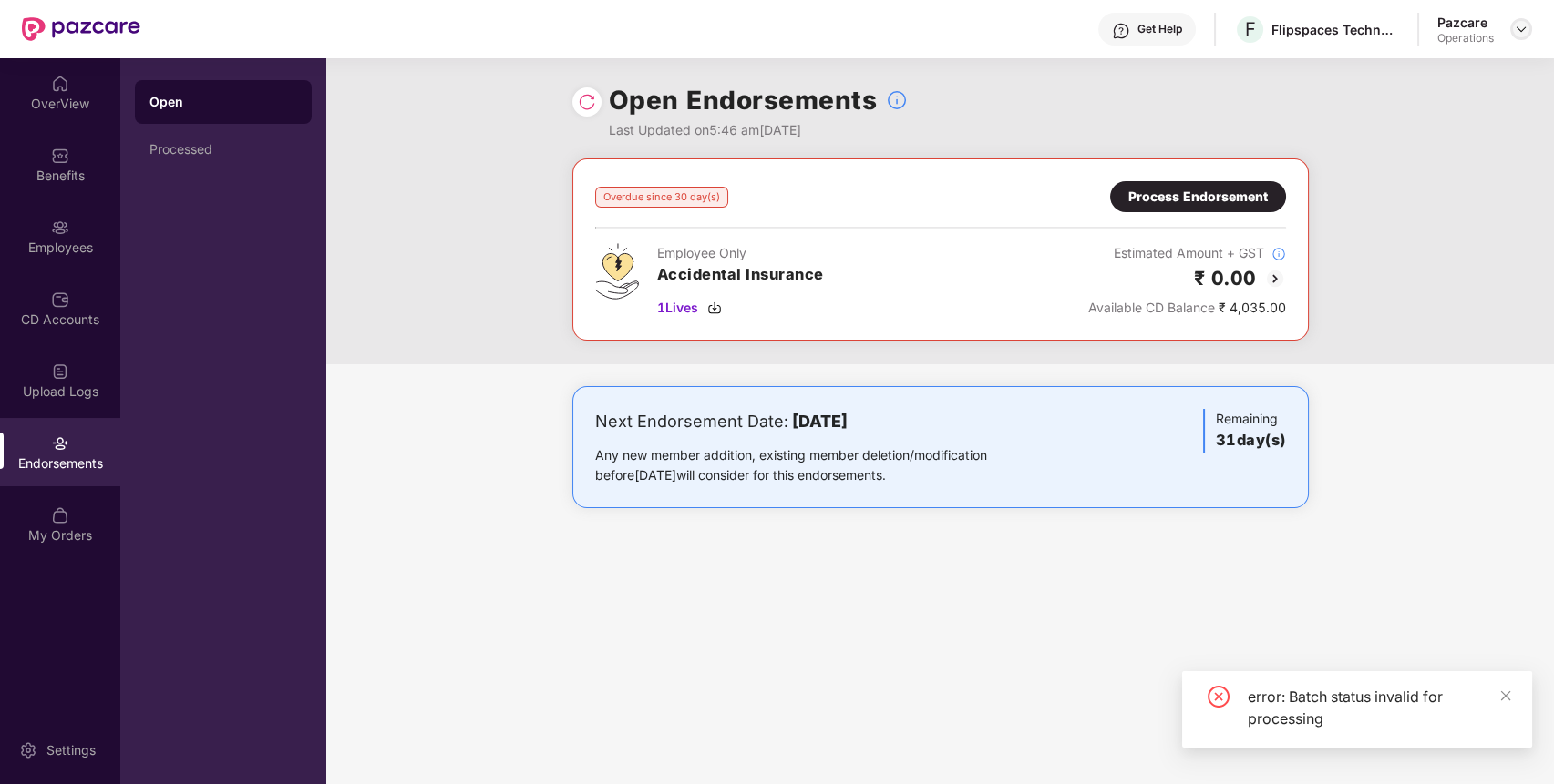
click at [1522, 30] on img at bounding box center [1520, 29] width 15 height 15
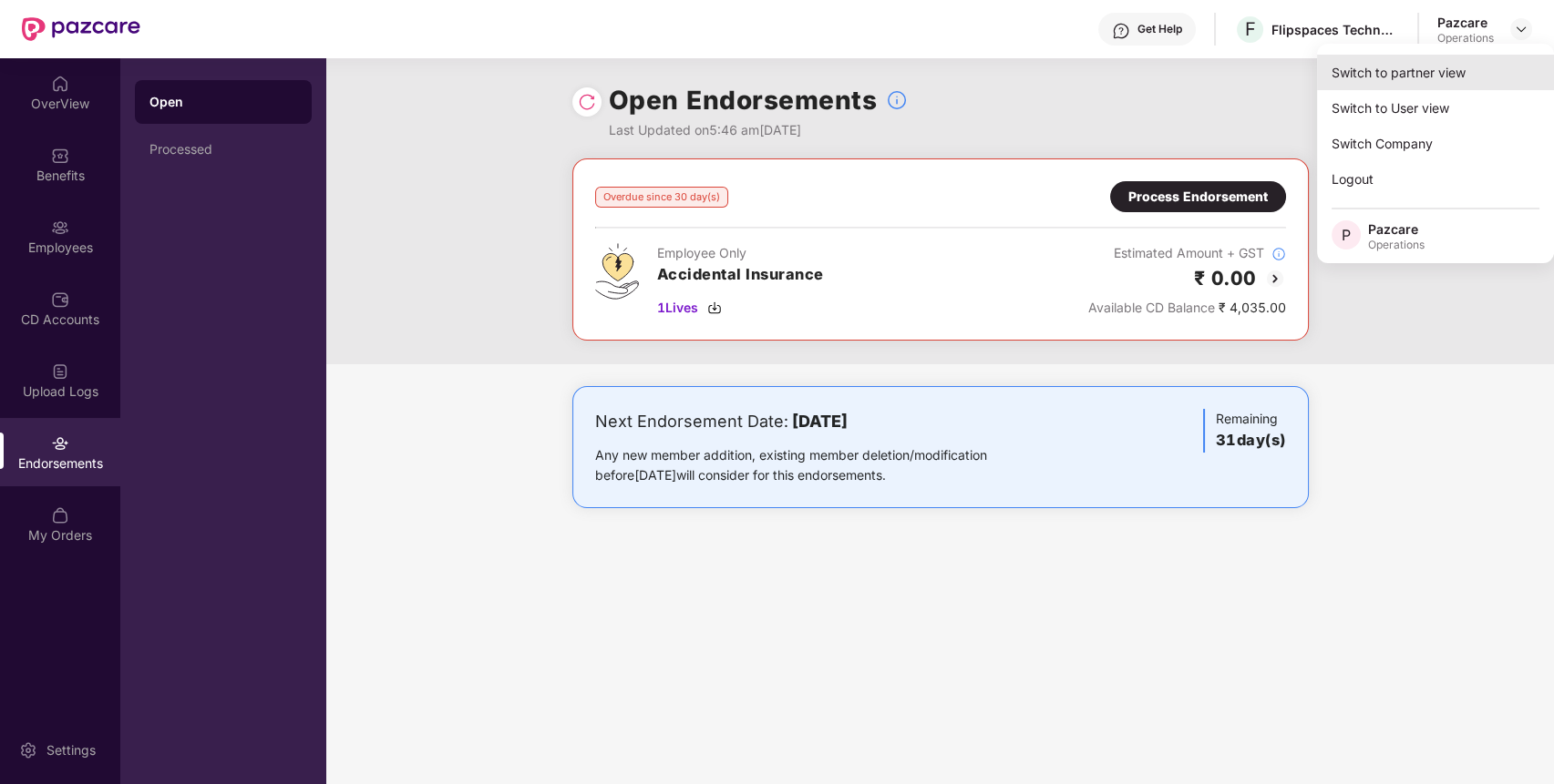
click at [1407, 66] on div "Switch to partner view" at bounding box center [1435, 73] width 237 height 36
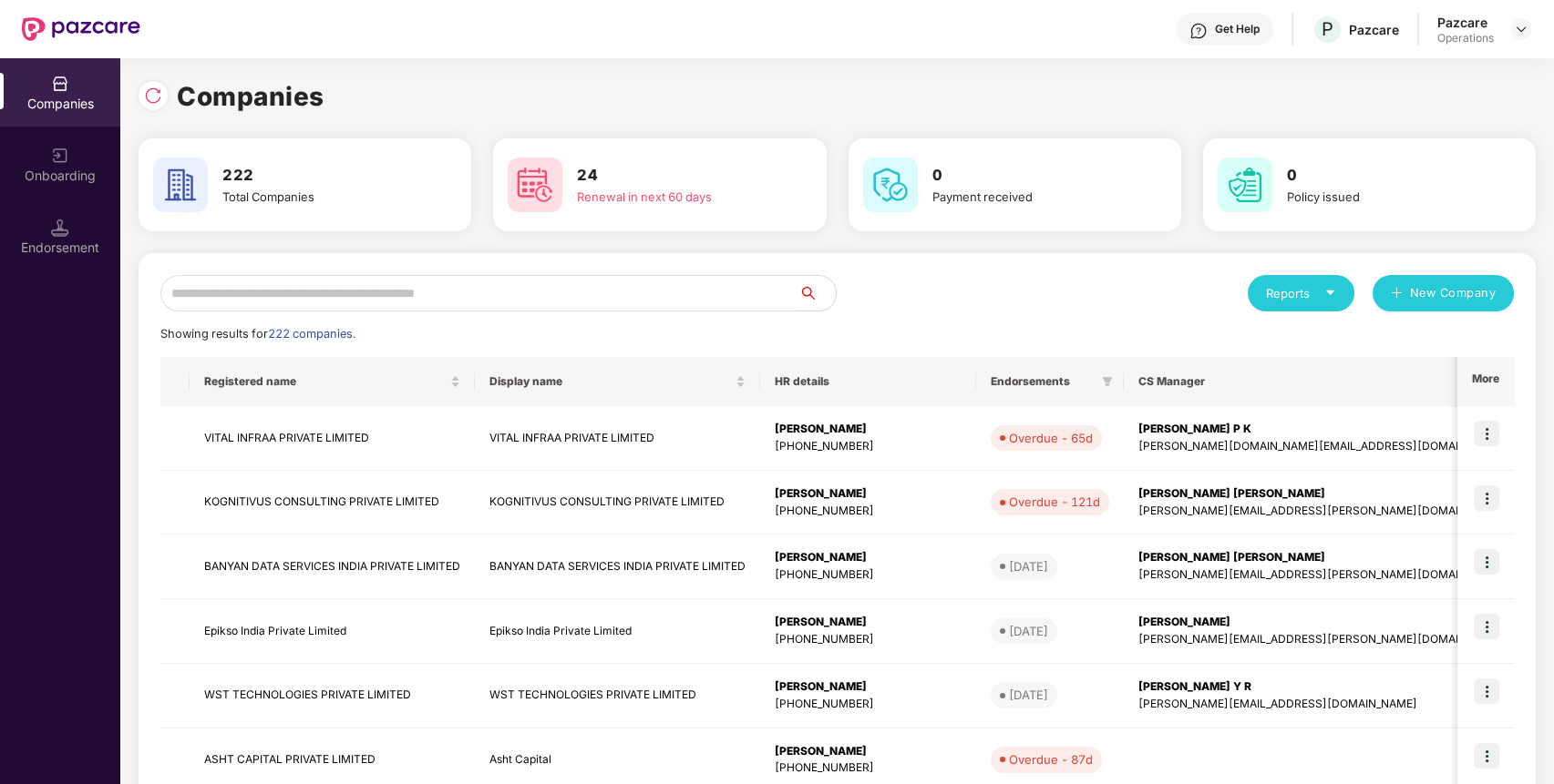
click at [570, 285] on input "text" at bounding box center [480, 294] width 639 height 37
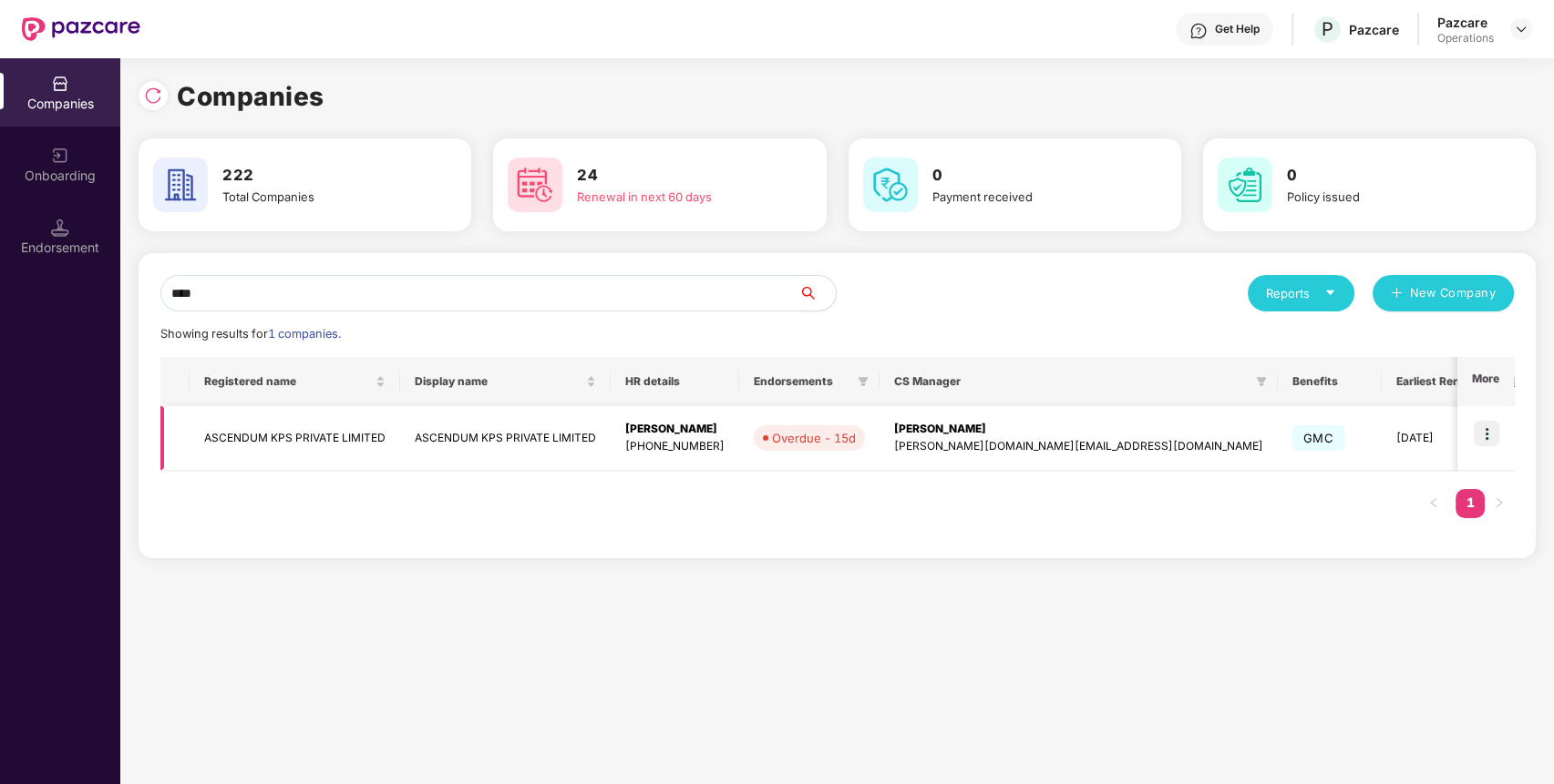
type input "****"
click at [1489, 425] on img at bounding box center [1486, 433] width 25 height 25
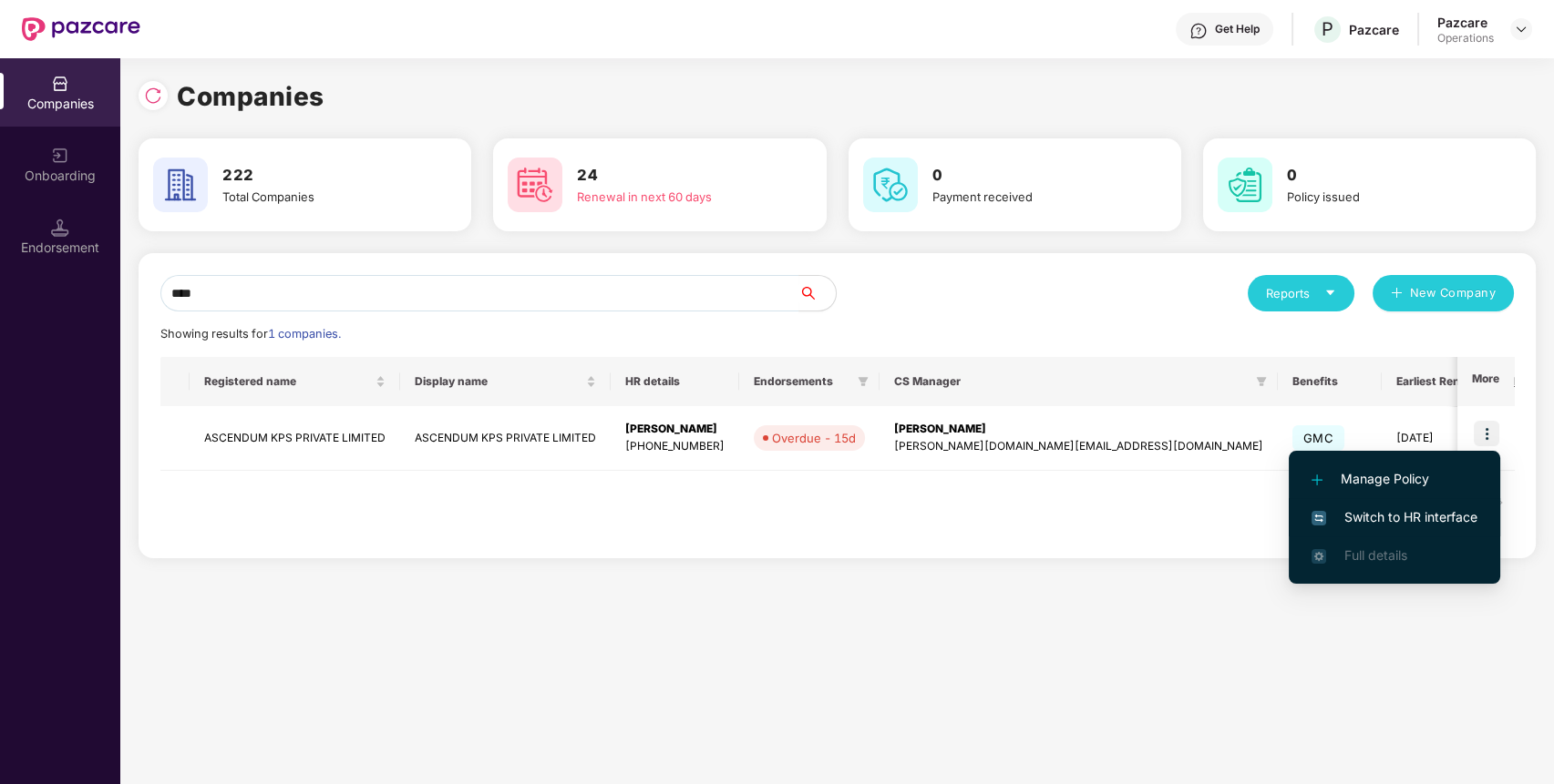
click at [1377, 516] on span "Switch to HR interface" at bounding box center [1393, 517] width 165 height 20
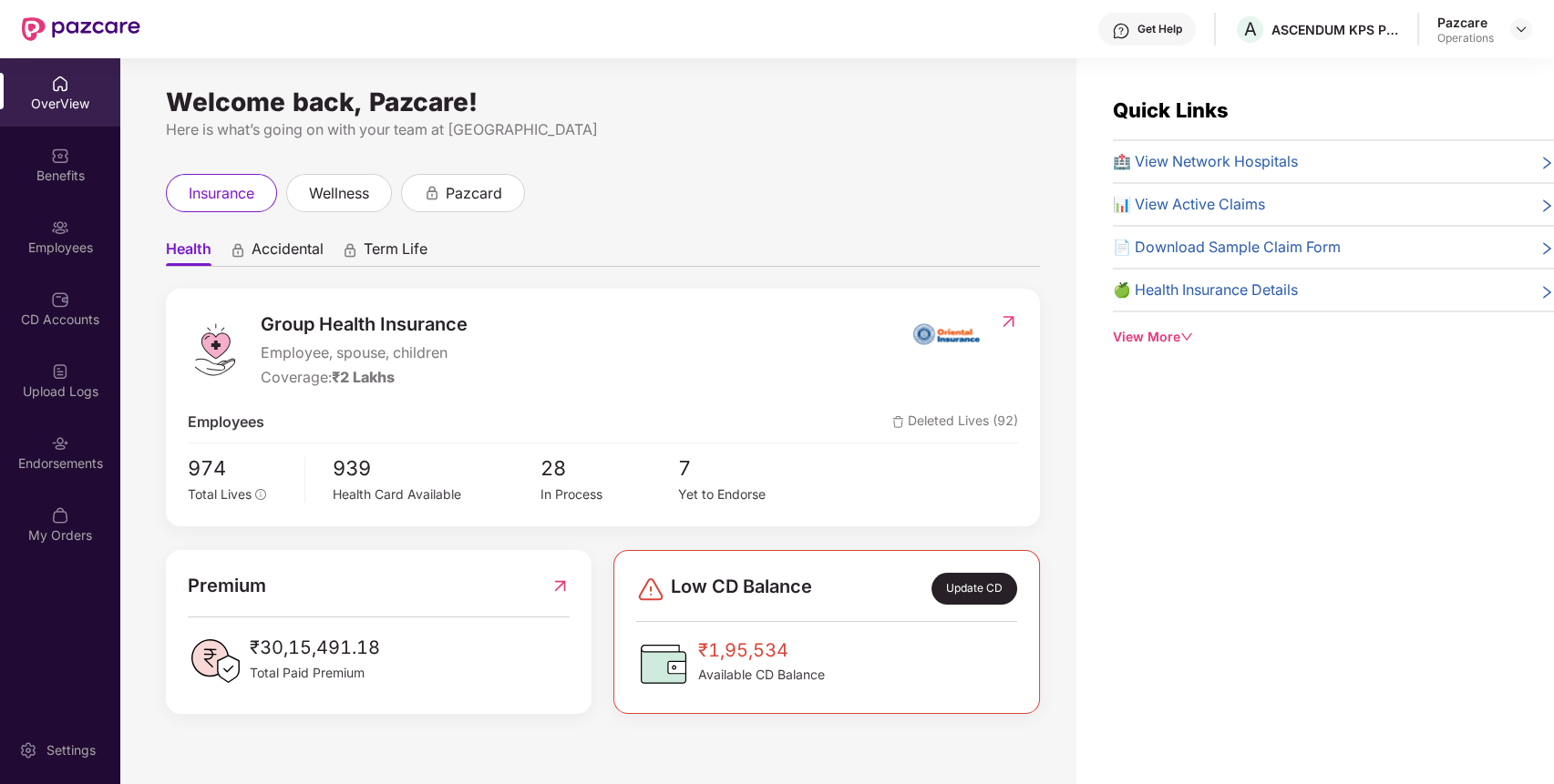
click at [62, 462] on div "Endorsements" at bounding box center [60, 463] width 120 height 18
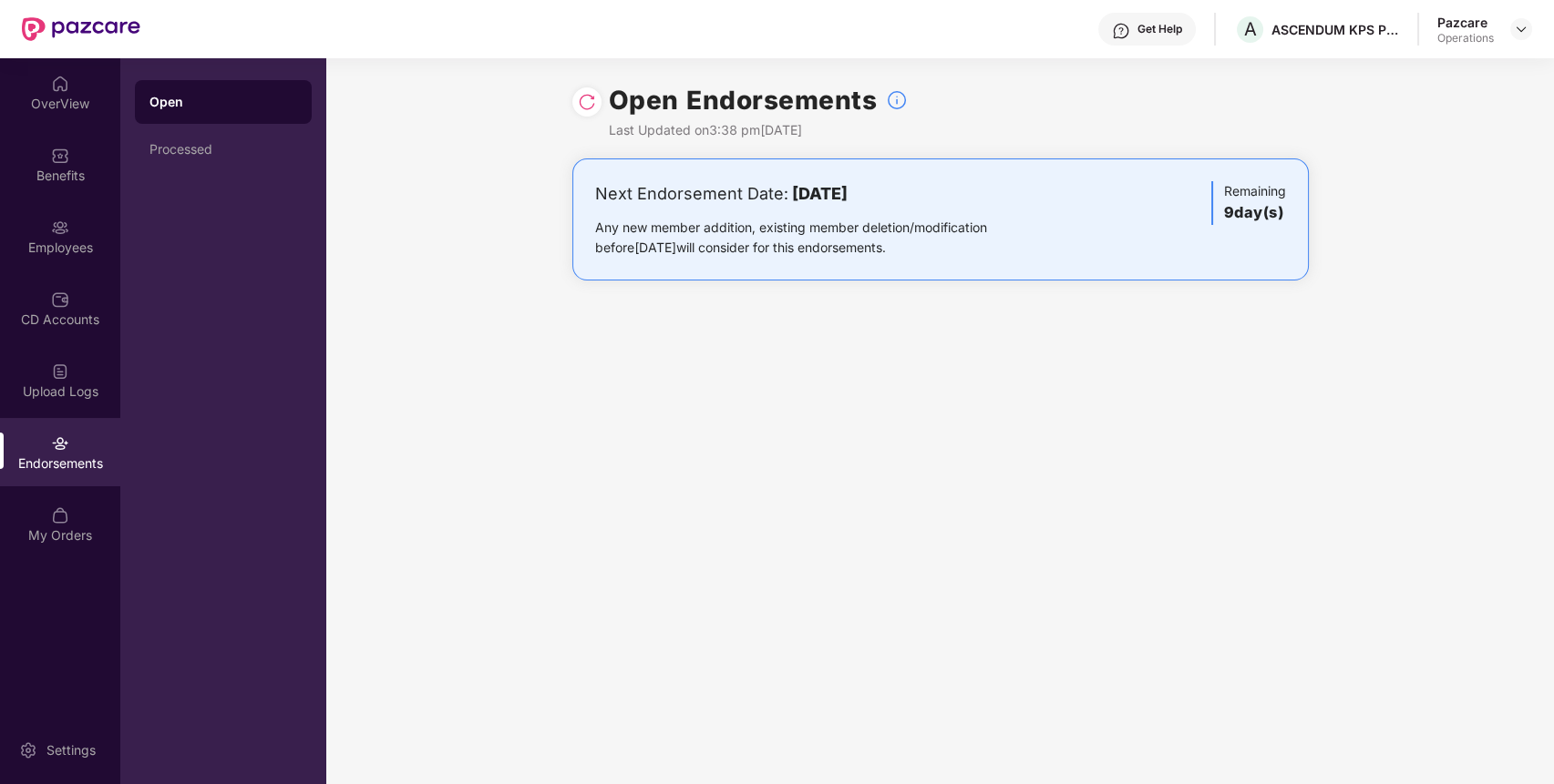
click at [591, 118] on div "Open Endorsements Last Updated on 3:38 pm[DATE]" at bounding box center [940, 108] width 736 height 101
click at [589, 102] on img at bounding box center [586, 102] width 18 height 18
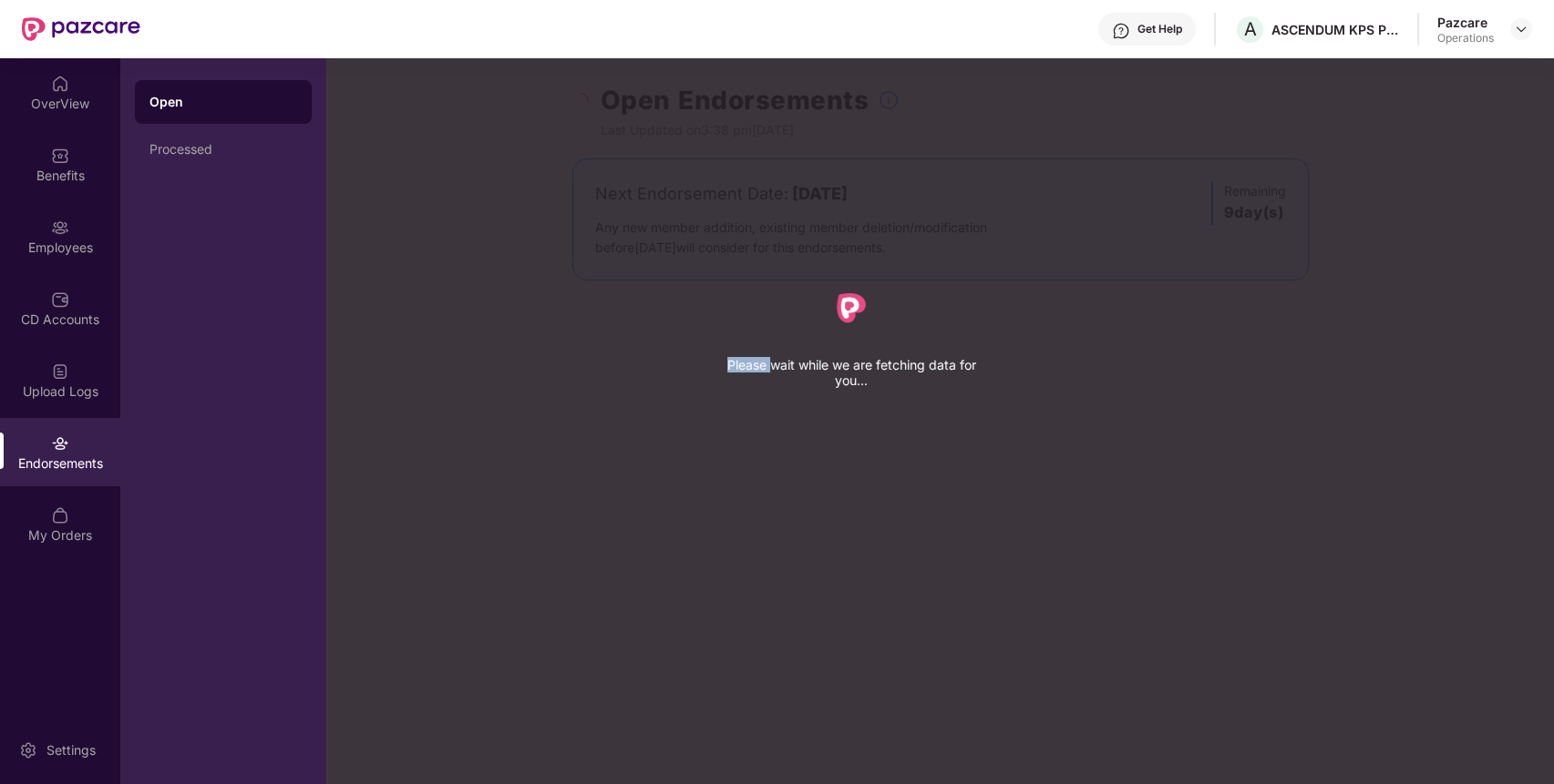
click at [589, 102] on div "Please wait while we are fetching data for you..." at bounding box center [1102, 392] width 1554 height 784
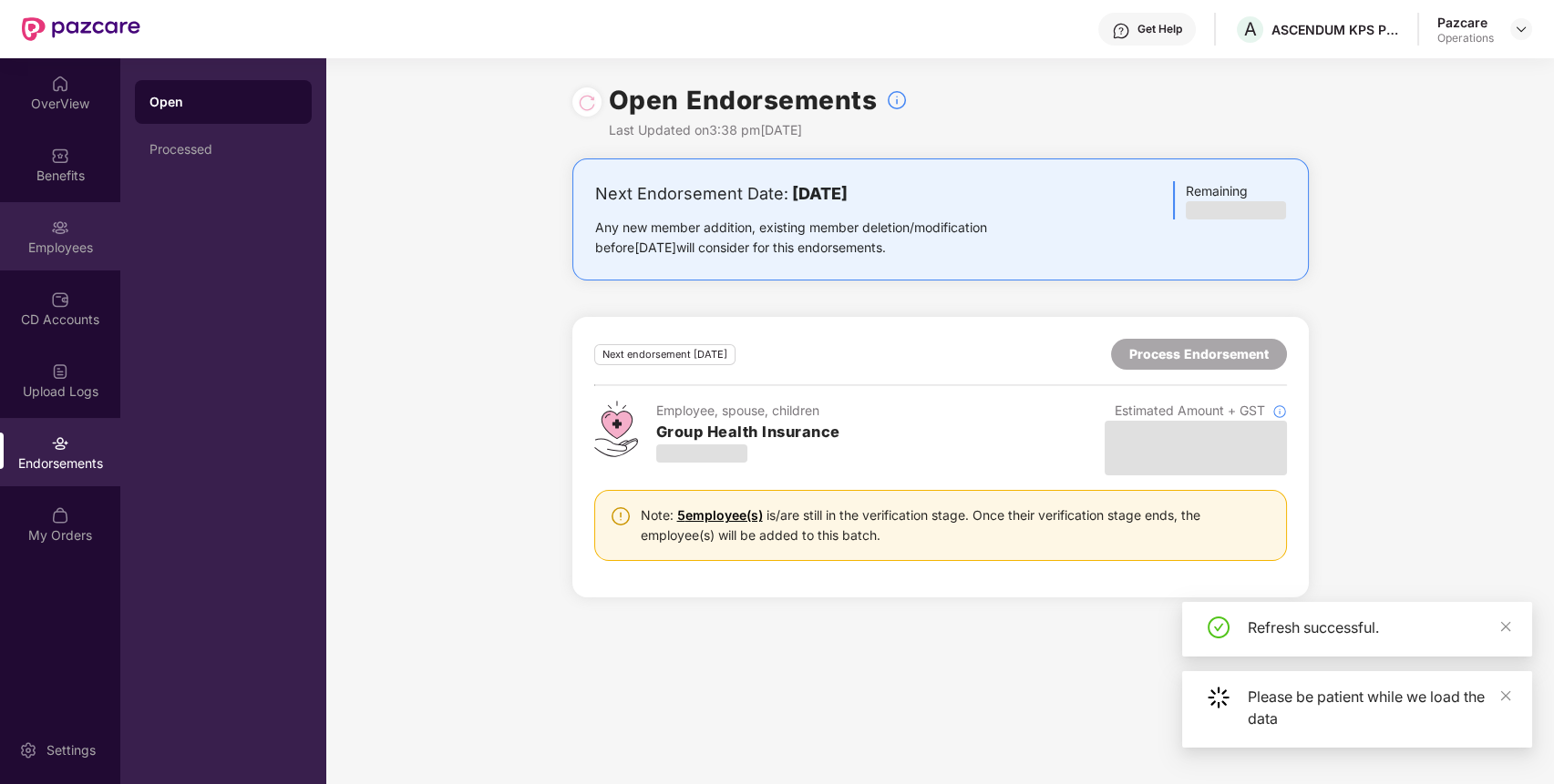
click at [88, 219] on div "Employees" at bounding box center [60, 236] width 120 height 69
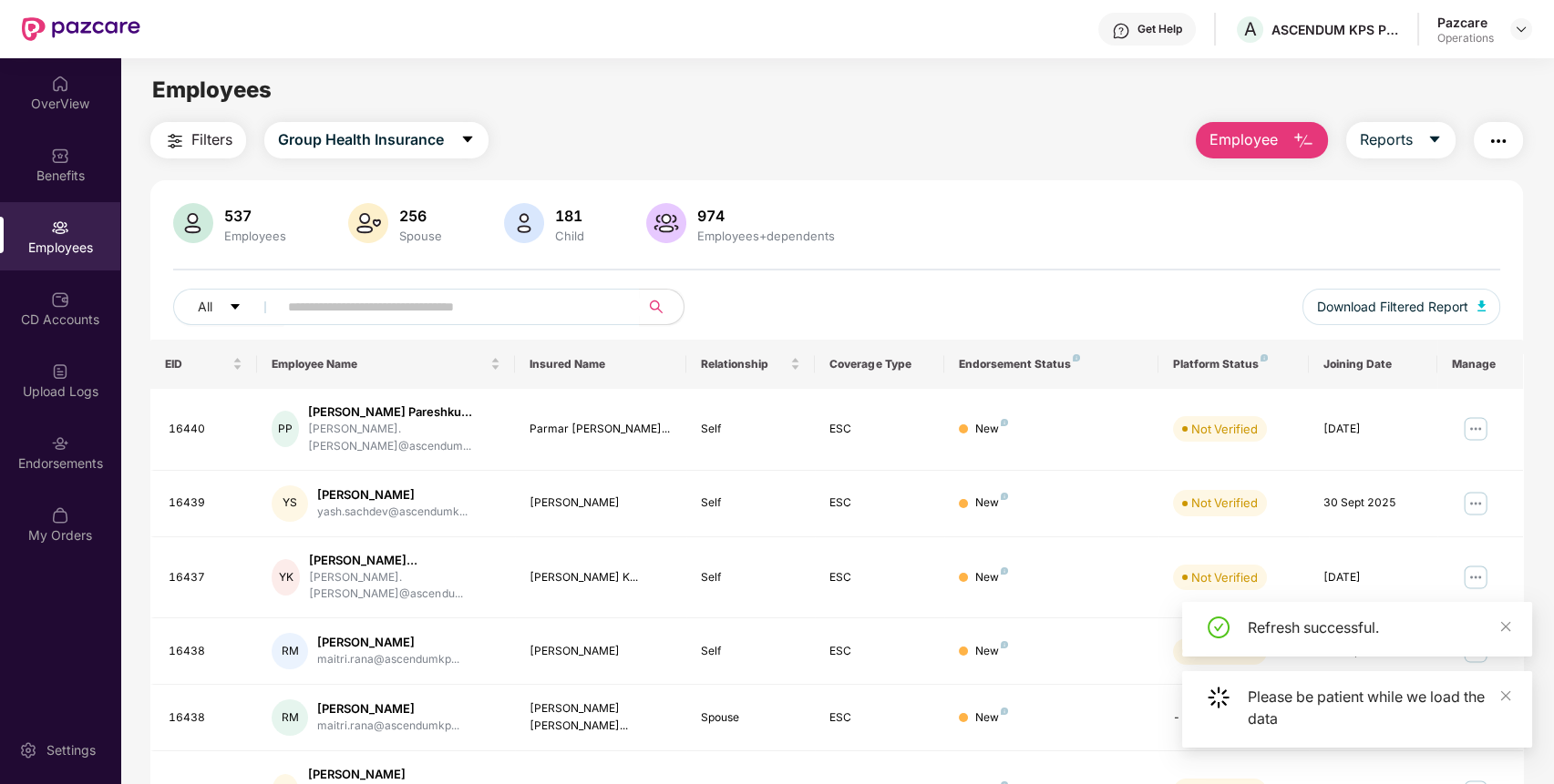
click at [69, 230] on img at bounding box center [60, 227] width 18 height 18
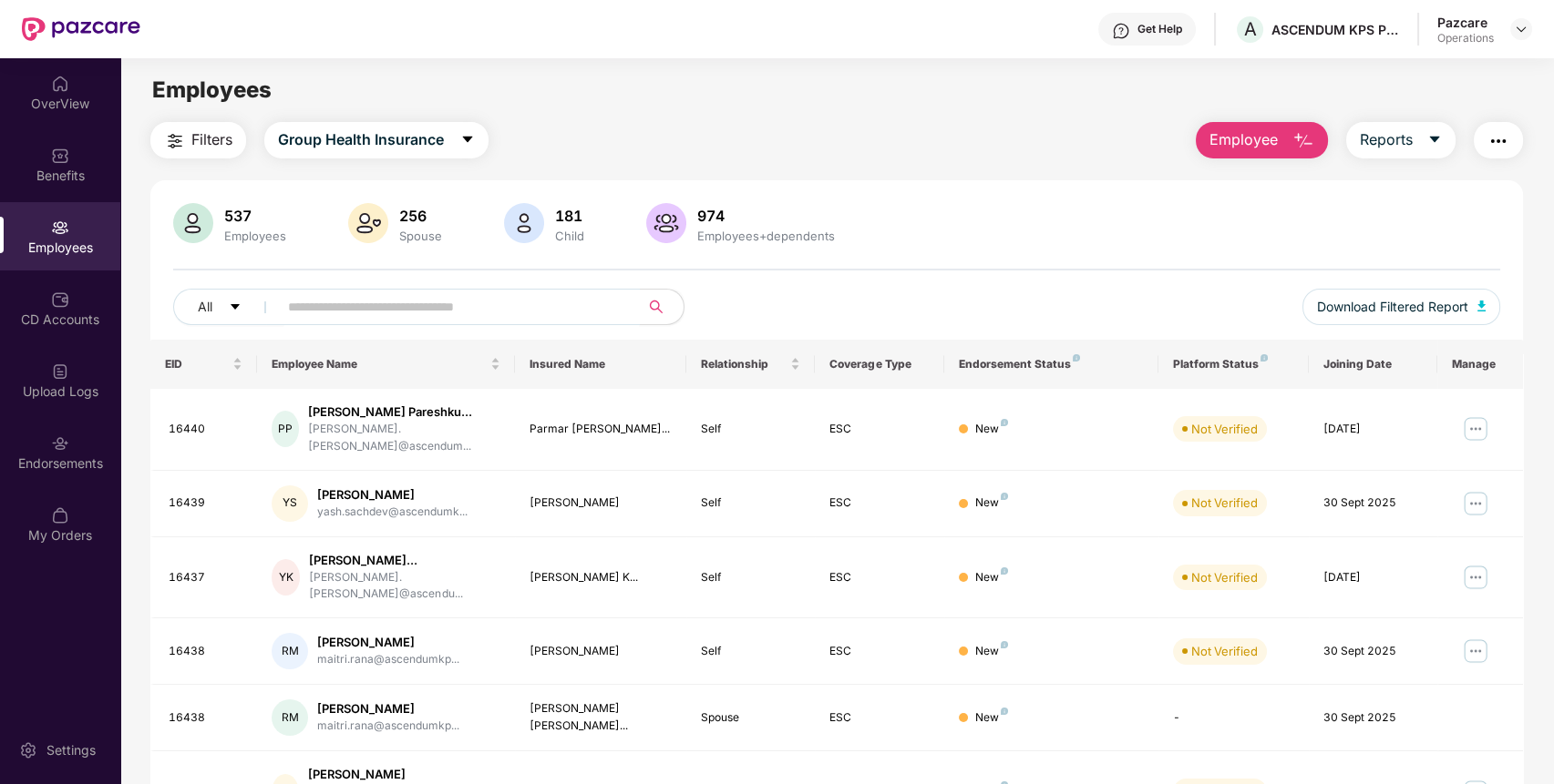
paste input "*****"
click at [378, 299] on input "text" at bounding box center [452, 306] width 327 height 27
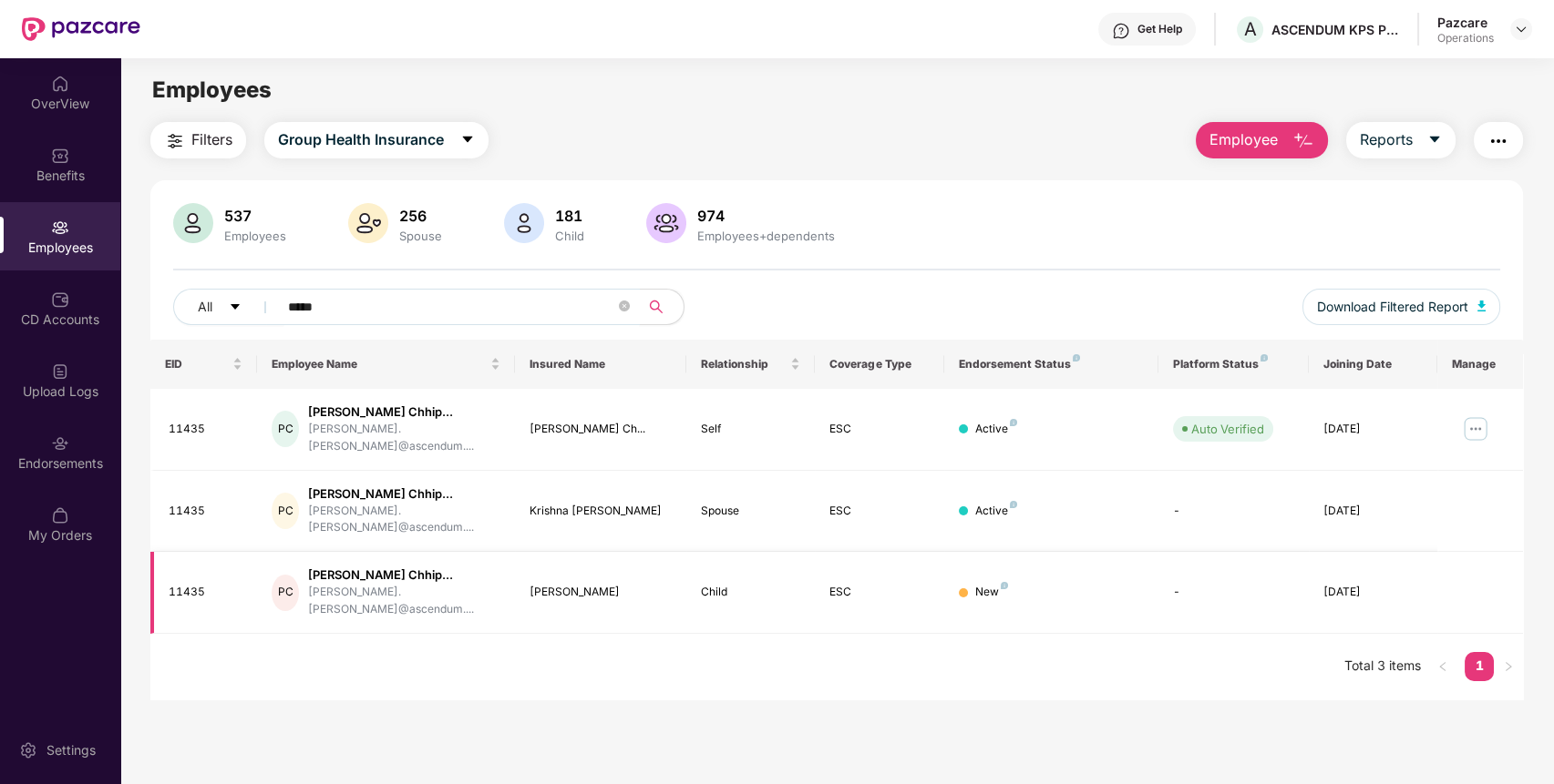
type input "*****"
click at [16, 472] on div "Endorsements" at bounding box center [60, 463] width 120 height 18
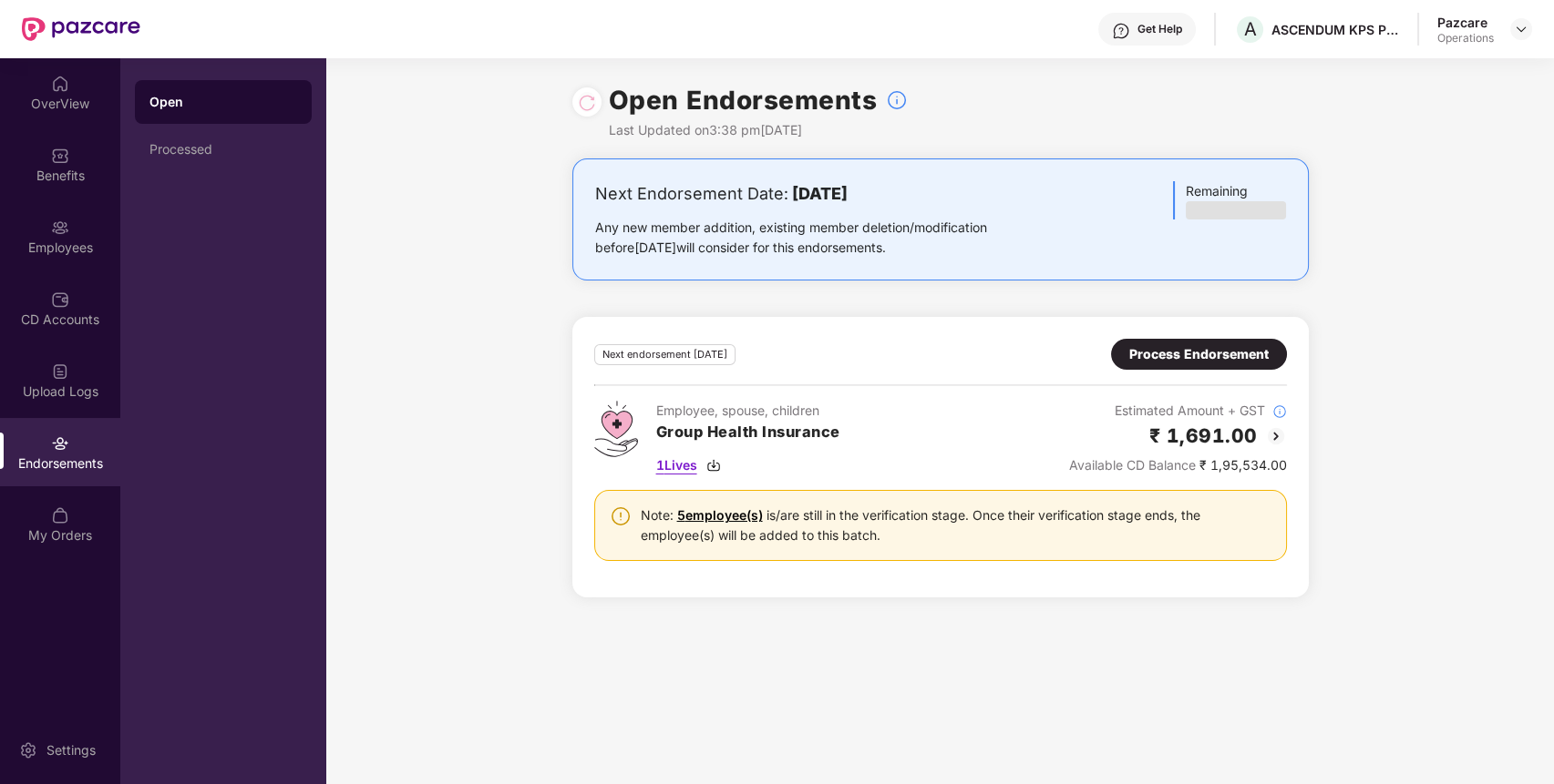
click at [717, 467] on img at bounding box center [713, 465] width 15 height 15
click at [1166, 351] on div "Process Endorsement" at bounding box center [1198, 354] width 139 height 20
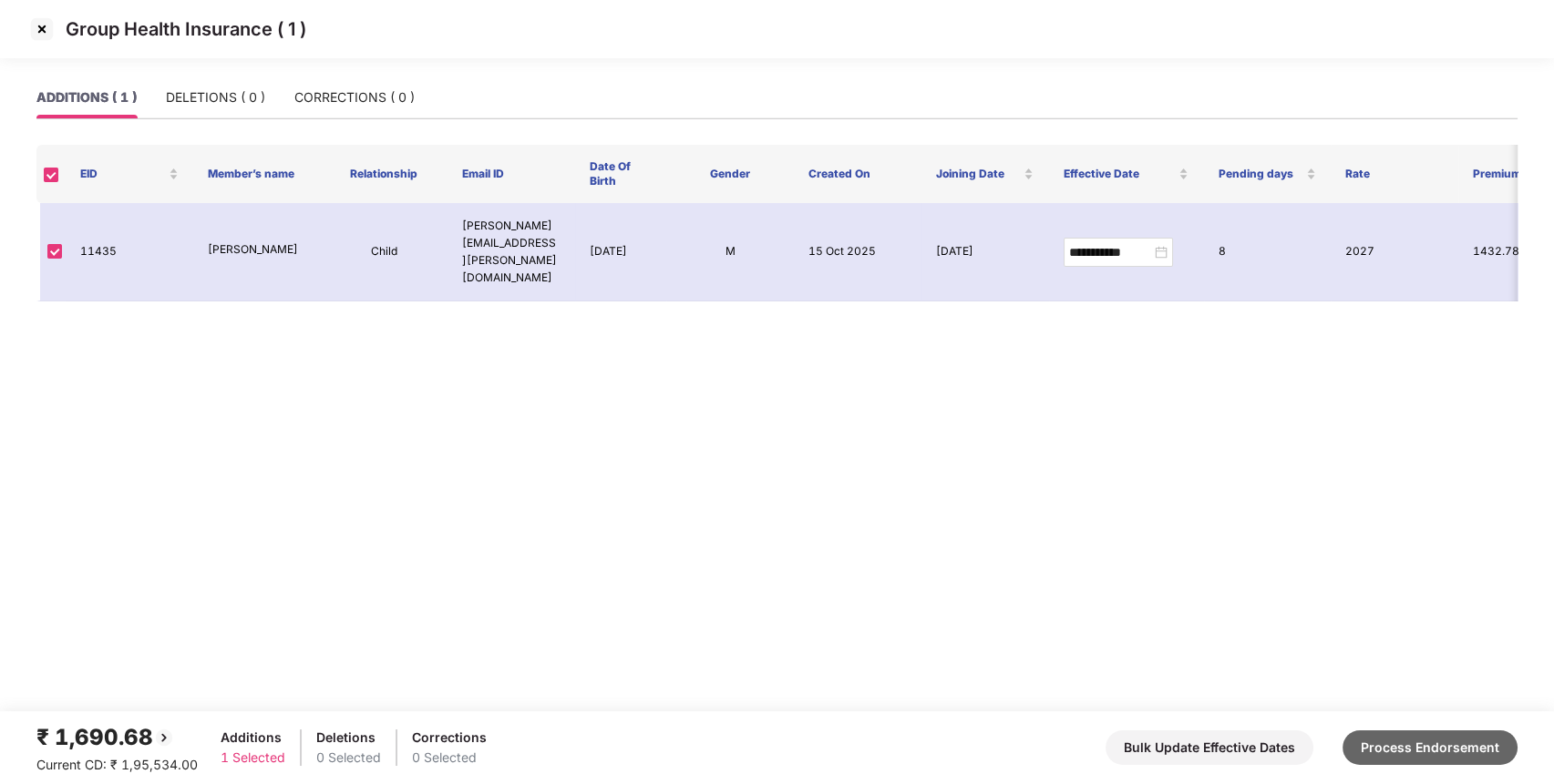
click at [1414, 743] on button "Process Endorsement" at bounding box center [1429, 748] width 175 height 35
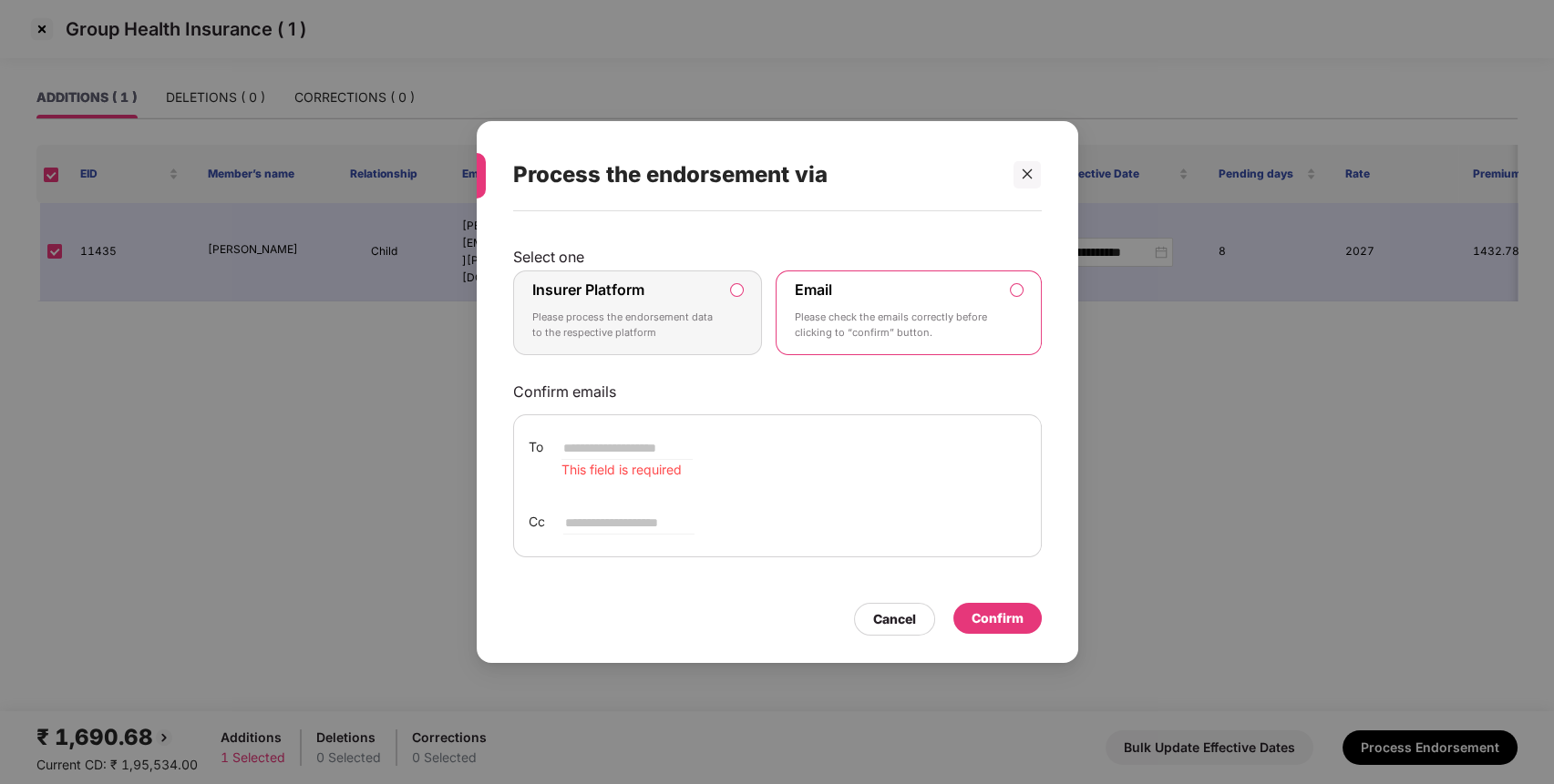
click at [735, 279] on label "Insurer Platform Please process the endorsement data to the respective platform" at bounding box center [637, 313] width 249 height 86
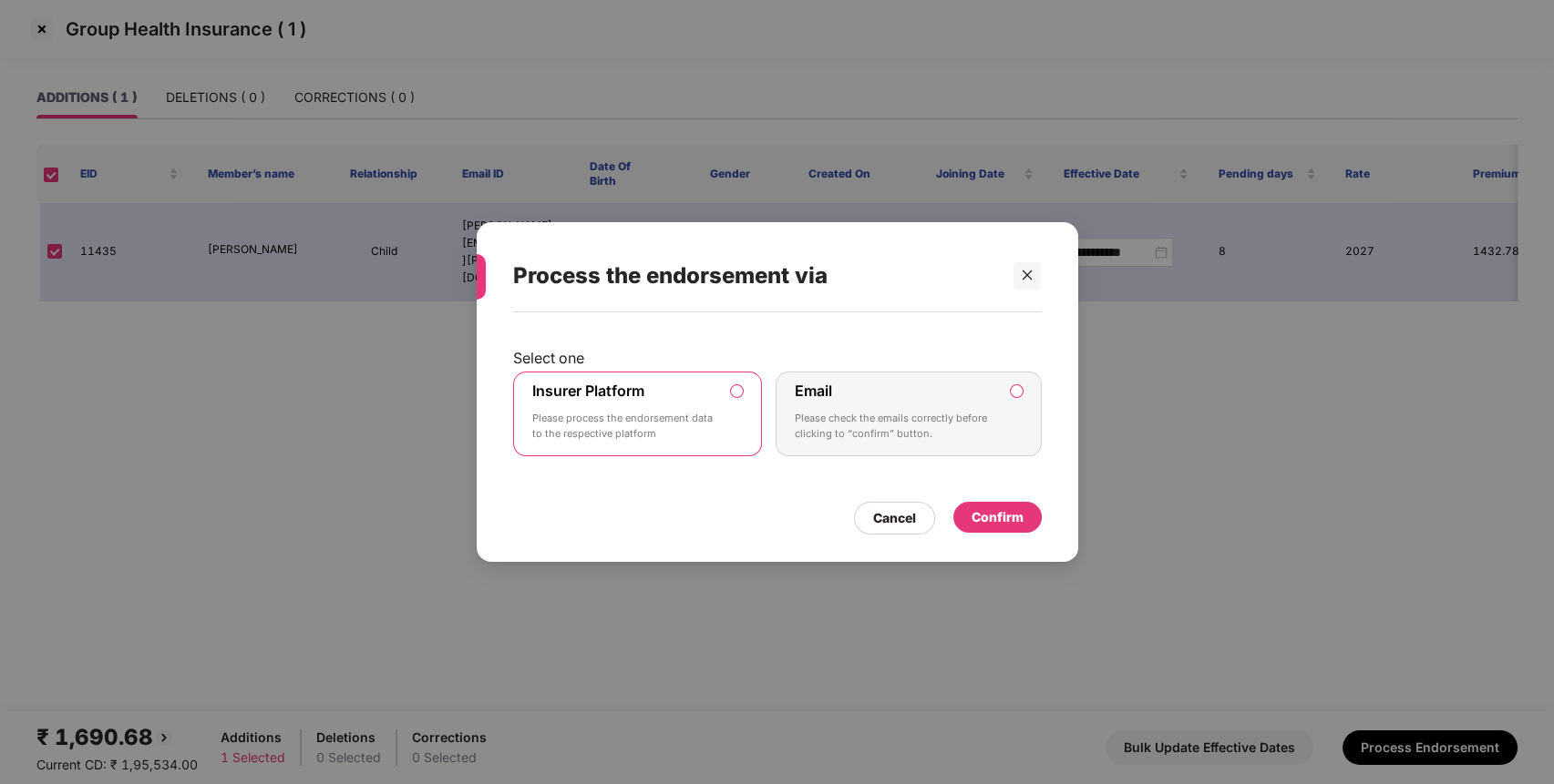
click at [977, 508] on div "Confirm" at bounding box center [997, 517] width 52 height 20
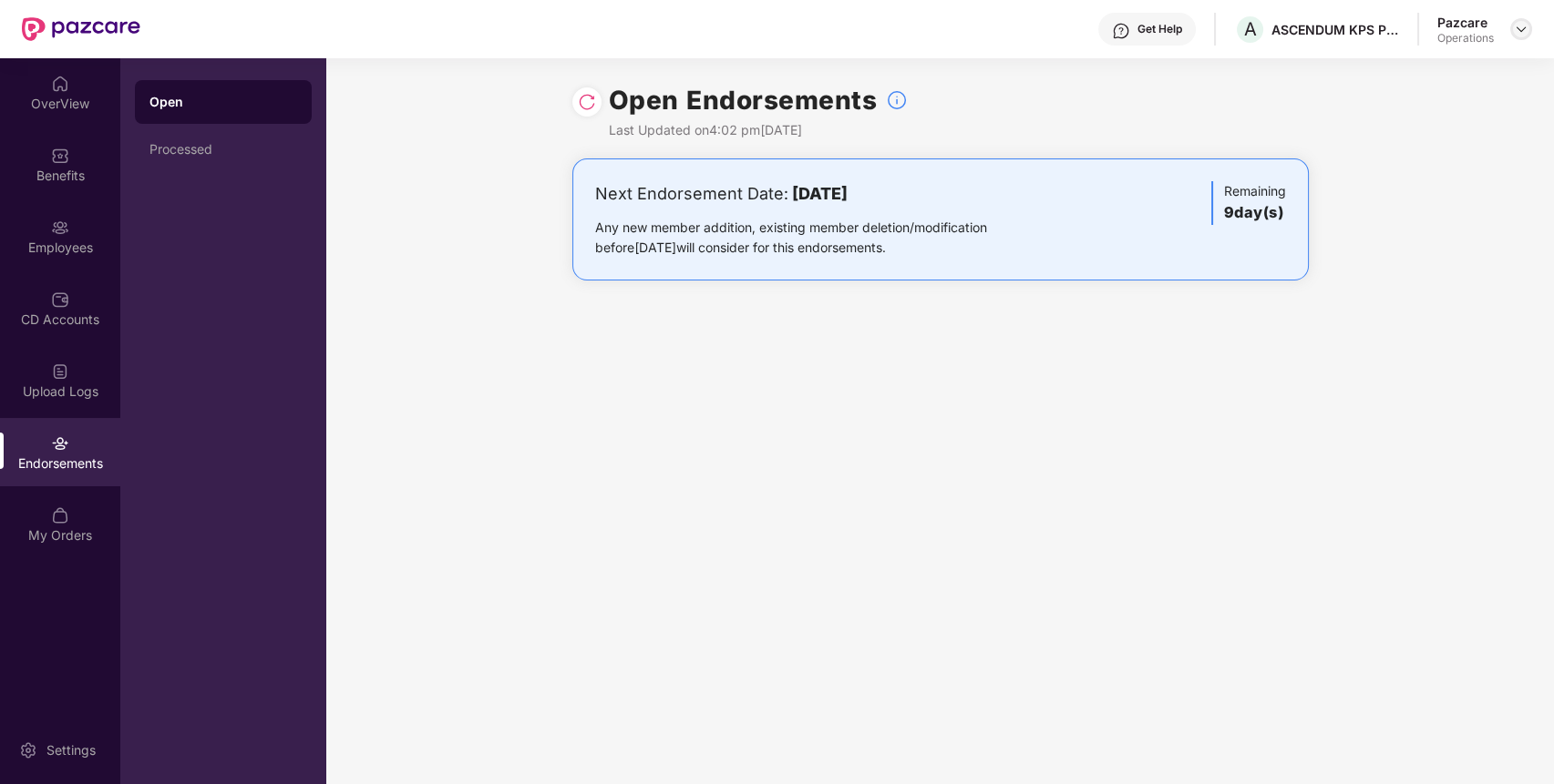
click at [1513, 29] on img at bounding box center [1520, 29] width 15 height 15
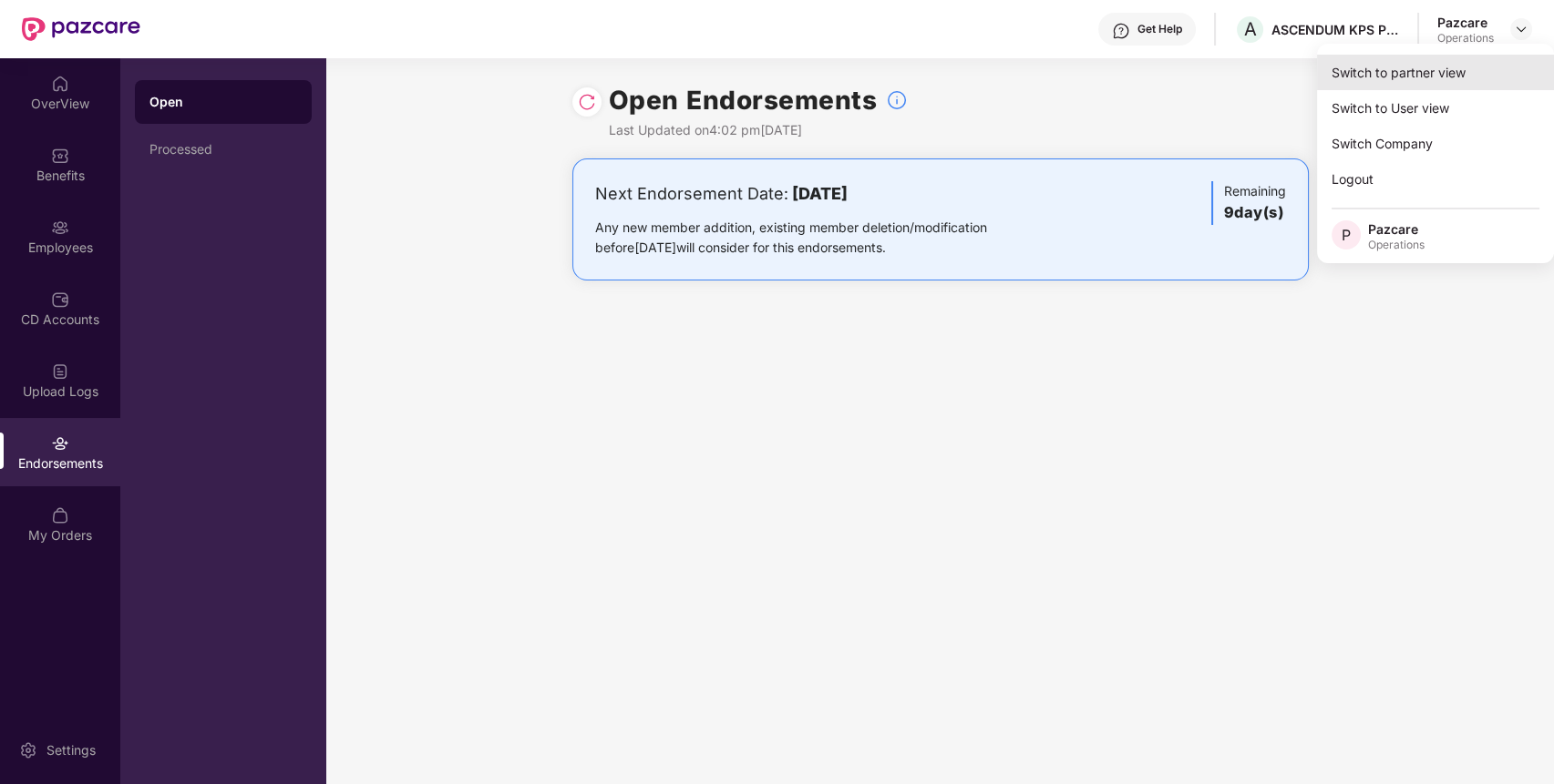
click at [1402, 87] on div "Switch to partner view" at bounding box center [1435, 73] width 237 height 36
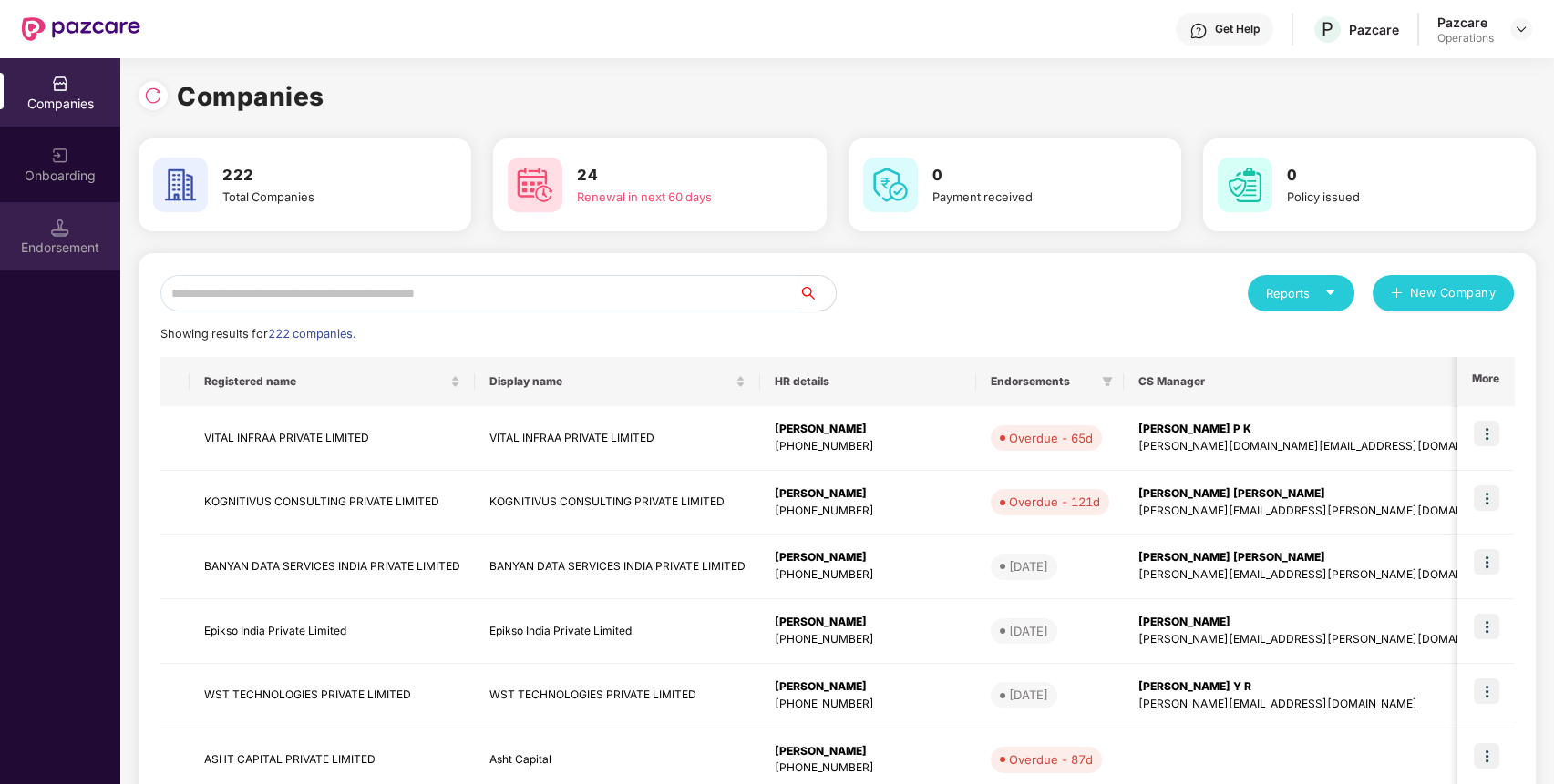
click at [51, 223] on img at bounding box center [60, 227] width 18 height 18
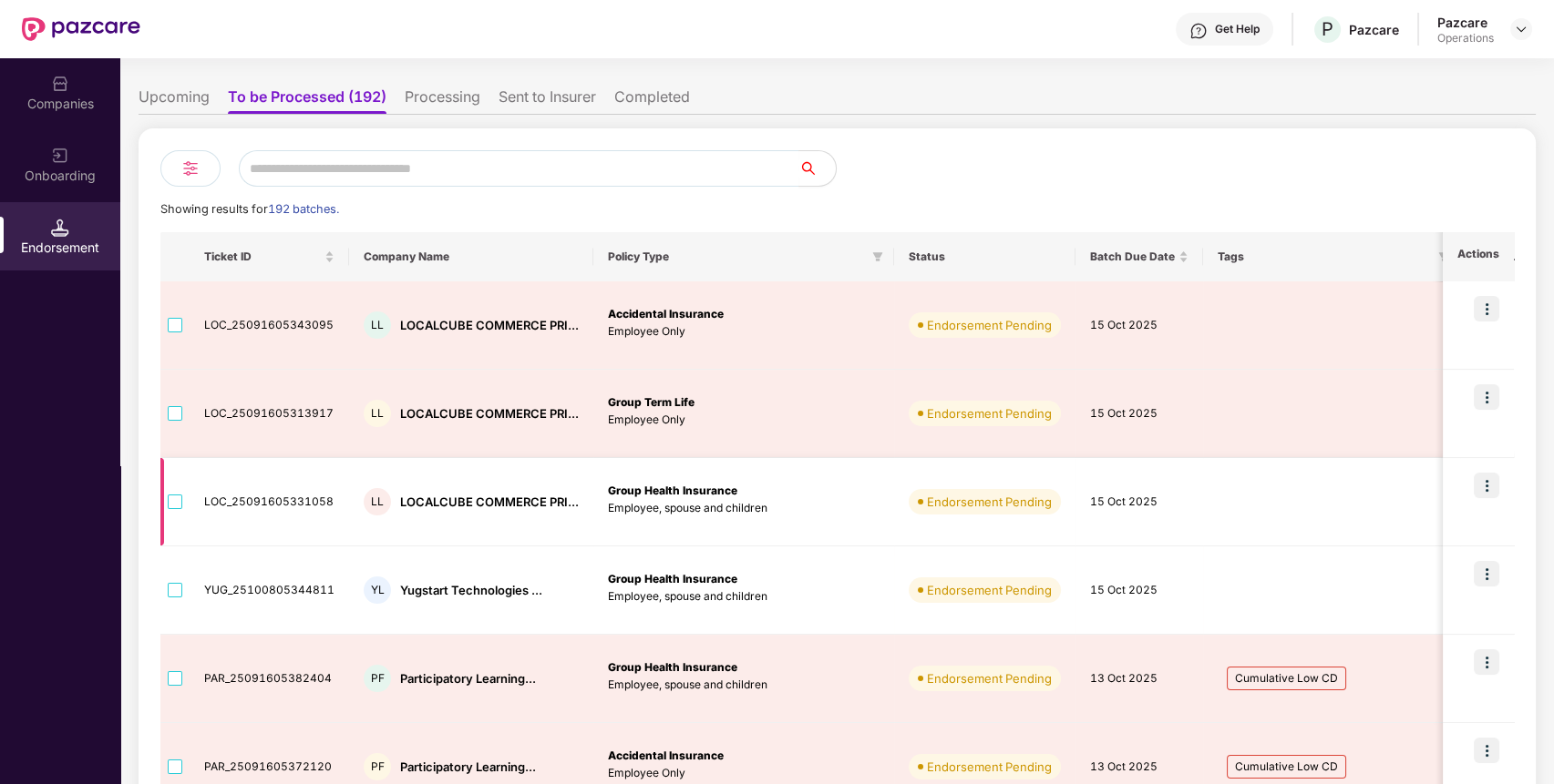
scroll to position [67, 0]
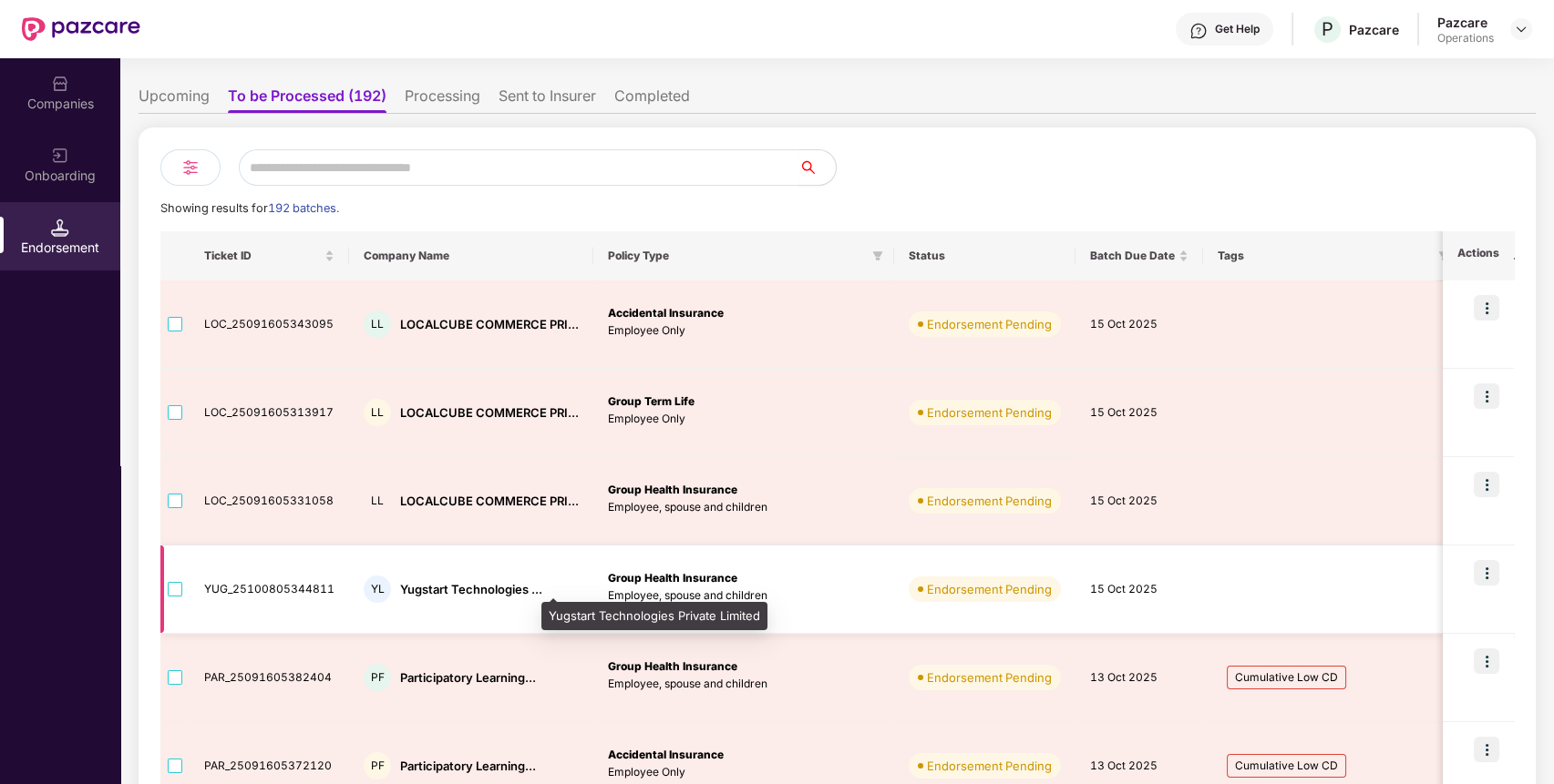
click at [437, 587] on div "Yugstart Technologies ..." at bounding box center [471, 590] width 142 height 17
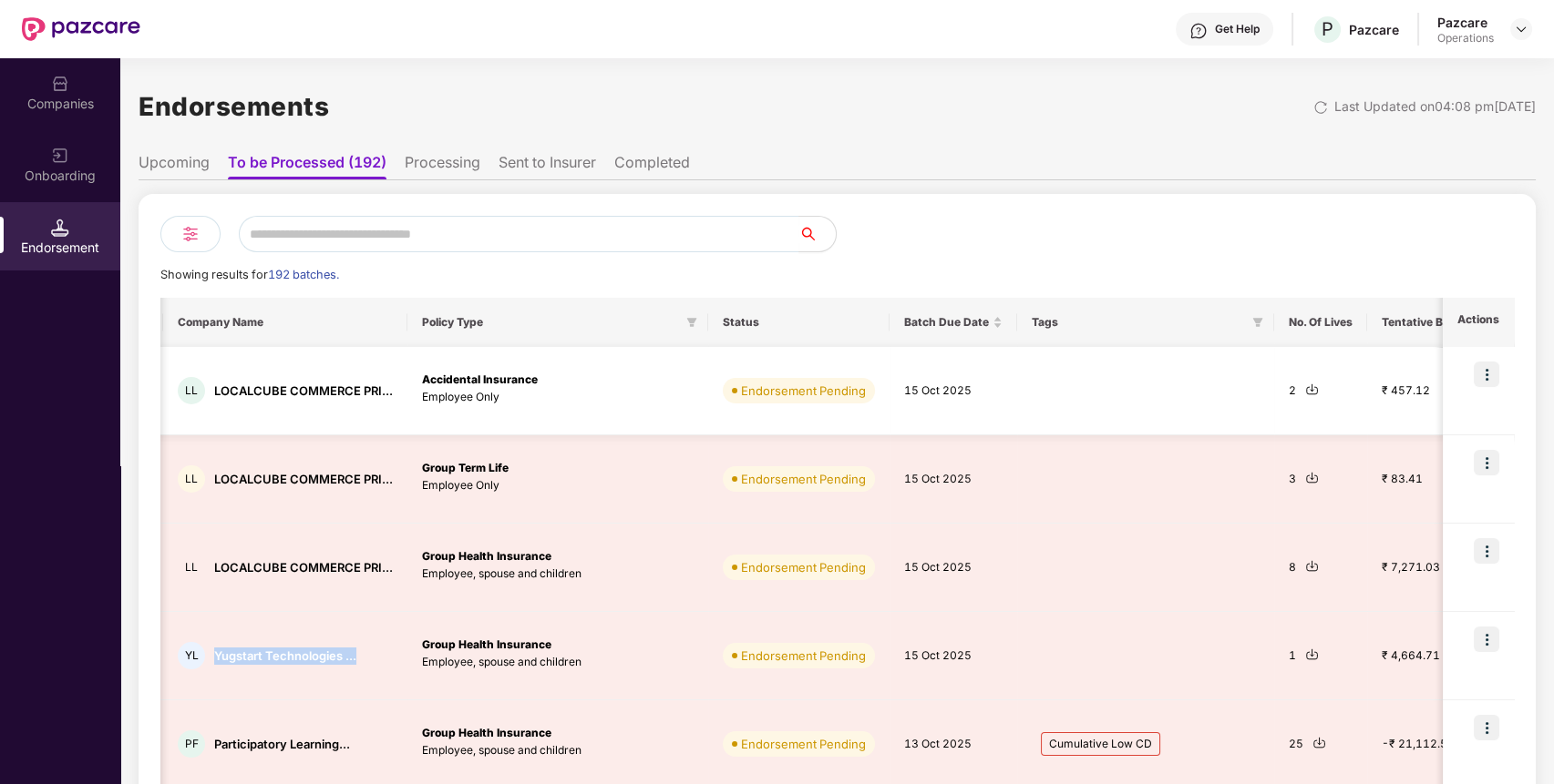
scroll to position [0, 187]
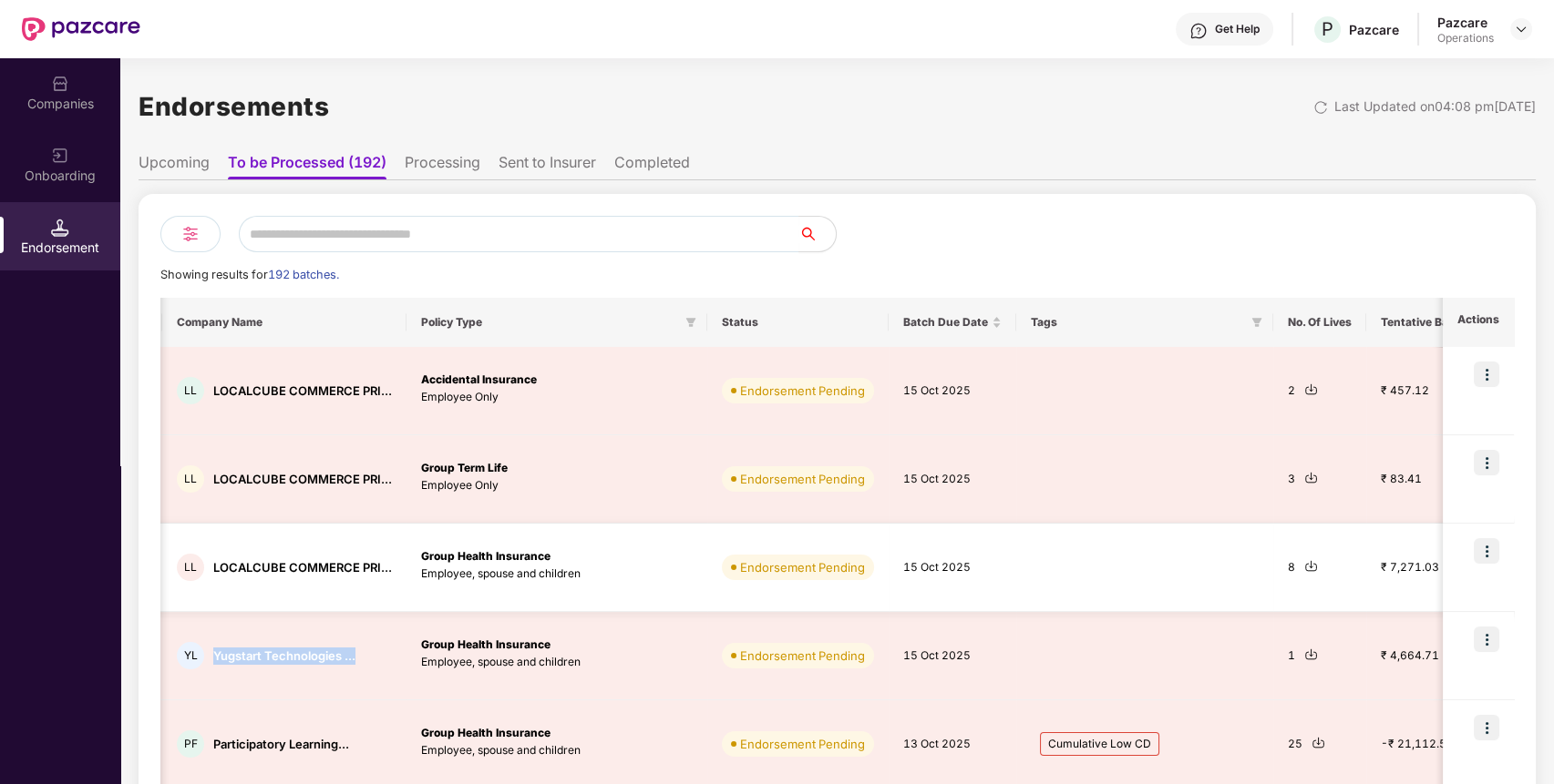
click at [1304, 560] on img at bounding box center [1310, 566] width 14 height 14
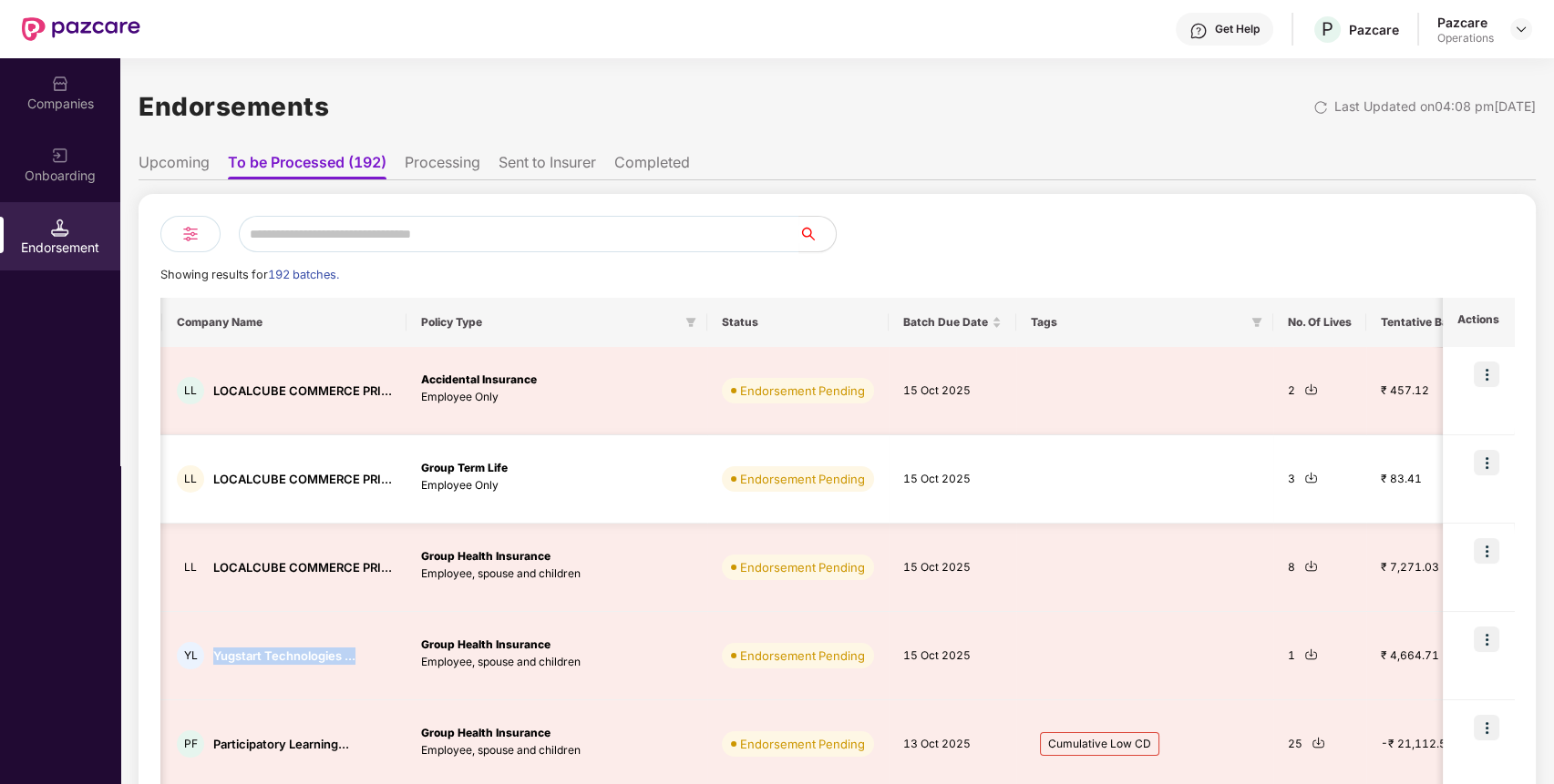
click at [1305, 481] on img at bounding box center [1310, 478] width 14 height 14
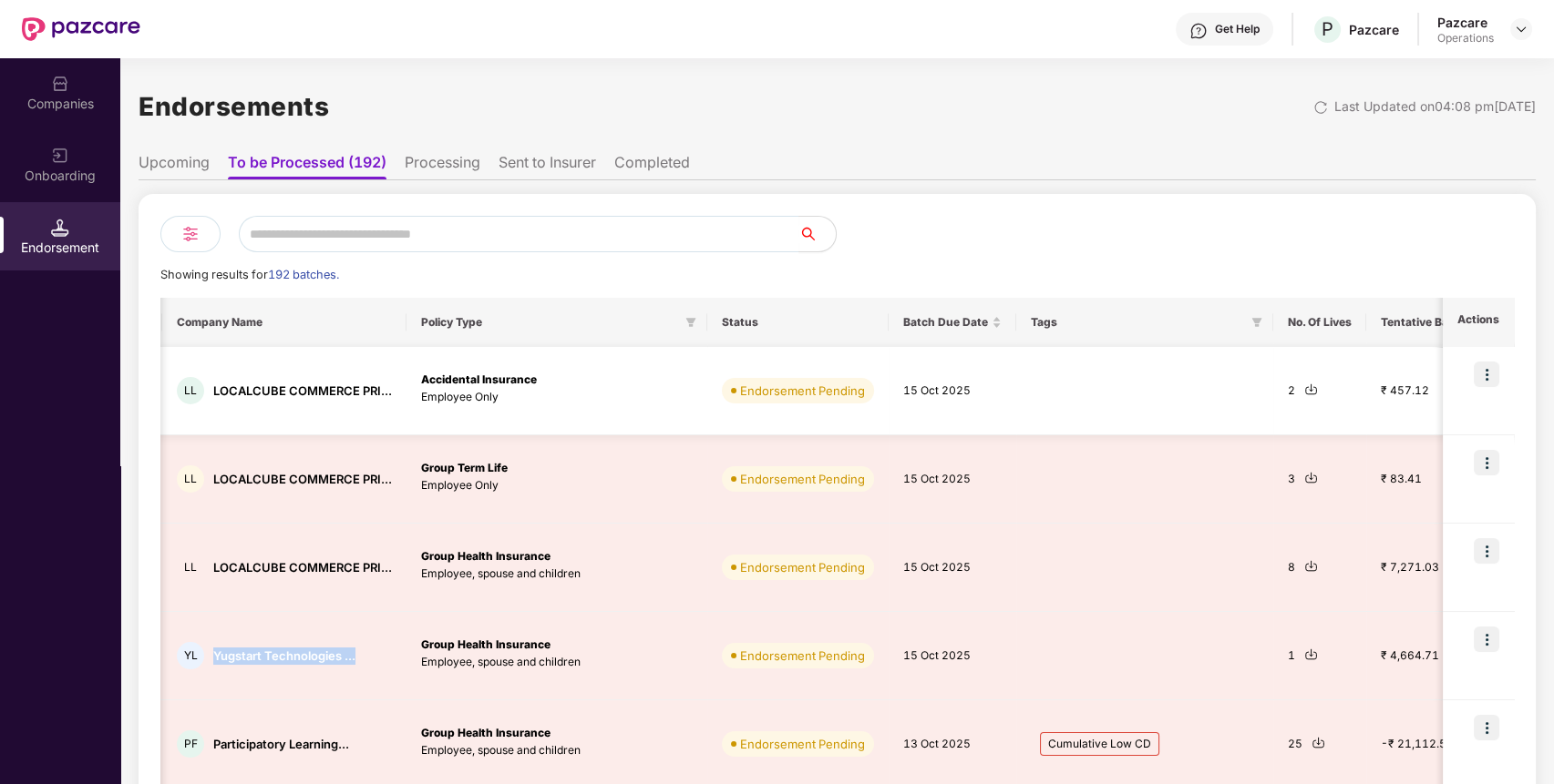
click at [1304, 388] on img at bounding box center [1310, 390] width 14 height 14
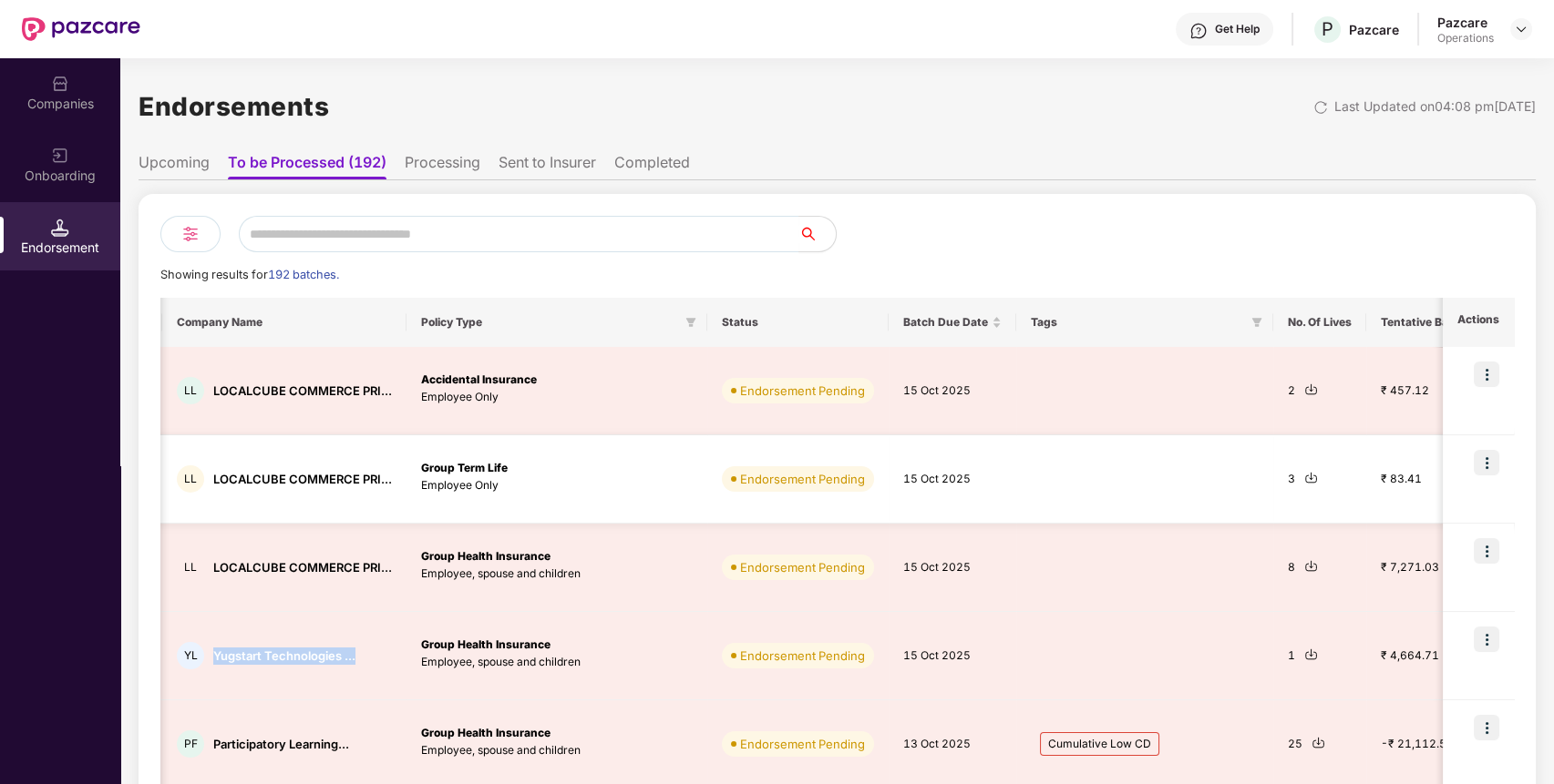
click at [1308, 479] on img at bounding box center [1310, 478] width 14 height 14
